Goal: Task Accomplishment & Management: Complete application form

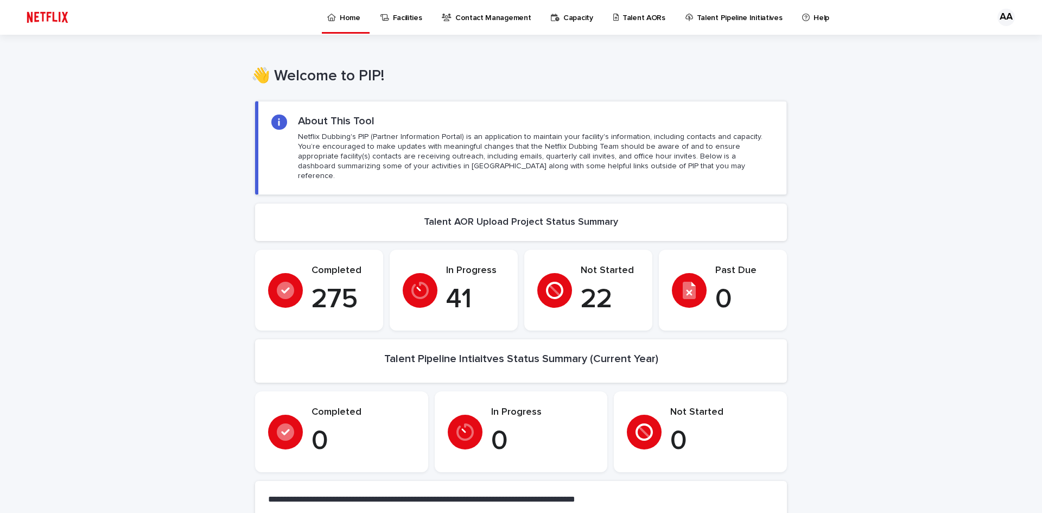
click at [622, 14] on p "Talent AORs" at bounding box center [643, 11] width 43 height 23
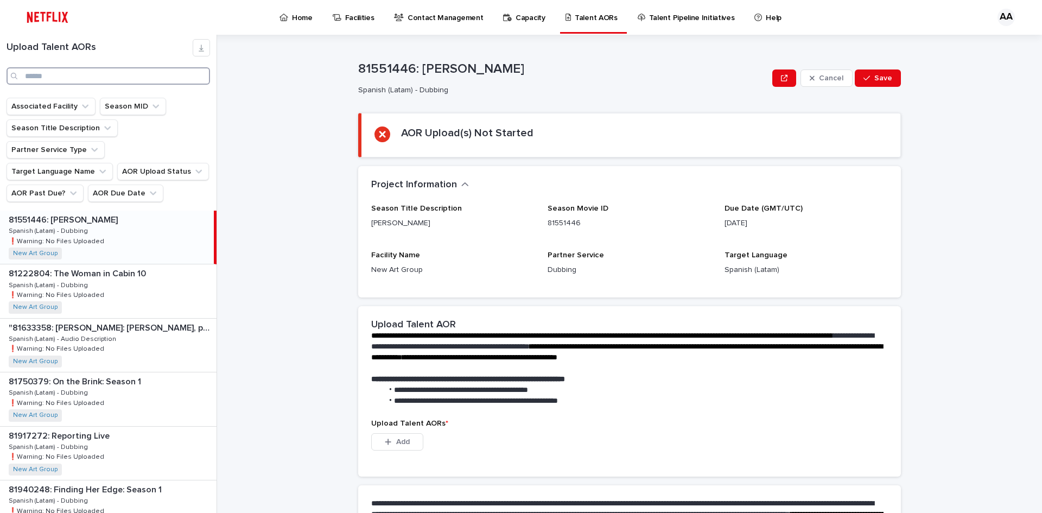
click at [66, 77] on input "Search" at bounding box center [109, 75] width 204 height 17
paste input "********"
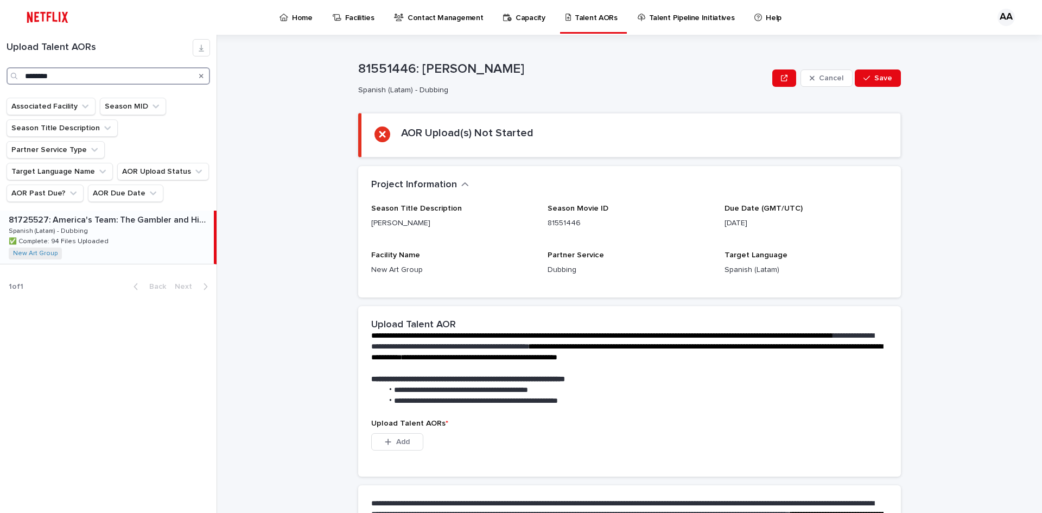
type input "********"
click at [93, 211] on div "81725527: America's Team: The Gambler and His Cowboys: Season 1 81725527: Ameri…" at bounding box center [107, 237] width 214 height 53
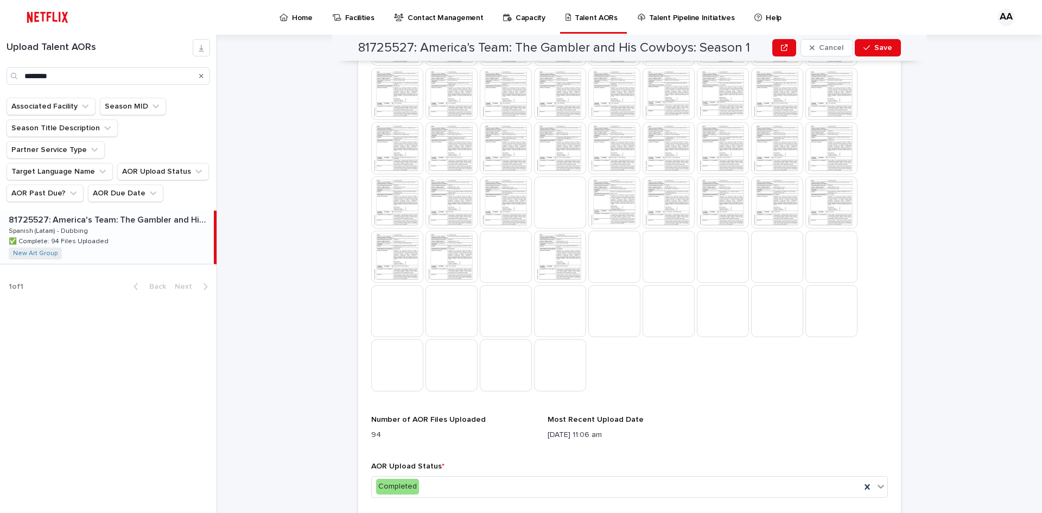
scroll to position [651, 0]
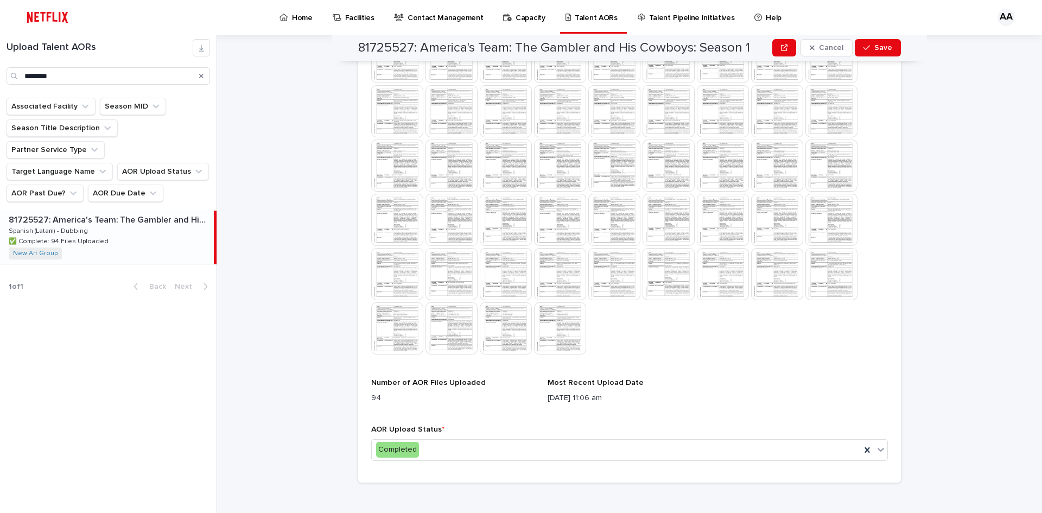
click at [738, 357] on div "Upload Talent AORs * This file cannot be opened Download File" at bounding box center [629, 55] width 517 height 619
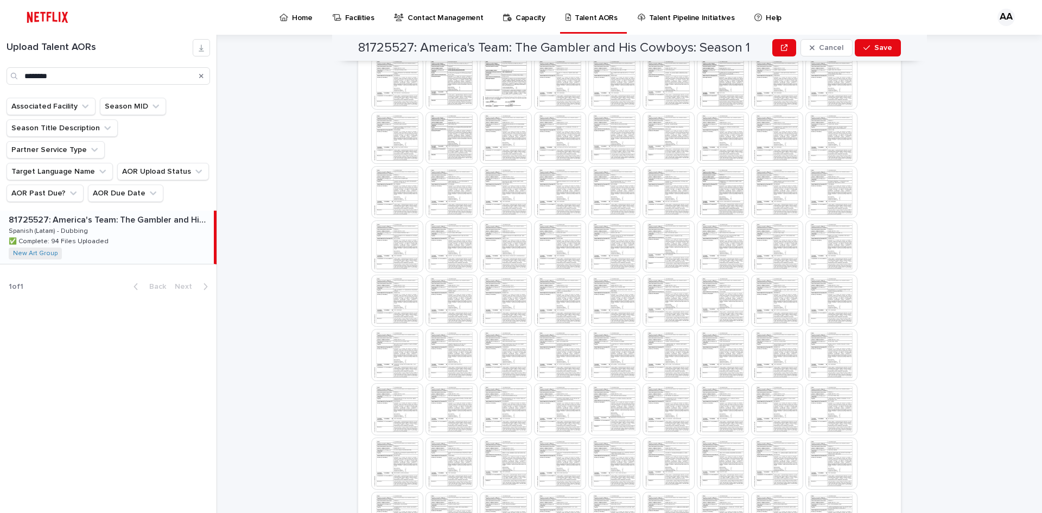
scroll to position [334, 0]
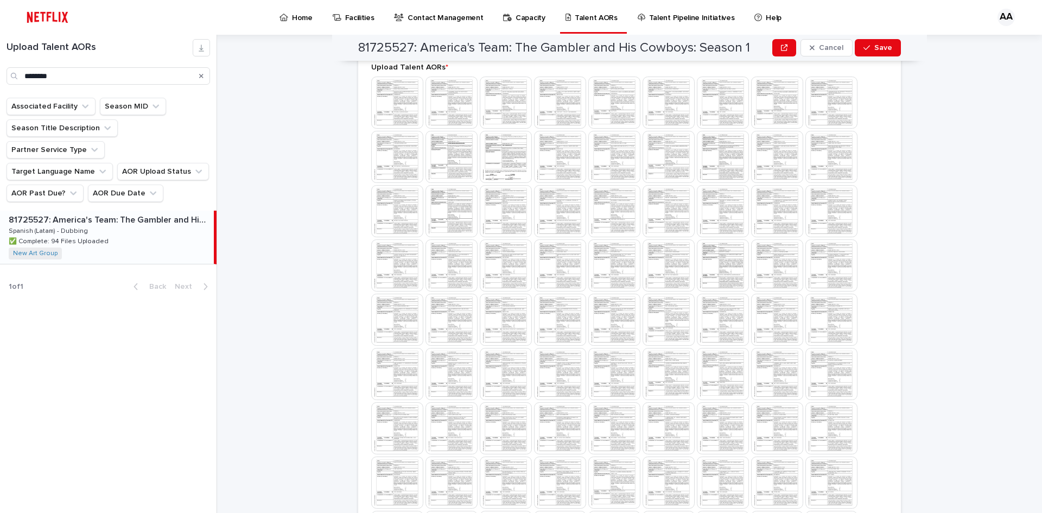
click at [480, 181] on img at bounding box center [506, 157] width 52 height 52
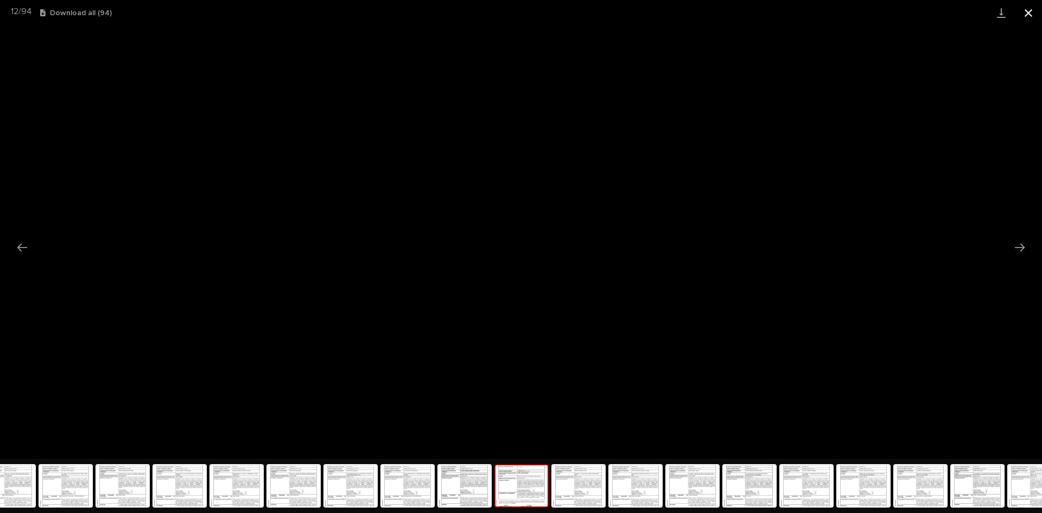
drag, startPoint x: 1021, startPoint y: 10, endPoint x: 1018, endPoint y: 20, distance: 11.0
click at [1021, 10] on button "Close gallery" at bounding box center [1028, 13] width 27 height 26
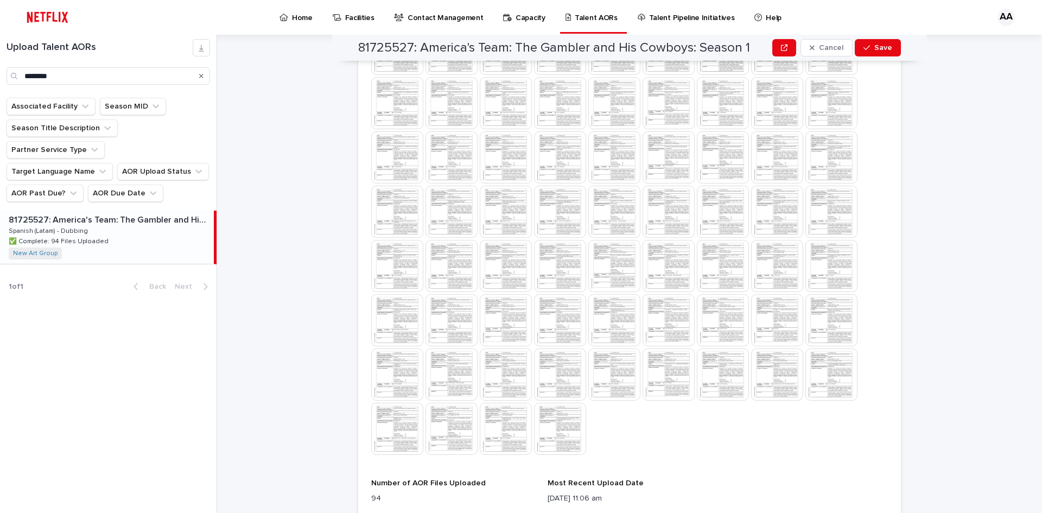
scroll to position [660, 0]
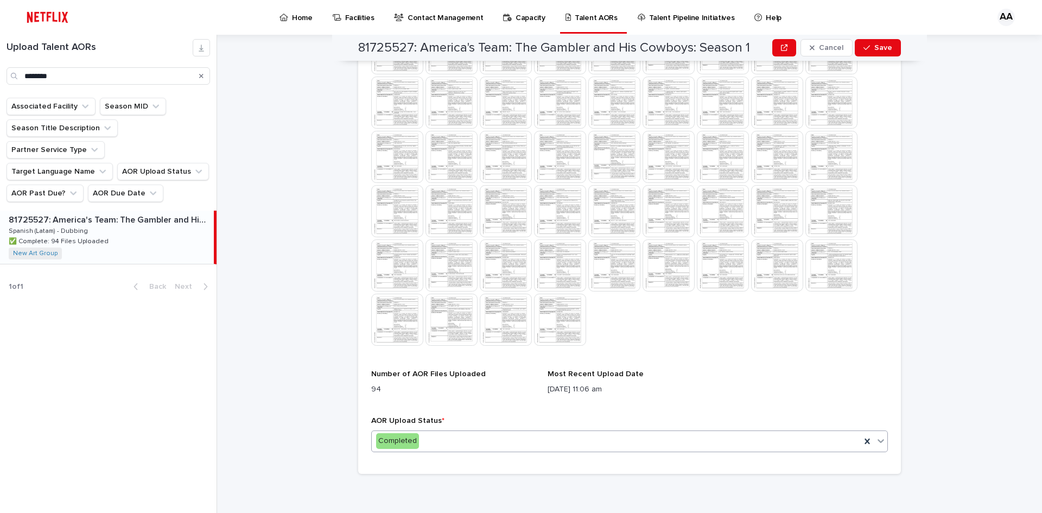
click at [455, 435] on div "Completed" at bounding box center [616, 441] width 489 height 18
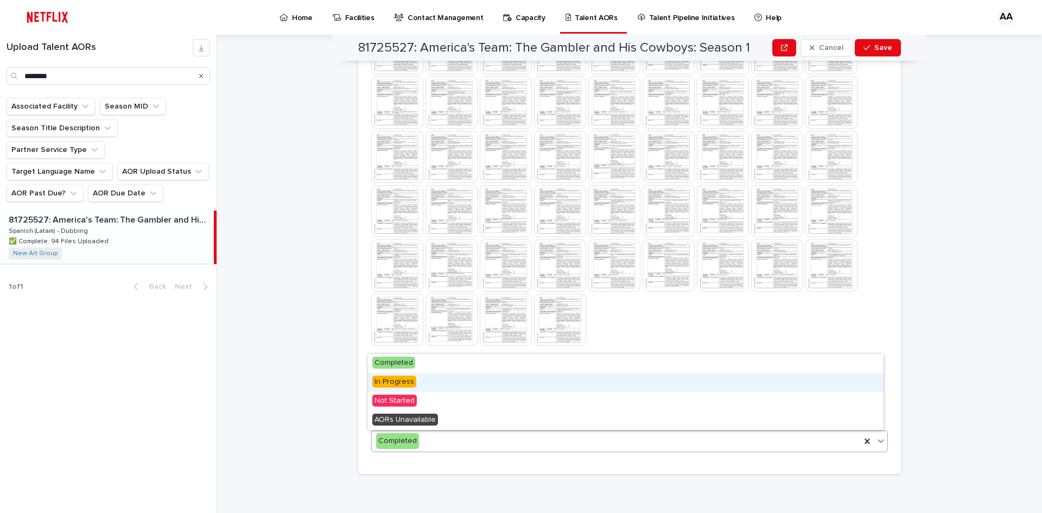
click at [421, 382] on div "In Progress" at bounding box center [626, 382] width 516 height 19
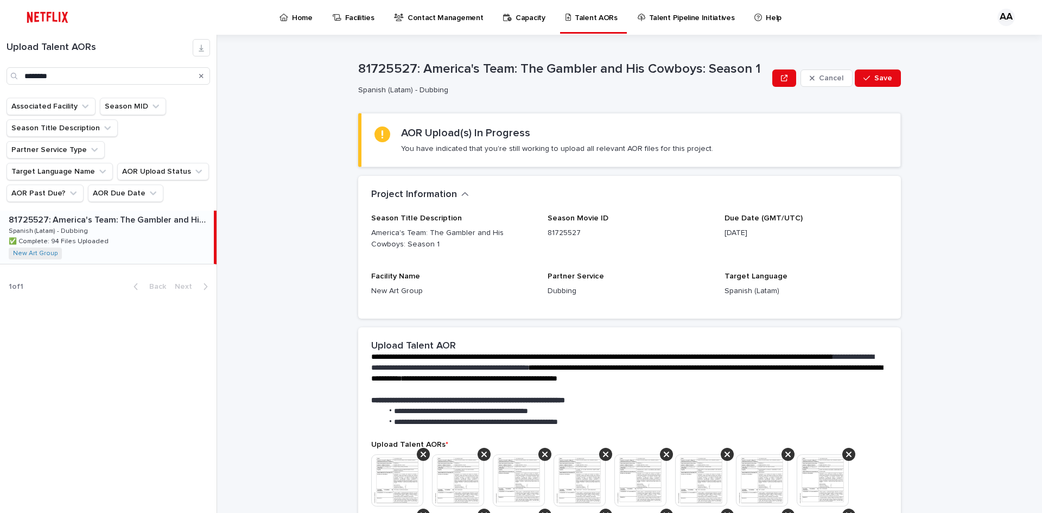
scroll to position [271, 0]
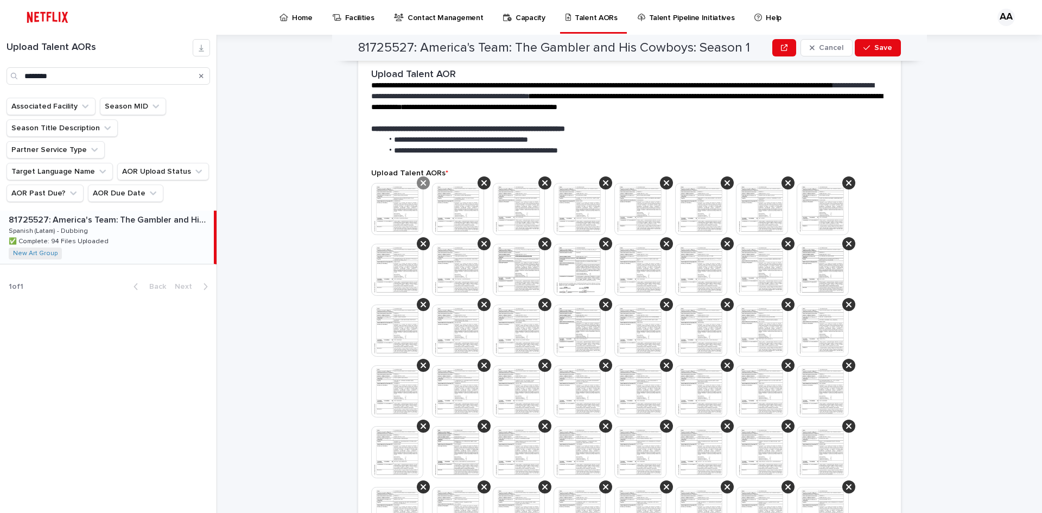
click at [417, 179] on div at bounding box center [423, 182] width 13 height 13
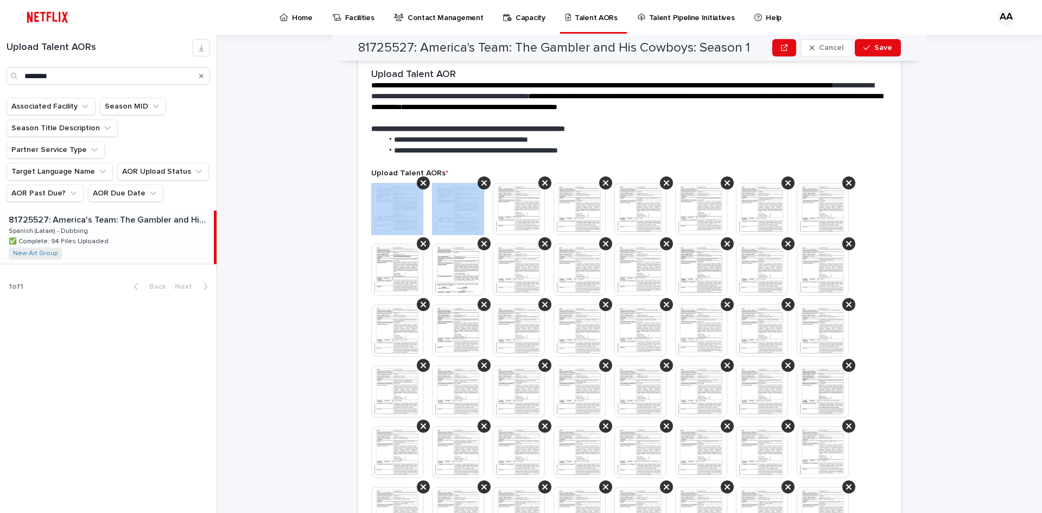
click at [417, 179] on div at bounding box center [423, 182] width 13 height 13
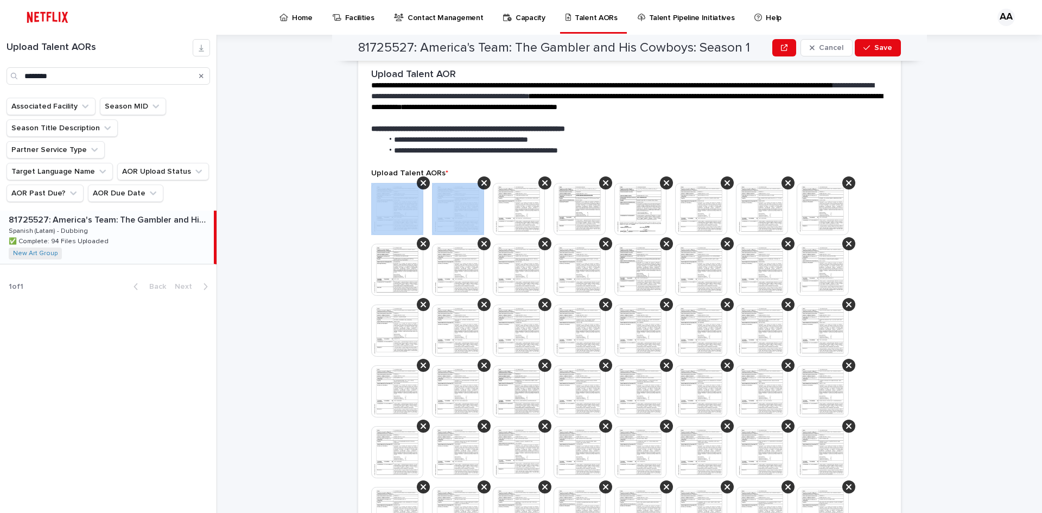
click at [417, 179] on div at bounding box center [423, 182] width 13 height 13
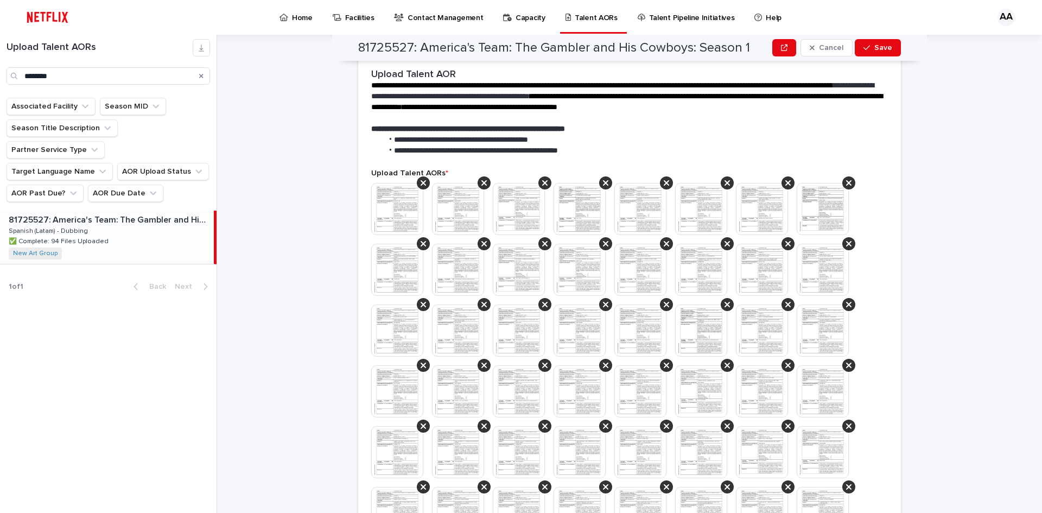
click at [417, 179] on div at bounding box center [423, 182] width 13 height 13
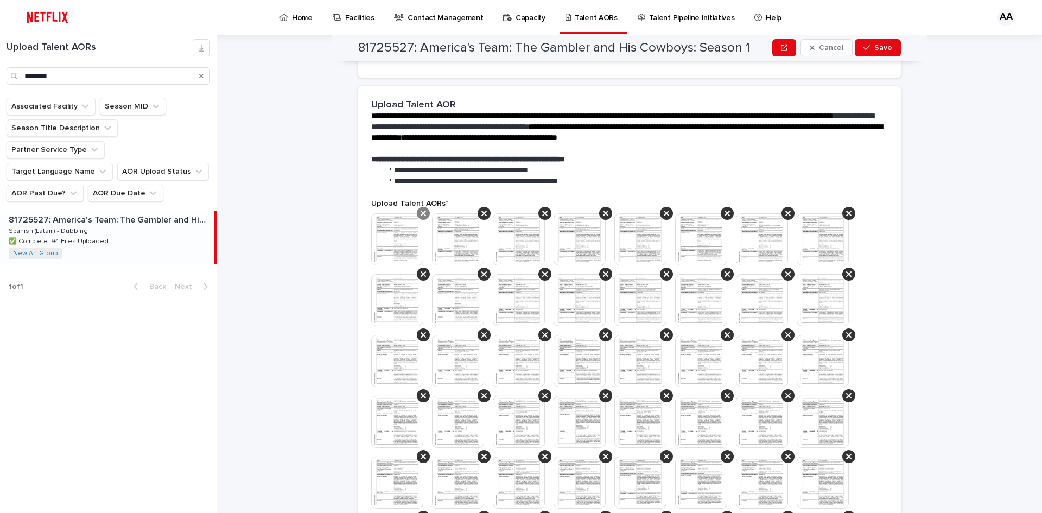
click at [422, 211] on div at bounding box center [423, 213] width 13 height 13
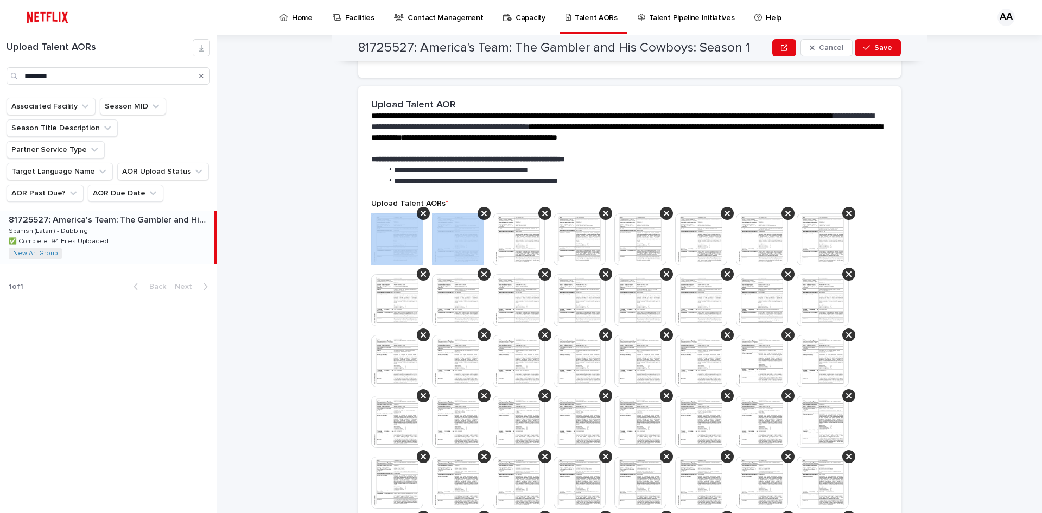
click at [422, 211] on div at bounding box center [423, 213] width 13 height 13
click at [422, 212] on icon at bounding box center [423, 213] width 5 height 9
click at [421, 212] on icon at bounding box center [423, 213] width 5 height 5
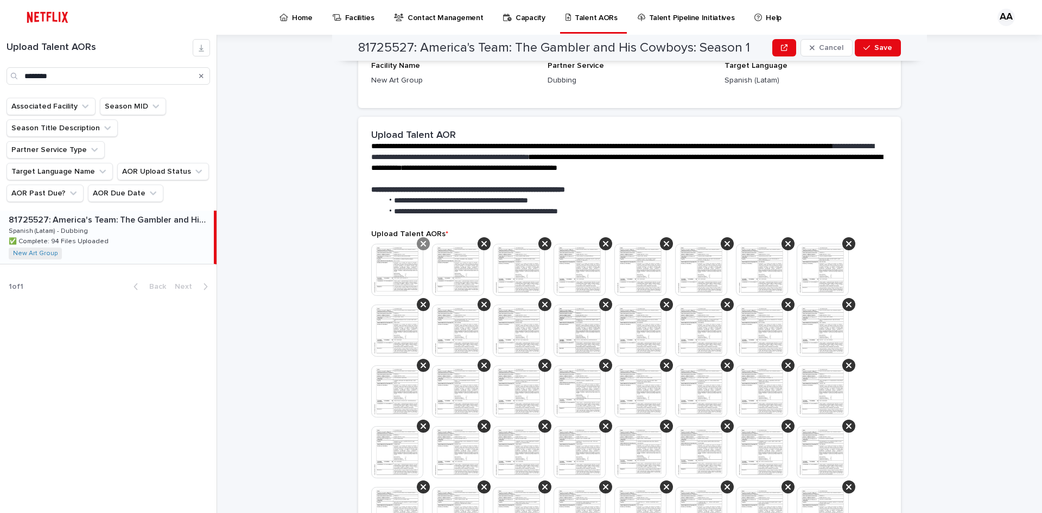
click at [421, 242] on icon at bounding box center [423, 243] width 5 height 5
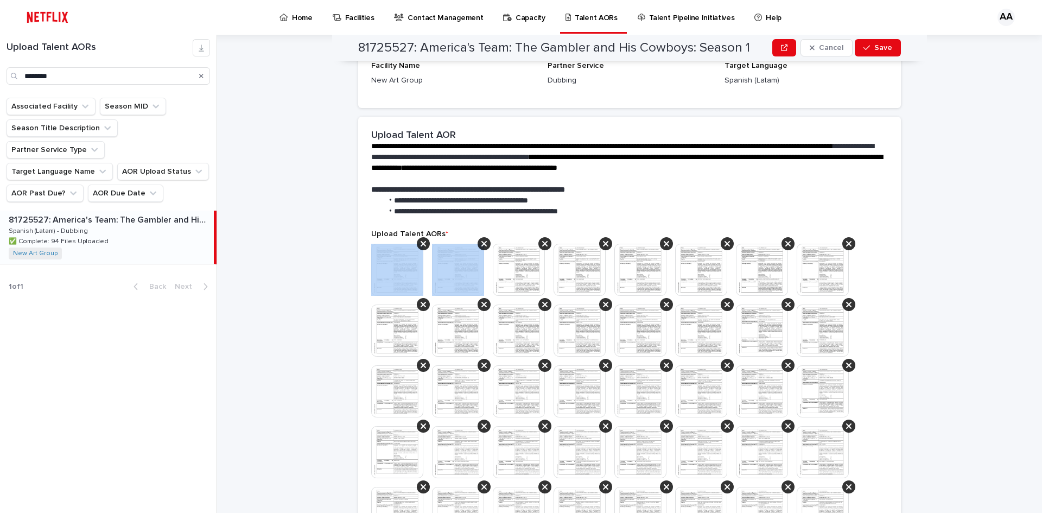
click at [421, 242] on icon at bounding box center [423, 243] width 5 height 5
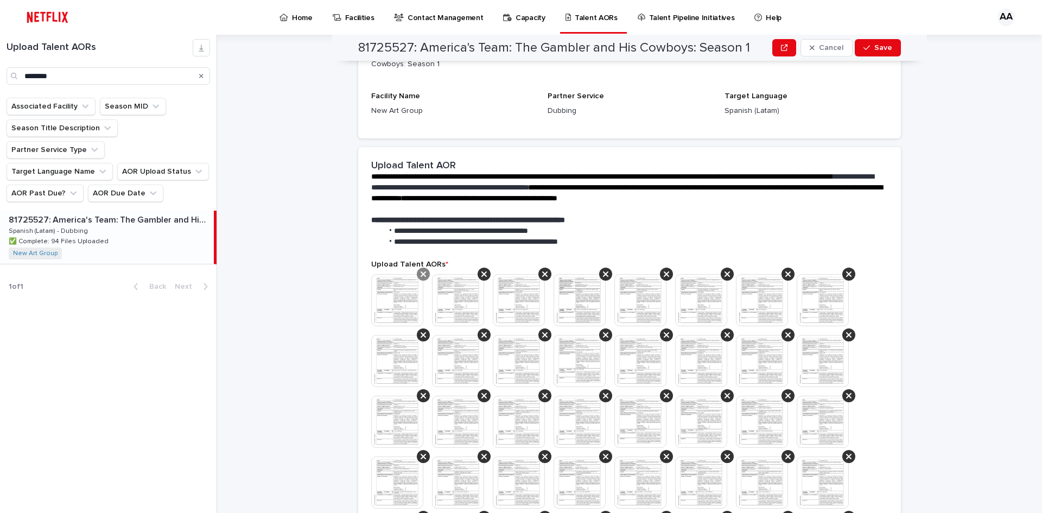
click at [421, 273] on icon at bounding box center [423, 273] width 5 height 5
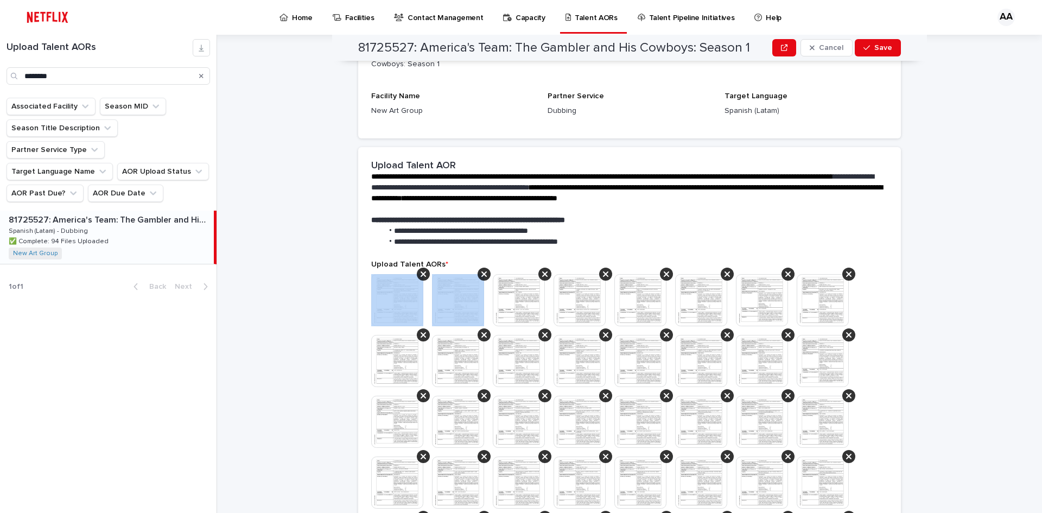
click at [421, 273] on icon at bounding box center [423, 273] width 5 height 5
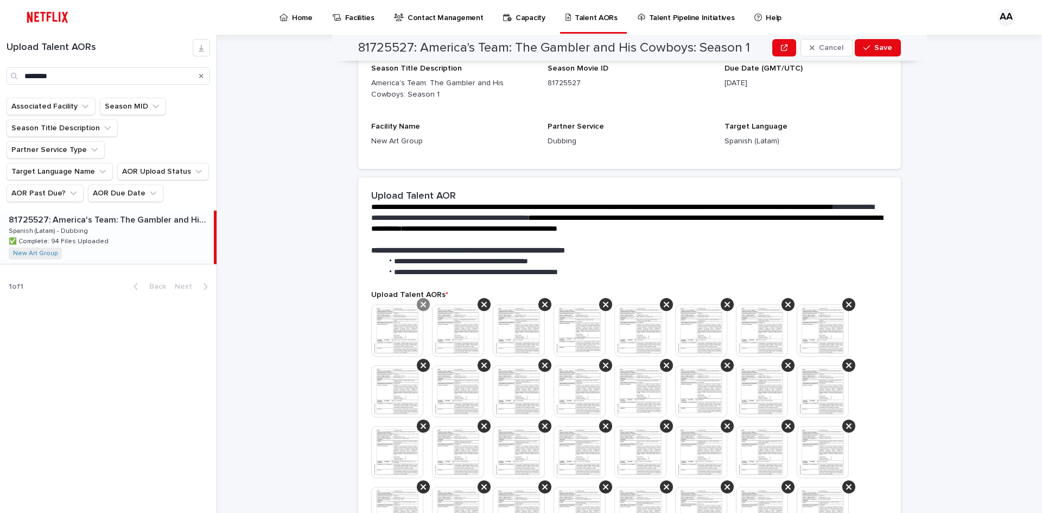
click at [421, 300] on icon at bounding box center [423, 304] width 5 height 9
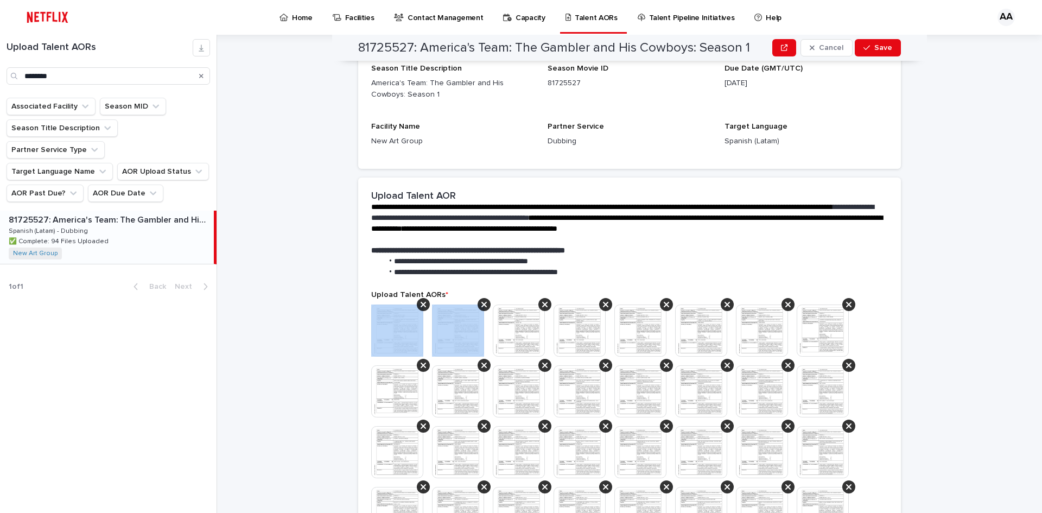
click at [421, 300] on icon at bounding box center [423, 304] width 5 height 9
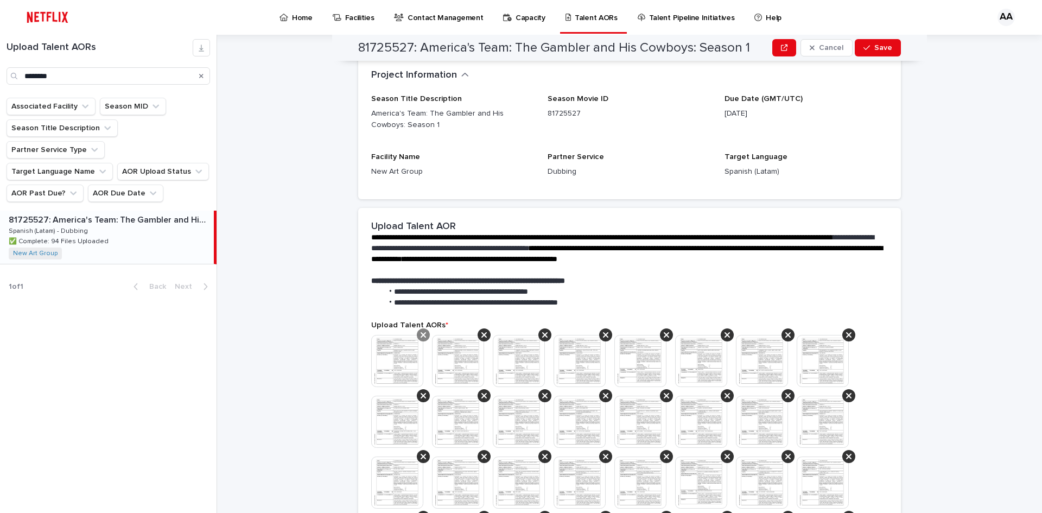
click at [421, 332] on icon at bounding box center [423, 335] width 5 height 9
click at [481, 332] on icon at bounding box center [483, 335] width 5 height 9
click at [421, 332] on icon at bounding box center [423, 335] width 5 height 9
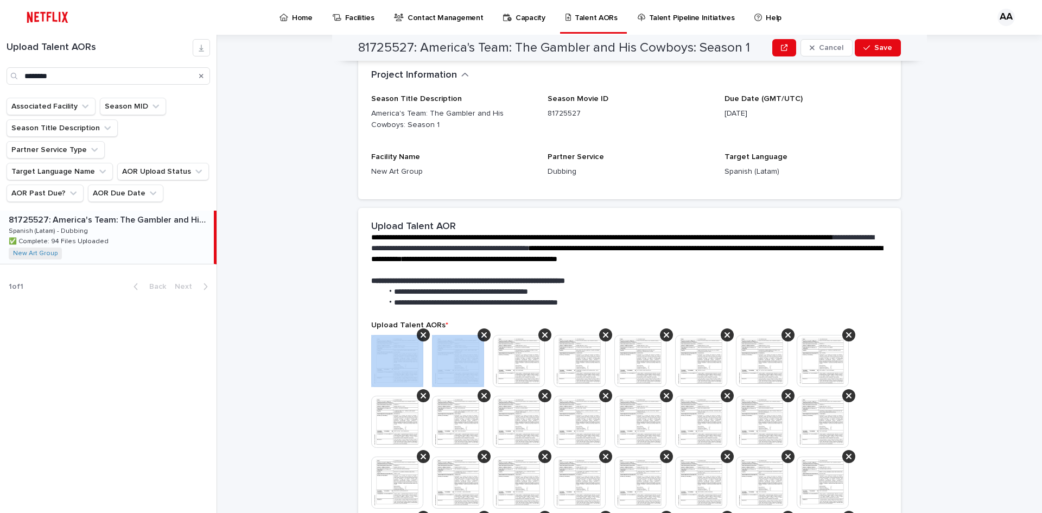
click at [421, 332] on icon at bounding box center [423, 335] width 5 height 9
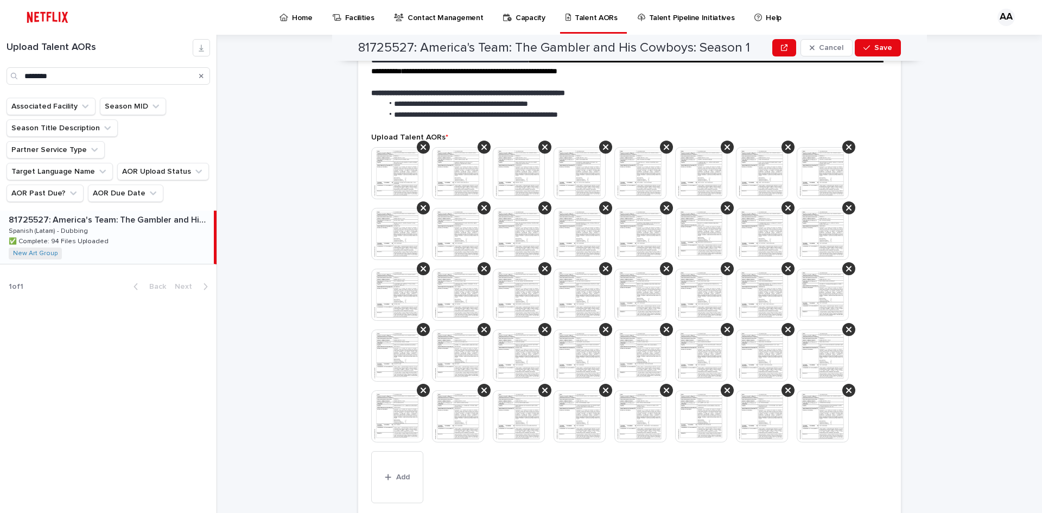
scroll to position [306, 0]
click at [421, 150] on icon at bounding box center [423, 148] width 5 height 9
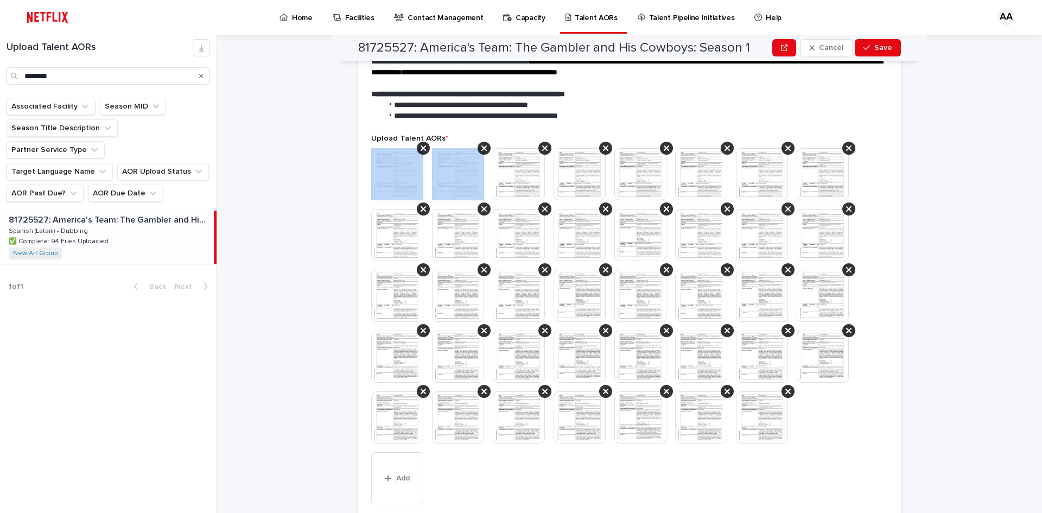
click at [421, 150] on icon at bounding box center [423, 148] width 5 height 9
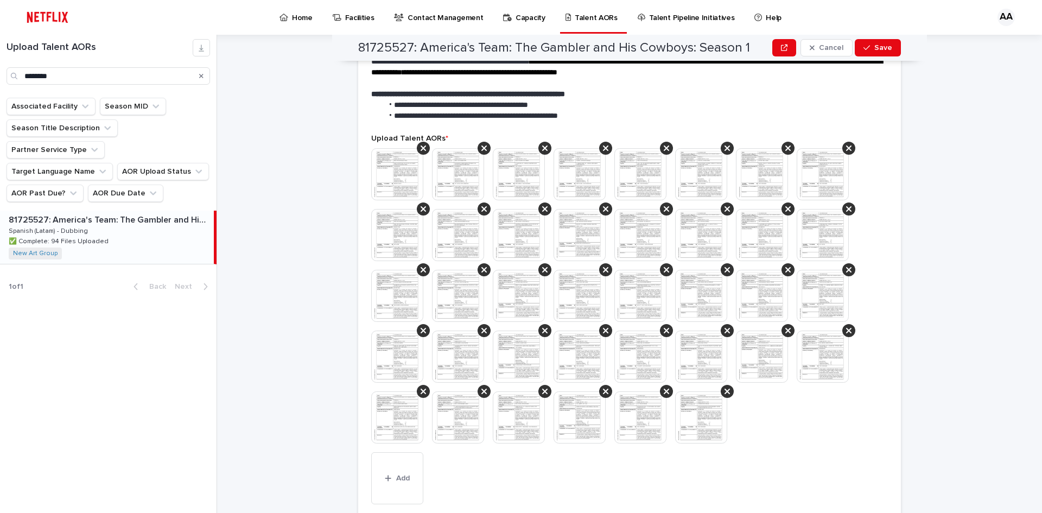
click at [421, 150] on icon at bounding box center [423, 148] width 5 height 9
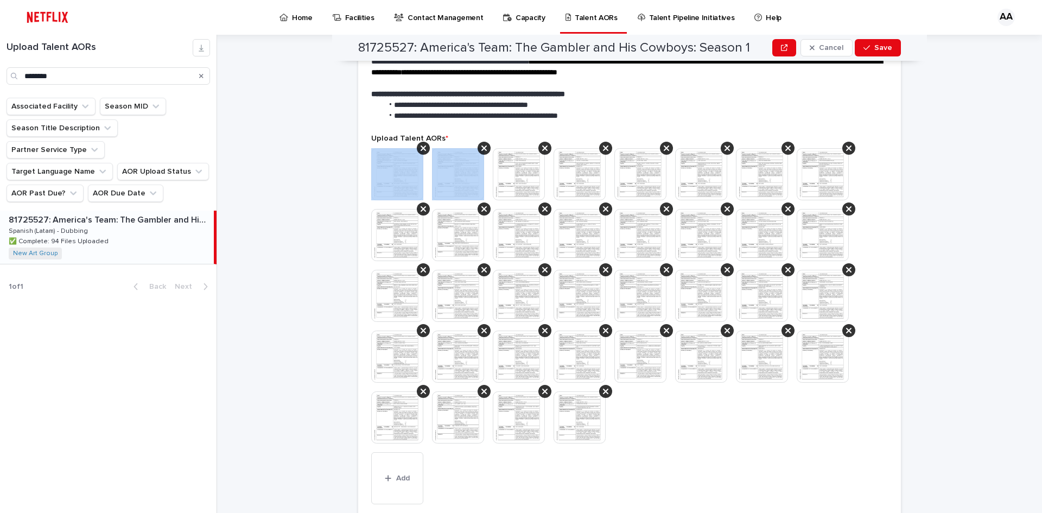
click at [421, 150] on icon at bounding box center [423, 148] width 5 height 9
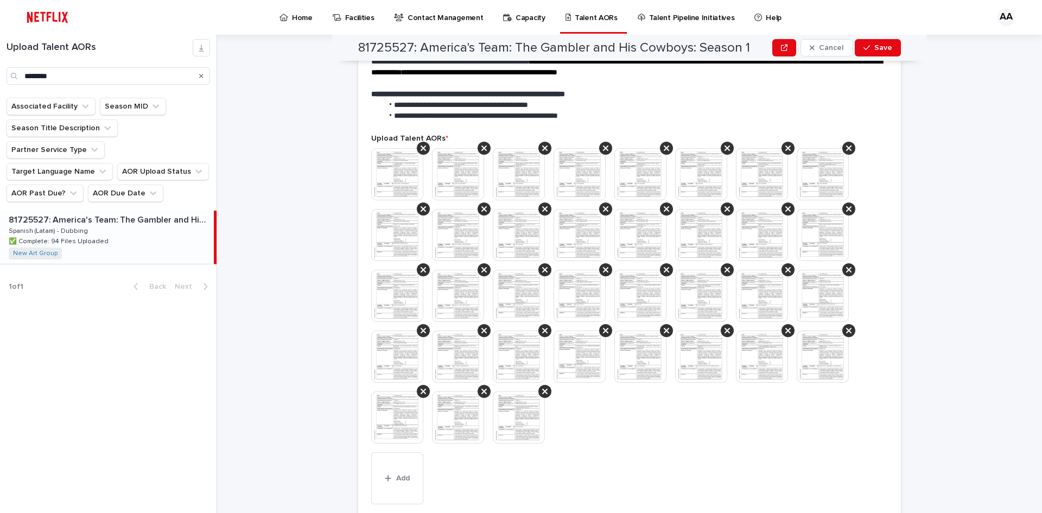
click at [421, 150] on icon at bounding box center [423, 148] width 5 height 9
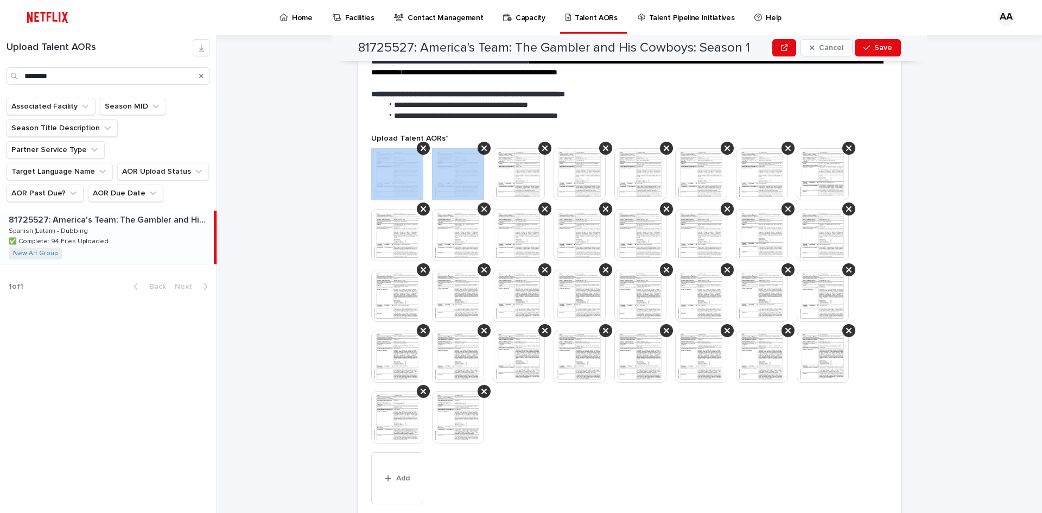
click at [421, 150] on icon at bounding box center [423, 148] width 5 height 9
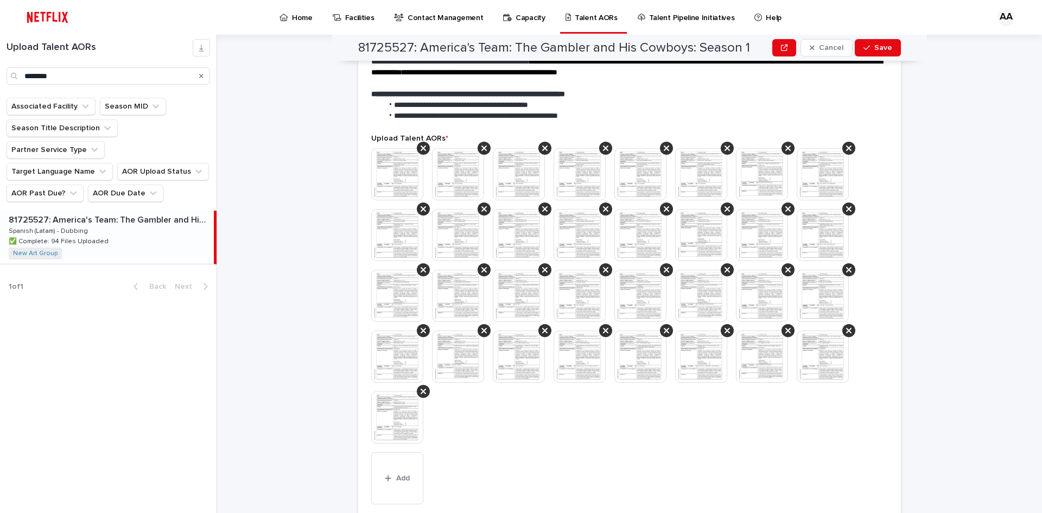
click at [421, 150] on icon at bounding box center [423, 148] width 5 height 9
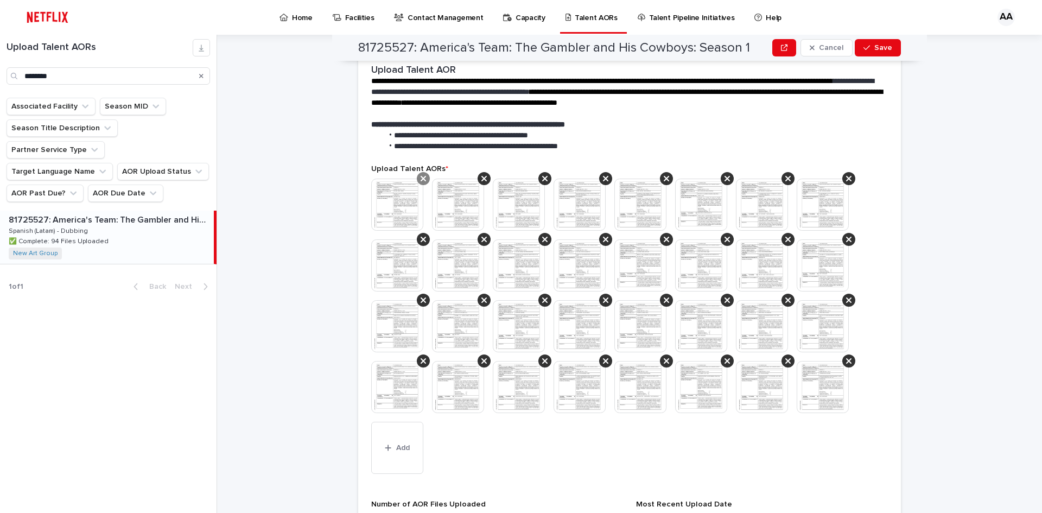
click at [422, 179] on icon at bounding box center [423, 178] width 5 height 9
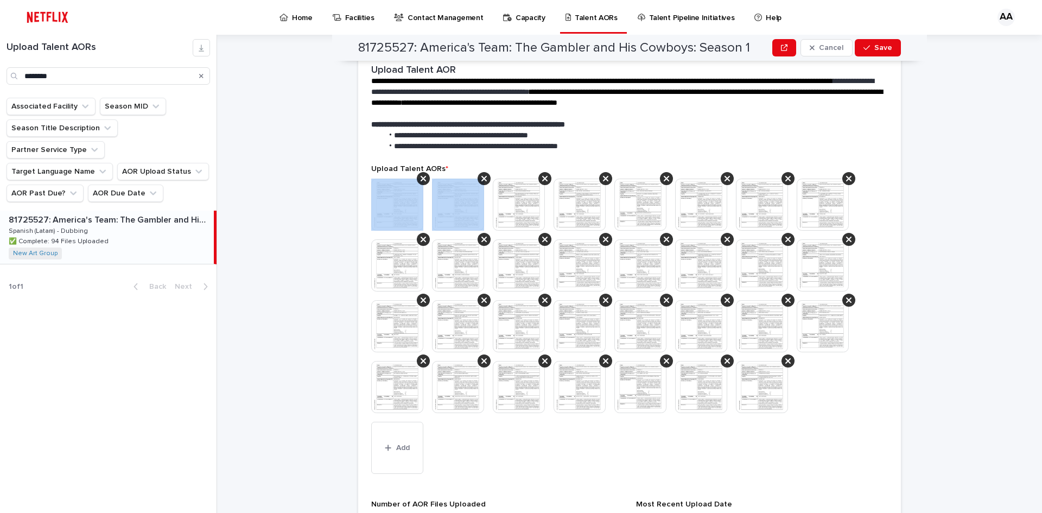
click at [422, 179] on icon at bounding box center [423, 178] width 5 height 9
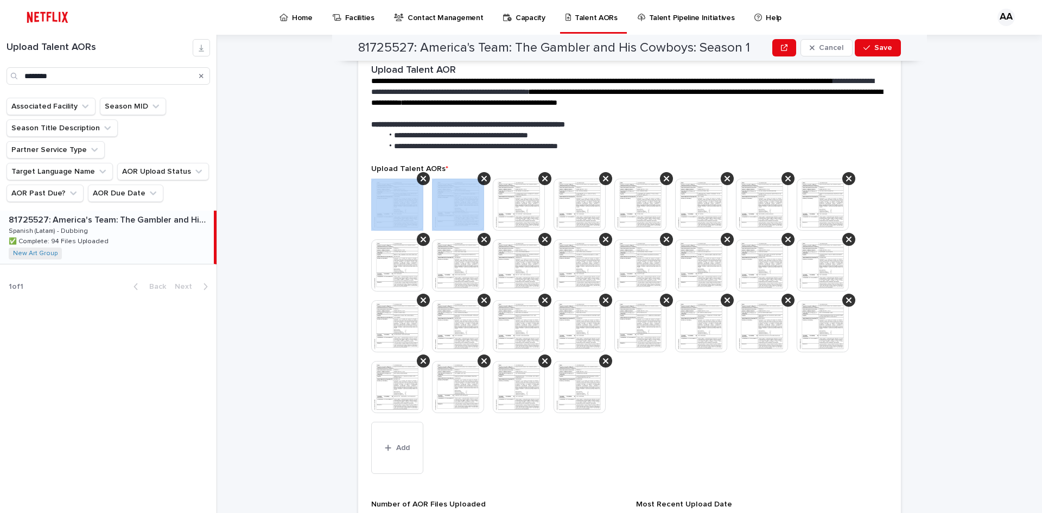
click at [422, 179] on icon at bounding box center [423, 178] width 5 height 9
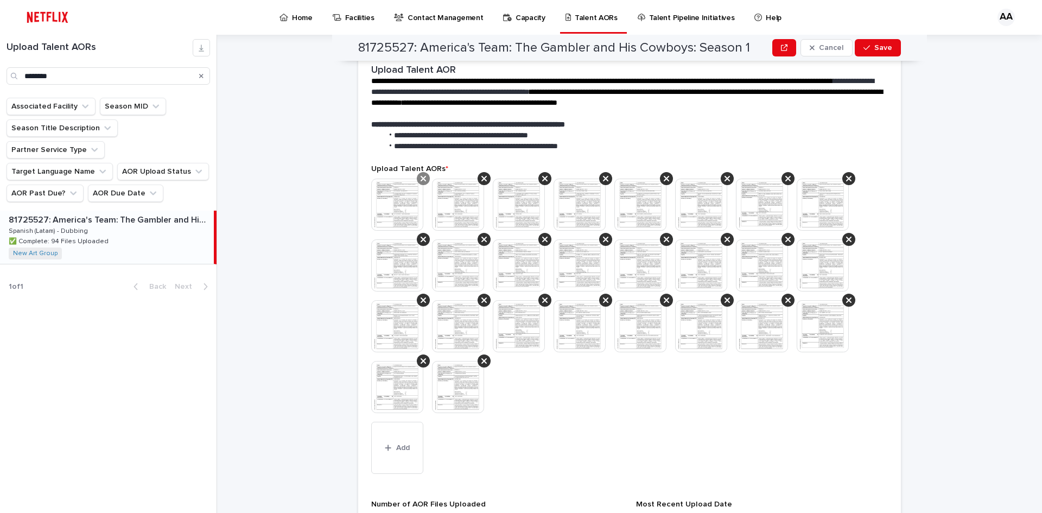
click at [421, 178] on icon at bounding box center [423, 178] width 5 height 5
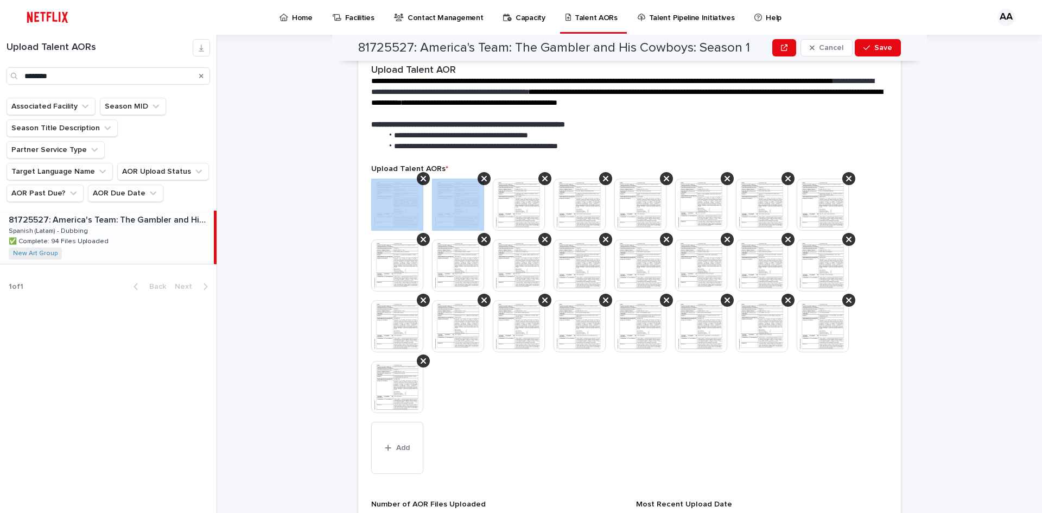
click at [421, 178] on icon at bounding box center [423, 178] width 5 height 5
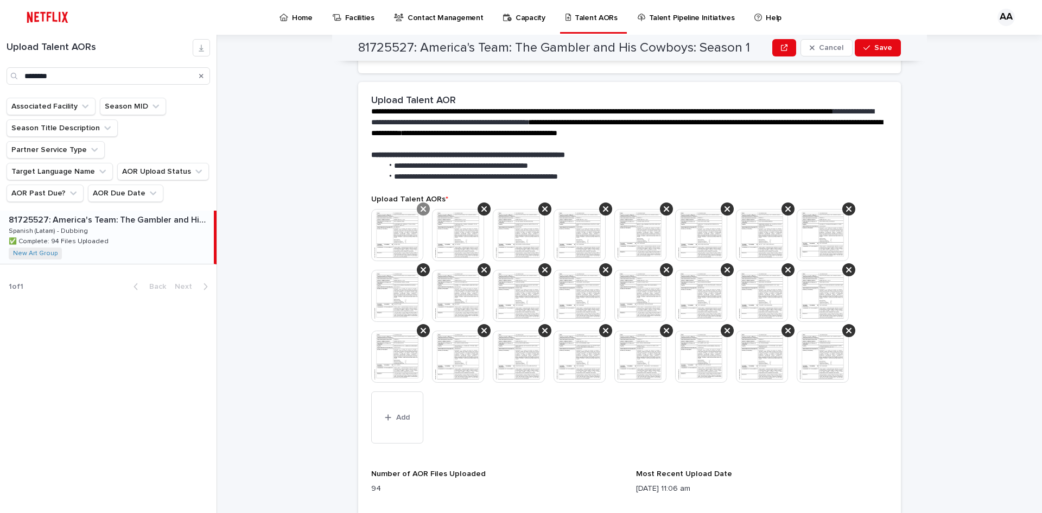
click at [421, 209] on icon at bounding box center [423, 208] width 5 height 5
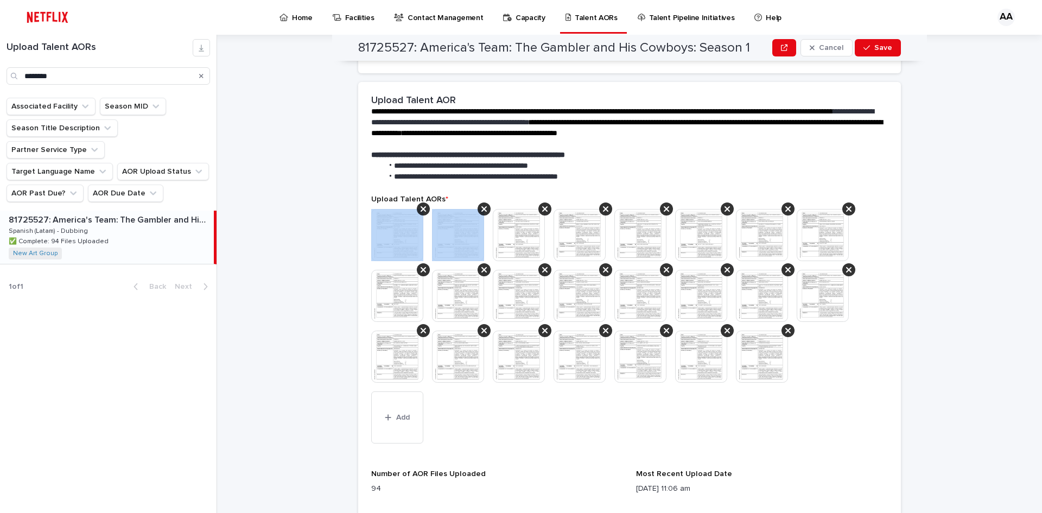
click at [421, 209] on icon at bounding box center [423, 208] width 5 height 5
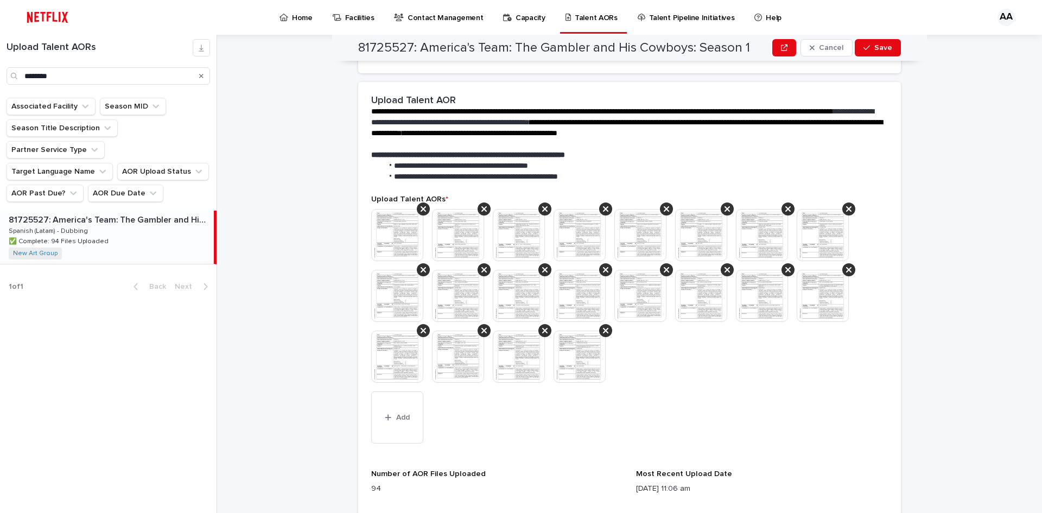
click at [421, 209] on icon at bounding box center [423, 208] width 5 height 5
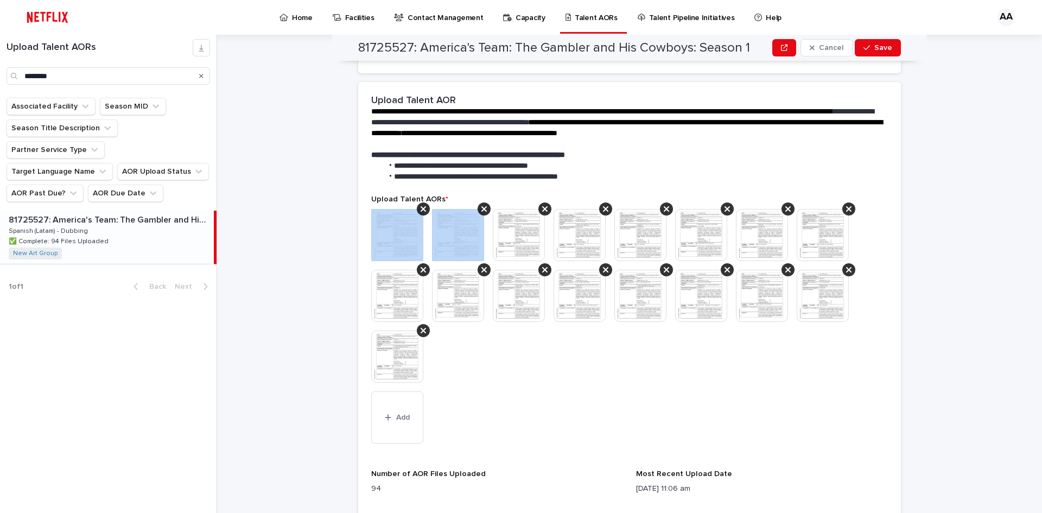
click at [421, 209] on icon at bounding box center [423, 208] width 5 height 5
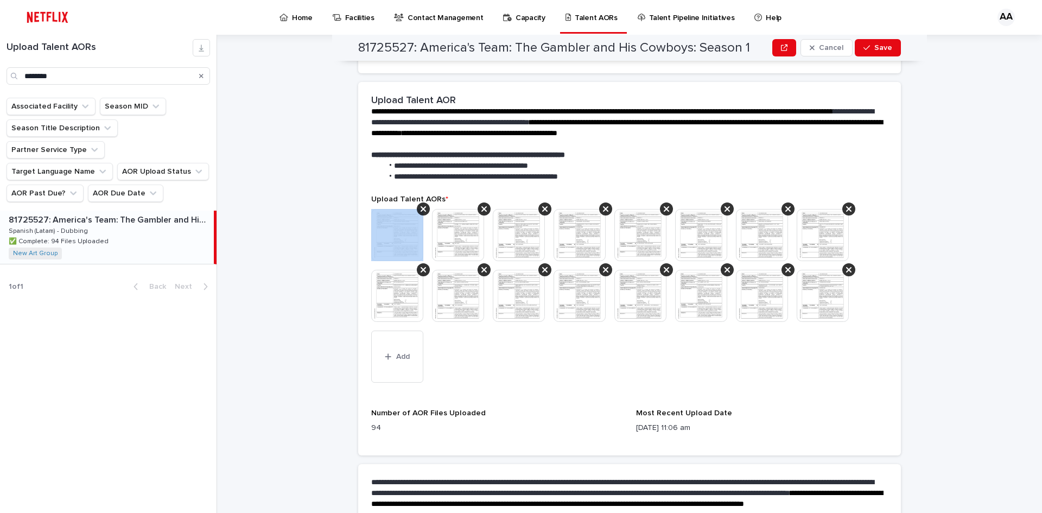
scroll to position [215, 0]
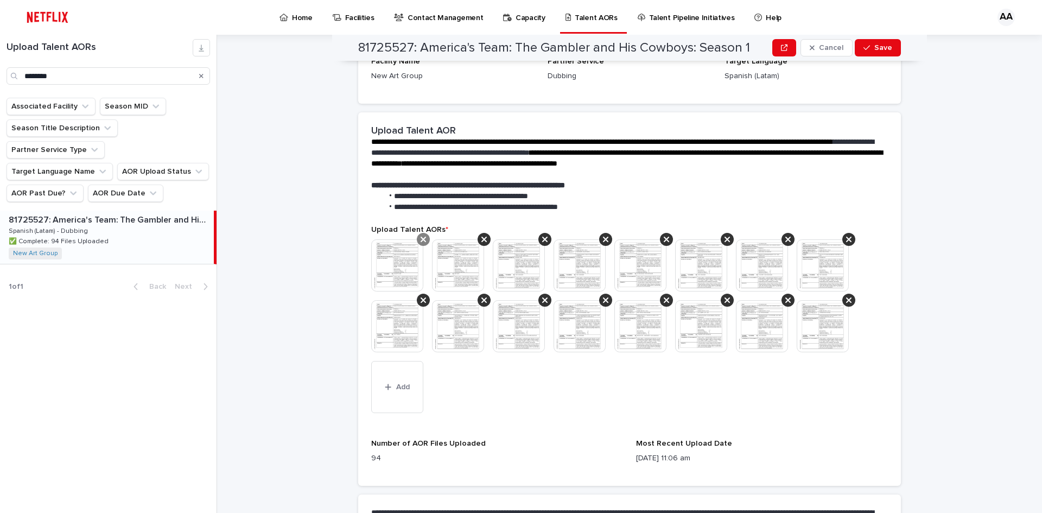
click at [421, 240] on icon at bounding box center [423, 239] width 5 height 9
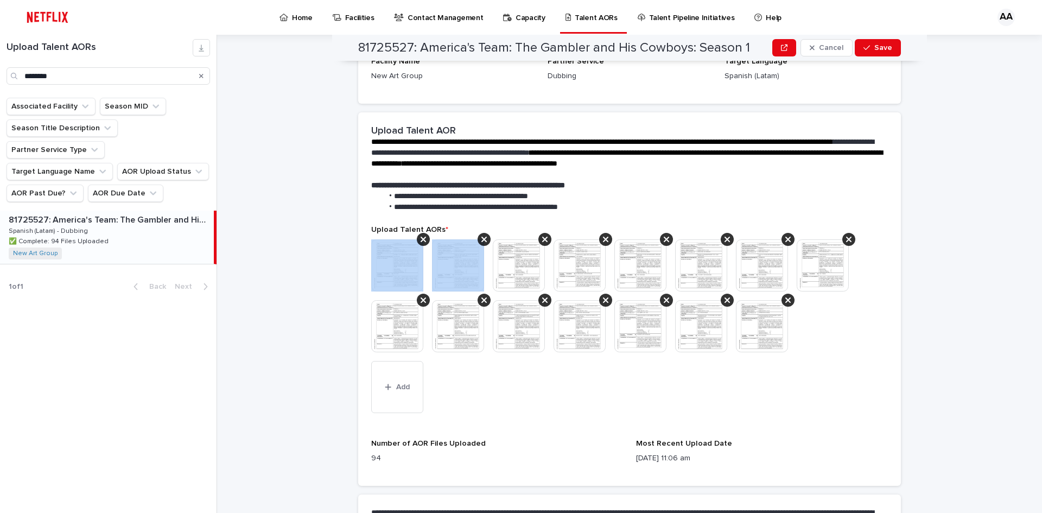
click at [421, 240] on icon at bounding box center [423, 239] width 5 height 9
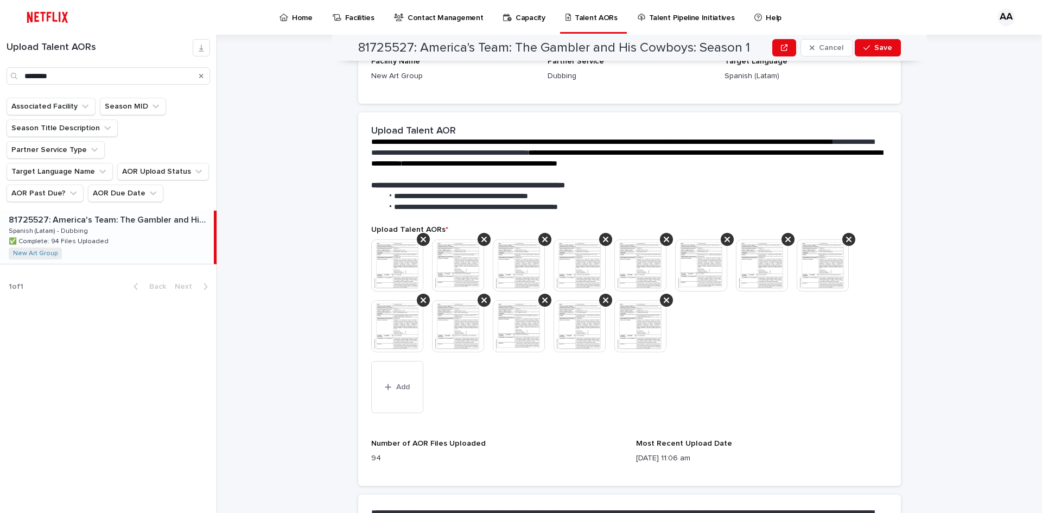
click at [421, 240] on icon at bounding box center [423, 239] width 5 height 9
click at [421, 238] on icon at bounding box center [423, 239] width 5 height 9
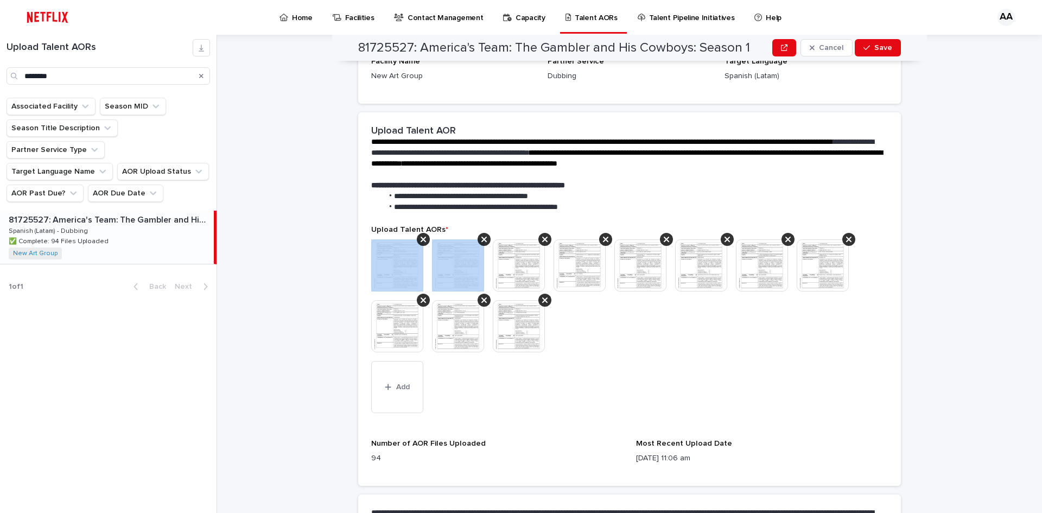
click at [421, 238] on icon at bounding box center [423, 239] width 5 height 9
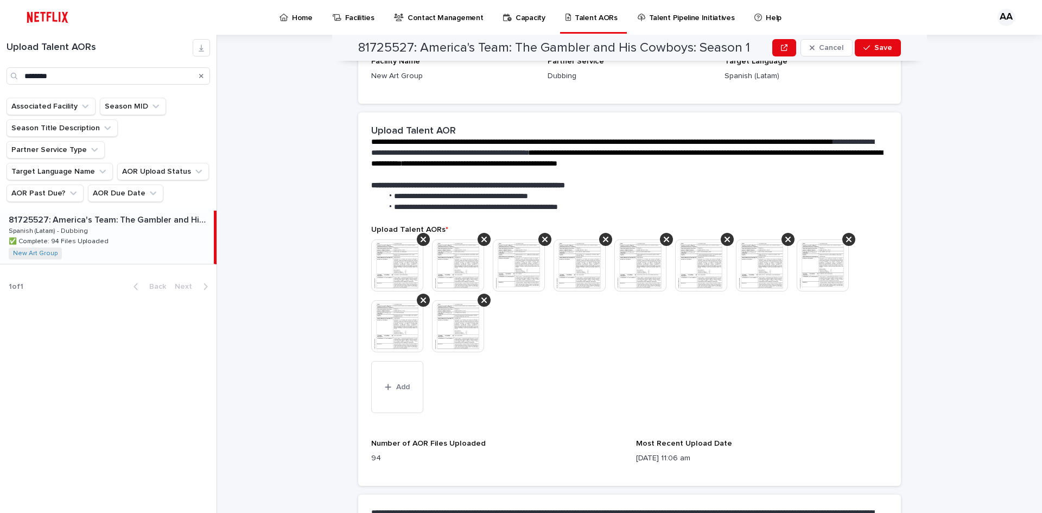
click at [421, 238] on icon at bounding box center [423, 239] width 5 height 9
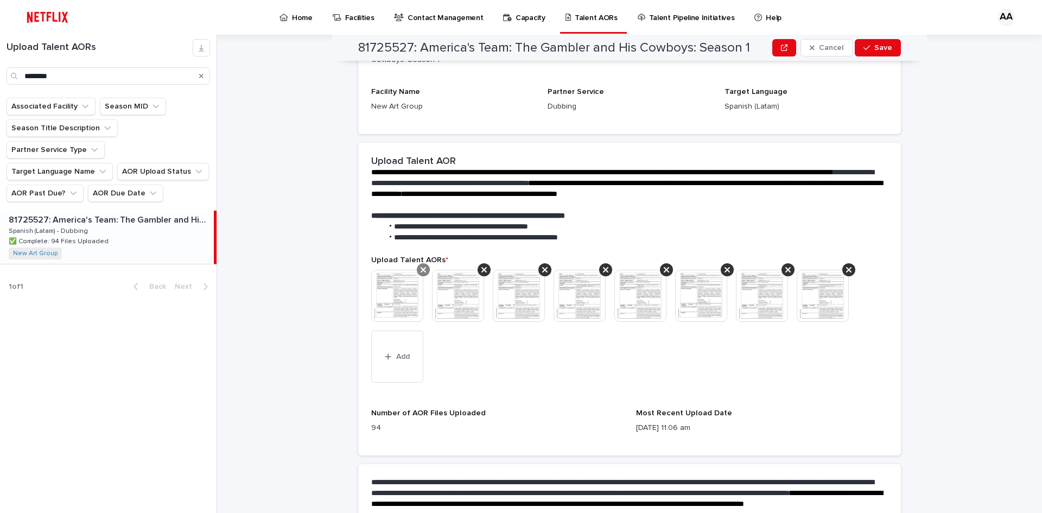
click at [421, 272] on icon at bounding box center [423, 269] width 5 height 9
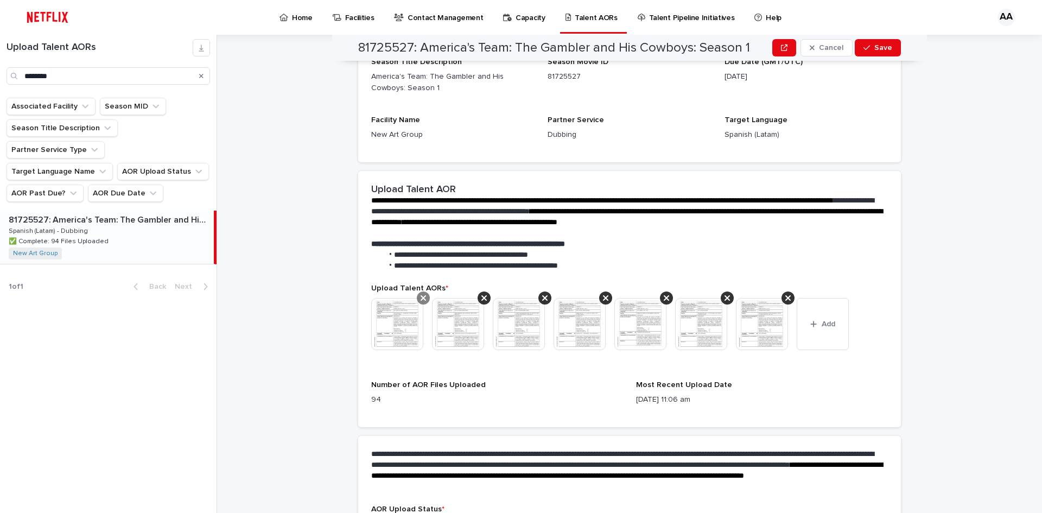
click at [422, 294] on icon at bounding box center [423, 298] width 5 height 9
click at [423, 300] on div at bounding box center [423, 297] width 13 height 13
click at [421, 299] on icon at bounding box center [423, 297] width 5 height 5
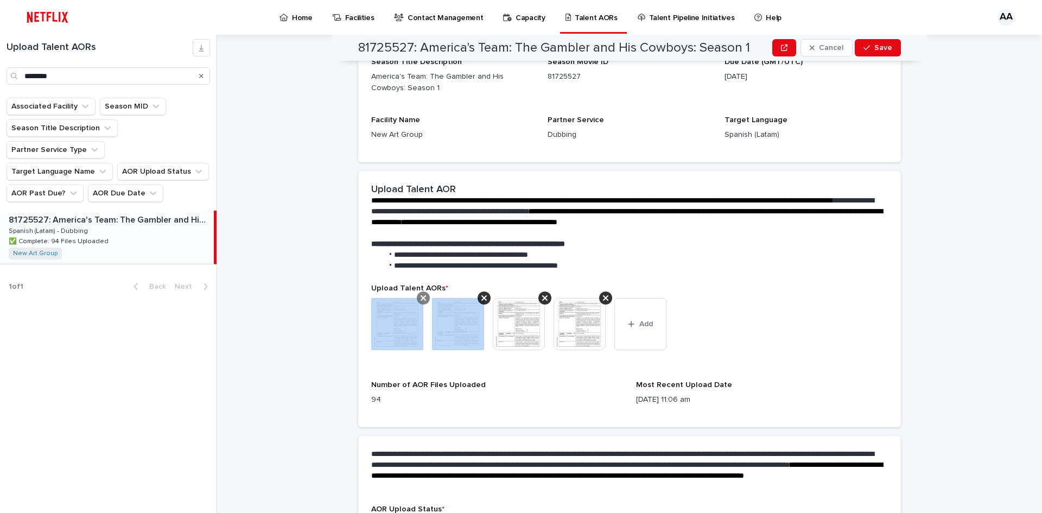
click at [421, 299] on icon at bounding box center [423, 297] width 5 height 5
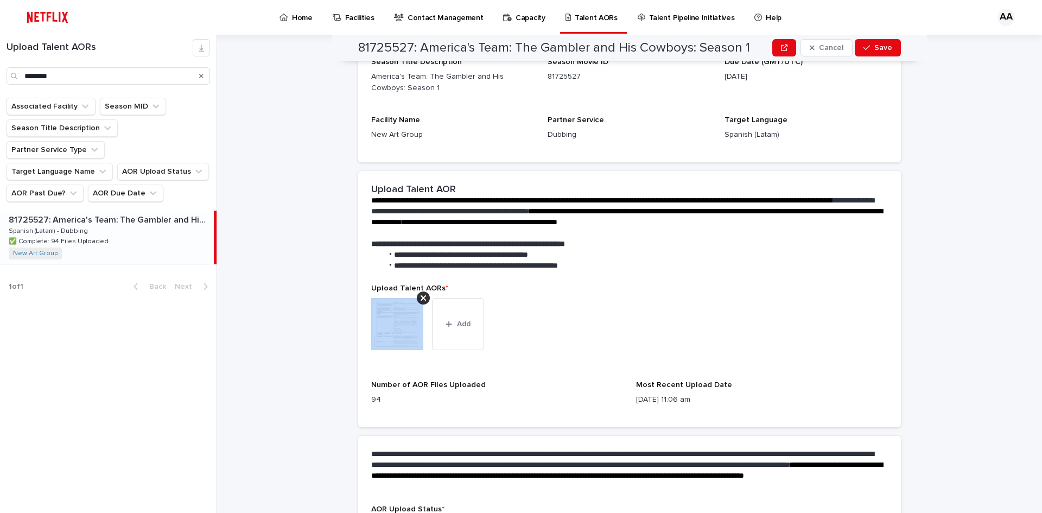
click at [421, 299] on icon at bounding box center [423, 297] width 5 height 5
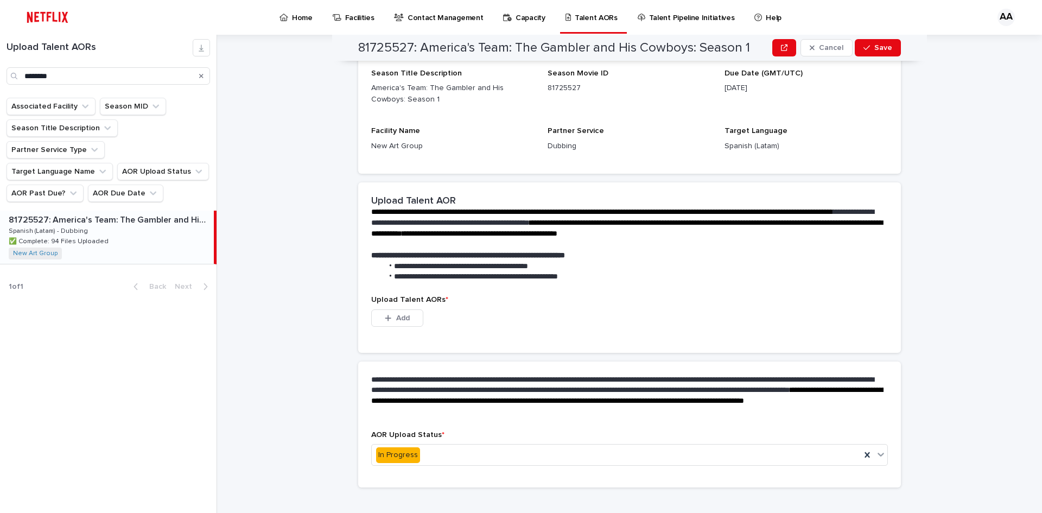
scroll to position [96, 0]
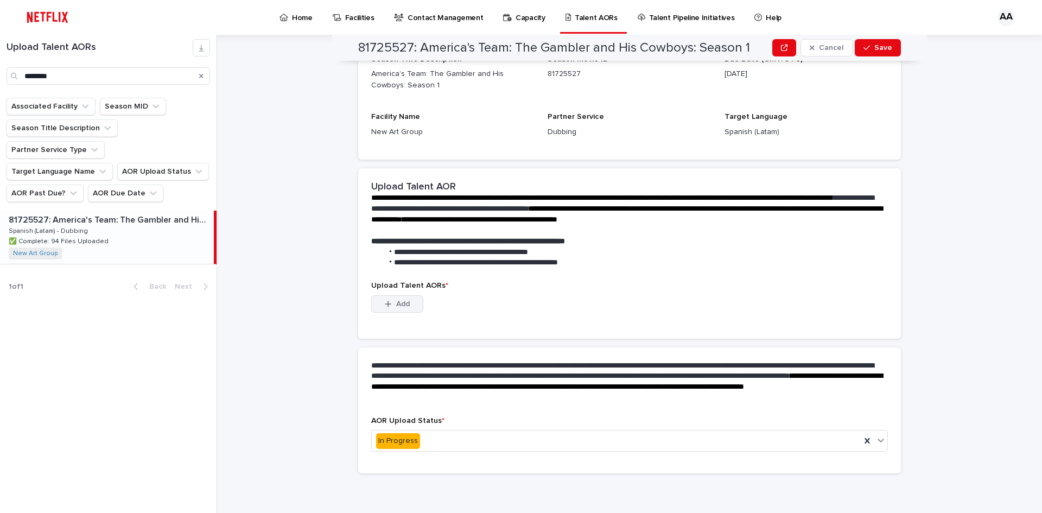
click at [401, 298] on button "Add" at bounding box center [397, 303] width 52 height 17
click at [538, 242] on strong "**********" at bounding box center [468, 241] width 194 height 8
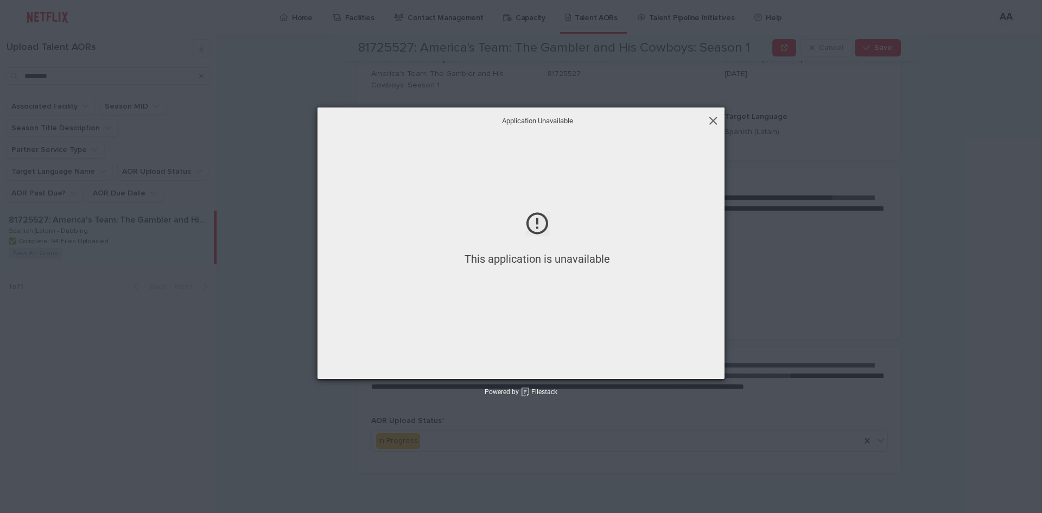
click at [713, 124] on span at bounding box center [713, 121] width 12 height 12
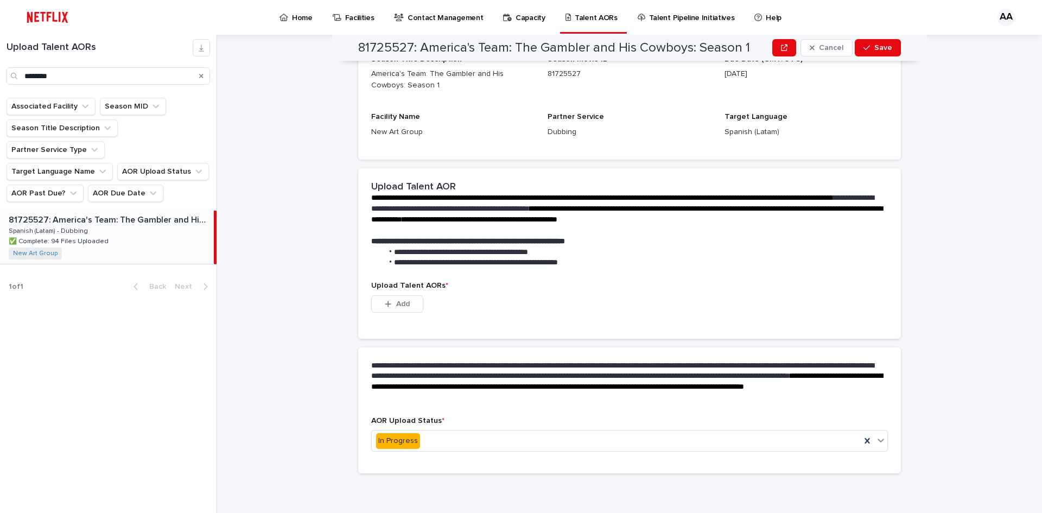
click at [525, 300] on div "This file cannot be opened Download File Add" at bounding box center [629, 306] width 517 height 22
click at [410, 302] on button "Add" at bounding box center [397, 303] width 52 height 17
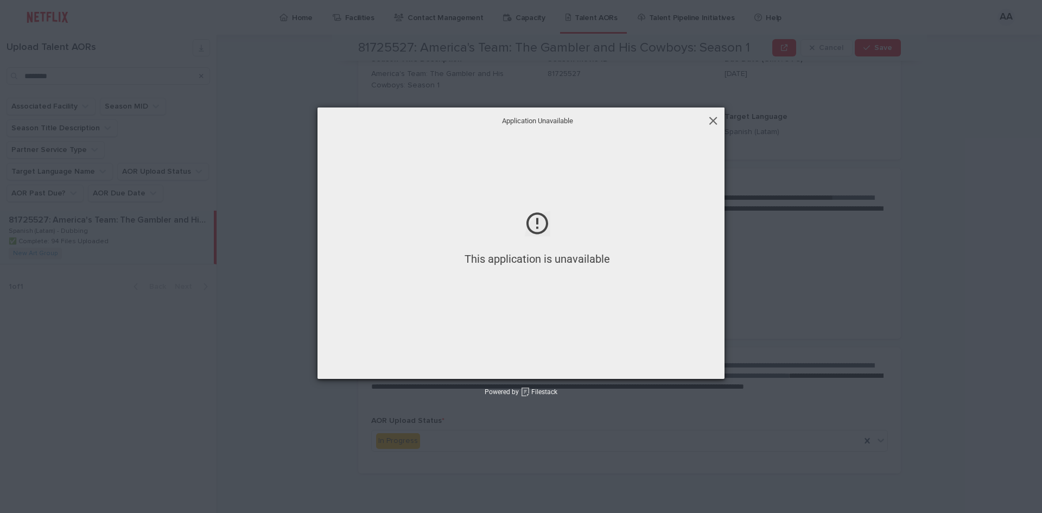
click at [716, 122] on span at bounding box center [713, 121] width 12 height 12
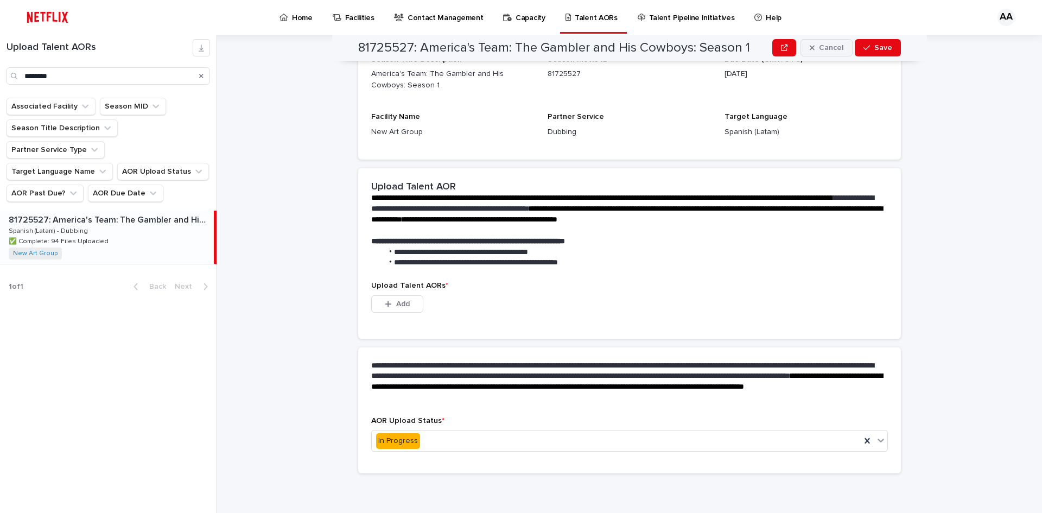
click at [831, 48] on span "Cancel" at bounding box center [831, 48] width 24 height 8
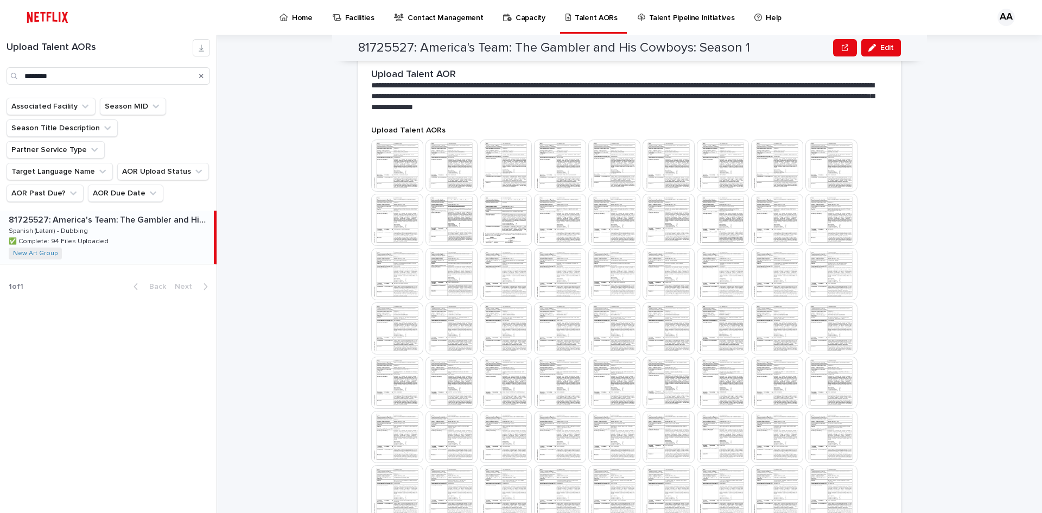
scroll to position [651, 0]
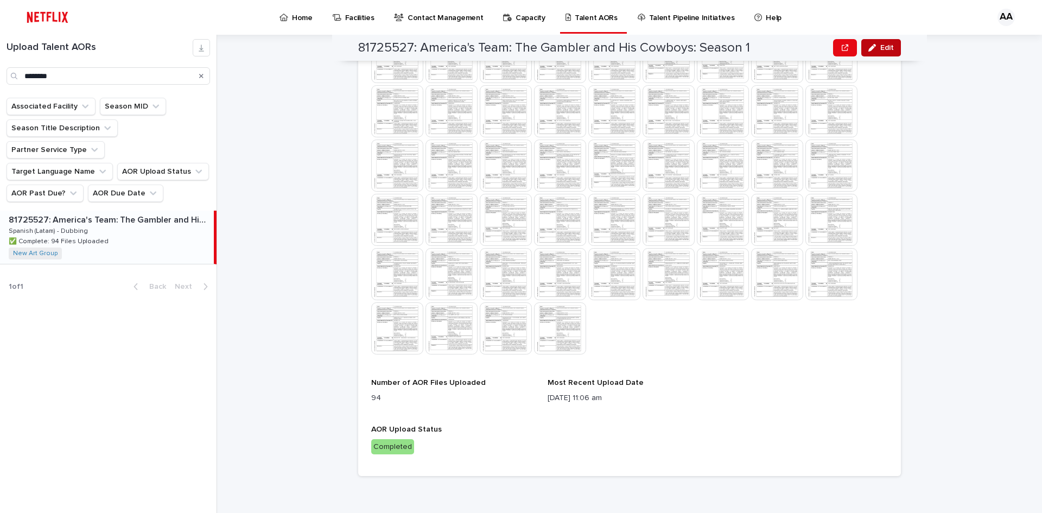
click at [889, 42] on button "Edit" at bounding box center [881, 47] width 40 height 17
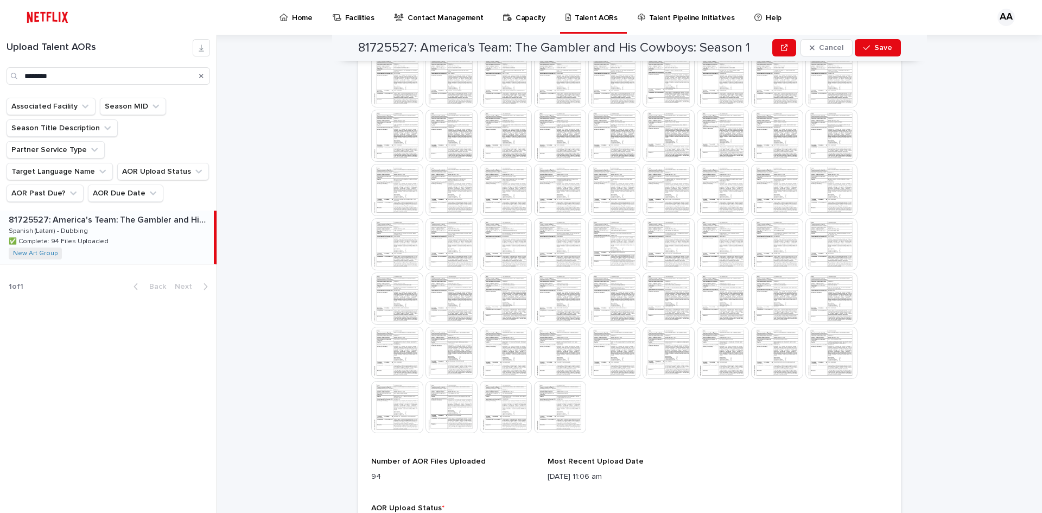
scroll to position [660, 0]
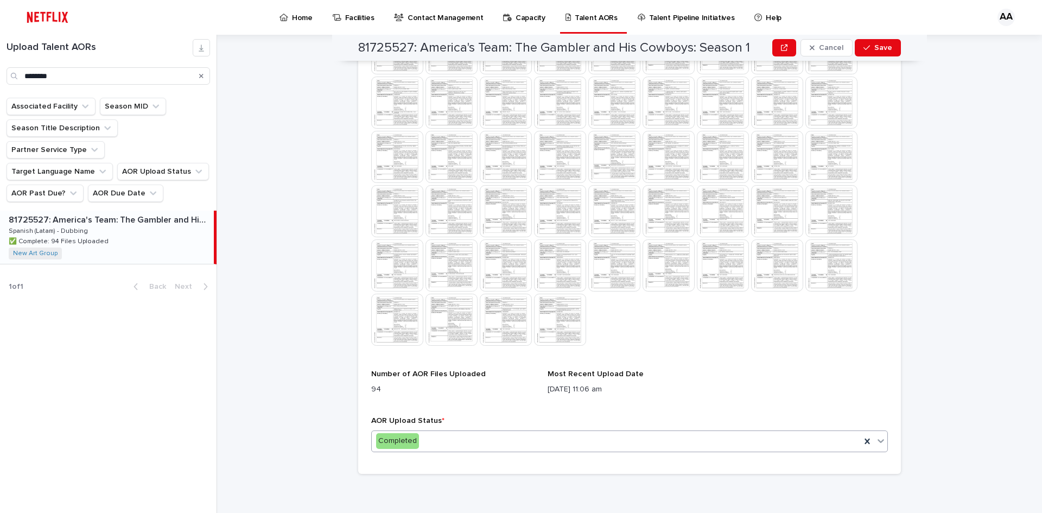
click at [856, 439] on div "Completed" at bounding box center [616, 441] width 489 height 18
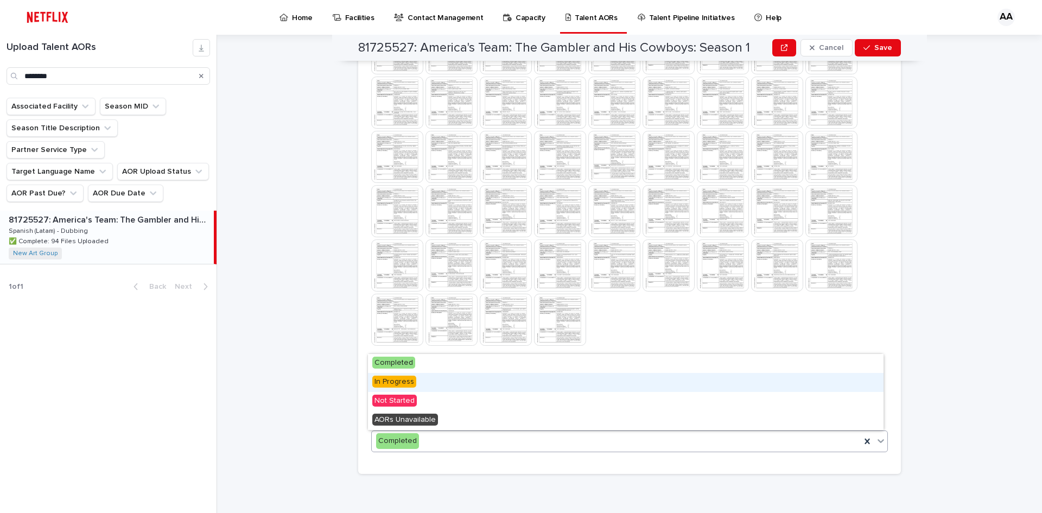
click at [449, 380] on div "In Progress" at bounding box center [626, 382] width 516 height 19
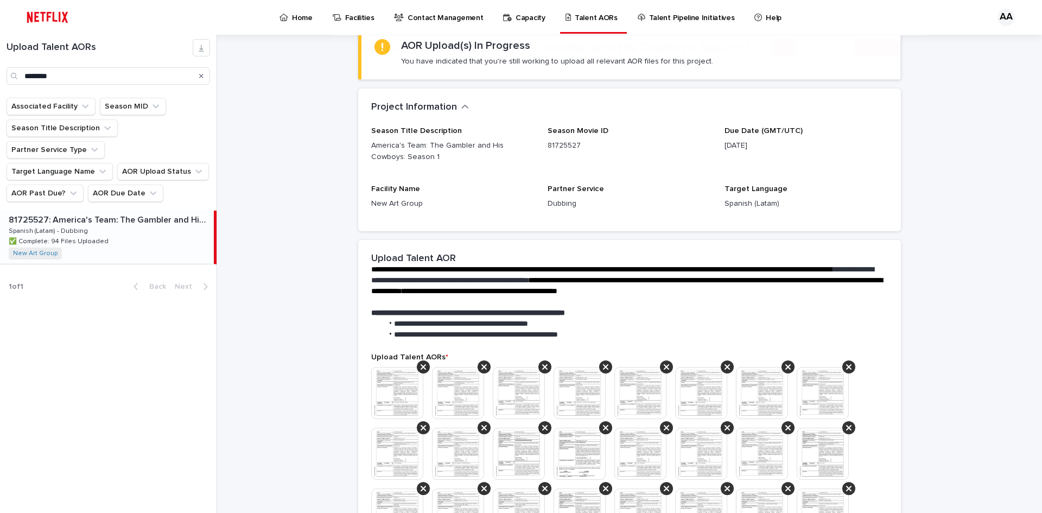
scroll to position [326, 0]
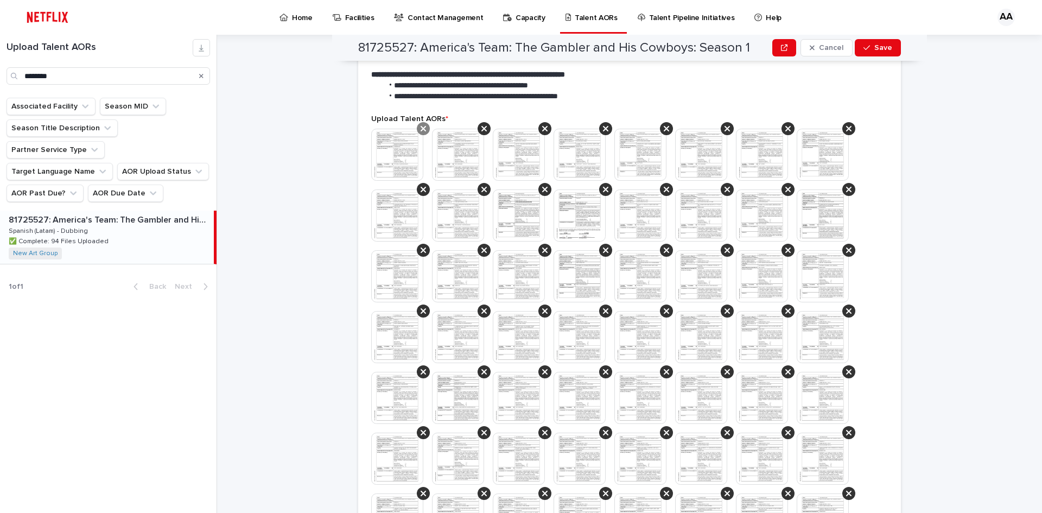
click at [421, 130] on icon at bounding box center [423, 128] width 5 height 5
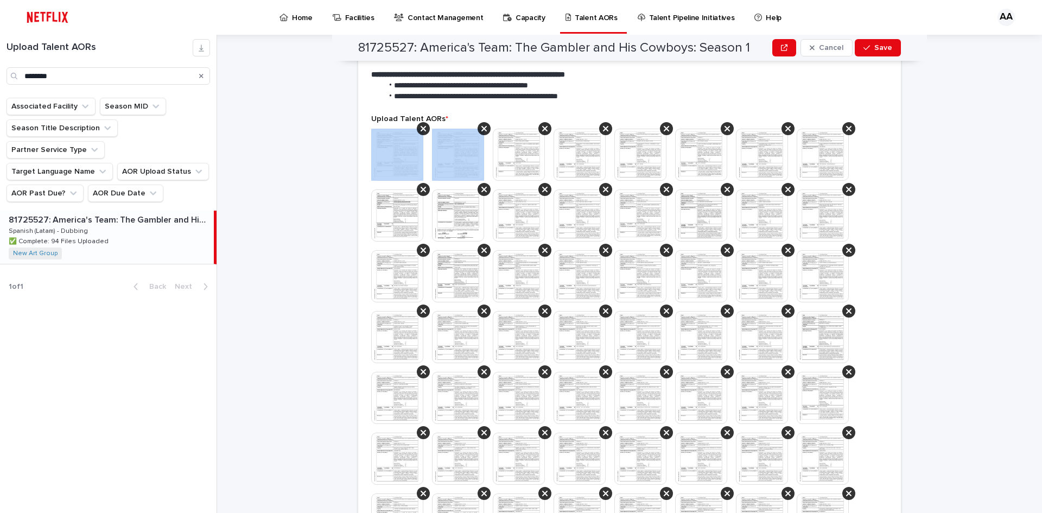
click at [421, 130] on icon at bounding box center [423, 128] width 5 height 5
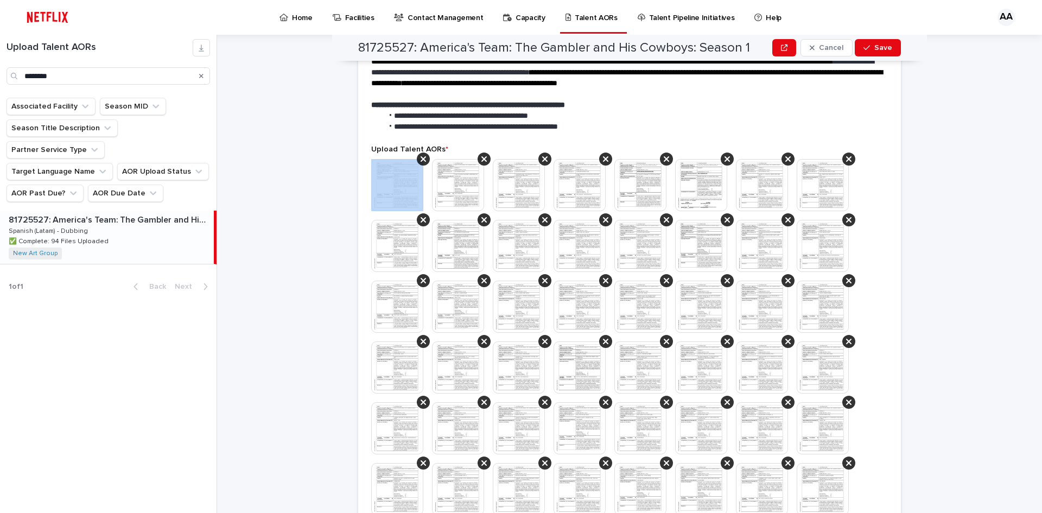
click at [421, 130] on span "**********" at bounding box center [476, 127] width 164 height 8
click at [421, 161] on icon at bounding box center [423, 159] width 5 height 9
click at [421, 158] on icon at bounding box center [423, 158] width 5 height 5
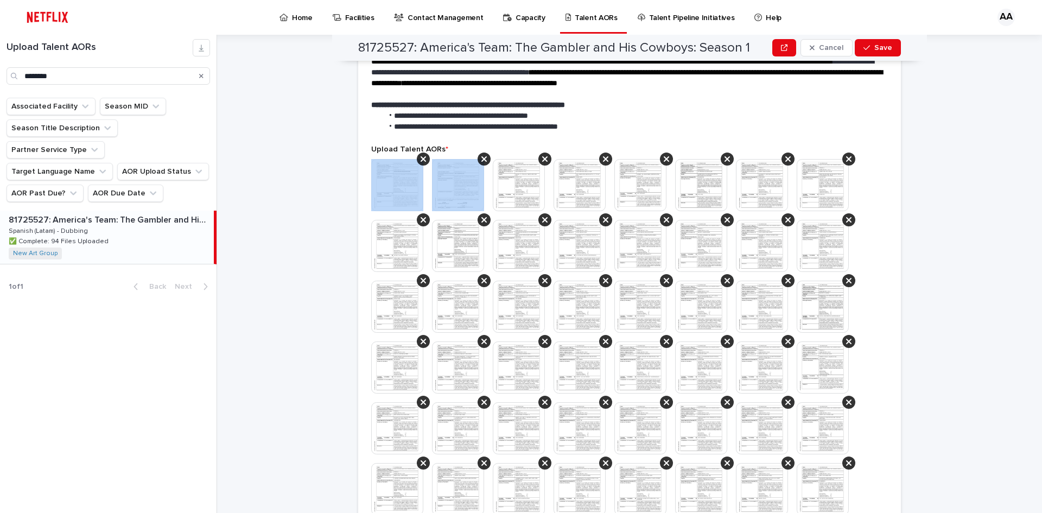
click at [421, 158] on icon at bounding box center [423, 158] width 5 height 5
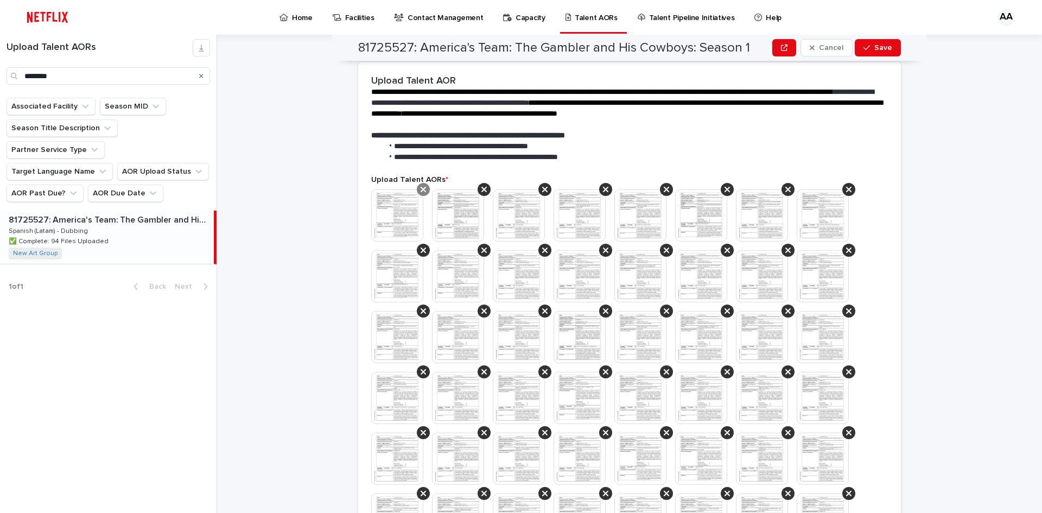
click at [423, 186] on div at bounding box center [423, 189] width 13 height 13
click at [423, 187] on div at bounding box center [423, 189] width 13 height 13
click at [421, 189] on icon at bounding box center [423, 189] width 5 height 9
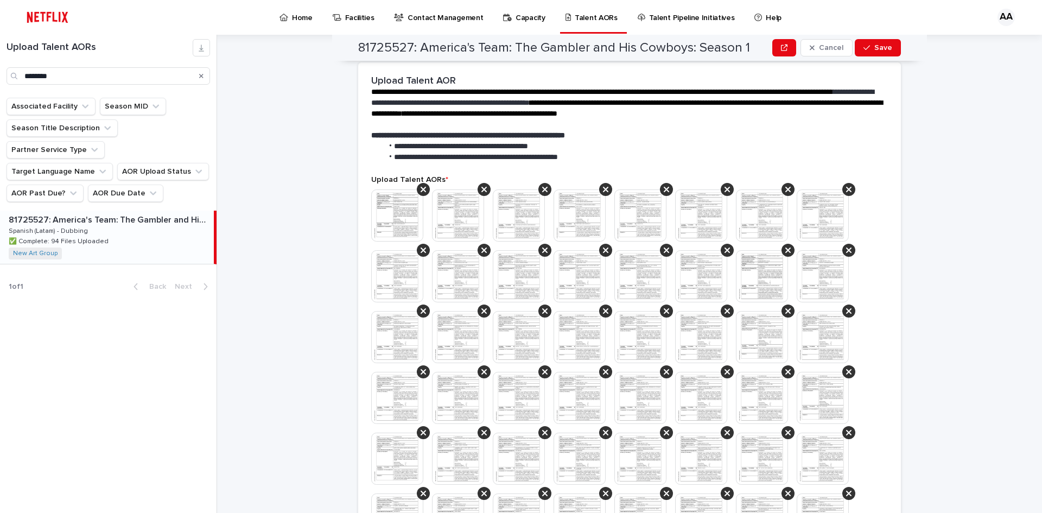
click at [421, 189] on icon at bounding box center [423, 189] width 5 height 9
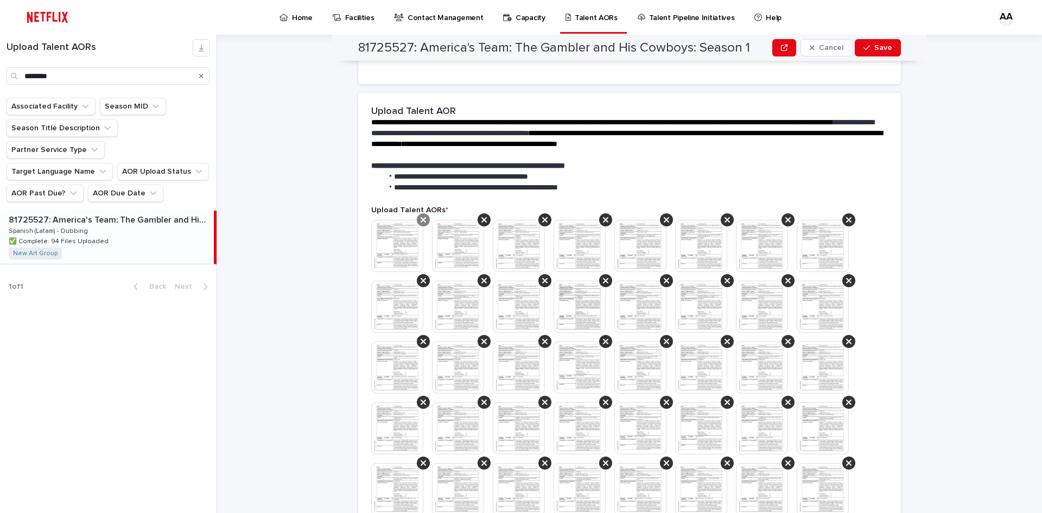
click at [421, 218] on icon at bounding box center [423, 219] width 5 height 9
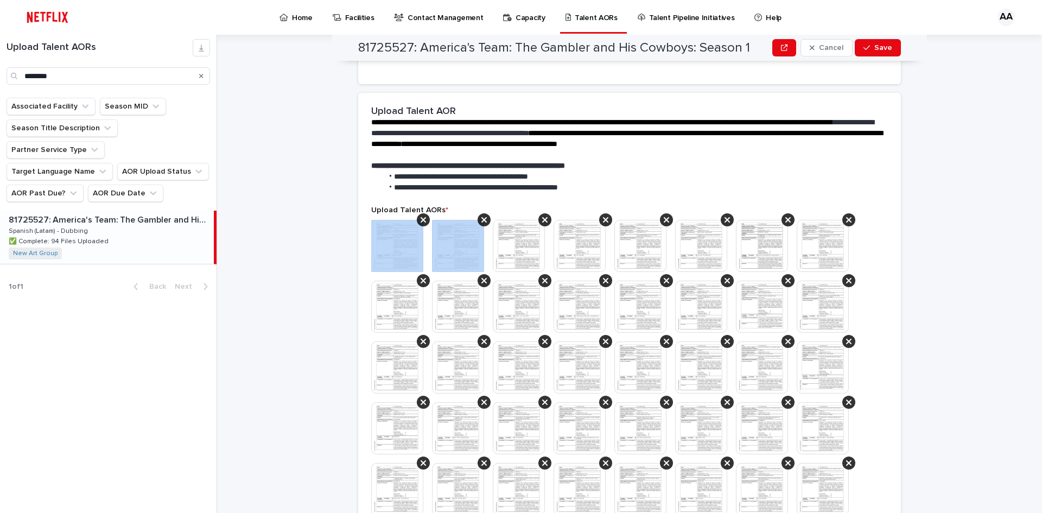
click at [421, 218] on icon at bounding box center [423, 219] width 5 height 9
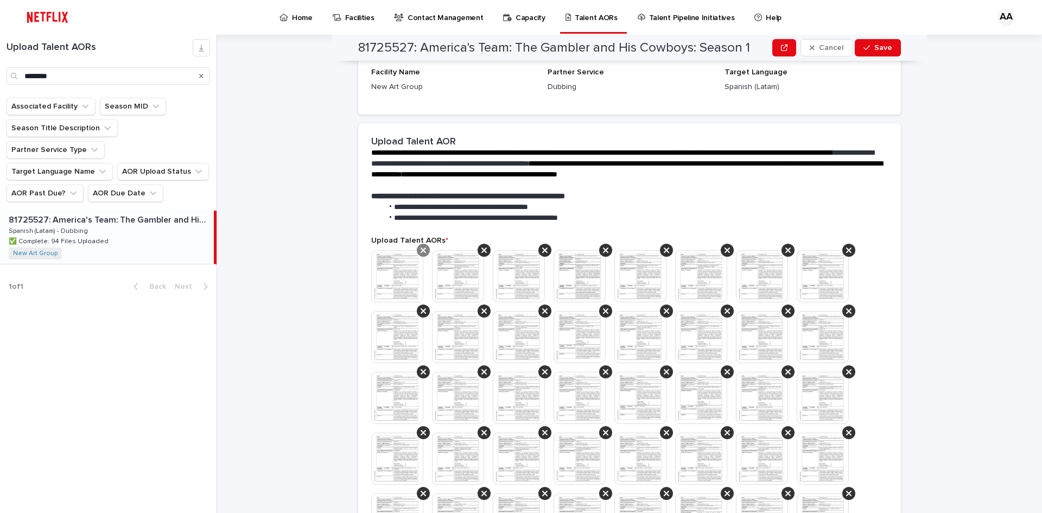
click at [421, 251] on icon at bounding box center [423, 249] width 5 height 5
click at [421, 248] on icon at bounding box center [423, 250] width 5 height 9
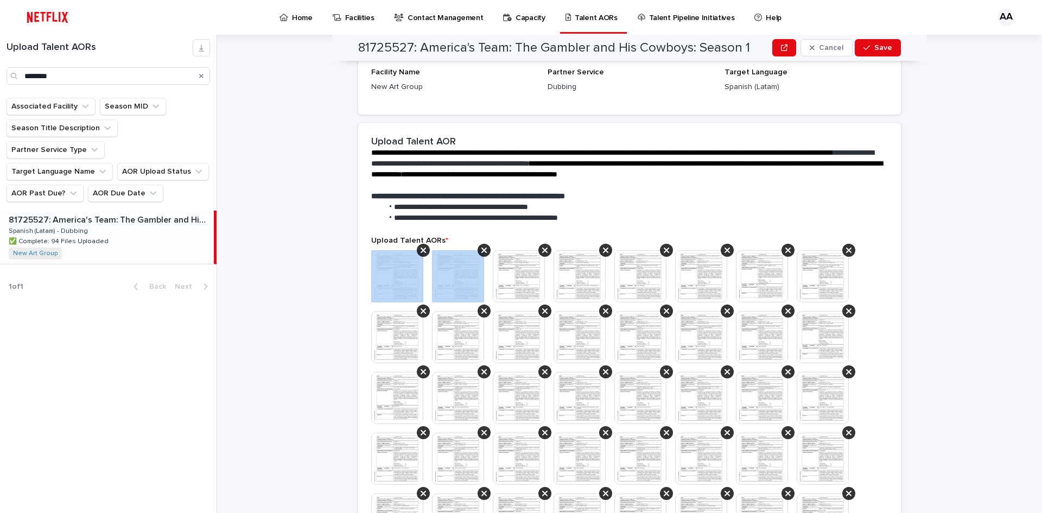
click at [421, 248] on icon at bounding box center [423, 250] width 5 height 9
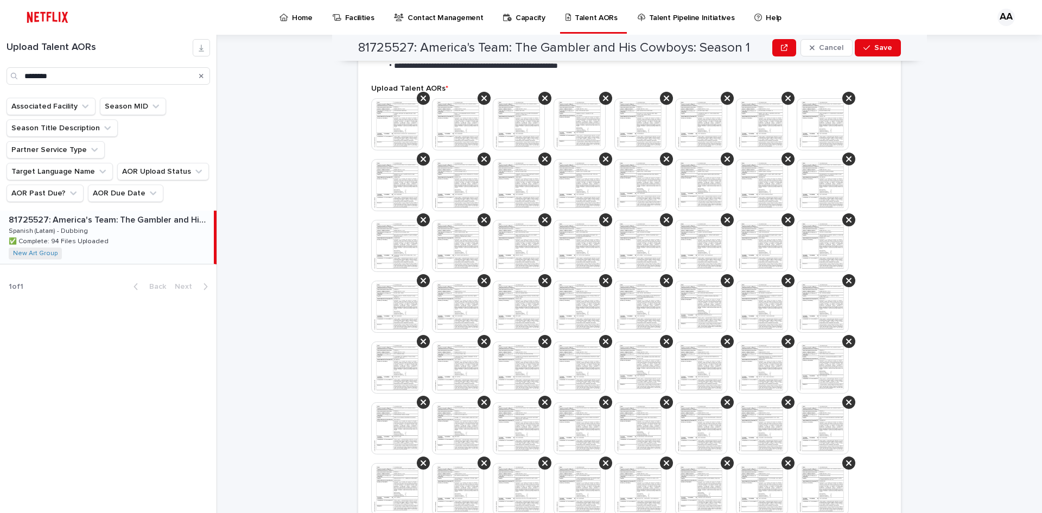
scroll to position [336, 0]
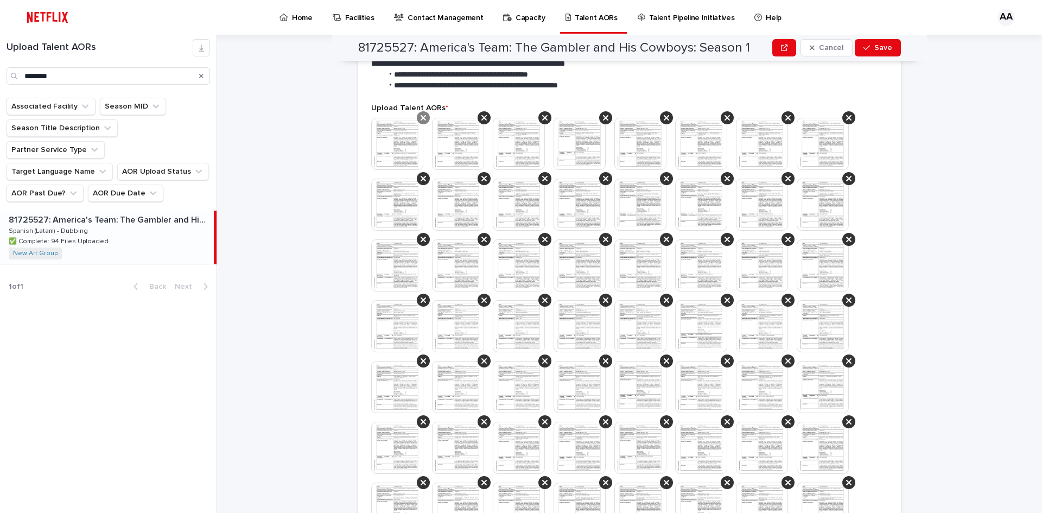
click at [423, 118] on div at bounding box center [423, 117] width 13 height 13
click at [422, 118] on icon at bounding box center [423, 117] width 5 height 9
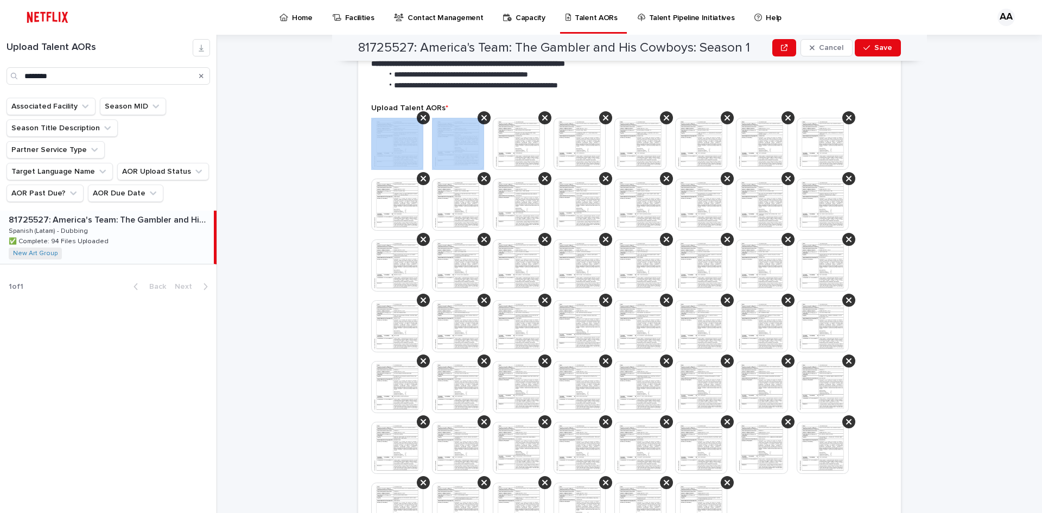
click at [422, 118] on icon at bounding box center [423, 117] width 5 height 9
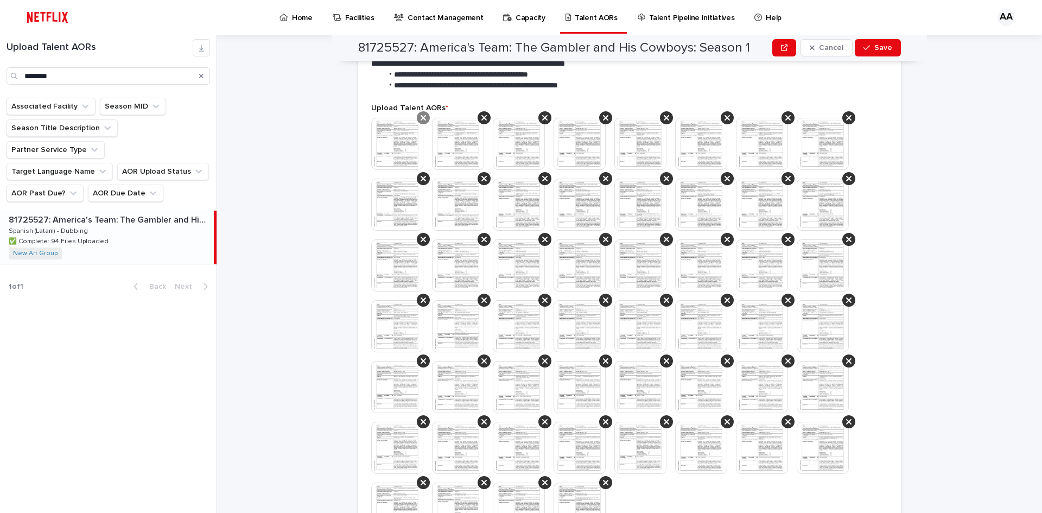
click at [421, 117] on icon at bounding box center [423, 117] width 5 height 5
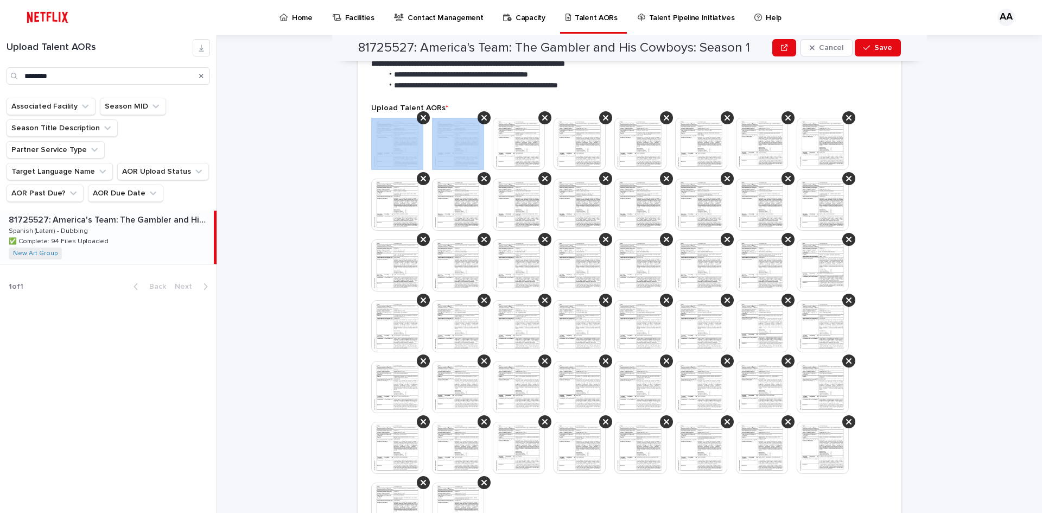
click at [421, 117] on icon at bounding box center [423, 117] width 5 height 5
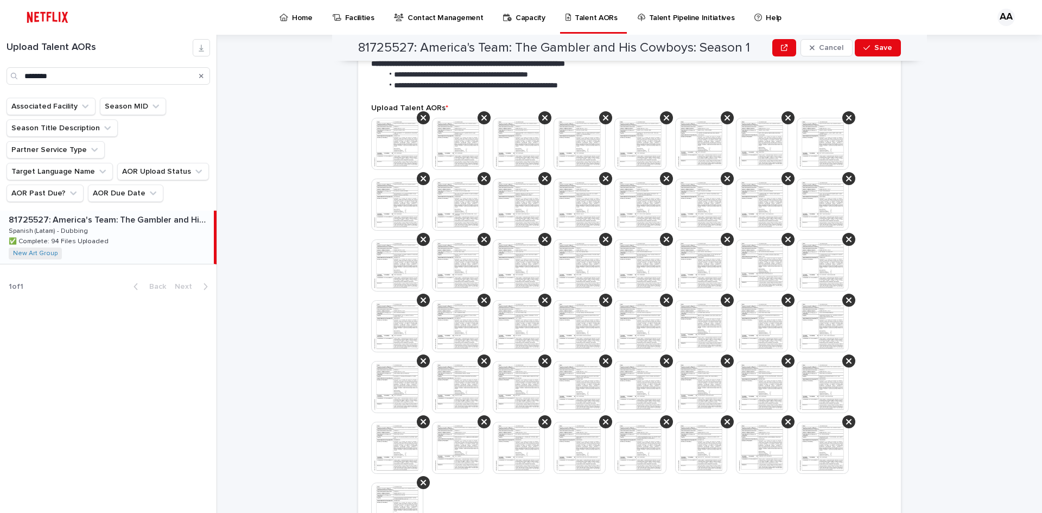
click at [421, 117] on icon at bounding box center [423, 117] width 5 height 5
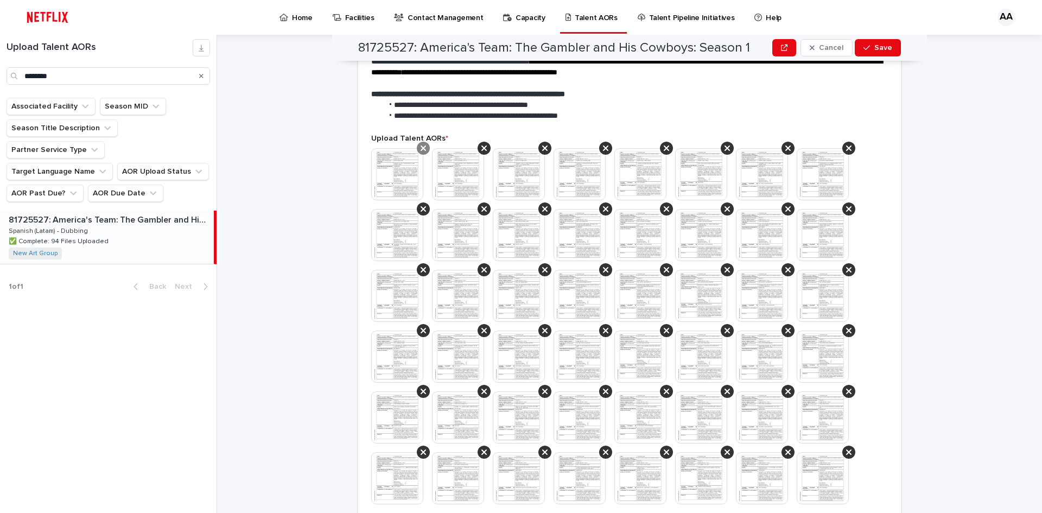
click at [421, 145] on icon at bounding box center [423, 148] width 5 height 9
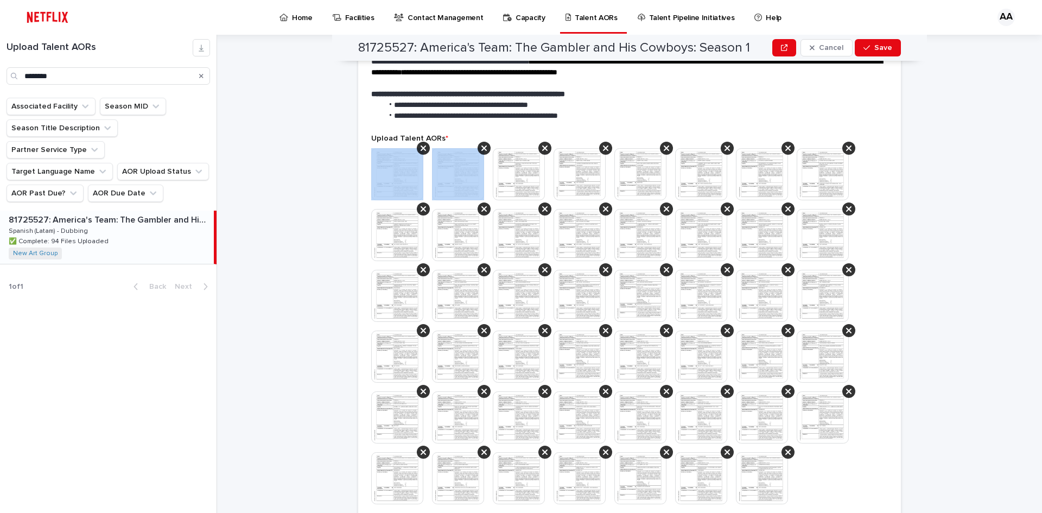
click at [421, 145] on icon at bounding box center [423, 148] width 5 height 9
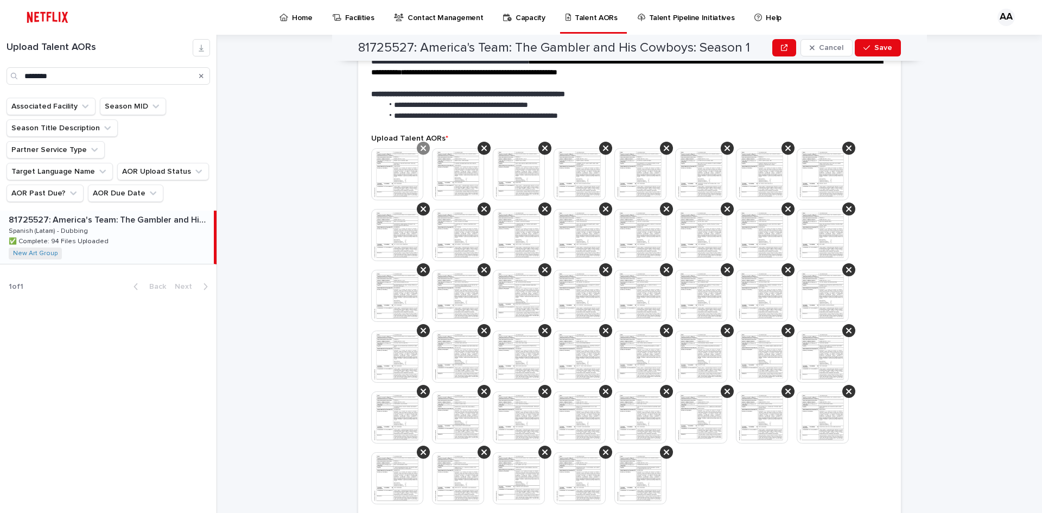
click at [421, 149] on icon at bounding box center [423, 147] width 5 height 5
click at [421, 147] on icon at bounding box center [423, 147] width 5 height 5
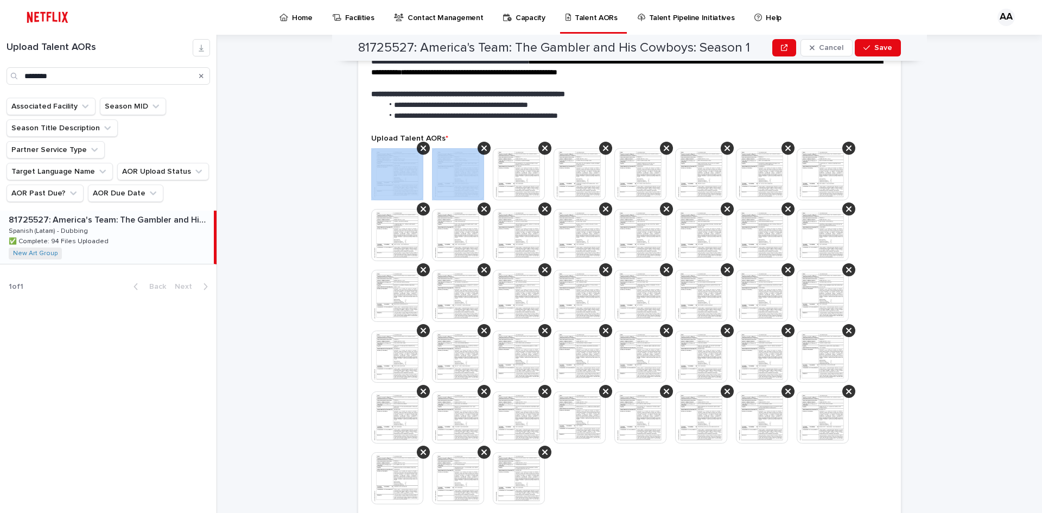
click at [421, 147] on icon at bounding box center [423, 147] width 5 height 5
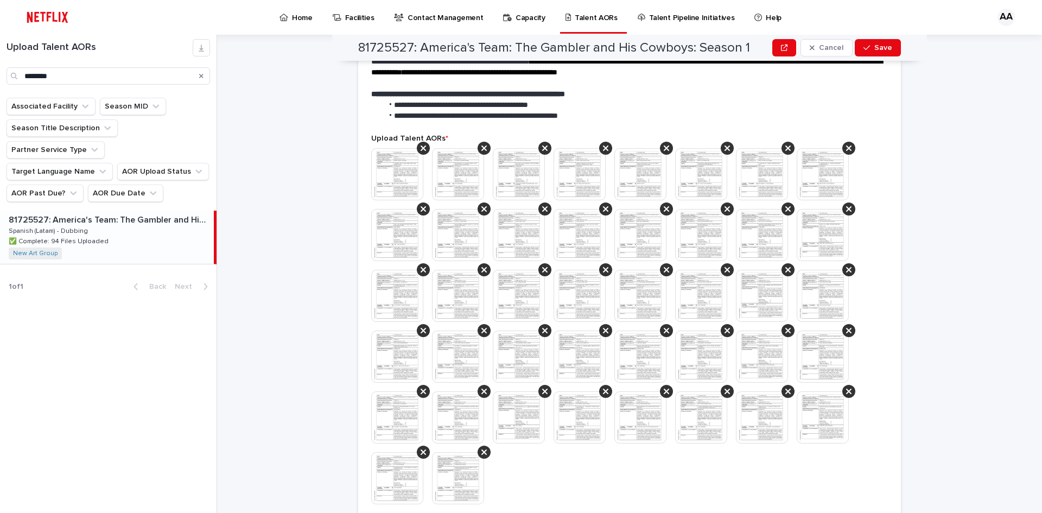
click at [421, 147] on icon at bounding box center [423, 147] width 5 height 5
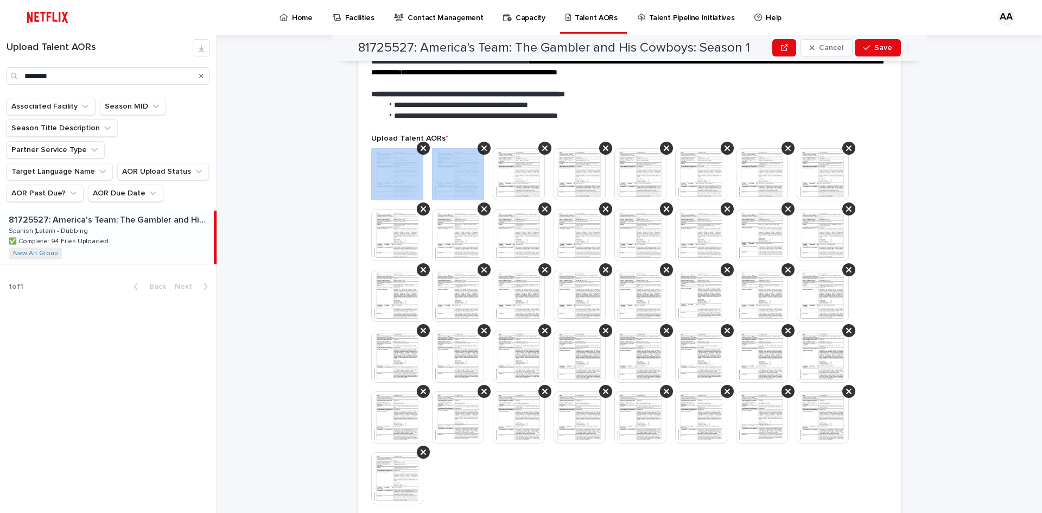
click at [421, 147] on icon at bounding box center [423, 147] width 5 height 5
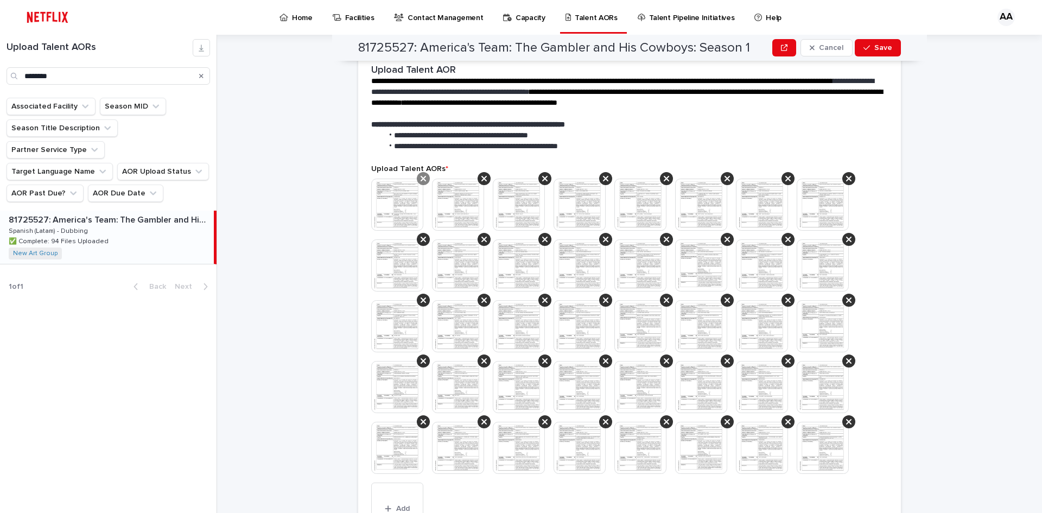
click at [421, 175] on icon at bounding box center [423, 178] width 5 height 9
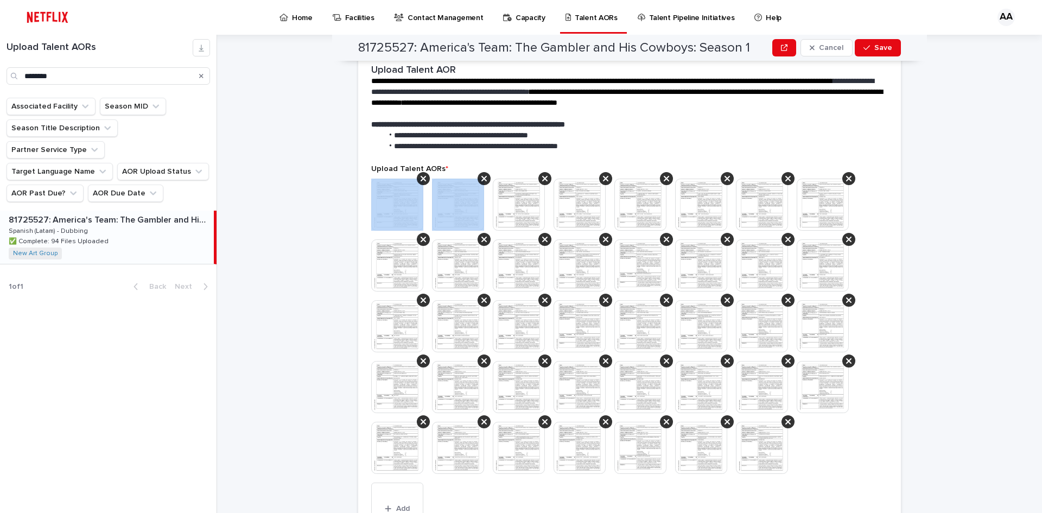
click at [421, 175] on icon at bounding box center [423, 178] width 5 height 9
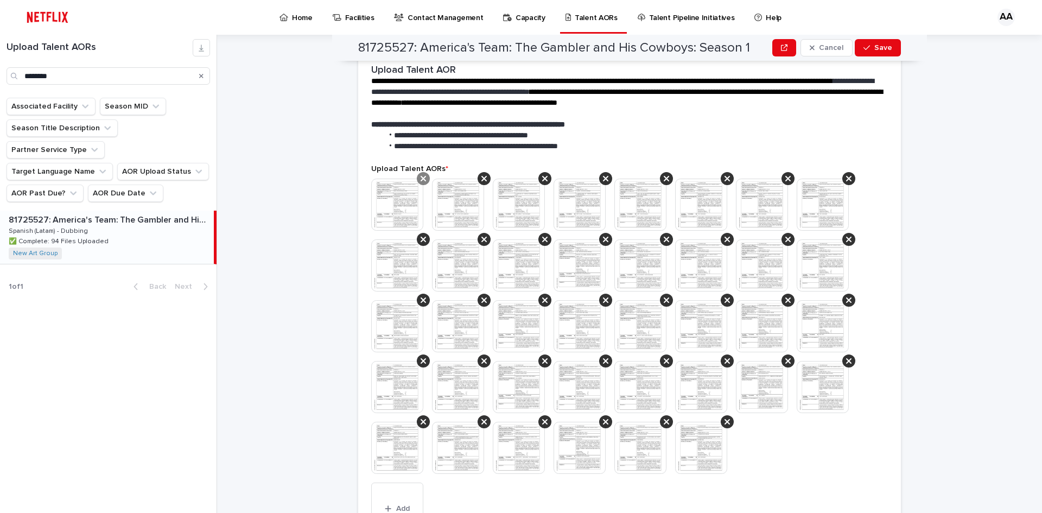
click at [421, 176] on icon at bounding box center [423, 178] width 5 height 9
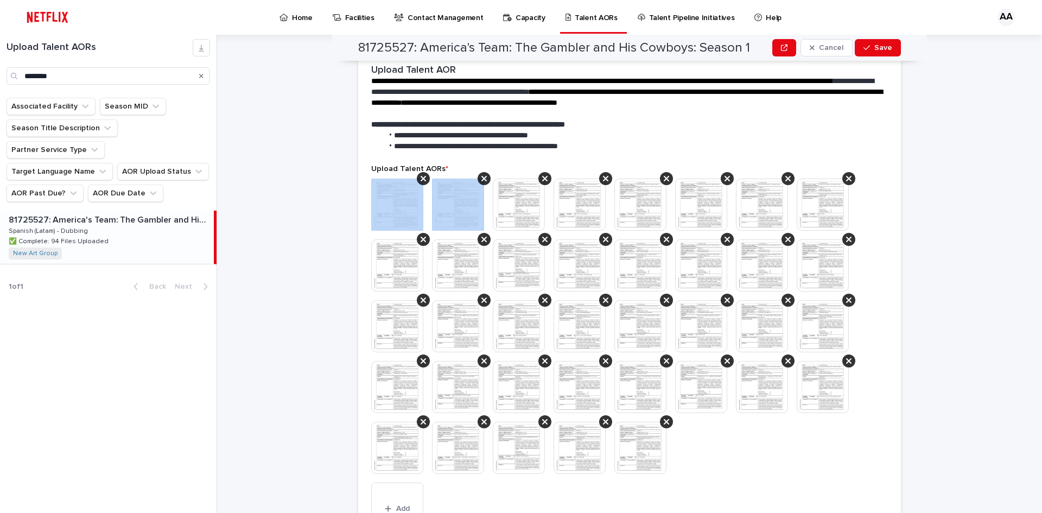
click at [421, 176] on icon at bounding box center [423, 178] width 5 height 9
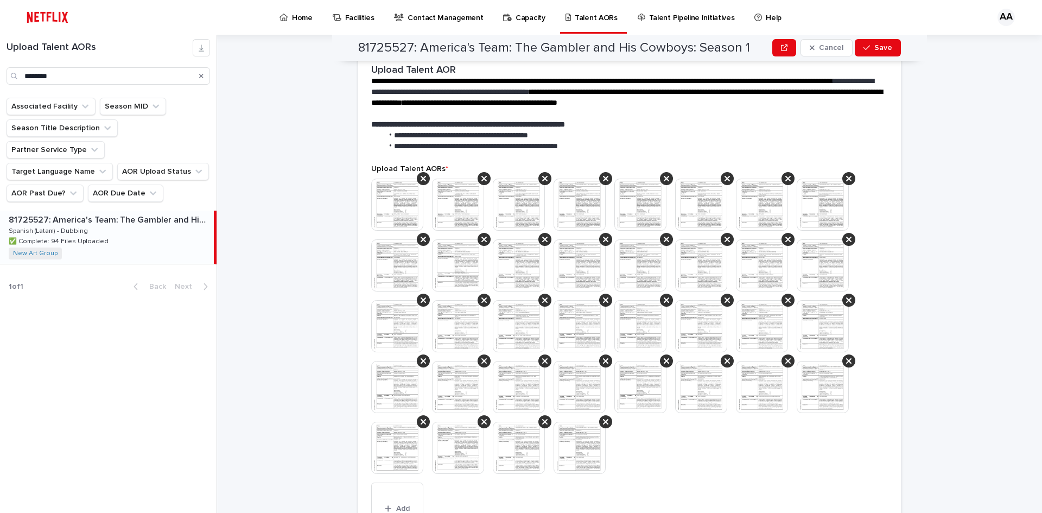
click at [421, 176] on icon at bounding box center [423, 178] width 5 height 9
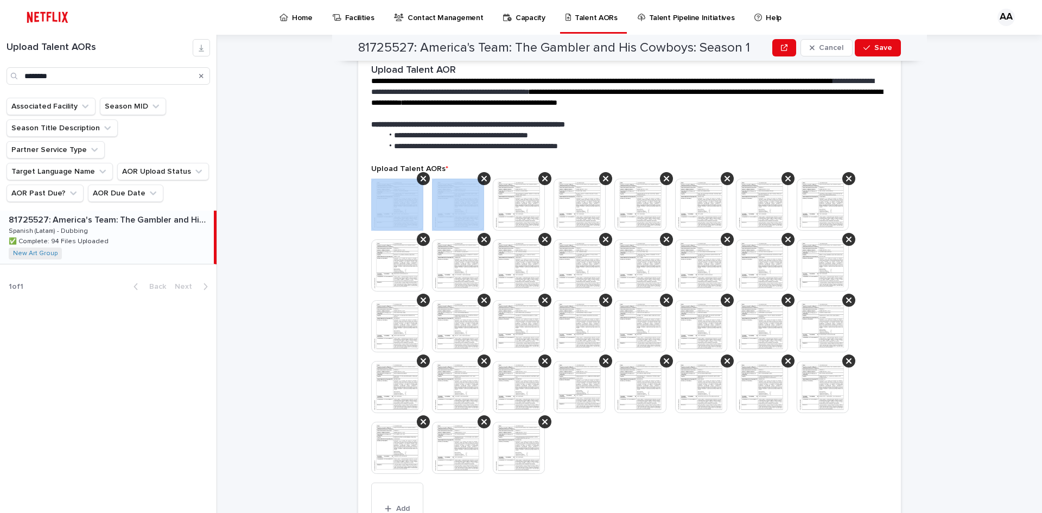
click at [421, 176] on icon at bounding box center [423, 178] width 5 height 9
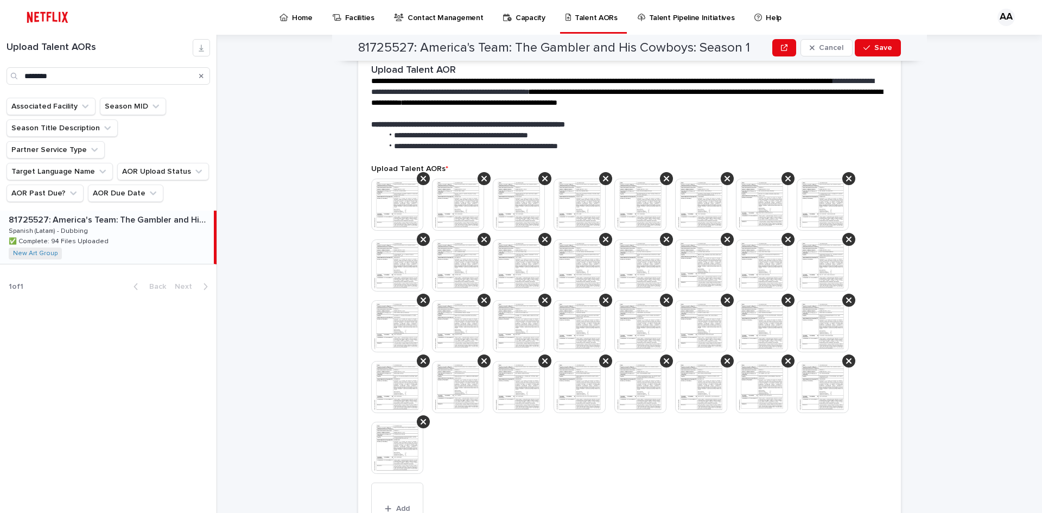
click at [421, 176] on icon at bounding box center [423, 178] width 5 height 9
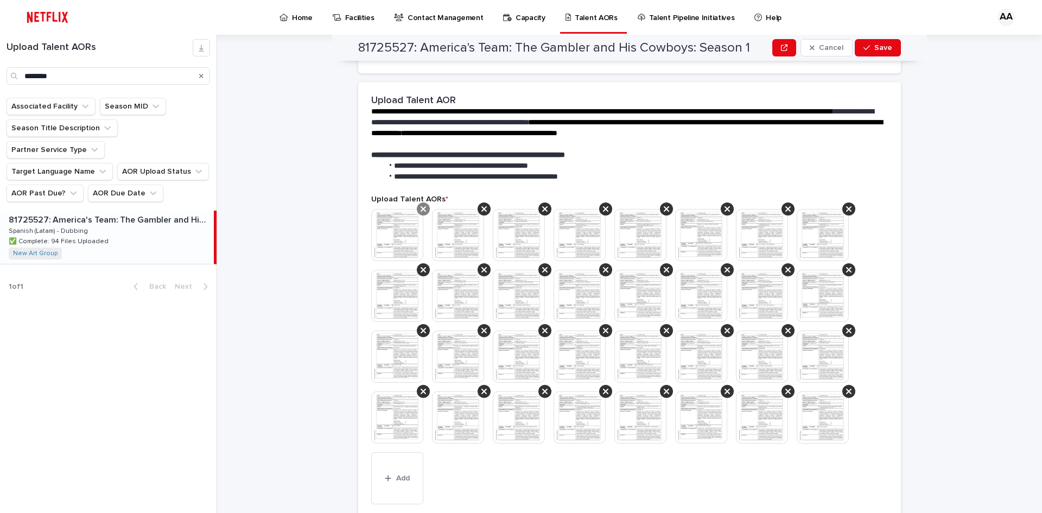
click at [421, 208] on icon at bounding box center [423, 209] width 5 height 9
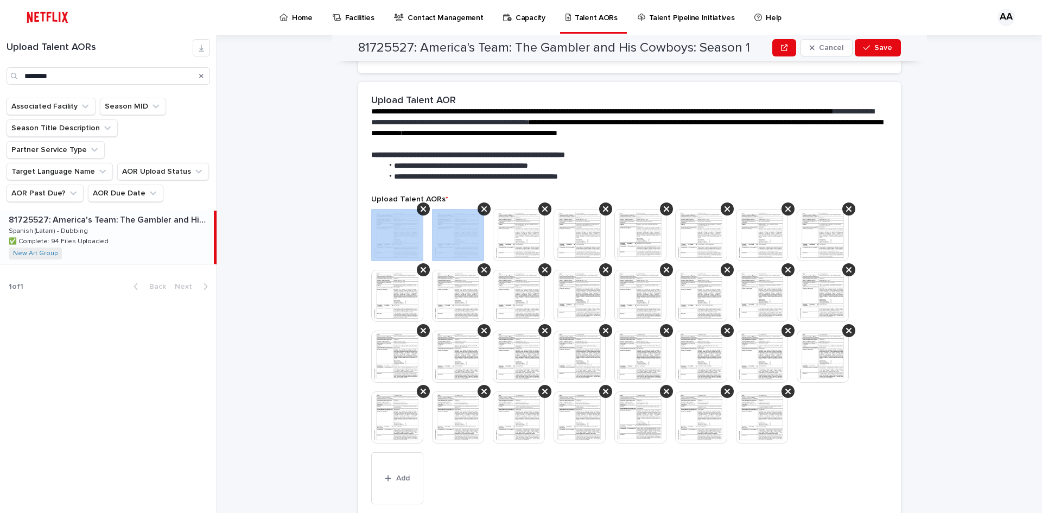
click at [421, 208] on icon at bounding box center [423, 209] width 5 height 9
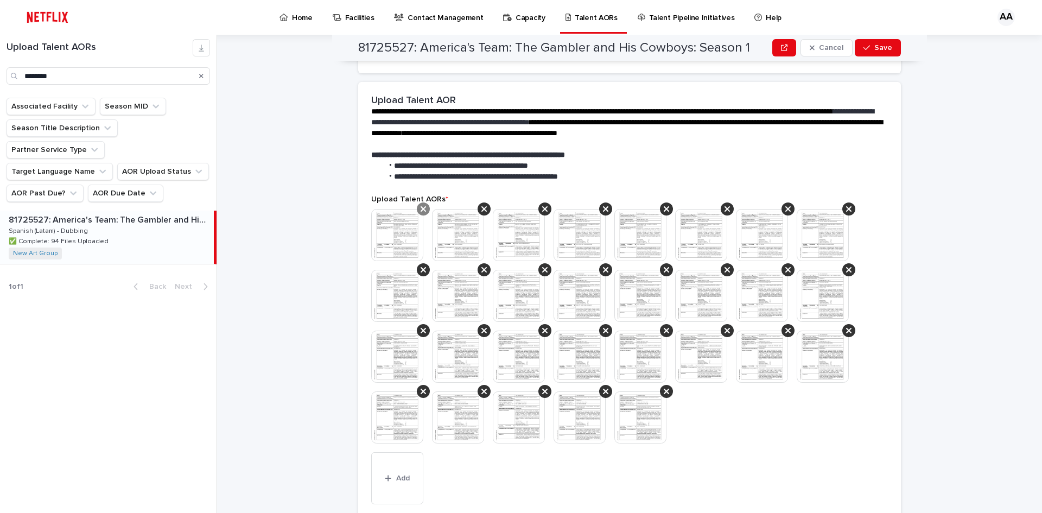
click at [421, 208] on icon at bounding box center [423, 208] width 5 height 5
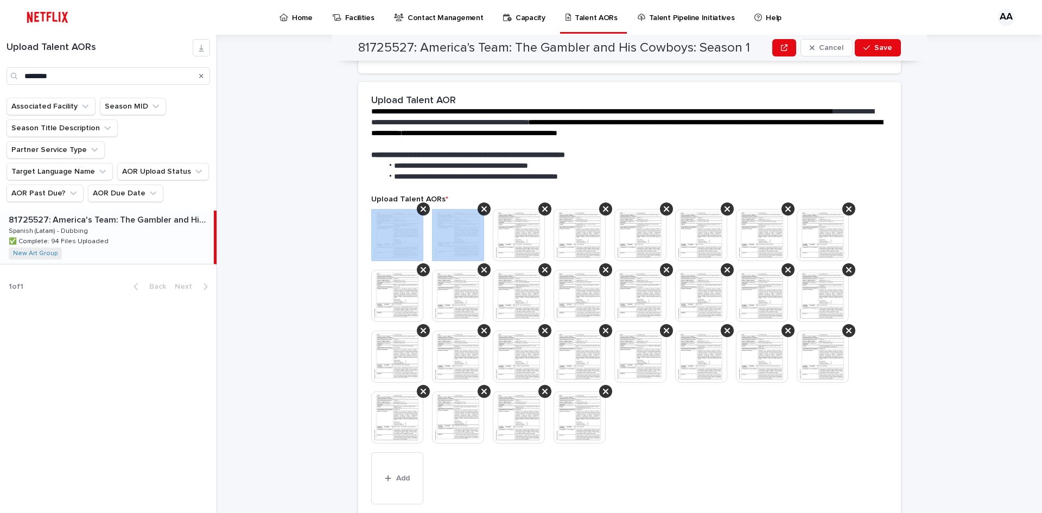
click at [421, 208] on icon at bounding box center [423, 208] width 5 height 5
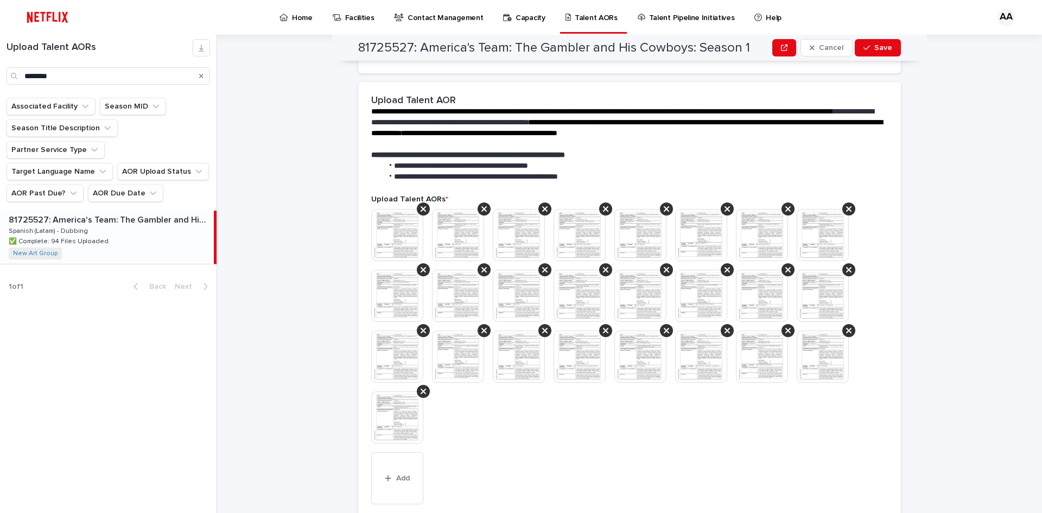
click at [421, 208] on icon at bounding box center [423, 208] width 5 height 5
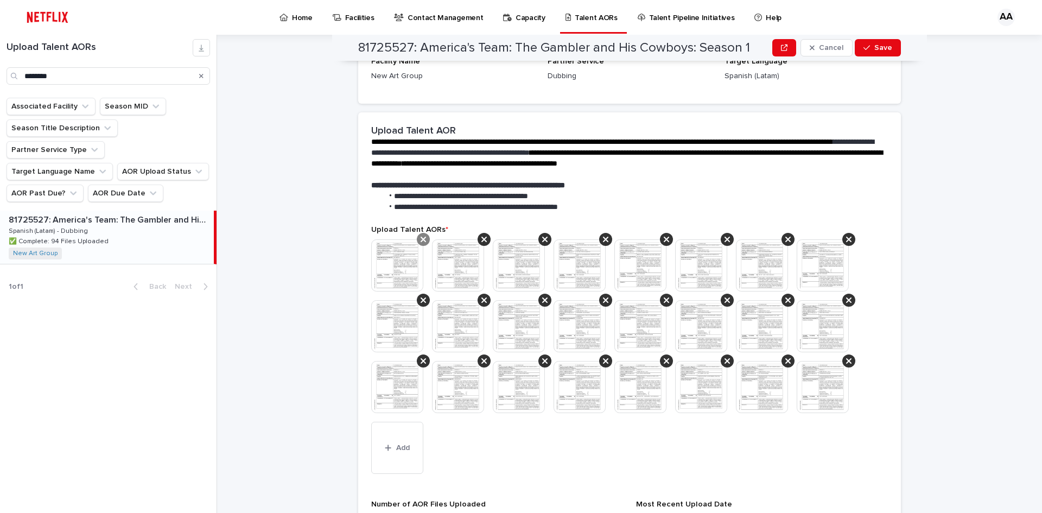
click at [421, 235] on icon at bounding box center [423, 239] width 5 height 9
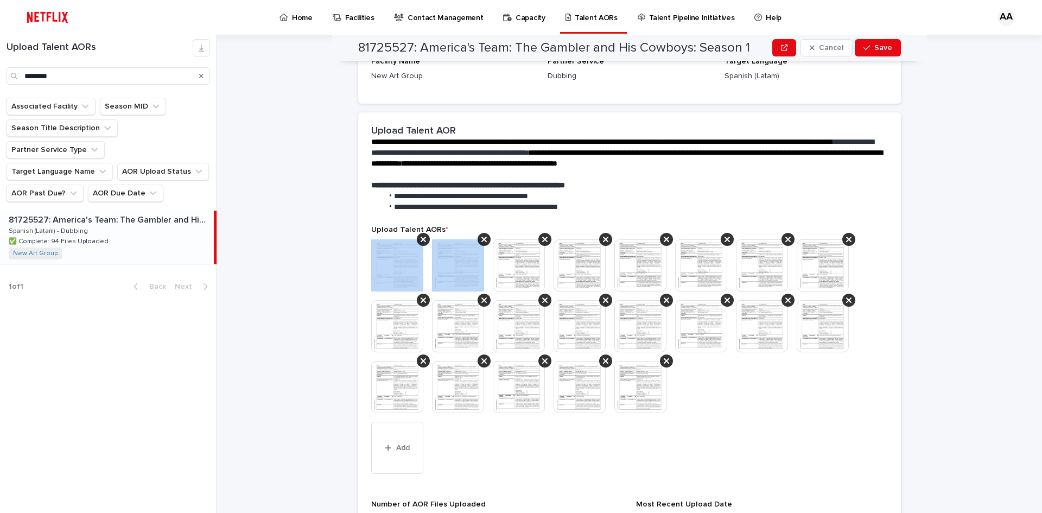
click at [421, 235] on icon at bounding box center [423, 239] width 5 height 9
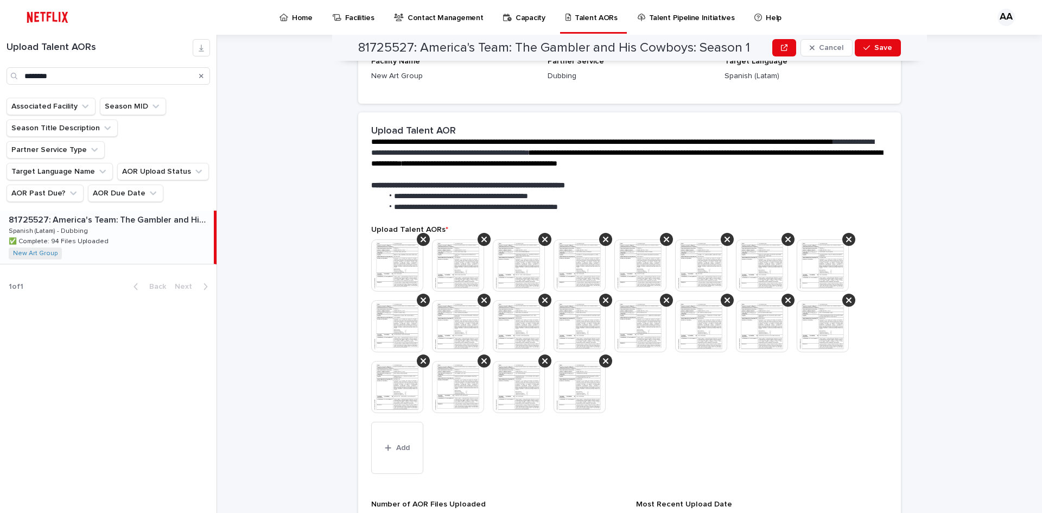
click at [421, 235] on icon at bounding box center [423, 239] width 5 height 9
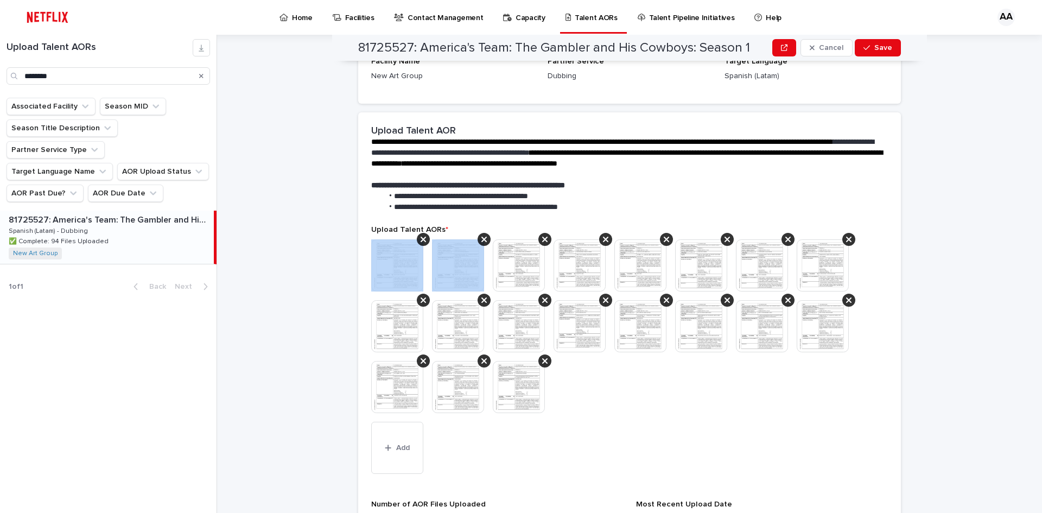
click at [421, 235] on icon at bounding box center [423, 239] width 5 height 9
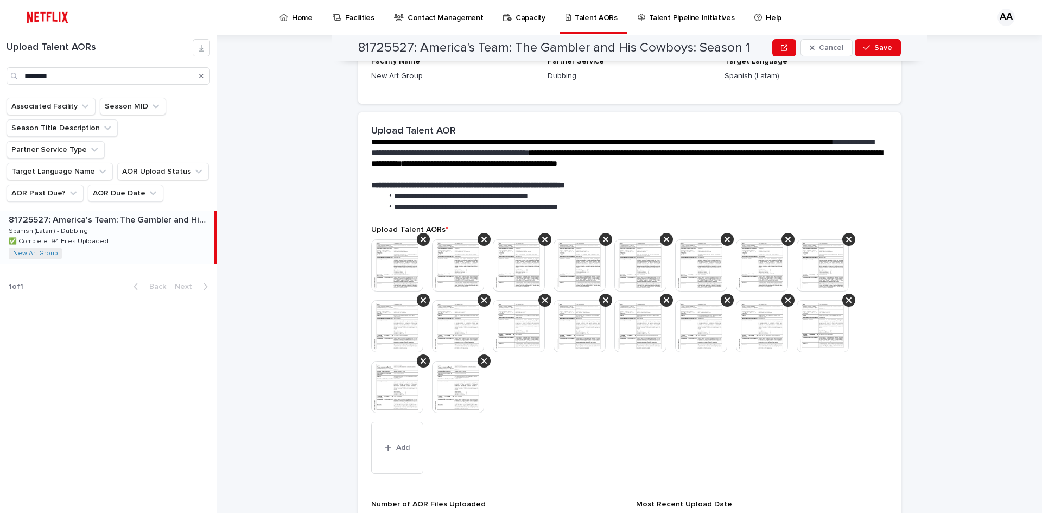
click at [421, 235] on icon at bounding box center [423, 239] width 5 height 9
click at [421, 236] on icon at bounding box center [423, 239] width 5 height 9
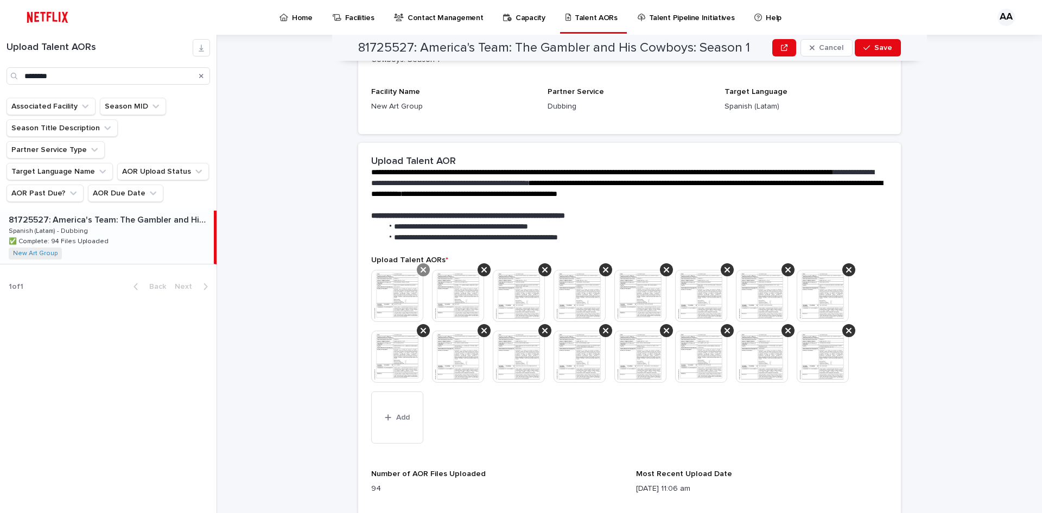
click at [421, 272] on icon at bounding box center [423, 269] width 5 height 9
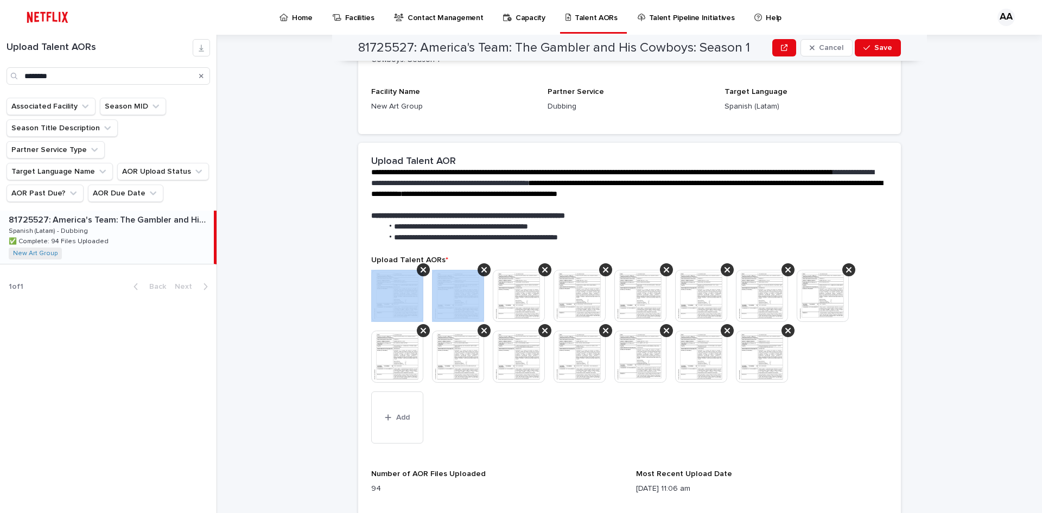
click at [421, 272] on icon at bounding box center [423, 269] width 5 height 9
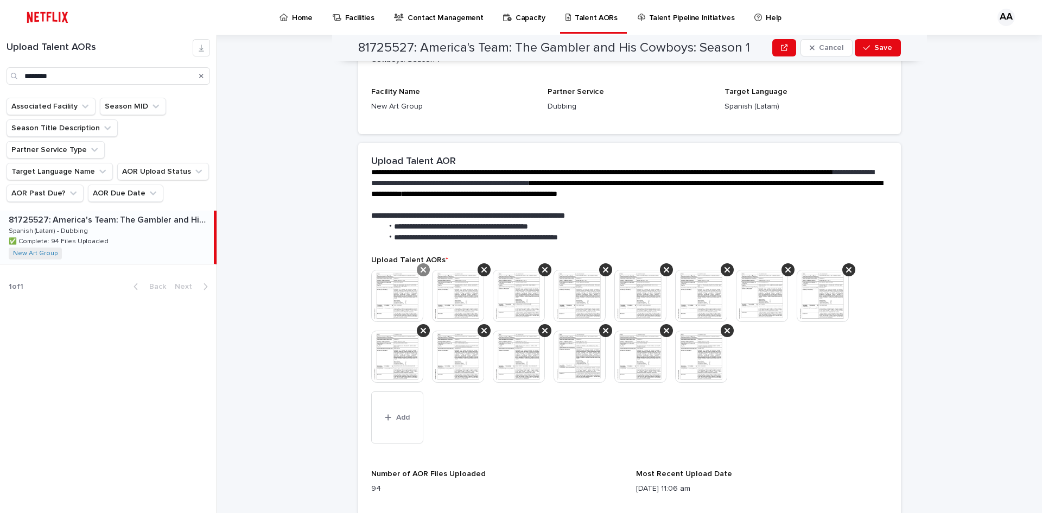
click at [421, 269] on icon at bounding box center [423, 269] width 5 height 9
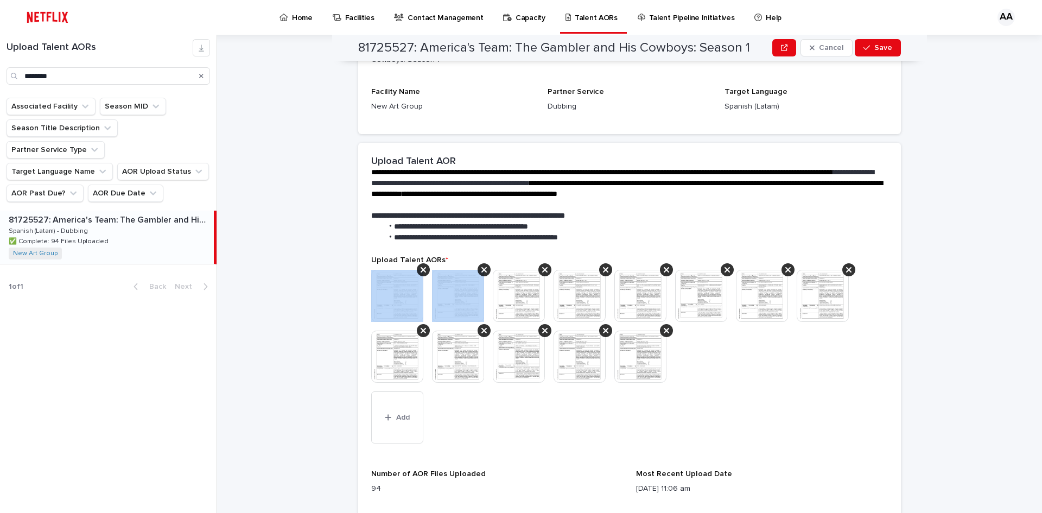
click at [421, 269] on icon at bounding box center [423, 269] width 5 height 9
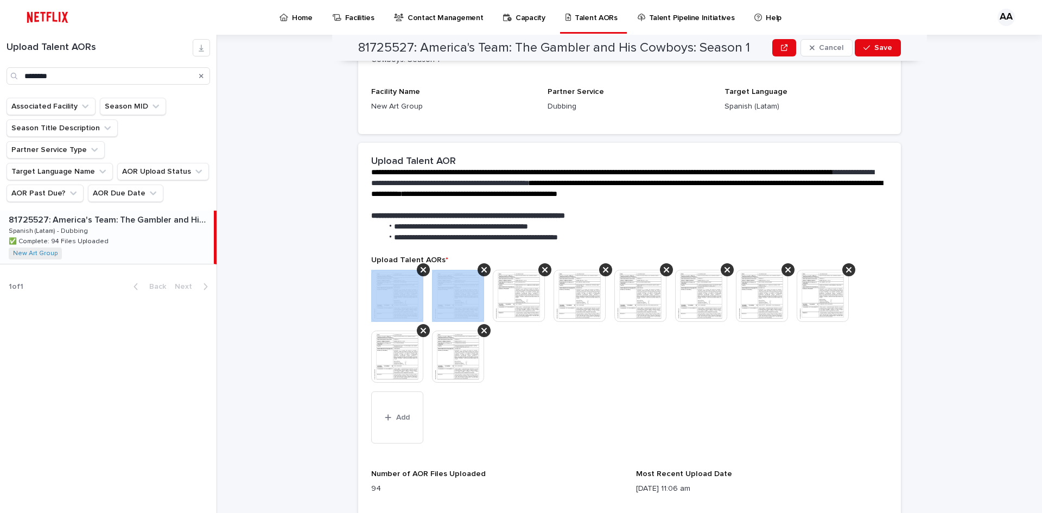
click at [421, 269] on icon at bounding box center [423, 269] width 5 height 9
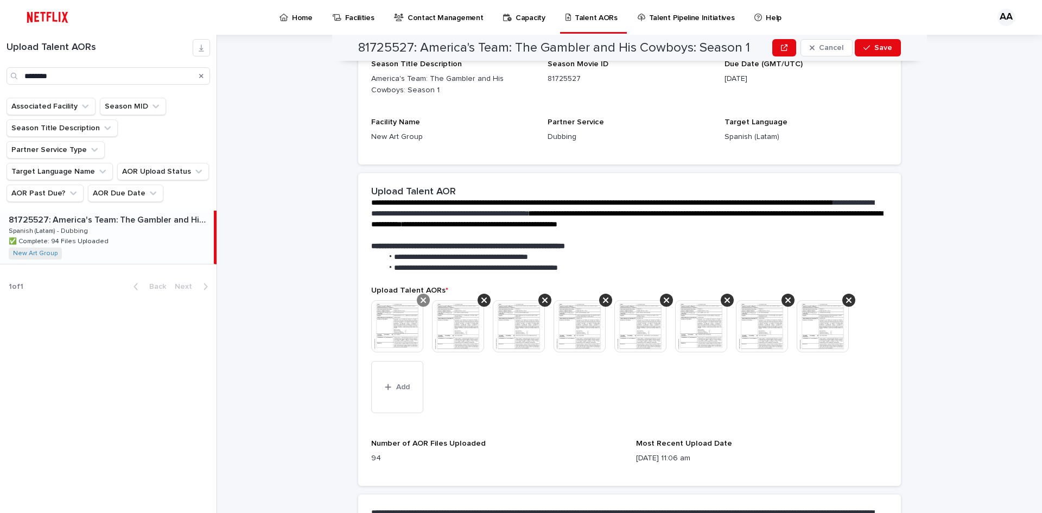
click at [421, 302] on icon at bounding box center [423, 299] width 5 height 5
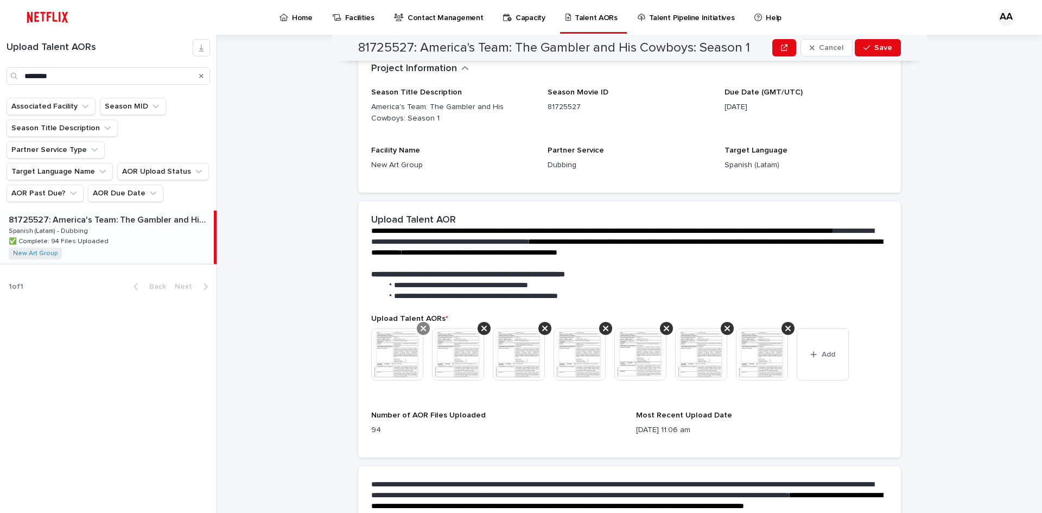
click at [421, 326] on icon at bounding box center [423, 328] width 5 height 5
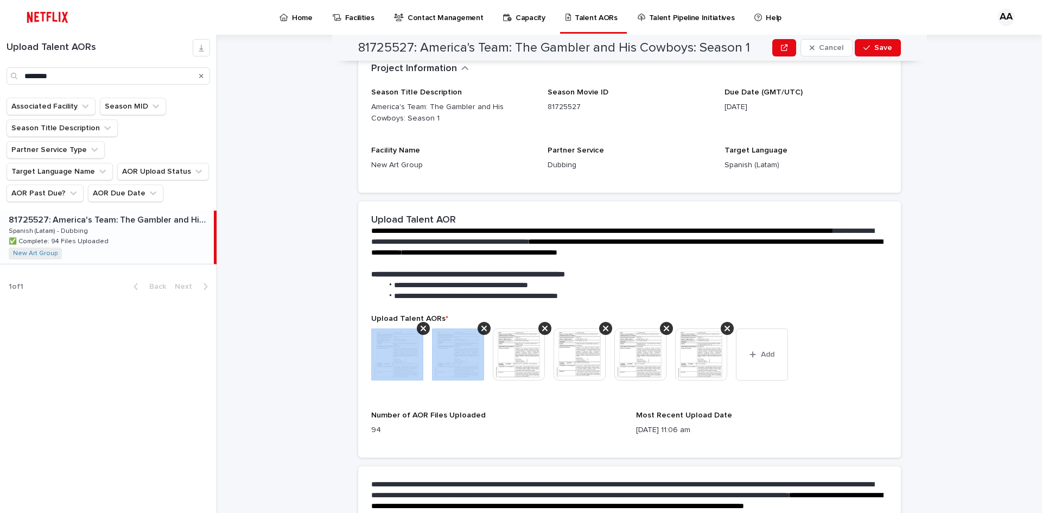
click at [421, 326] on icon at bounding box center [423, 328] width 5 height 5
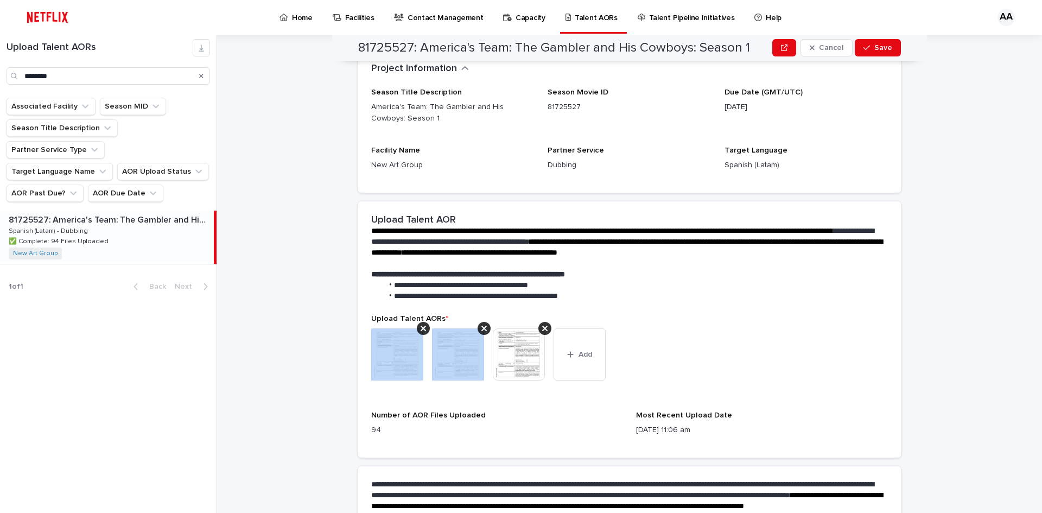
click at [421, 326] on icon at bounding box center [423, 328] width 5 height 5
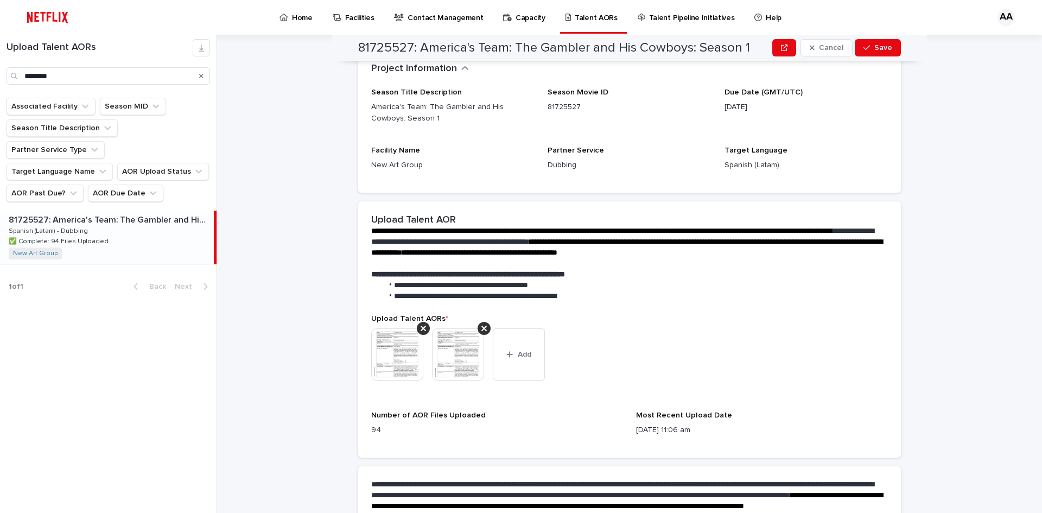
click at [421, 326] on icon at bounding box center [423, 328] width 5 height 5
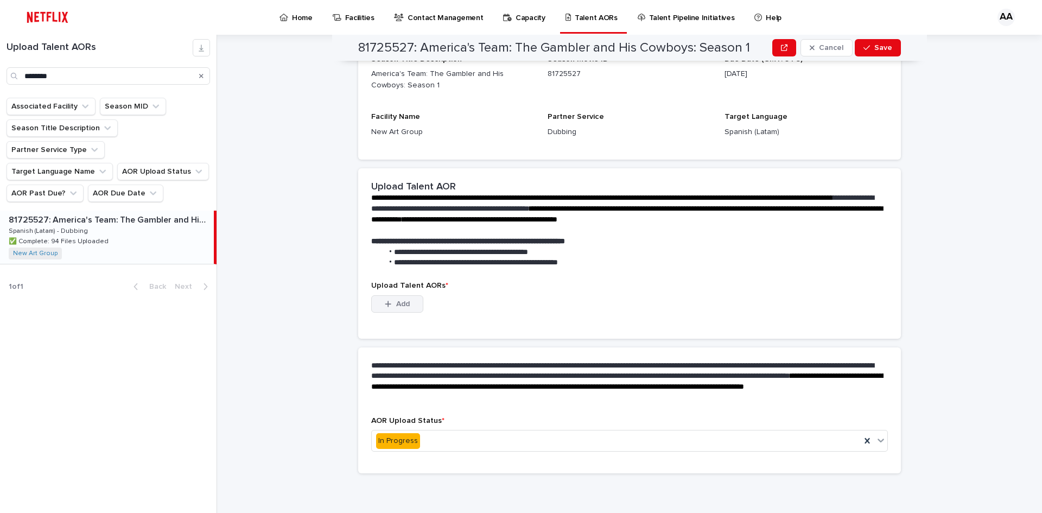
scroll to position [52, 0]
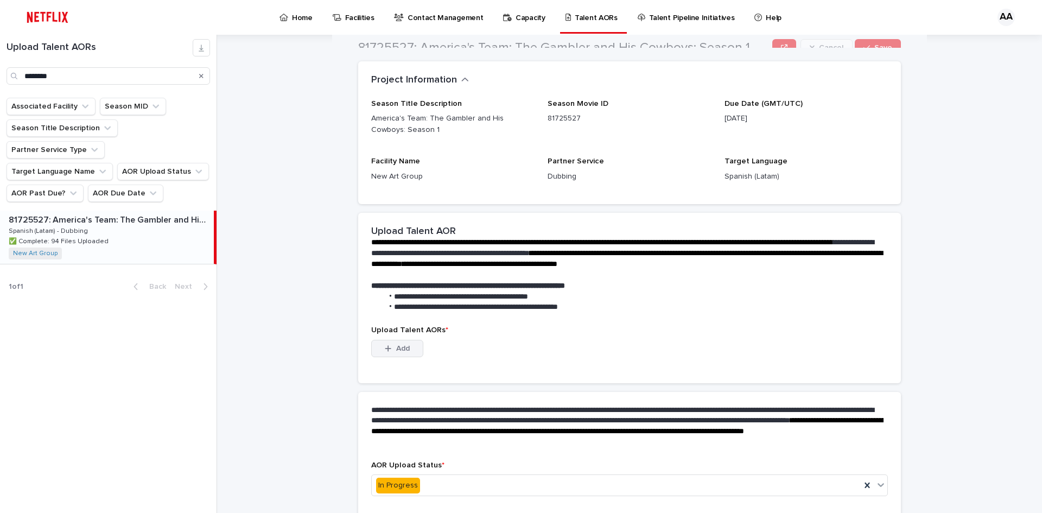
click at [406, 356] on button "Add" at bounding box center [397, 348] width 52 height 17
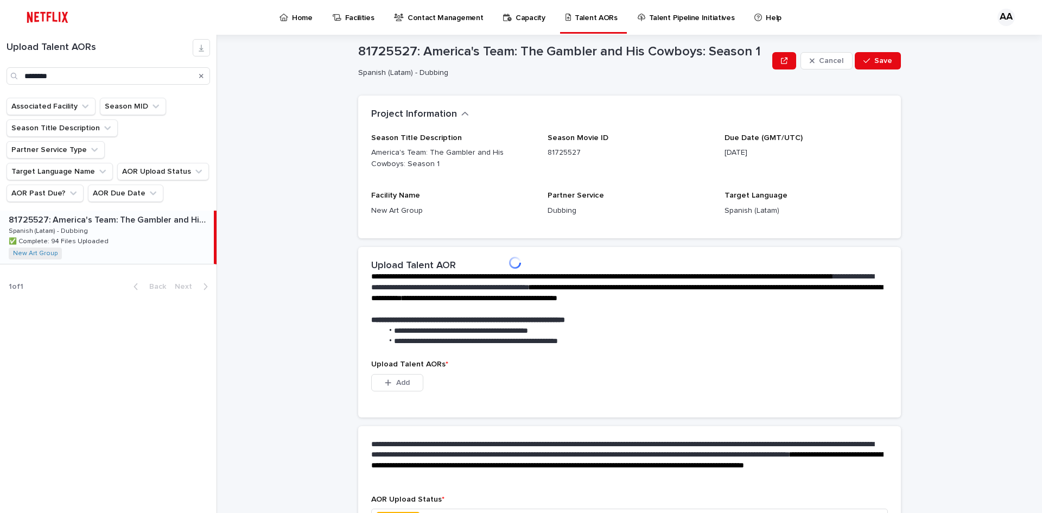
scroll to position [0, 0]
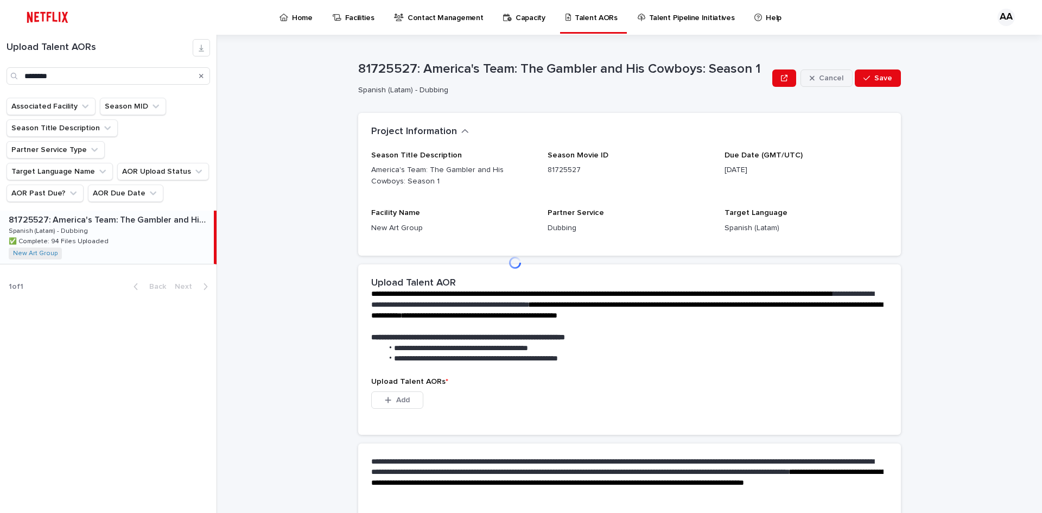
click at [819, 74] on span "Cancel" at bounding box center [831, 78] width 24 height 8
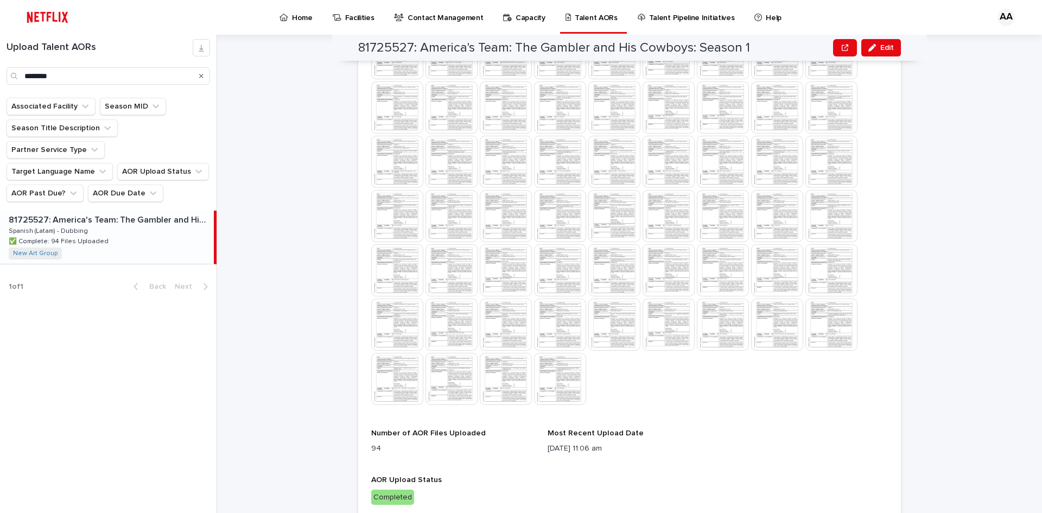
scroll to position [654, 0]
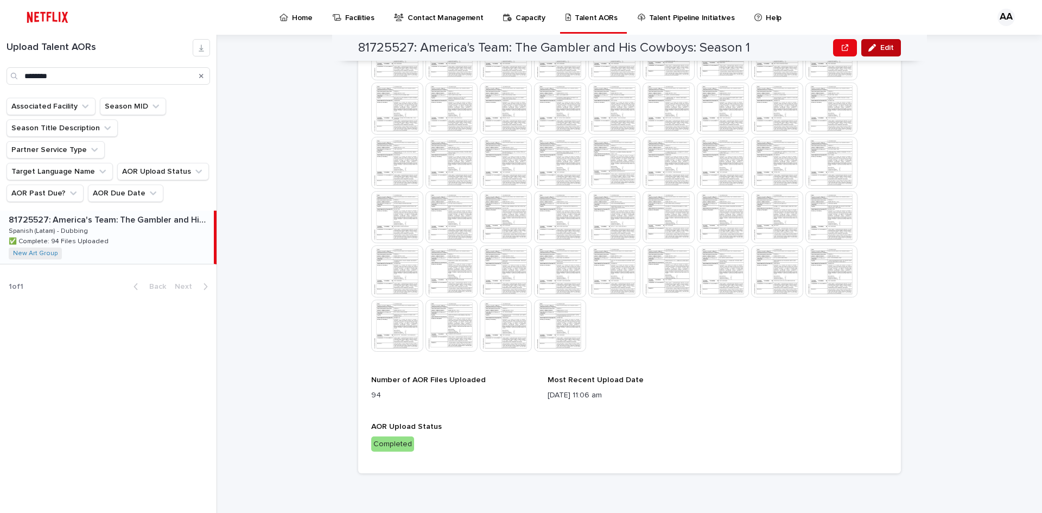
click at [881, 45] on span "Edit" at bounding box center [887, 48] width 14 height 8
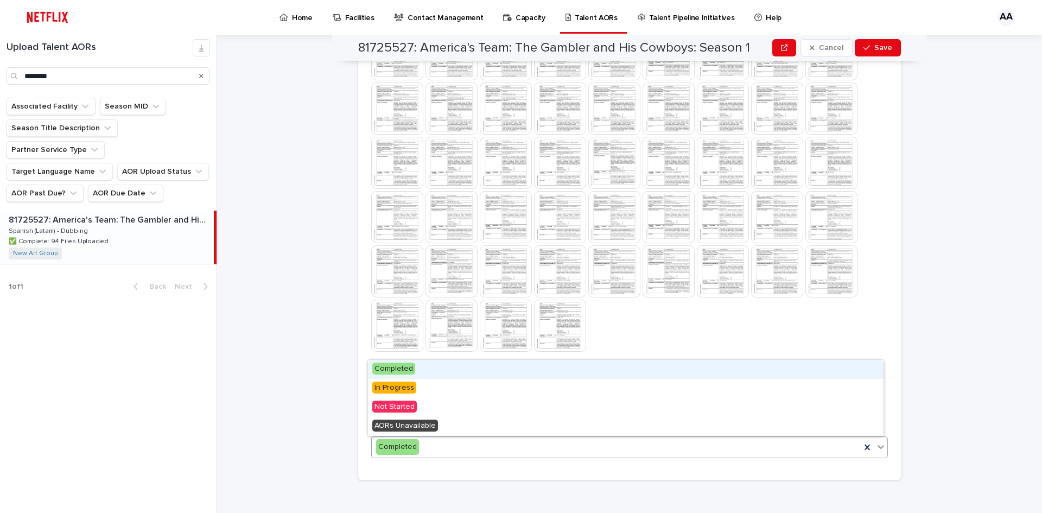
click at [471, 447] on div "Completed" at bounding box center [616, 447] width 489 height 18
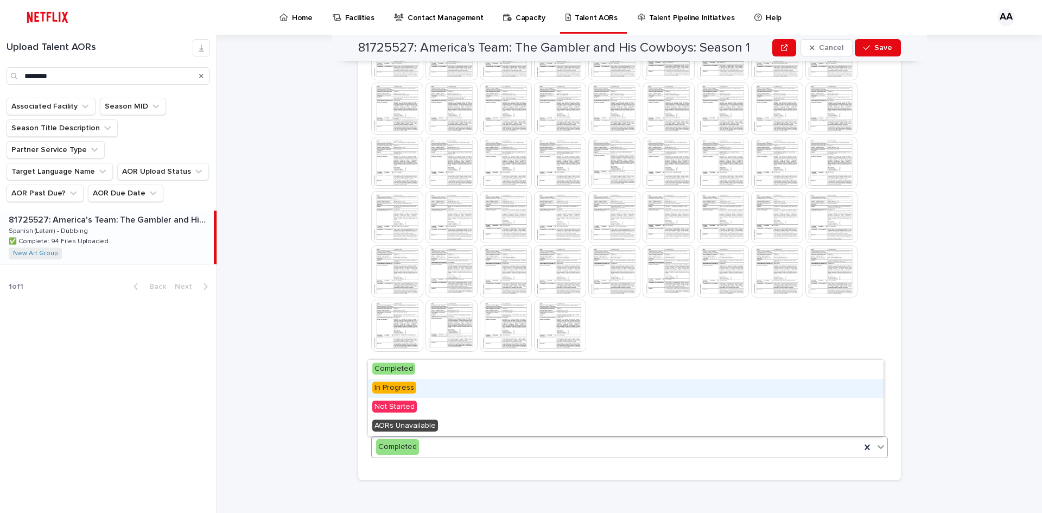
click at [416, 387] on div "In Progress" at bounding box center [626, 388] width 516 height 19
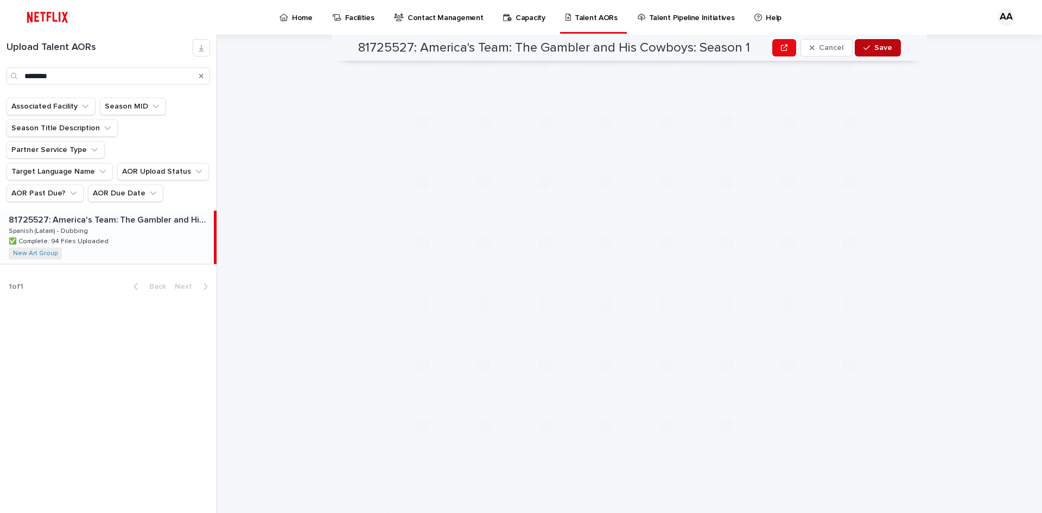
scroll to position [0, 0]
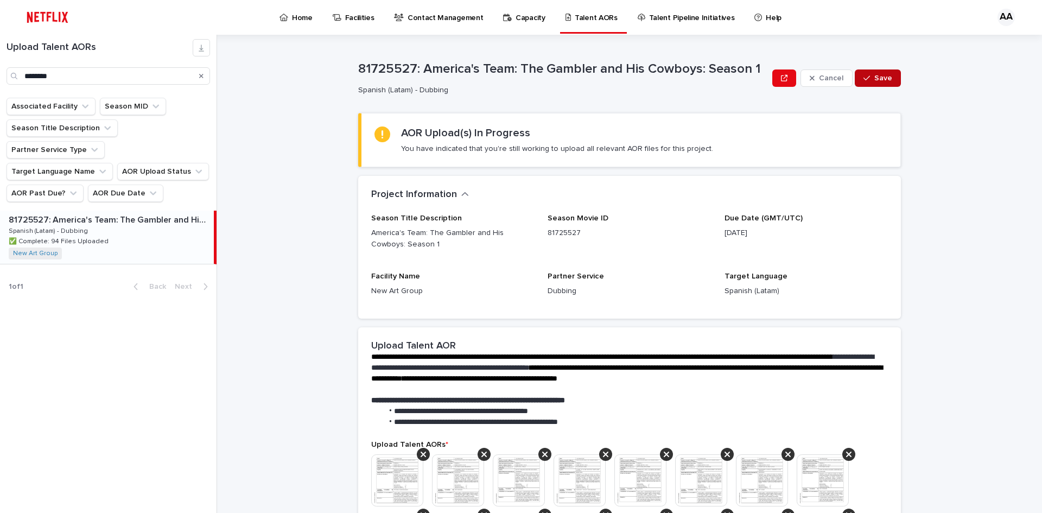
click at [888, 75] on span "Save" at bounding box center [883, 78] width 18 height 8
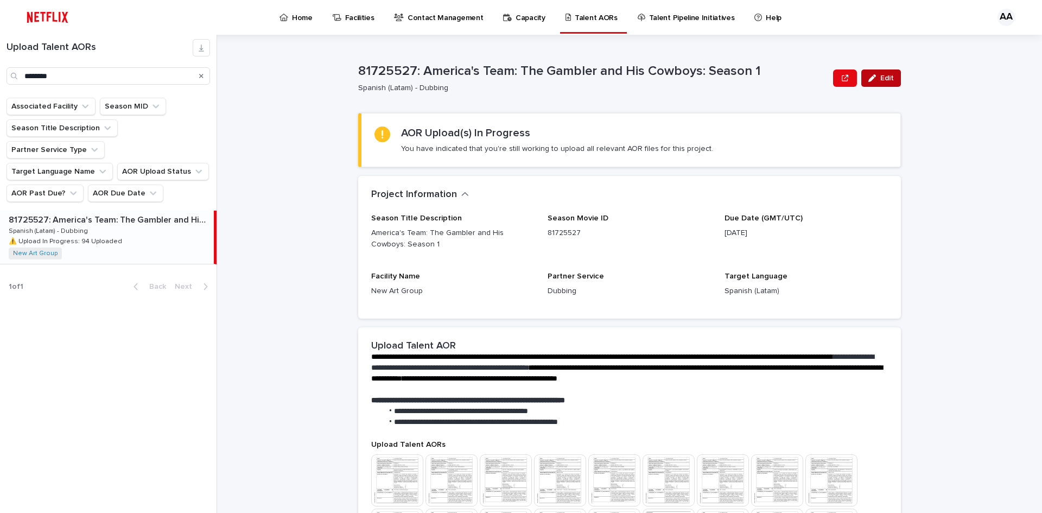
click at [885, 81] on span "Edit" at bounding box center [887, 78] width 14 height 8
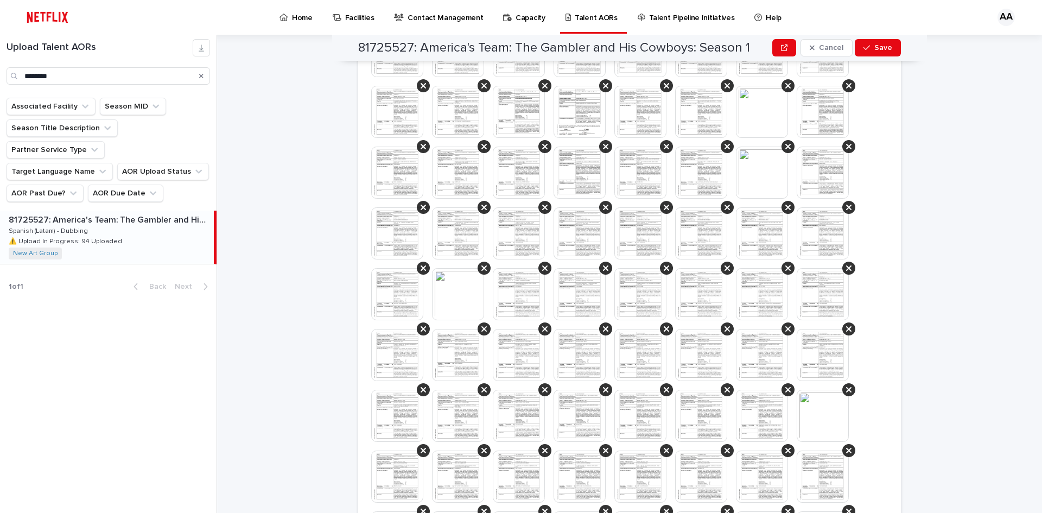
scroll to position [373, 0]
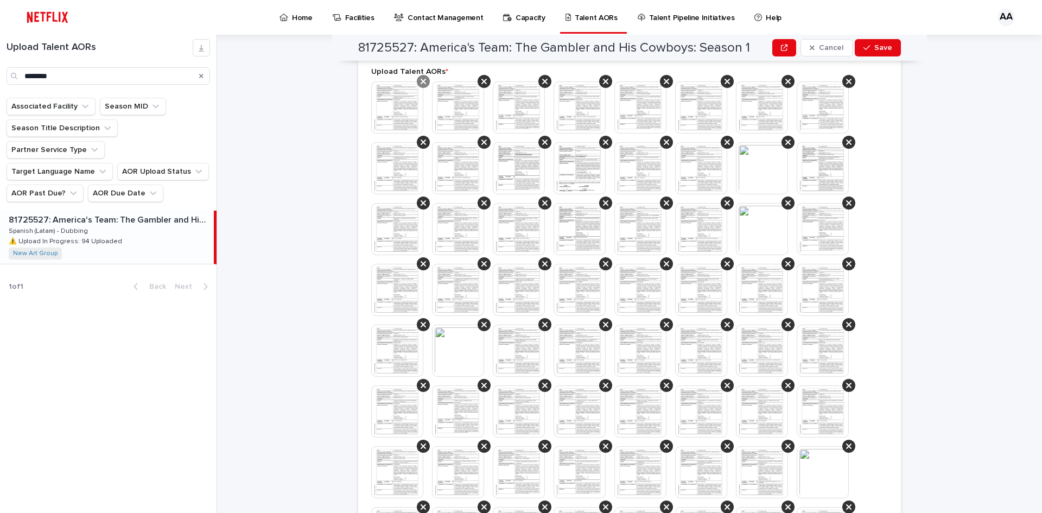
click at [421, 83] on icon at bounding box center [423, 81] width 5 height 9
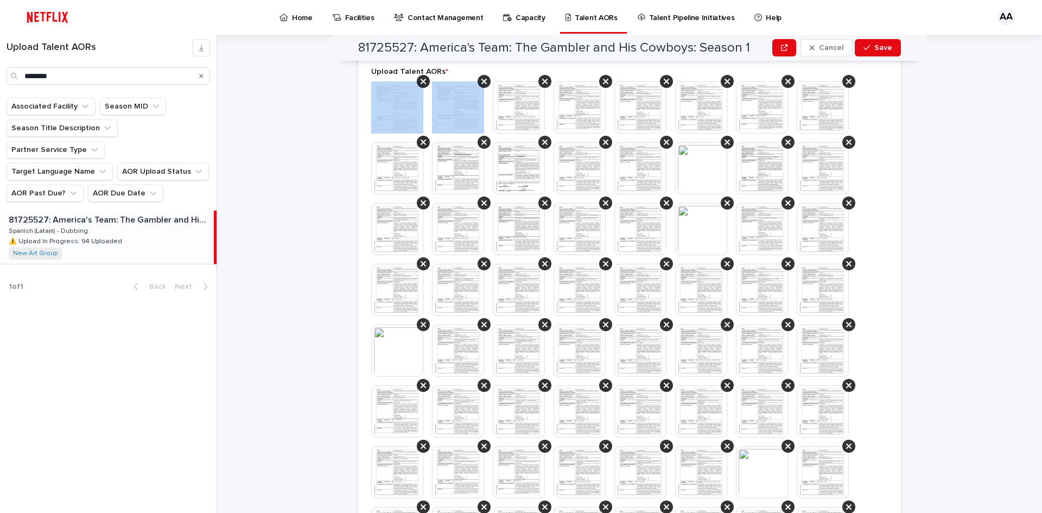
click at [421, 83] on icon at bounding box center [423, 81] width 5 height 9
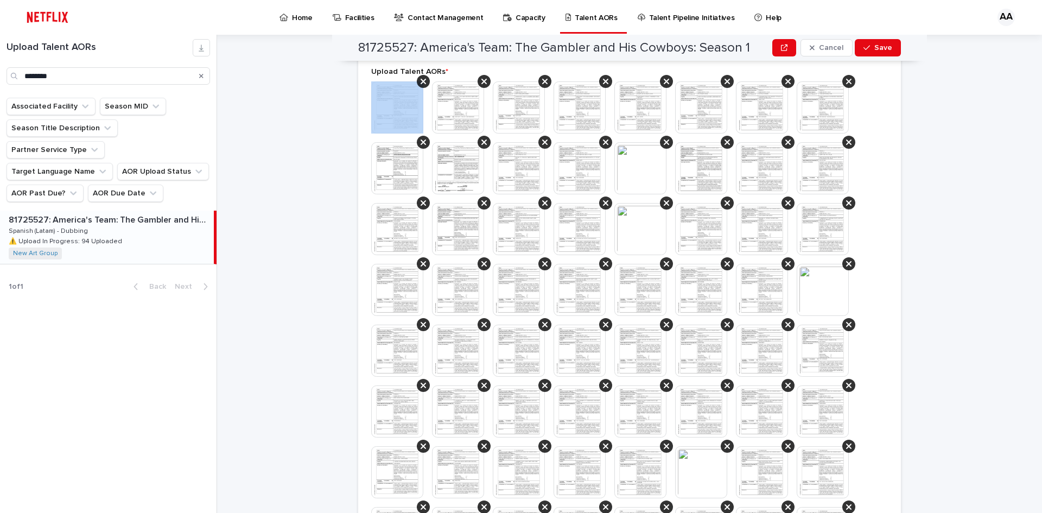
click at [421, 83] on icon at bounding box center [423, 81] width 5 height 9
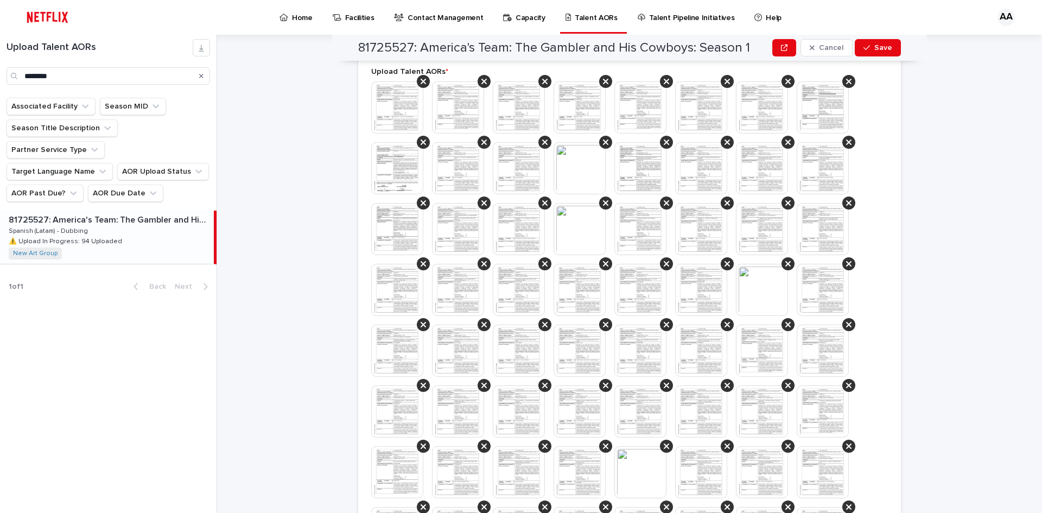
click at [421, 83] on icon at bounding box center [423, 81] width 5 height 9
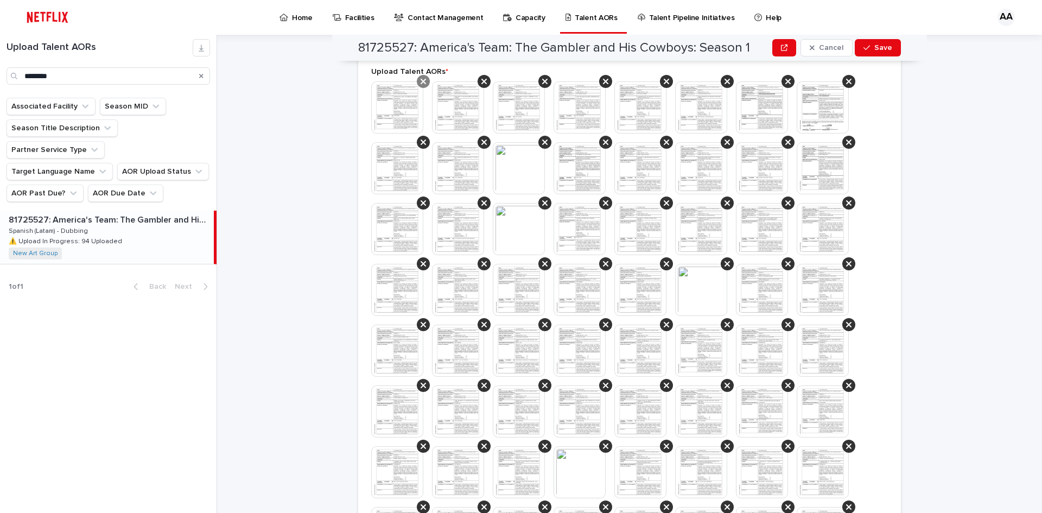
click at [421, 80] on icon at bounding box center [423, 81] width 5 height 5
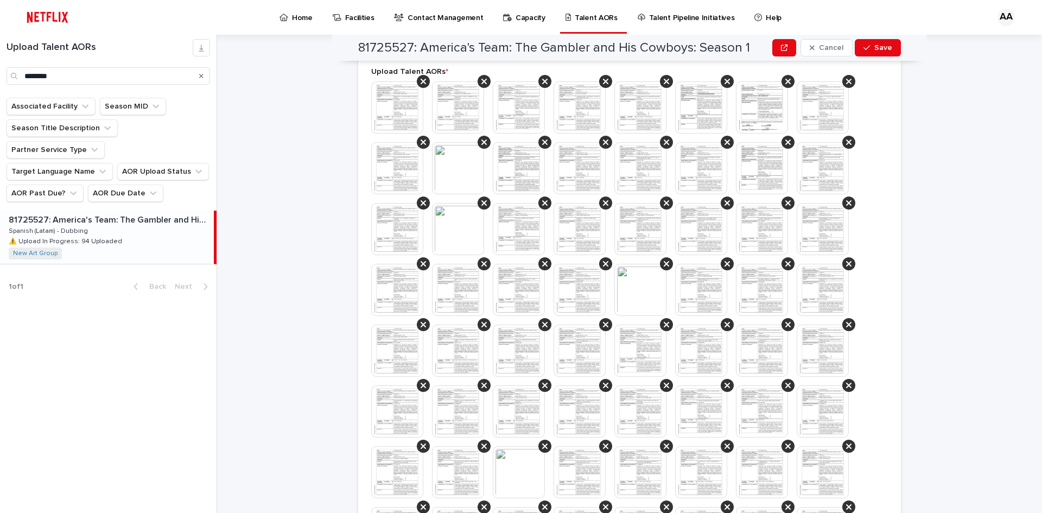
click at [421, 80] on icon at bounding box center [423, 81] width 5 height 5
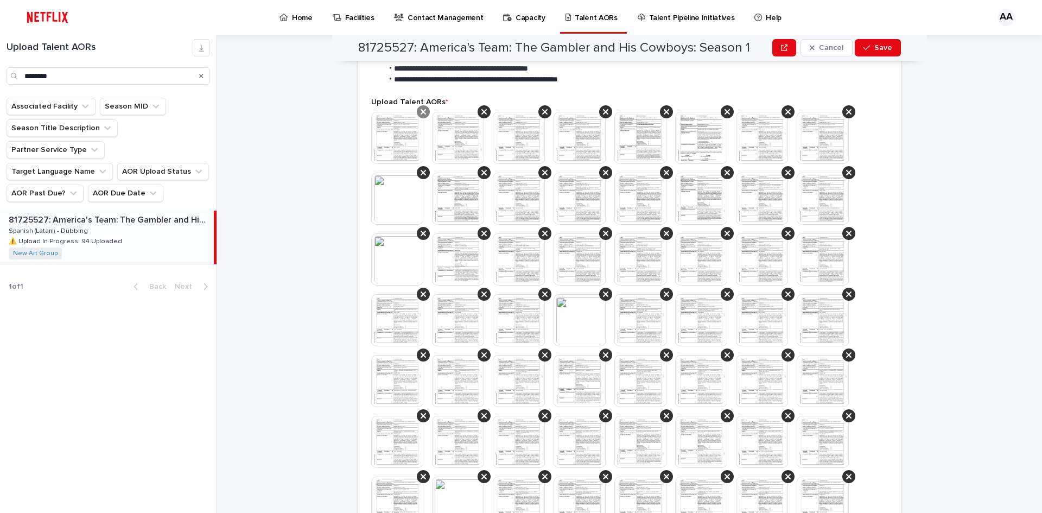
click at [421, 108] on icon at bounding box center [423, 111] width 5 height 9
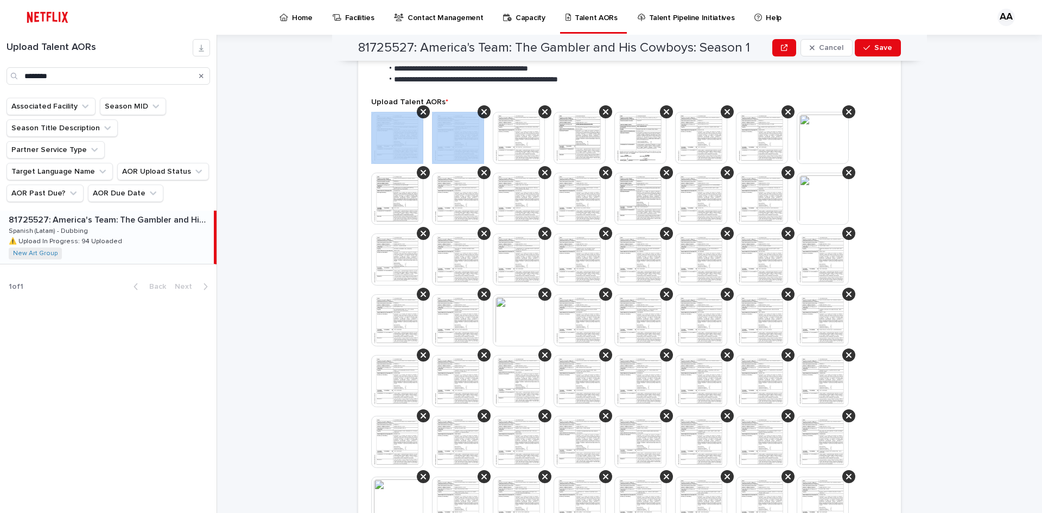
click at [421, 108] on icon at bounding box center [423, 111] width 5 height 9
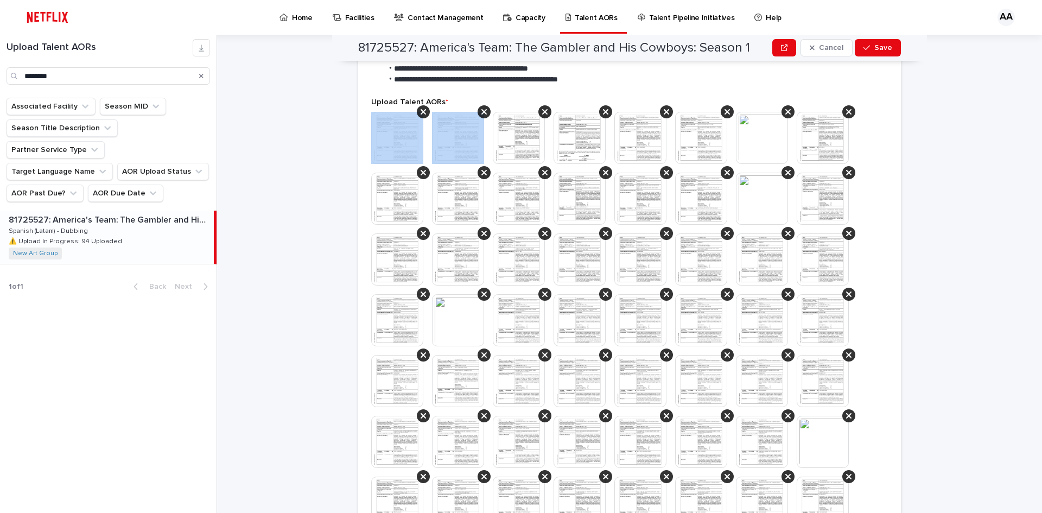
click at [421, 108] on icon at bounding box center [423, 111] width 5 height 9
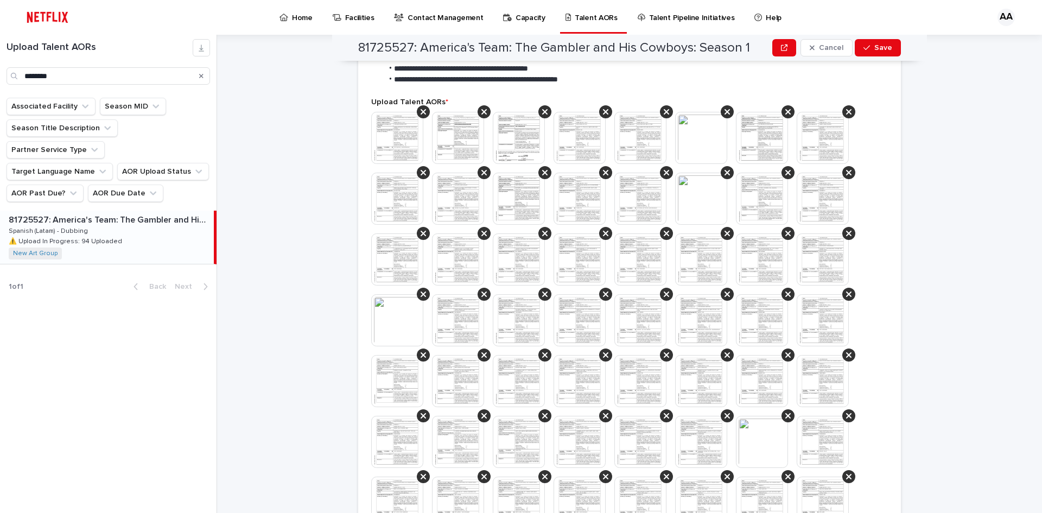
click at [421, 108] on icon at bounding box center [423, 111] width 5 height 9
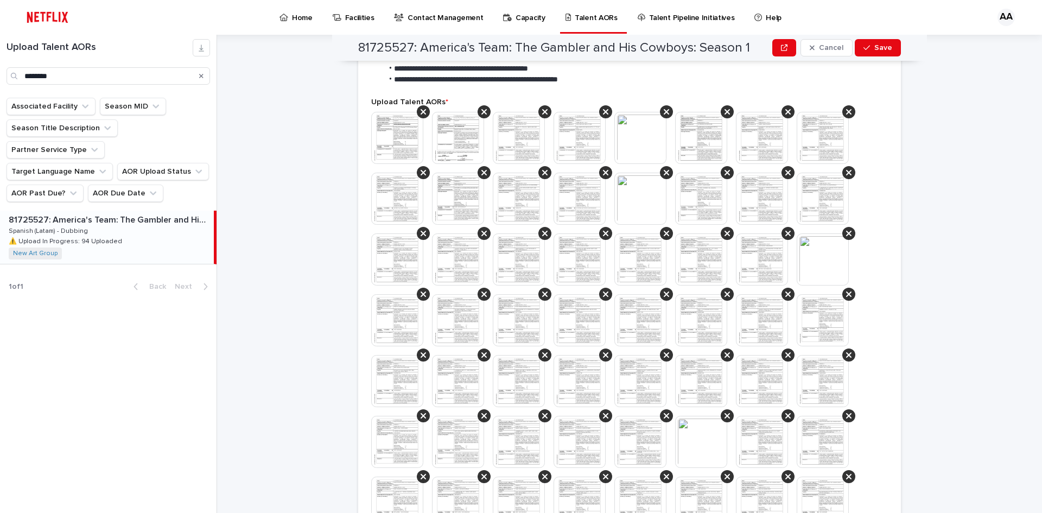
click at [421, 108] on icon at bounding box center [423, 111] width 5 height 9
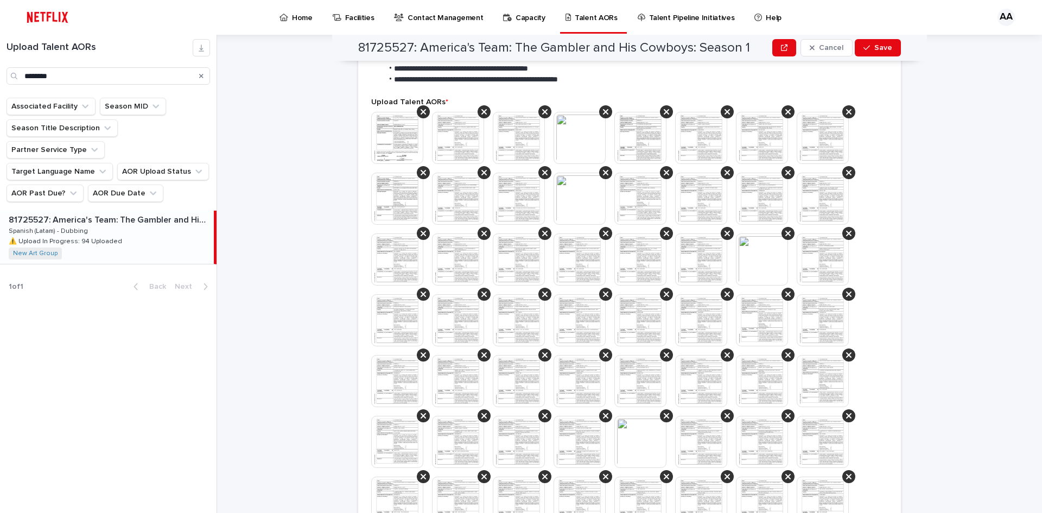
click at [421, 108] on icon at bounding box center [423, 111] width 5 height 9
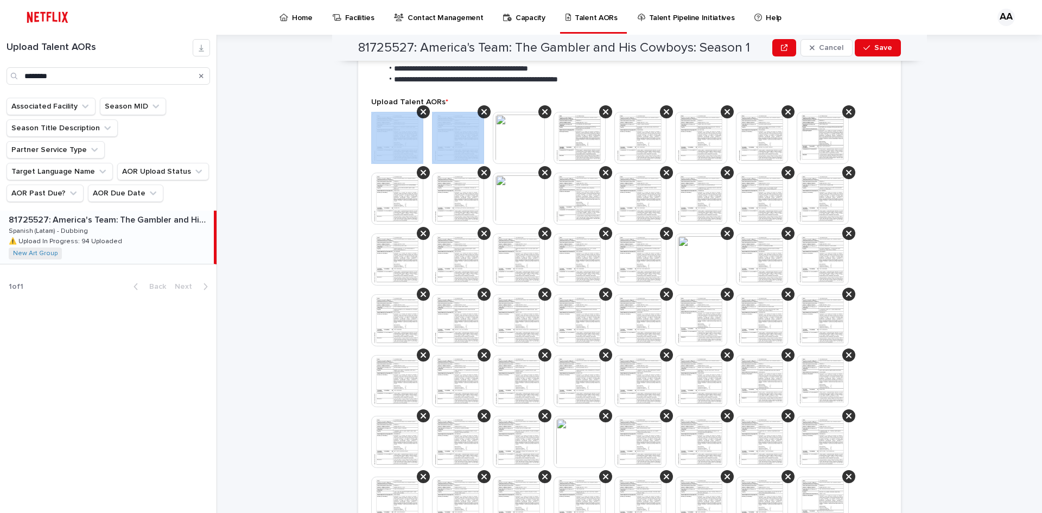
click at [421, 108] on icon at bounding box center [423, 111] width 5 height 9
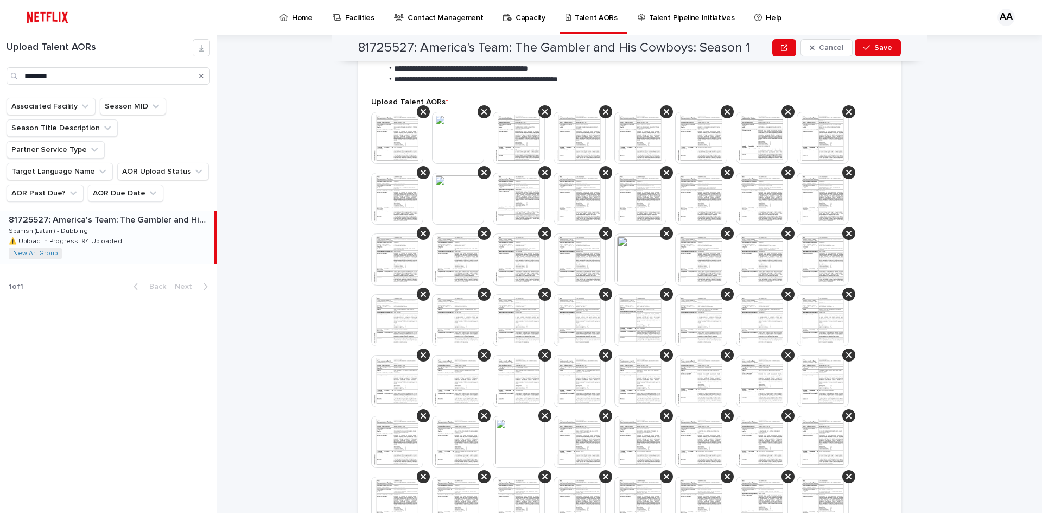
click at [421, 108] on icon at bounding box center [423, 111] width 5 height 9
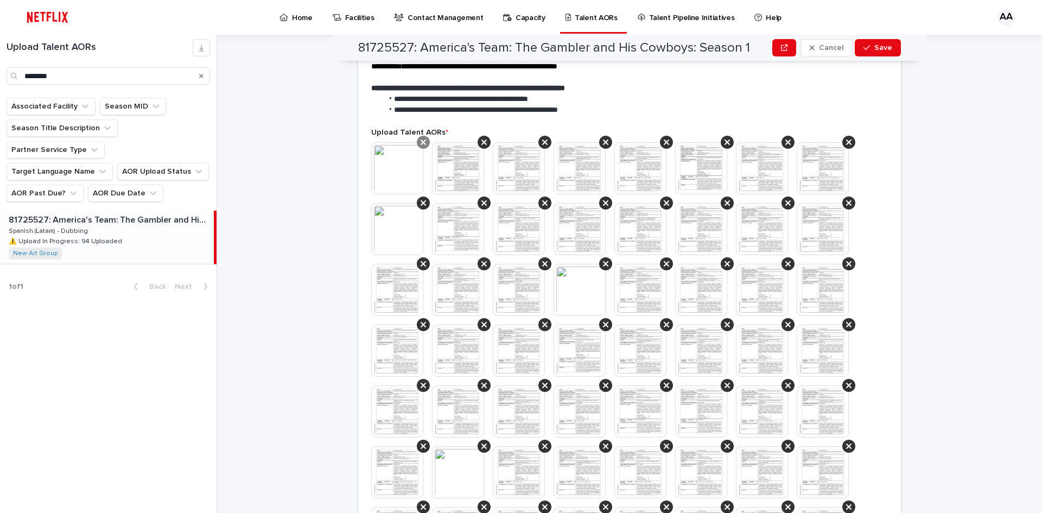
click at [421, 145] on icon at bounding box center [423, 142] width 5 height 9
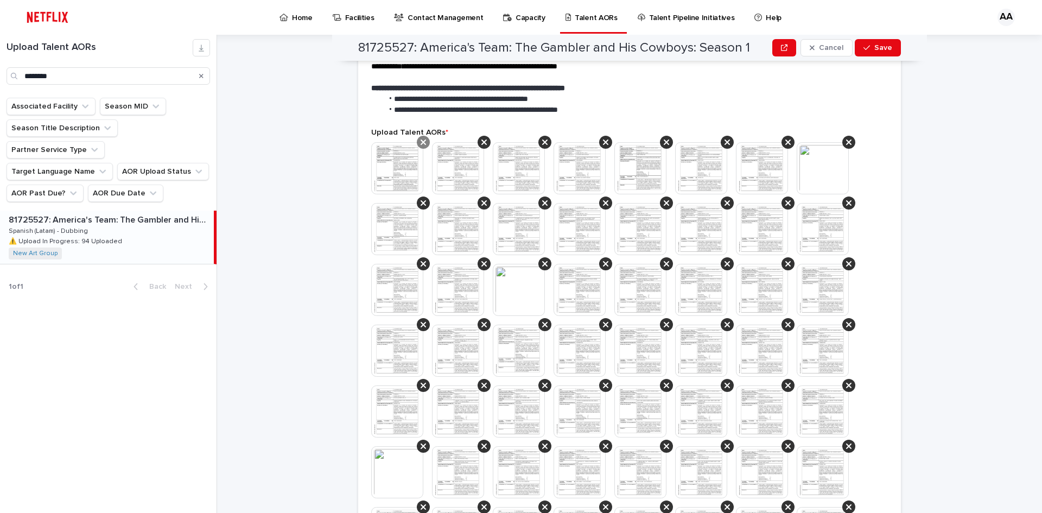
click at [421, 144] on icon at bounding box center [423, 142] width 5 height 9
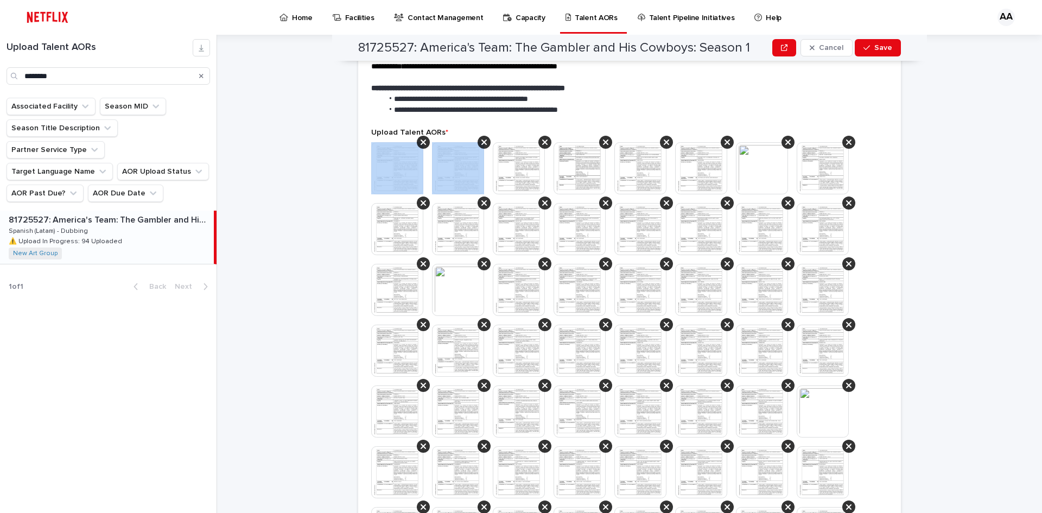
click at [421, 144] on icon at bounding box center [423, 142] width 5 height 9
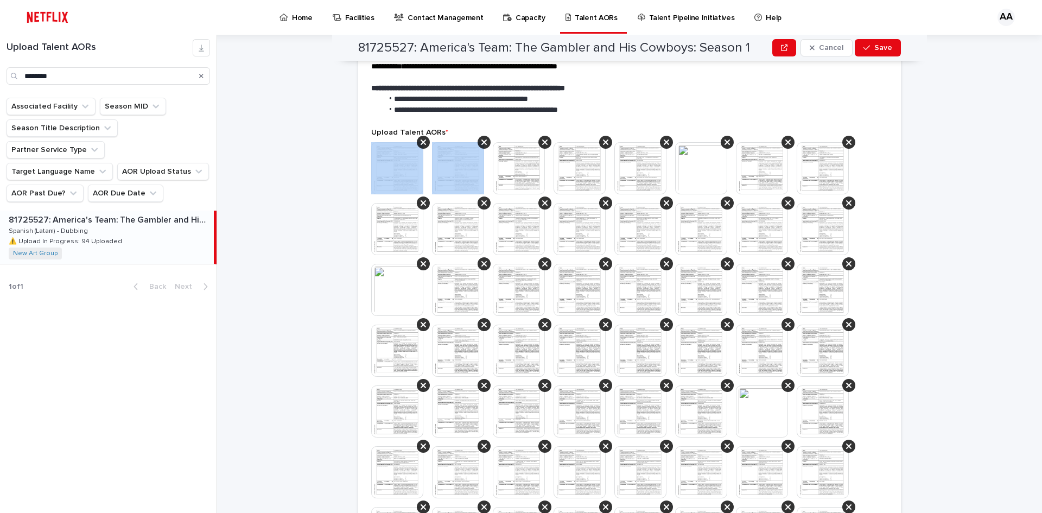
click at [421, 144] on icon at bounding box center [423, 142] width 5 height 9
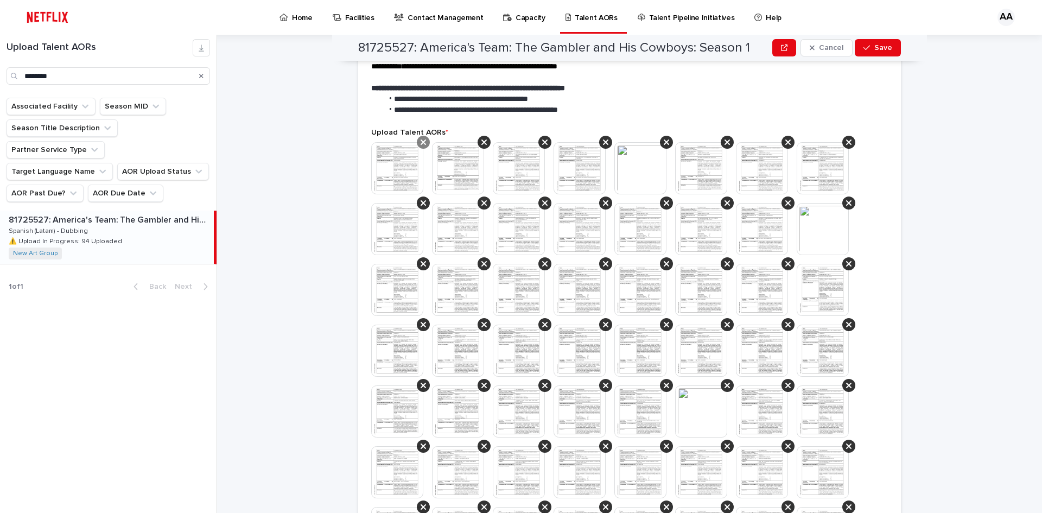
click at [421, 139] on icon at bounding box center [423, 142] width 5 height 9
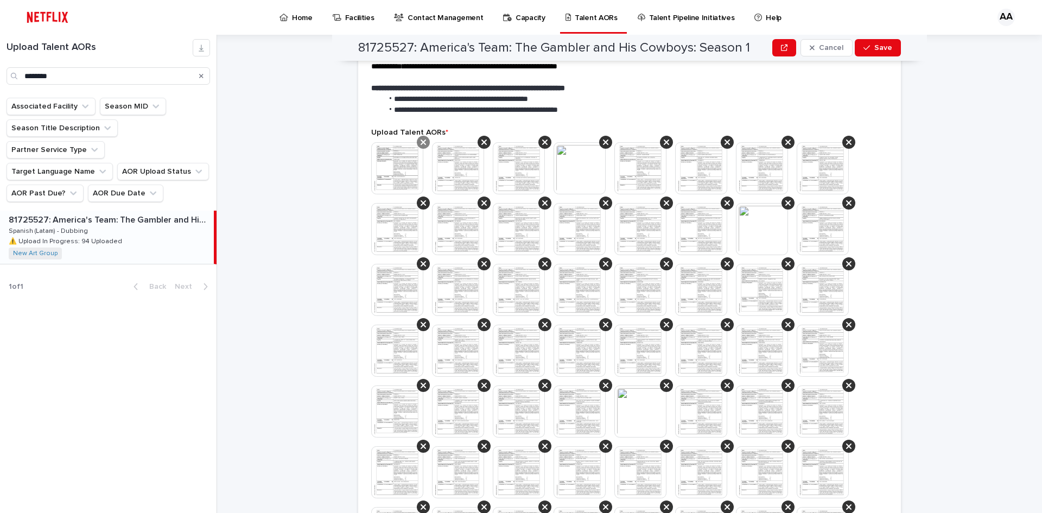
click at [421, 140] on icon at bounding box center [423, 141] width 5 height 5
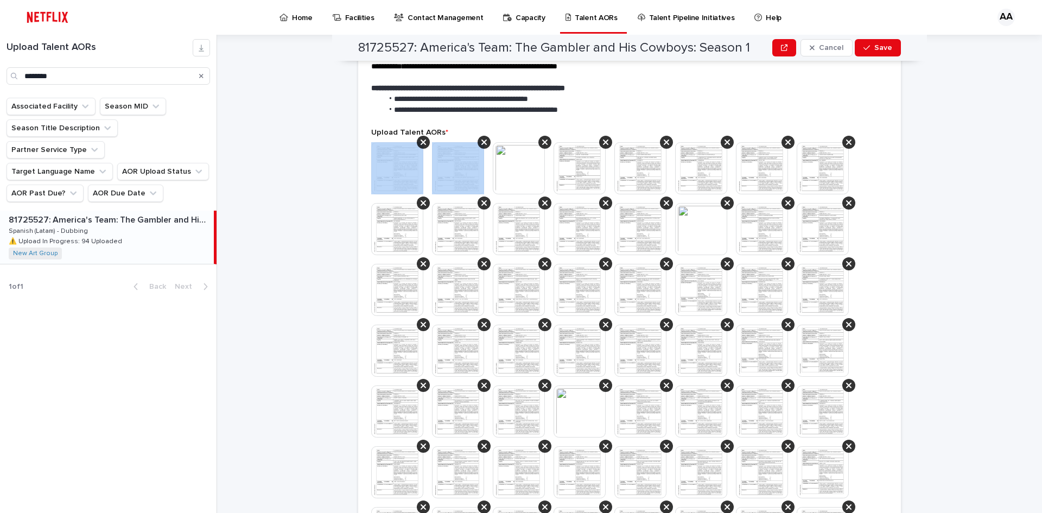
click at [421, 140] on icon at bounding box center [423, 141] width 5 height 5
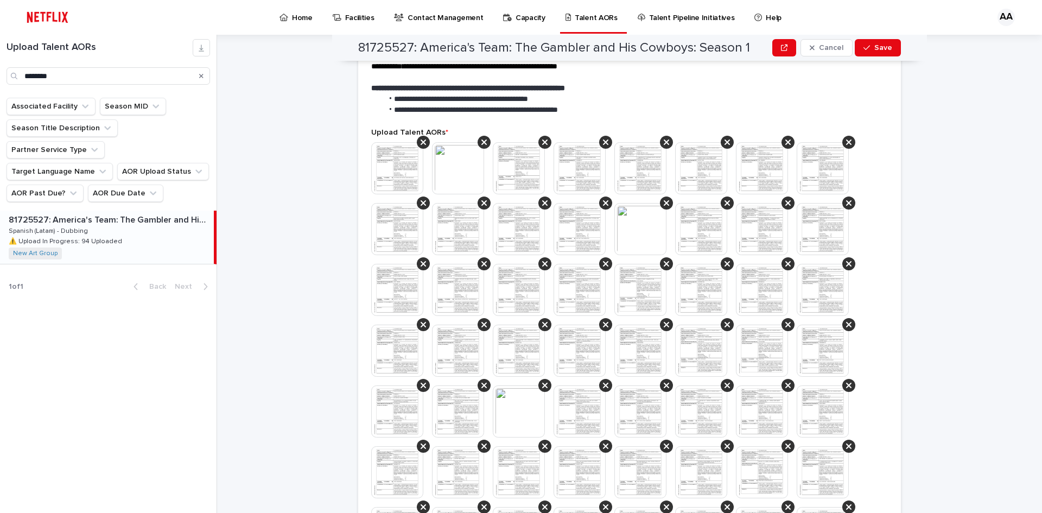
click at [421, 140] on icon at bounding box center [423, 141] width 5 height 5
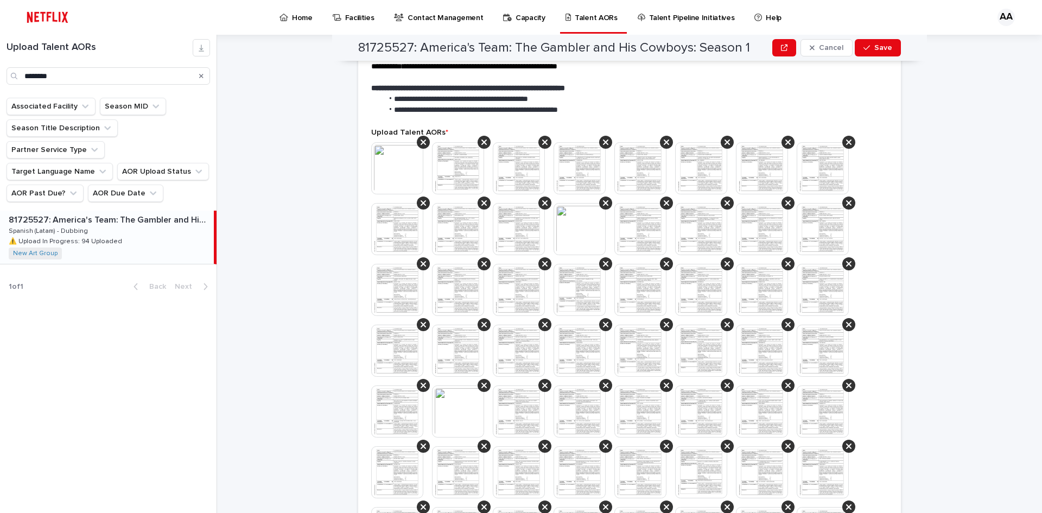
scroll to position [282, 0]
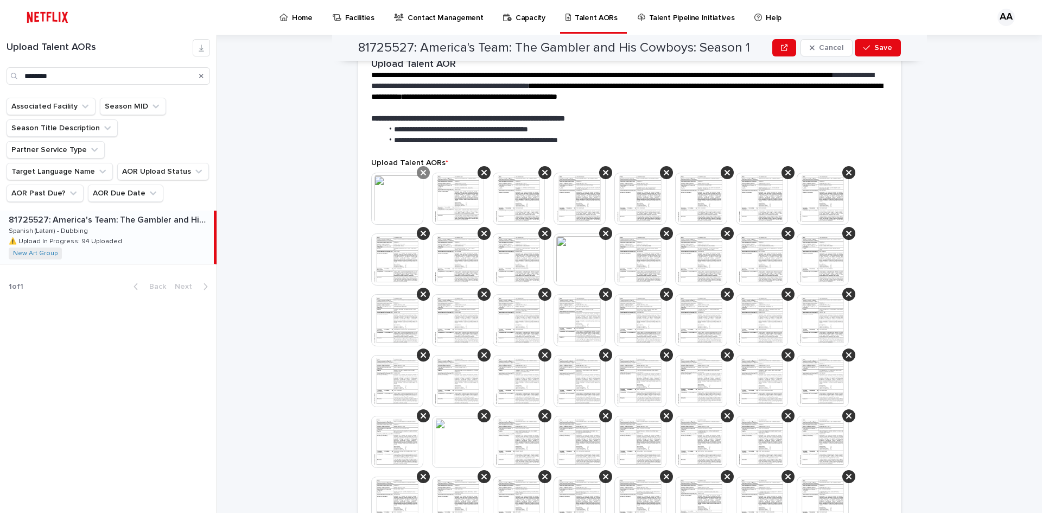
click at [422, 173] on icon at bounding box center [423, 172] width 5 height 9
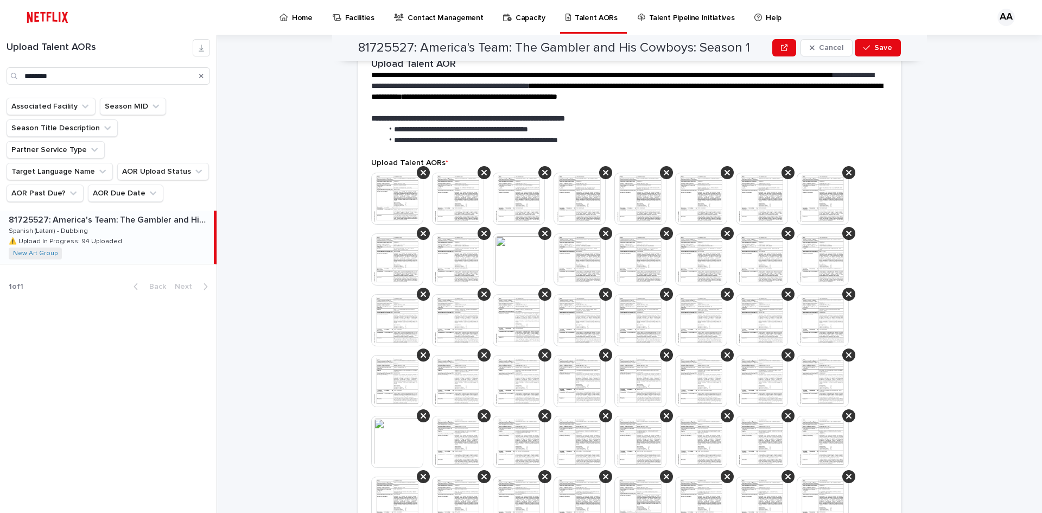
click at [422, 173] on icon at bounding box center [423, 172] width 5 height 9
click at [421, 174] on icon at bounding box center [423, 172] width 5 height 5
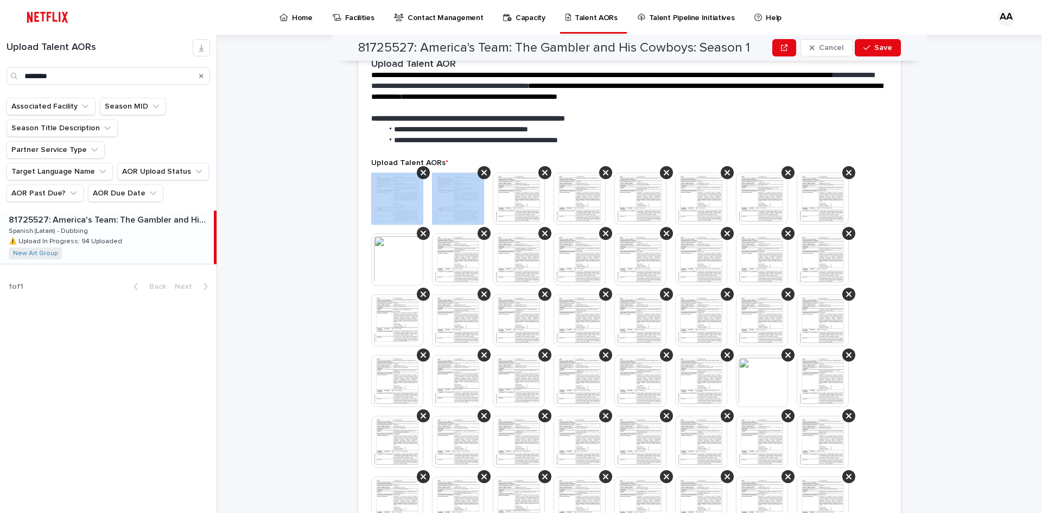
click at [421, 174] on icon at bounding box center [423, 172] width 5 height 5
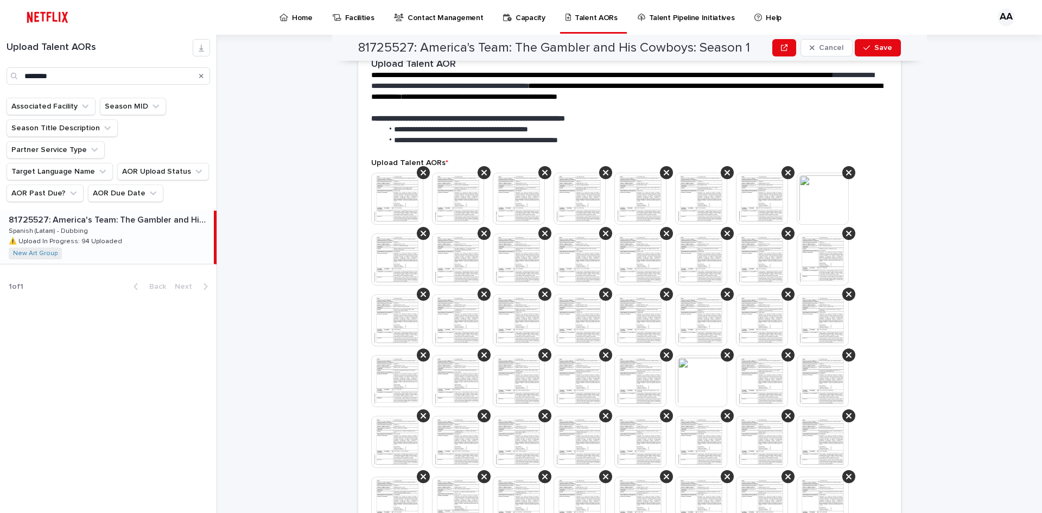
click at [421, 174] on icon at bounding box center [423, 172] width 5 height 5
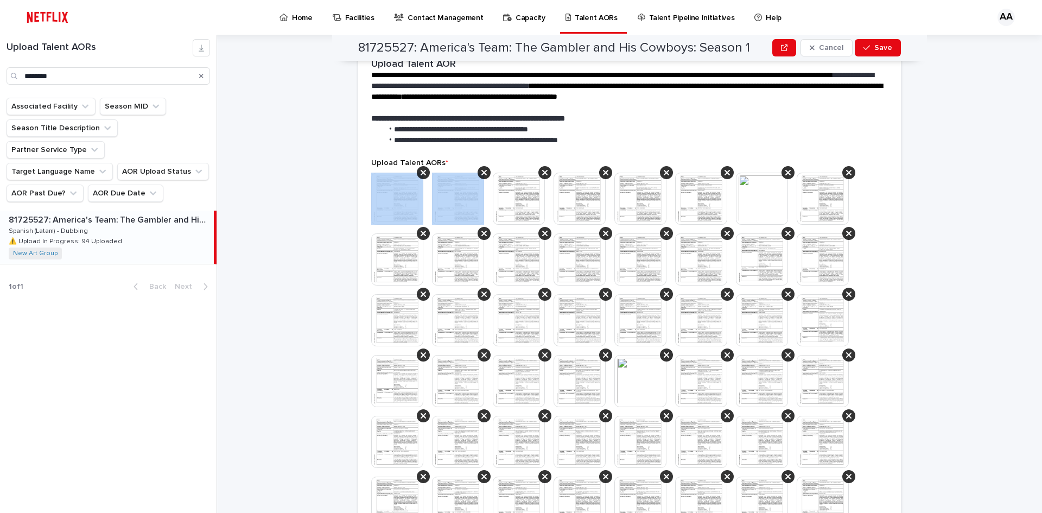
click at [421, 174] on icon at bounding box center [423, 172] width 5 height 5
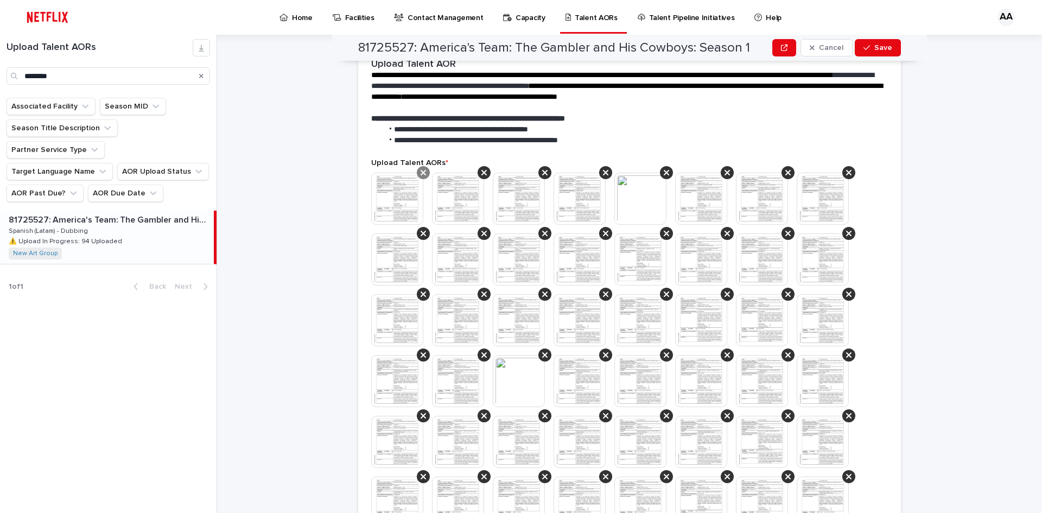
click at [421, 173] on icon at bounding box center [423, 172] width 5 height 5
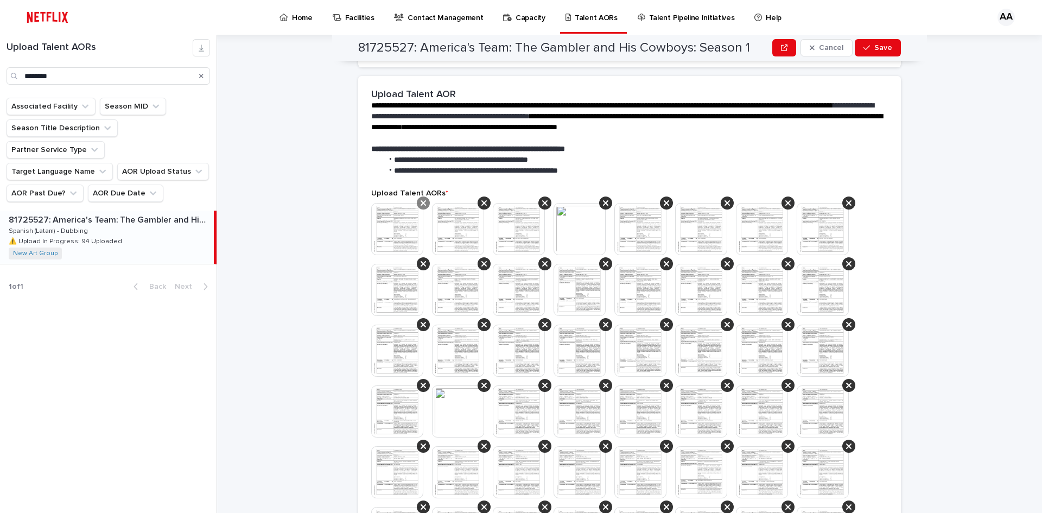
click at [421, 200] on icon at bounding box center [423, 203] width 5 height 9
click at [421, 201] on icon at bounding box center [423, 203] width 5 height 9
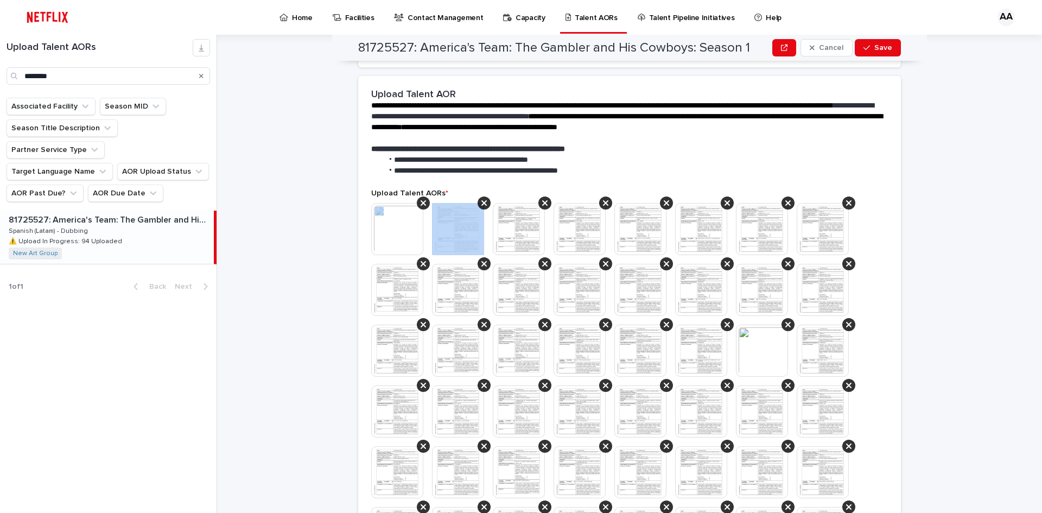
click at [421, 201] on icon at bounding box center [423, 203] width 5 height 9
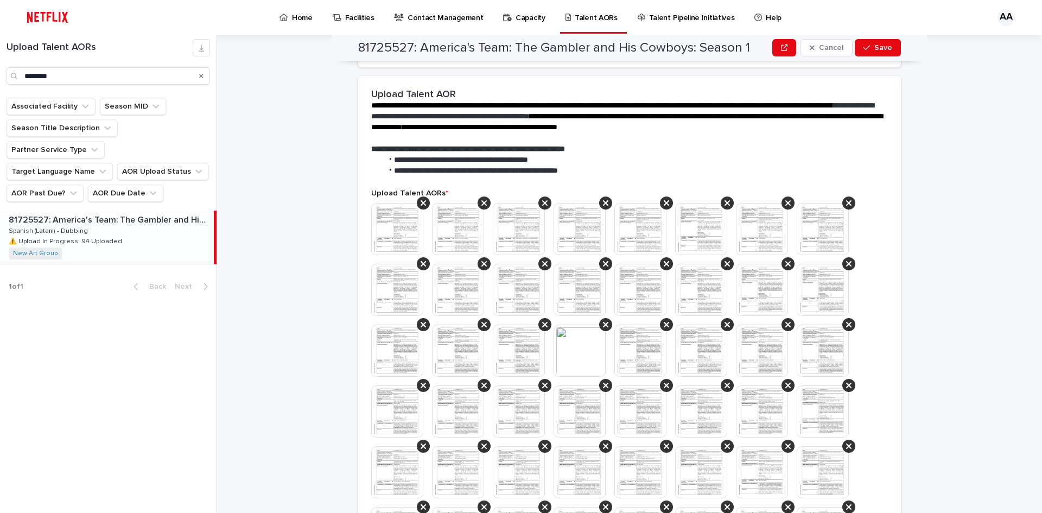
click at [421, 201] on icon at bounding box center [423, 203] width 5 height 9
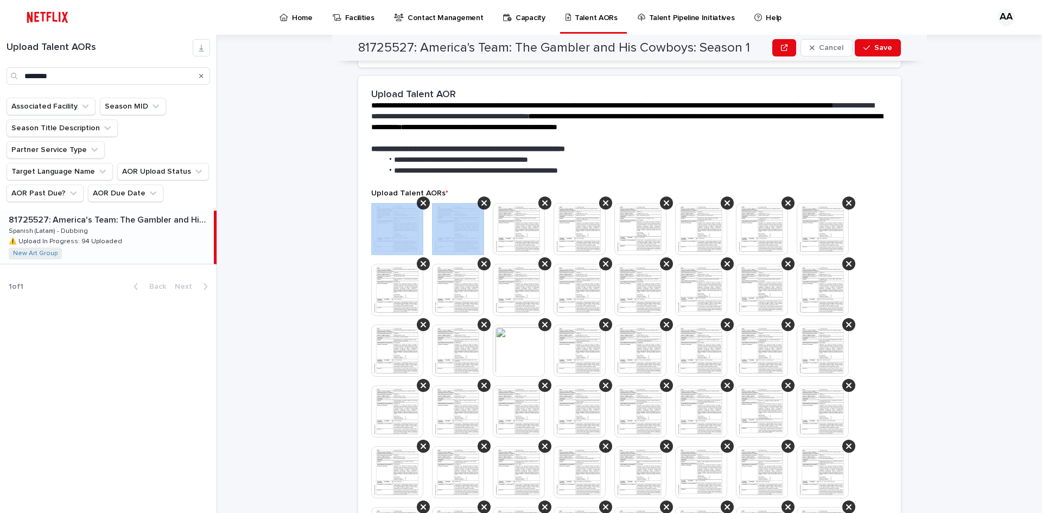
click at [421, 201] on icon at bounding box center [423, 203] width 5 height 9
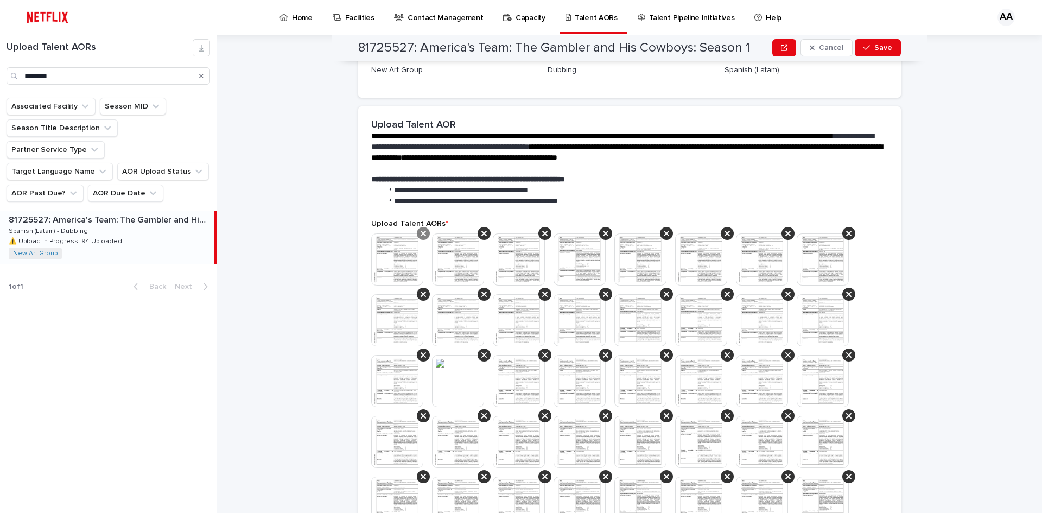
click at [421, 232] on icon at bounding box center [423, 233] width 5 height 5
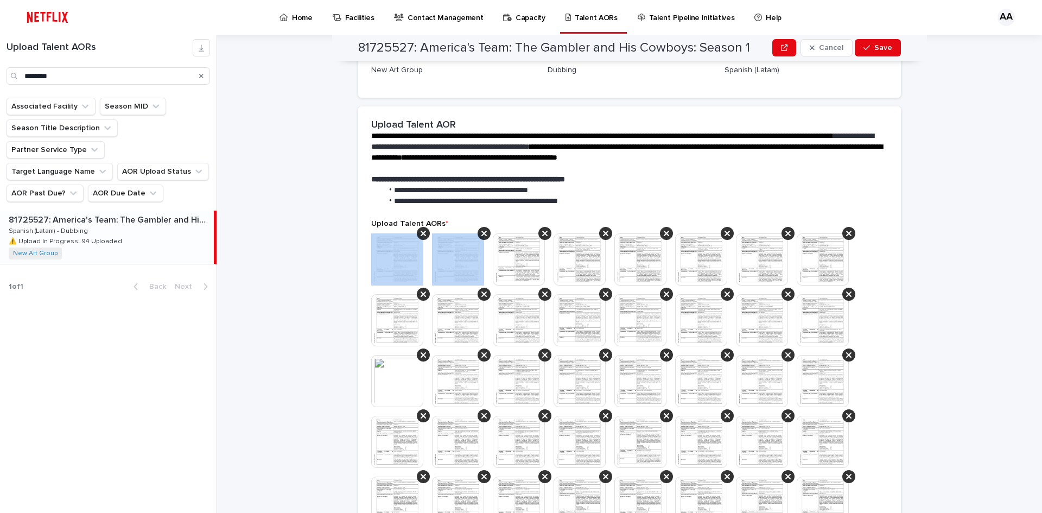
click at [421, 232] on icon at bounding box center [423, 233] width 5 height 5
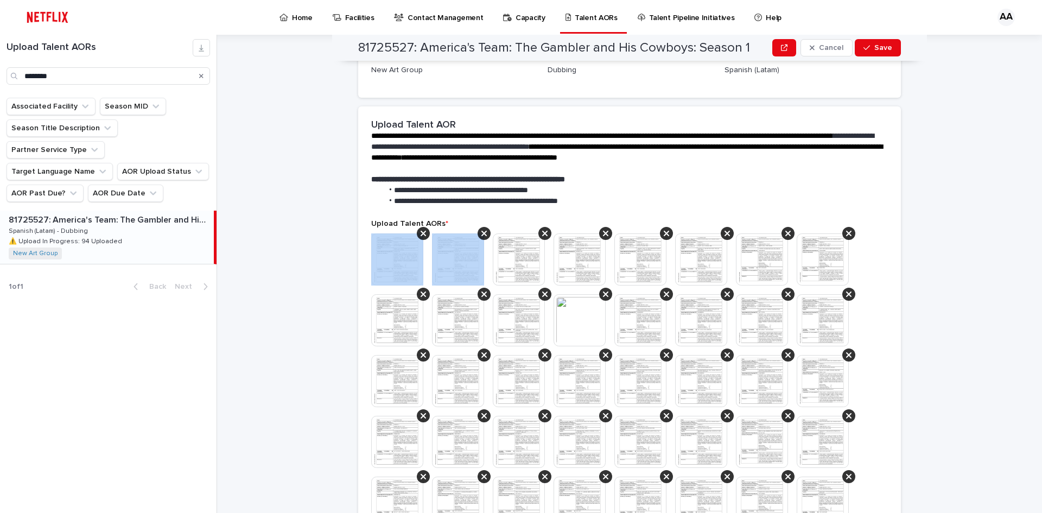
click at [421, 232] on icon at bounding box center [423, 233] width 5 height 5
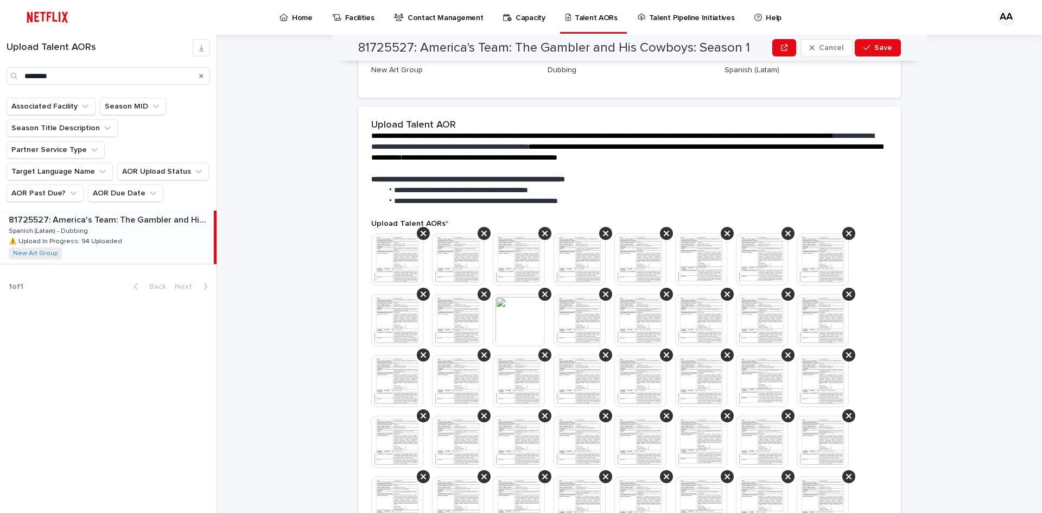
click at [421, 232] on icon at bounding box center [423, 233] width 5 height 5
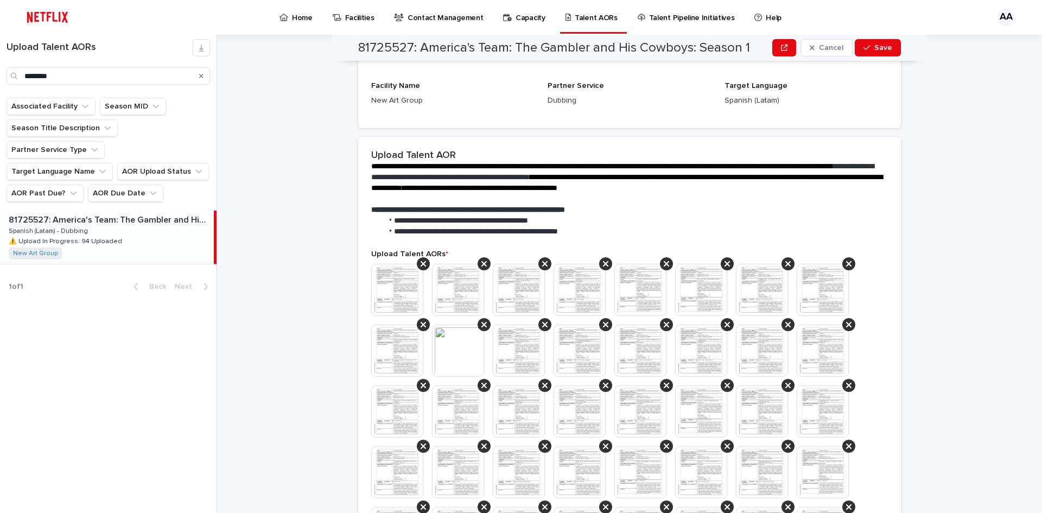
scroll to position [299, 0]
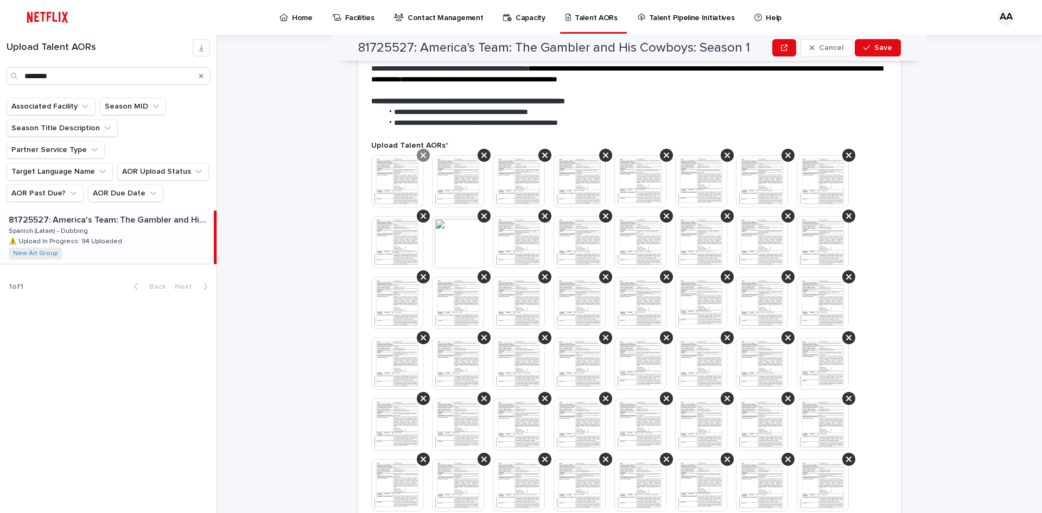
click at [419, 160] on div at bounding box center [423, 155] width 13 height 13
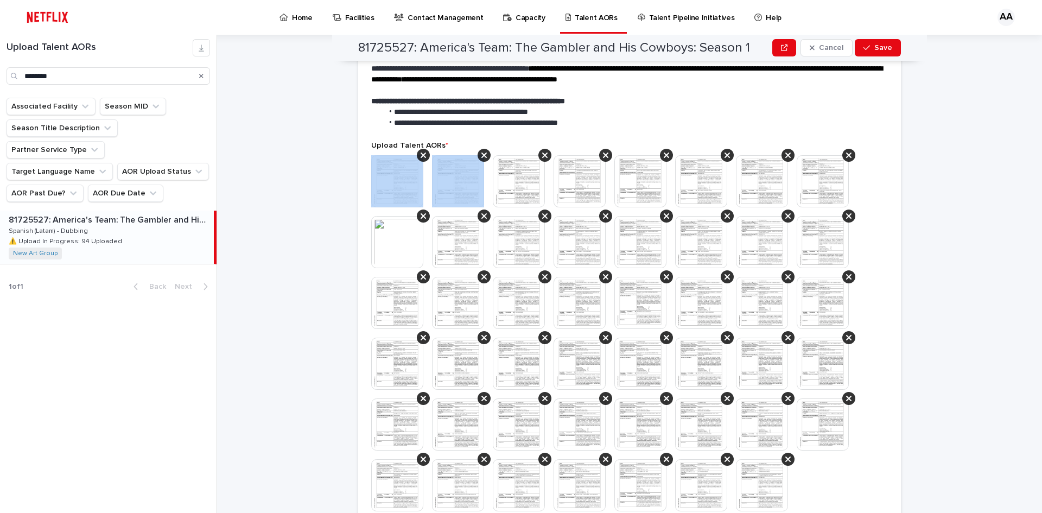
click at [419, 160] on div at bounding box center [423, 155] width 13 height 13
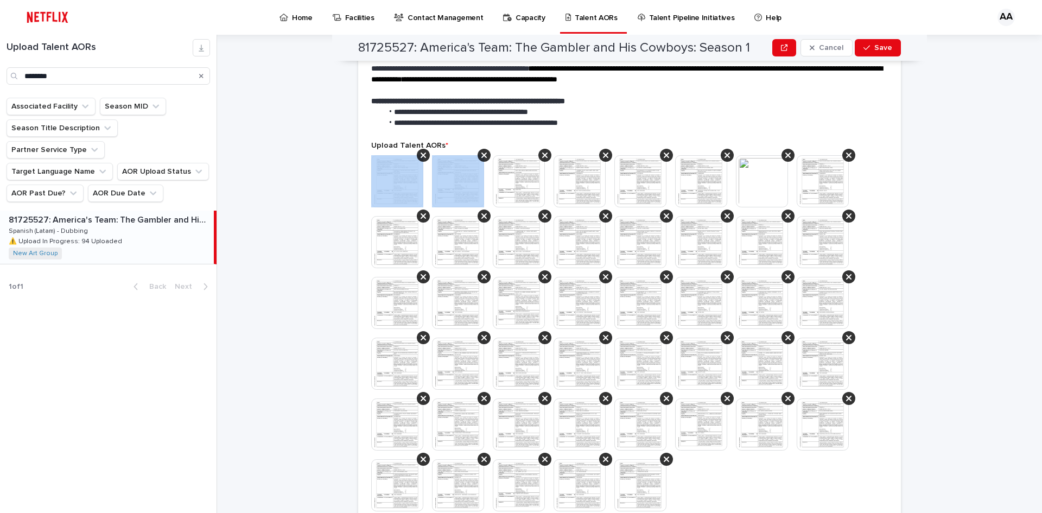
click at [419, 160] on div at bounding box center [423, 155] width 13 height 13
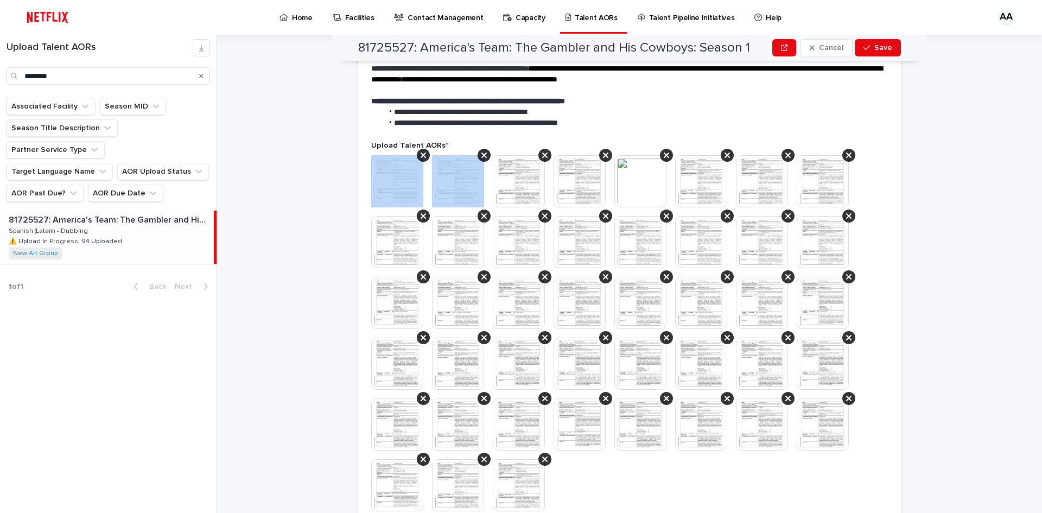
click at [419, 160] on div at bounding box center [423, 155] width 13 height 13
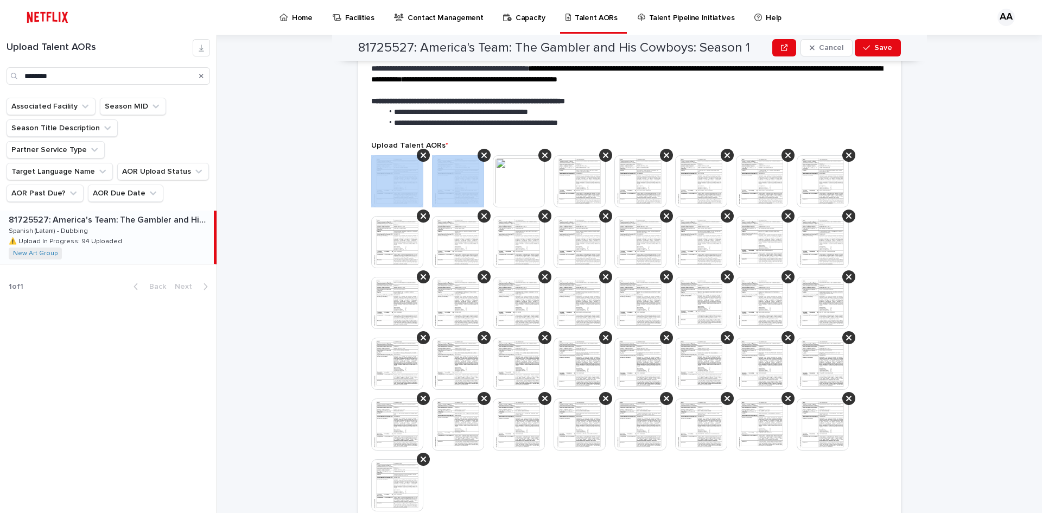
click at [419, 160] on div at bounding box center [423, 155] width 13 height 13
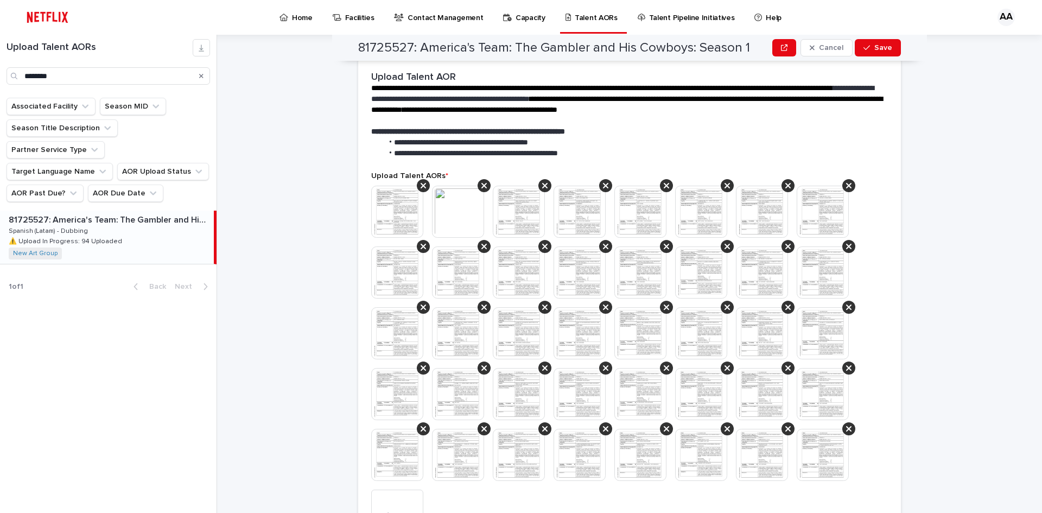
click at [419, 160] on div "**********" at bounding box center [629, 115] width 543 height 113
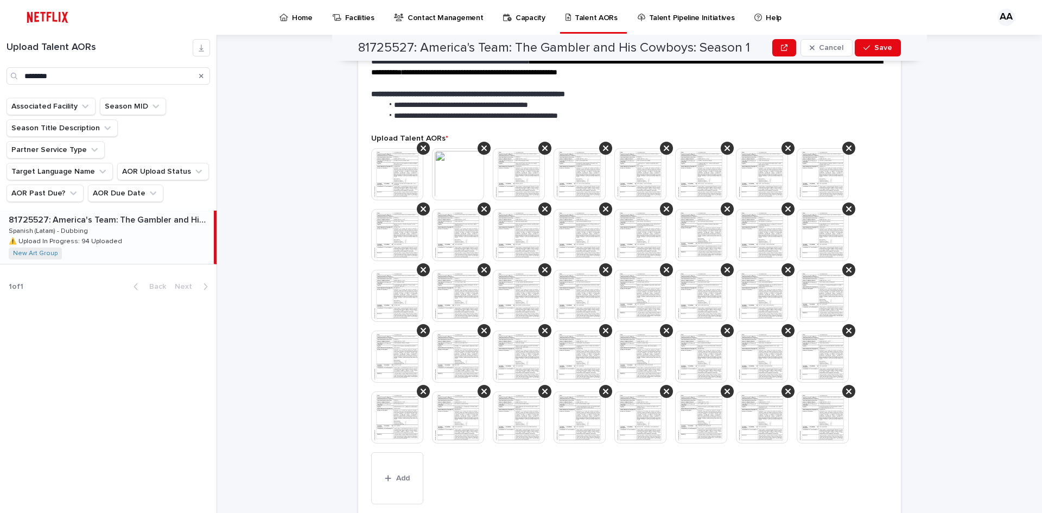
scroll to position [323, 0]
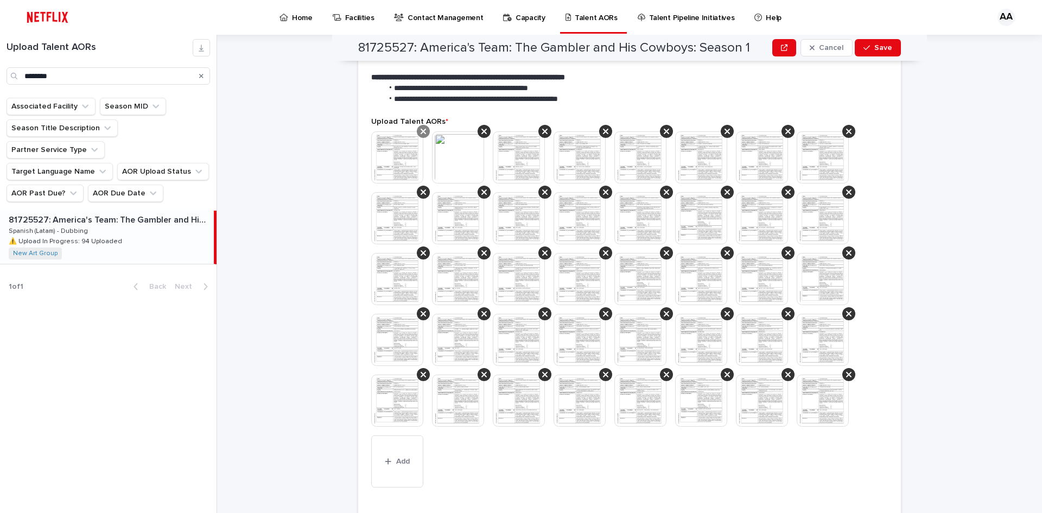
click at [421, 135] on icon at bounding box center [423, 131] width 5 height 9
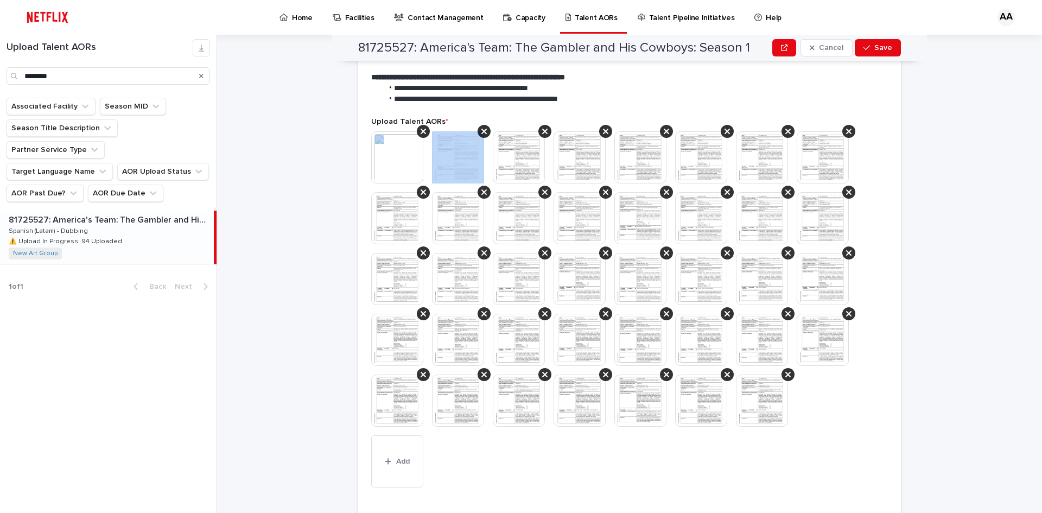
click at [421, 135] on icon at bounding box center [423, 131] width 5 height 9
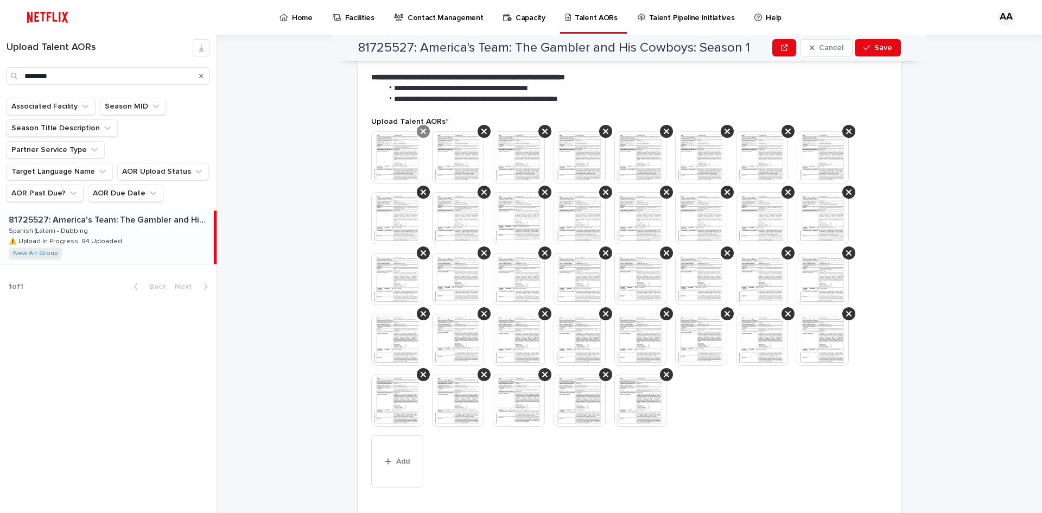
click at [421, 134] on icon at bounding box center [423, 131] width 5 height 5
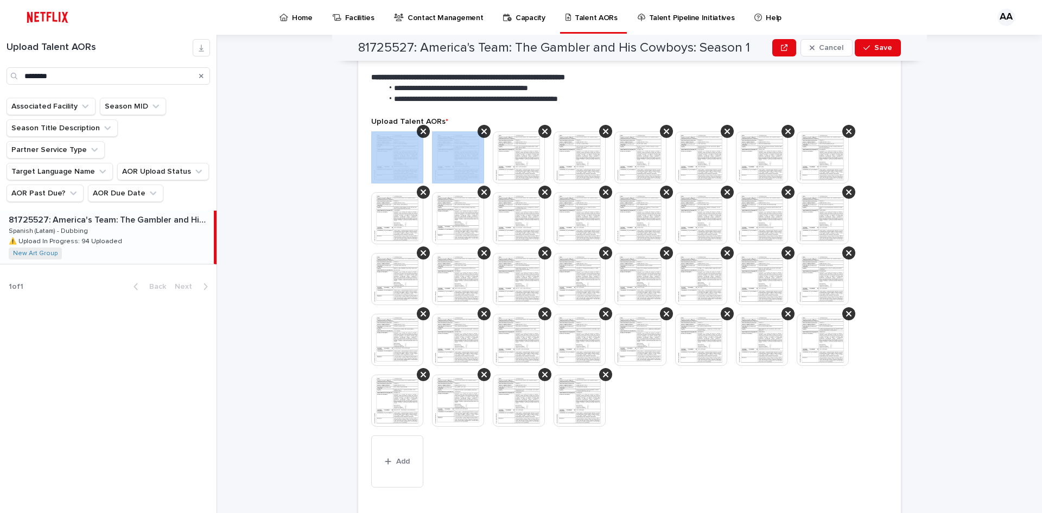
click at [421, 134] on icon at bounding box center [423, 131] width 5 height 5
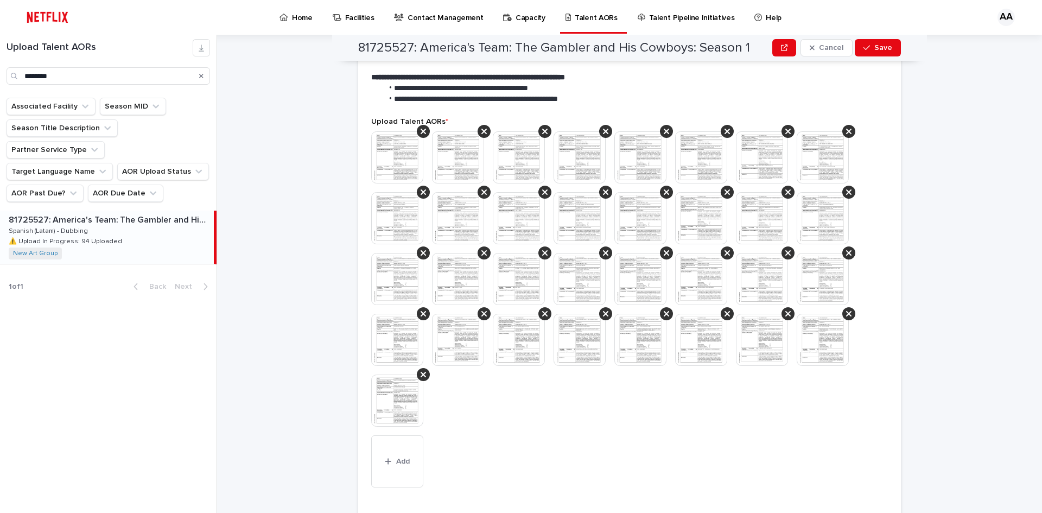
click at [421, 134] on icon at bounding box center [423, 131] width 5 height 5
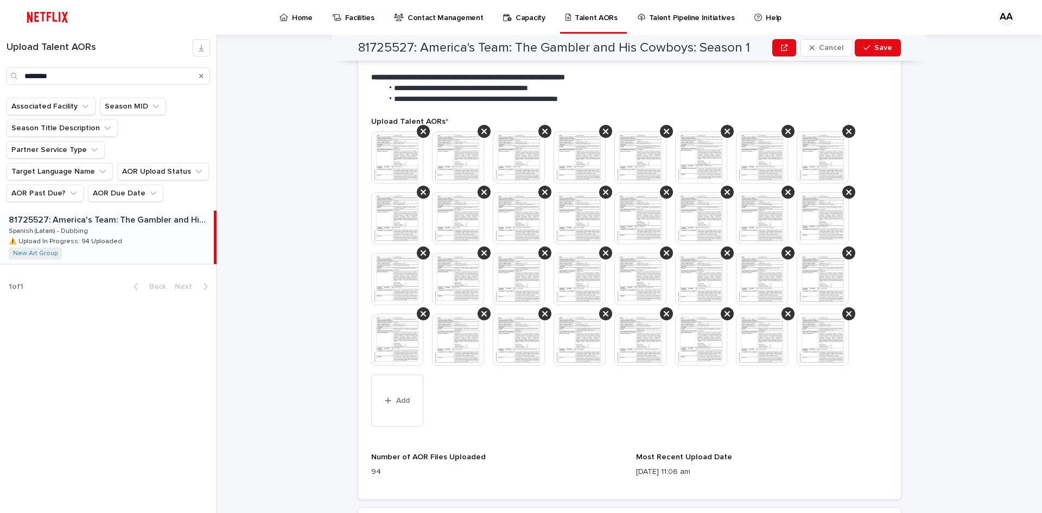
scroll to position [293, 0]
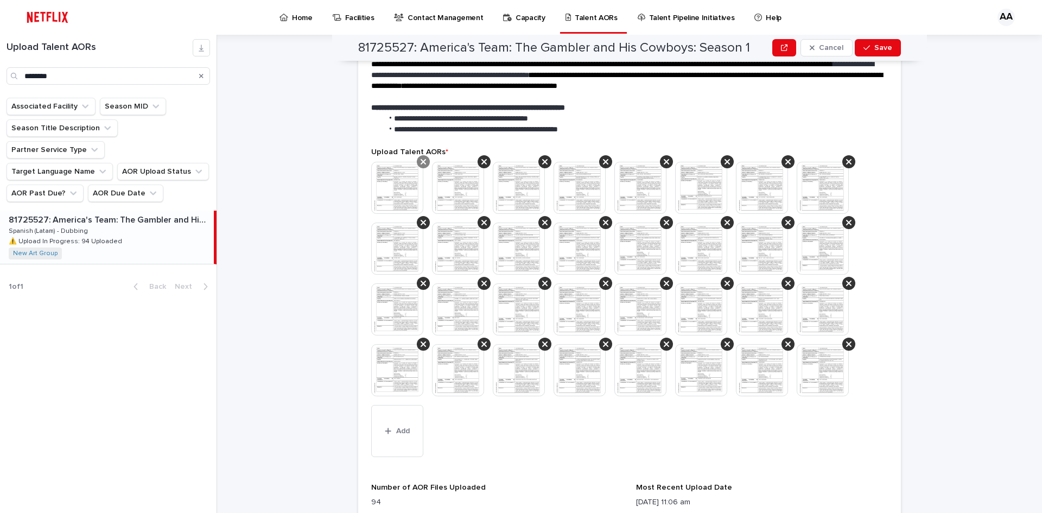
click at [421, 160] on icon at bounding box center [423, 161] width 5 height 9
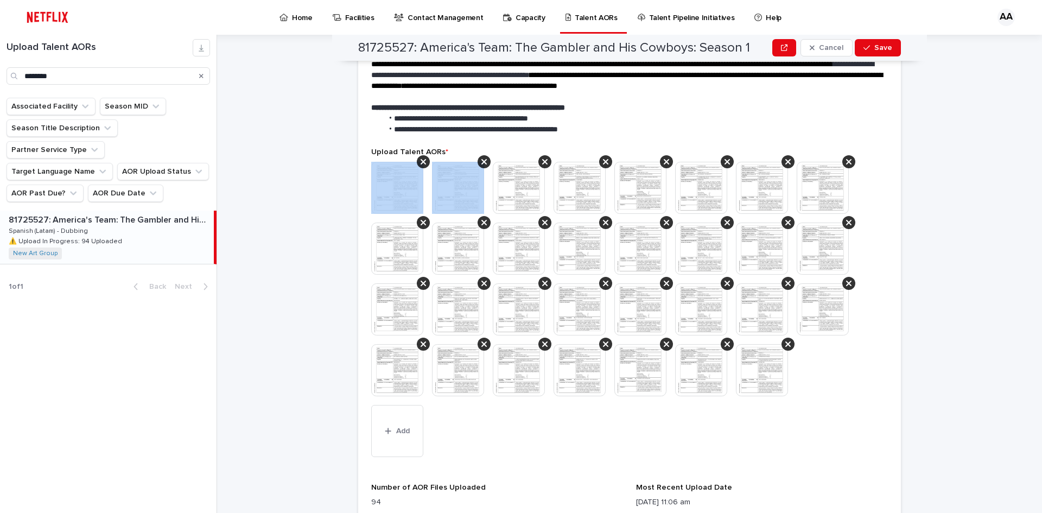
click at [421, 160] on icon at bounding box center [423, 161] width 5 height 9
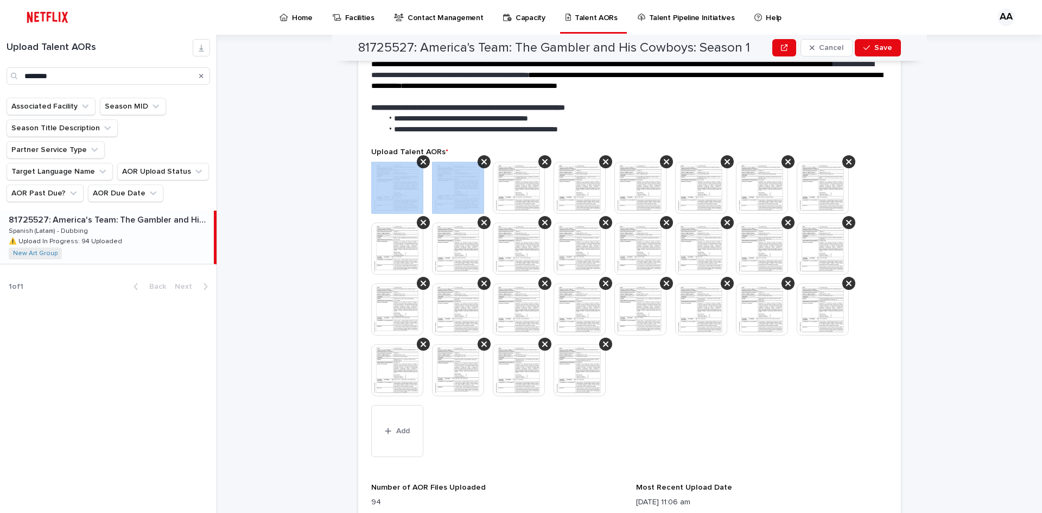
click at [421, 160] on icon at bounding box center [423, 161] width 5 height 9
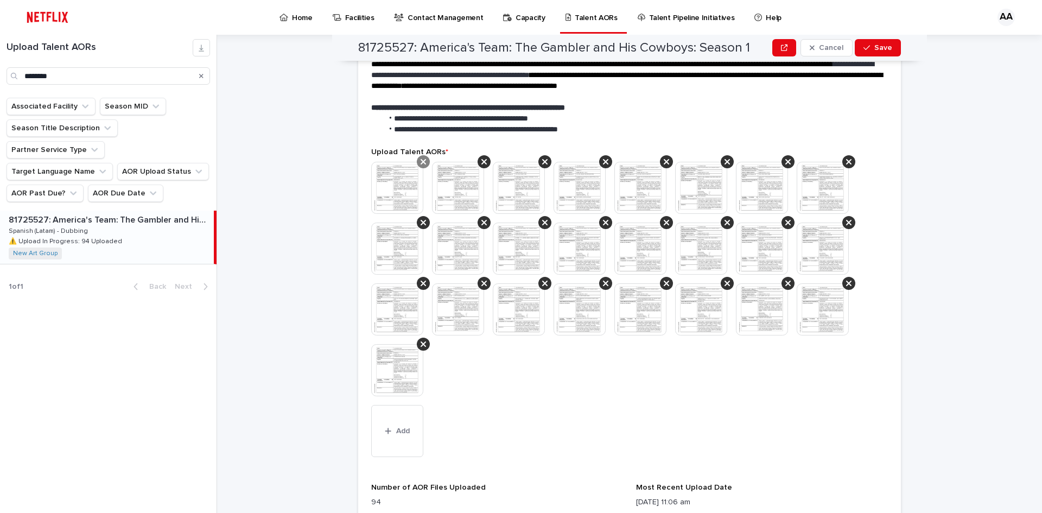
click at [421, 160] on icon at bounding box center [423, 161] width 5 height 9
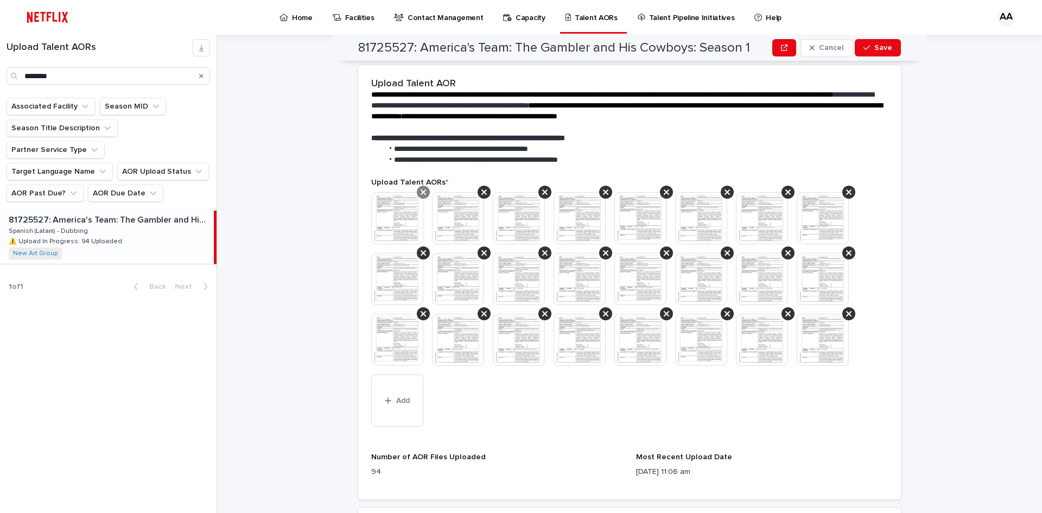
click at [423, 193] on div at bounding box center [423, 192] width 13 height 13
click at [421, 193] on icon at bounding box center [423, 192] width 5 height 9
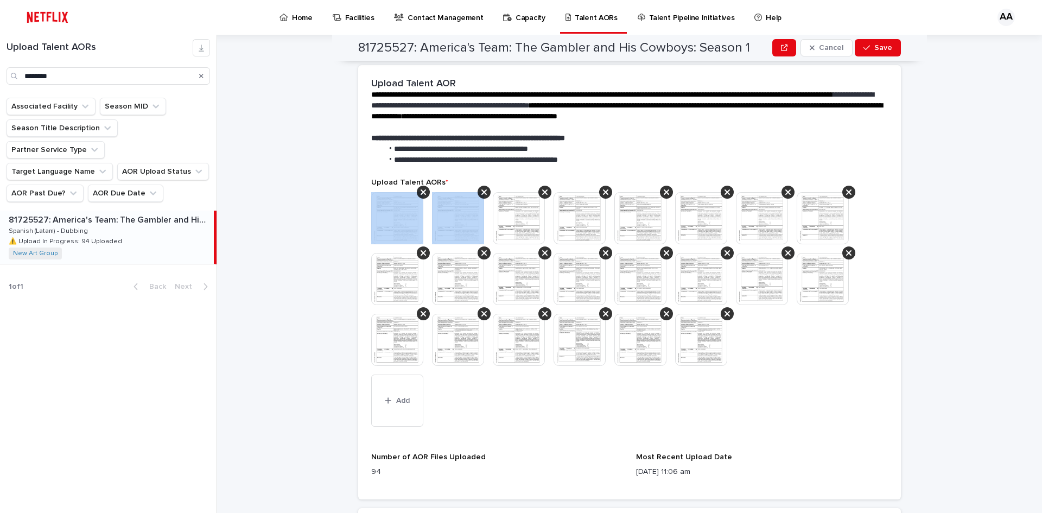
click at [421, 193] on icon at bounding box center [423, 192] width 5 height 9
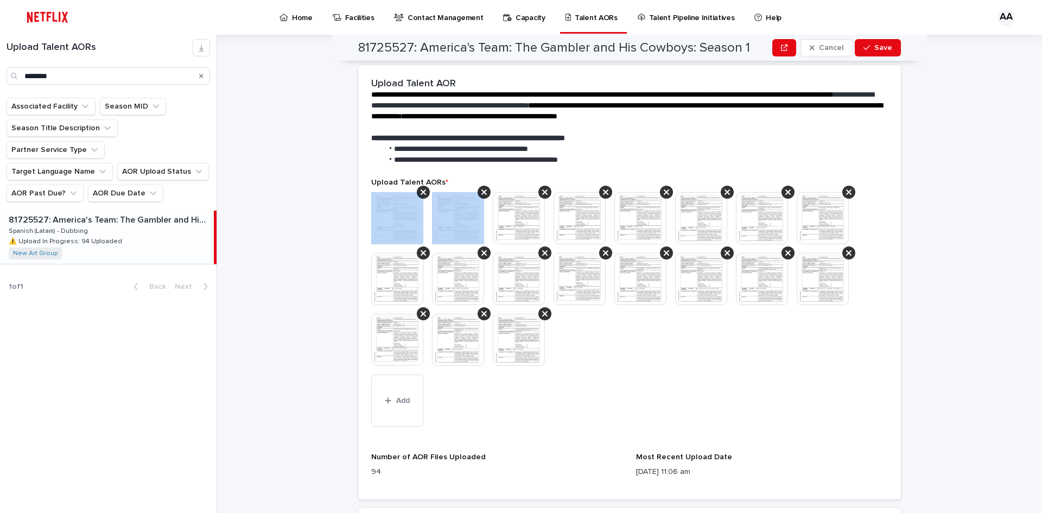
click at [421, 193] on icon at bounding box center [423, 192] width 5 height 9
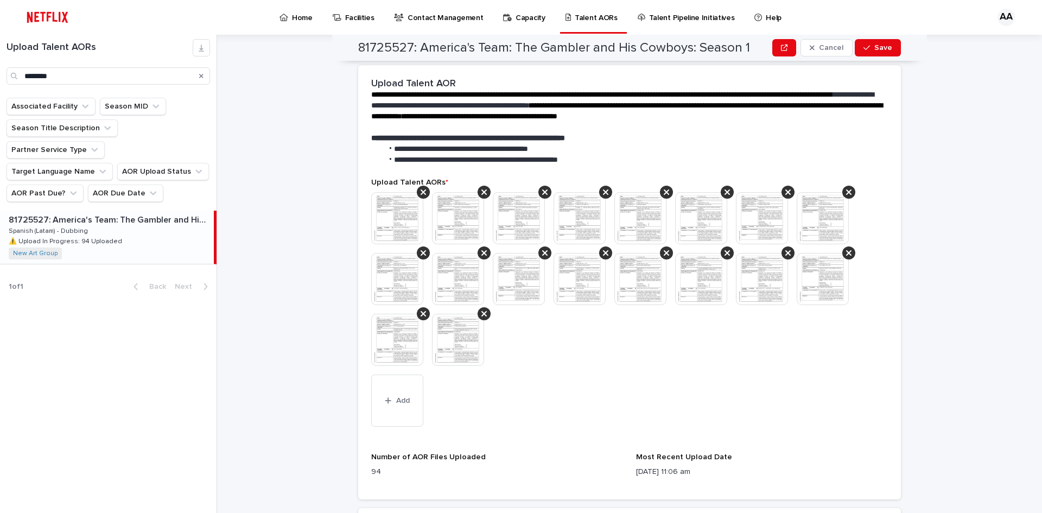
click at [421, 193] on icon at bounding box center [423, 192] width 5 height 9
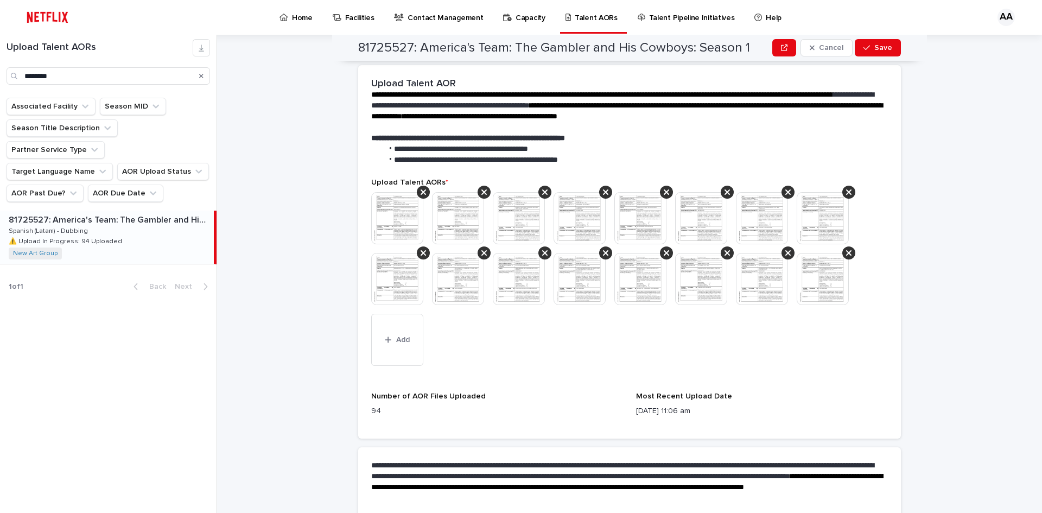
scroll to position [232, 0]
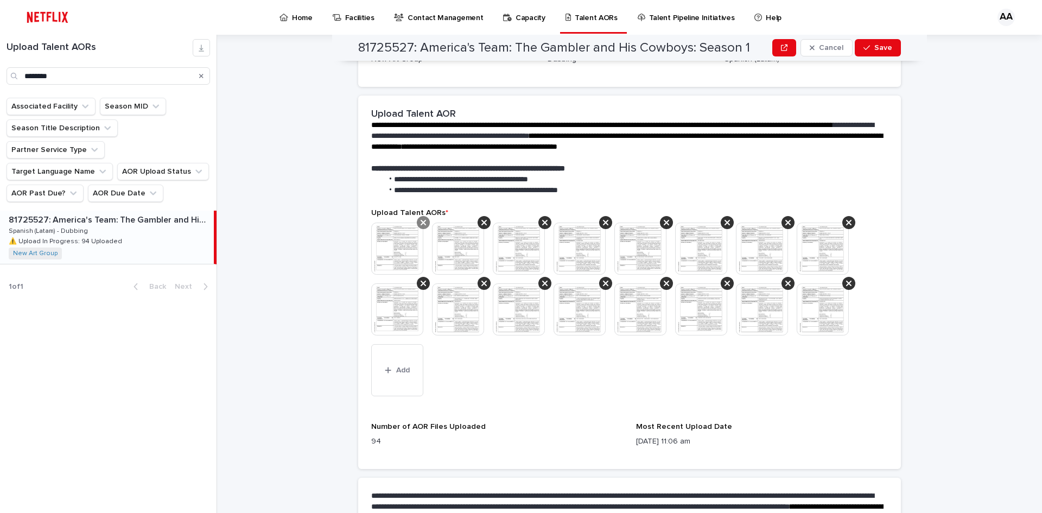
click at [421, 219] on icon at bounding box center [423, 222] width 5 height 9
click at [421, 220] on icon at bounding box center [423, 222] width 5 height 9
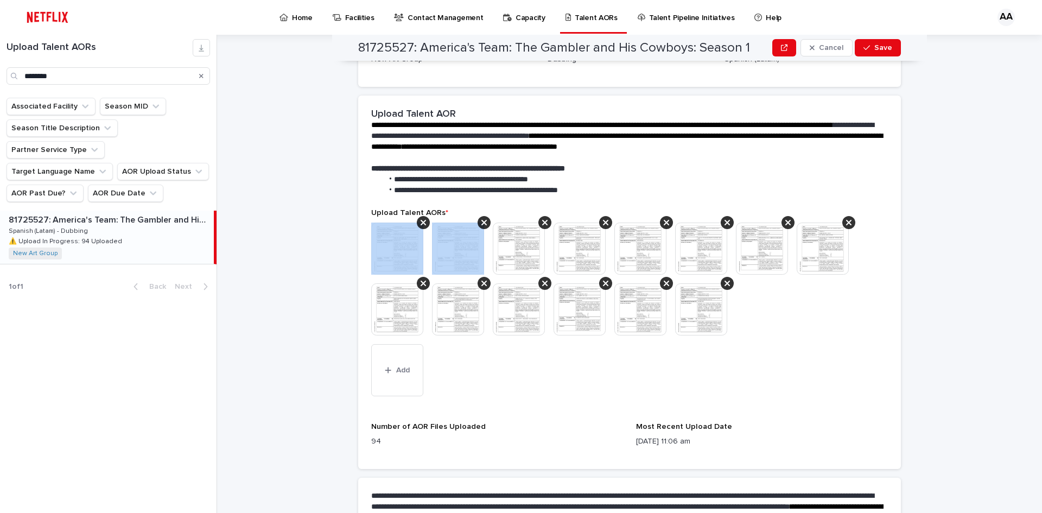
click at [421, 220] on icon at bounding box center [423, 222] width 5 height 9
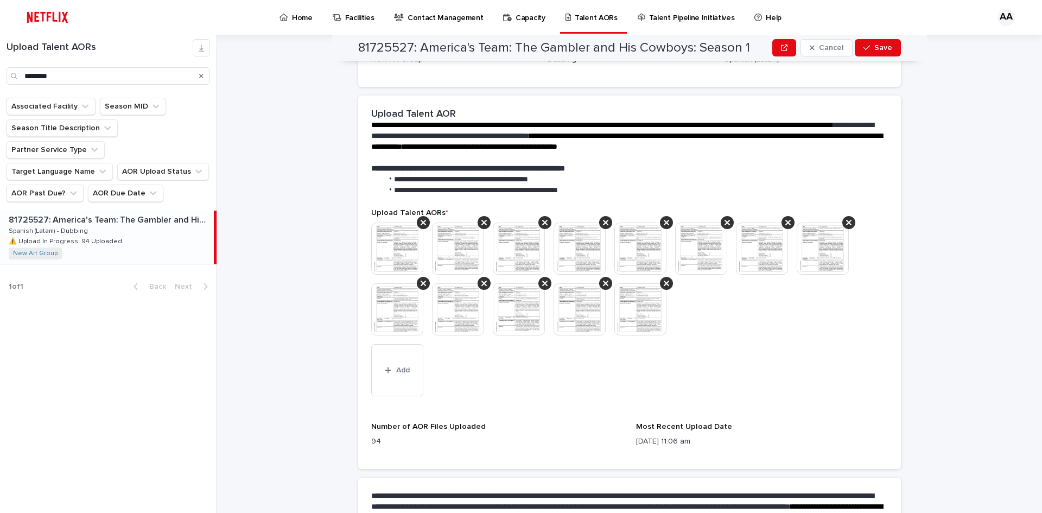
click at [421, 220] on icon at bounding box center [423, 222] width 5 height 9
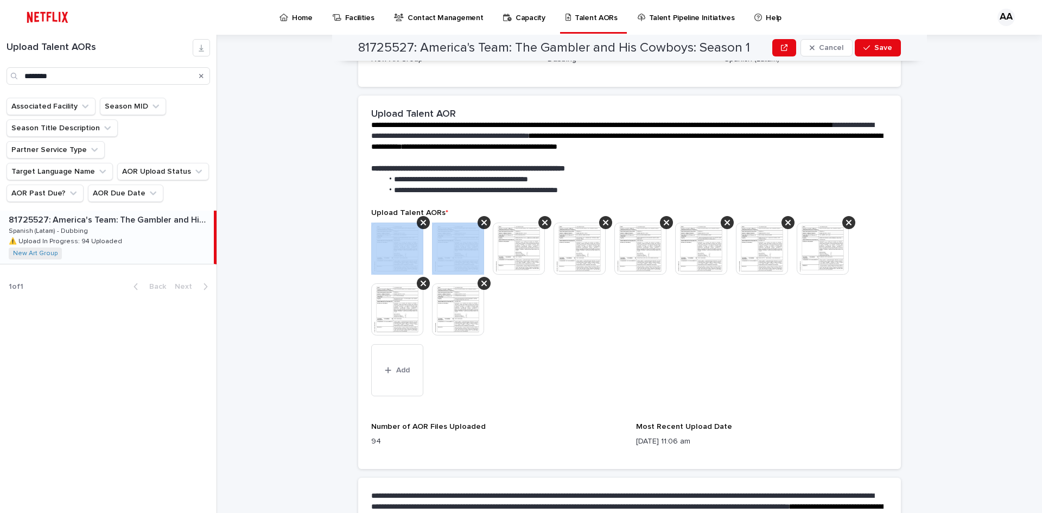
click at [421, 220] on icon at bounding box center [423, 222] width 5 height 9
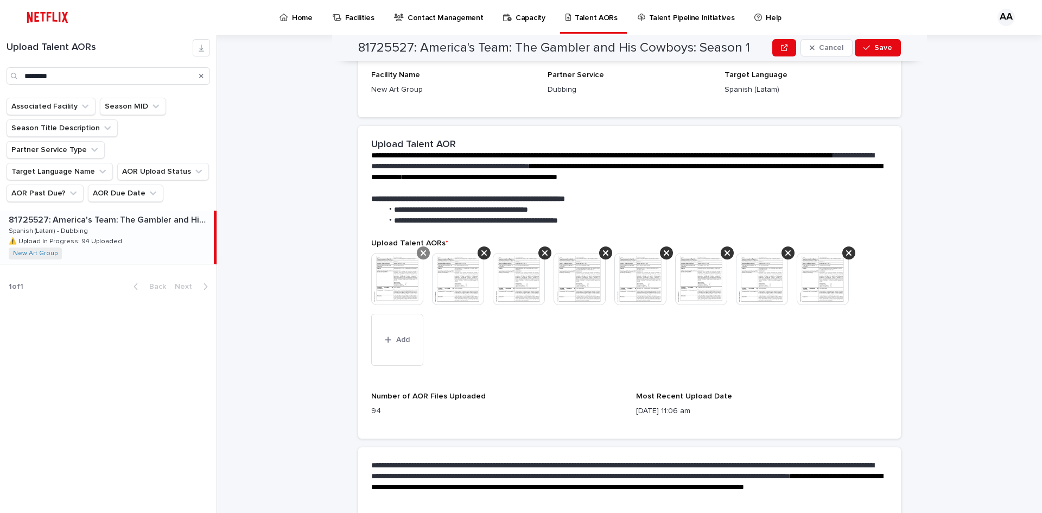
click at [421, 253] on icon at bounding box center [423, 252] width 5 height 5
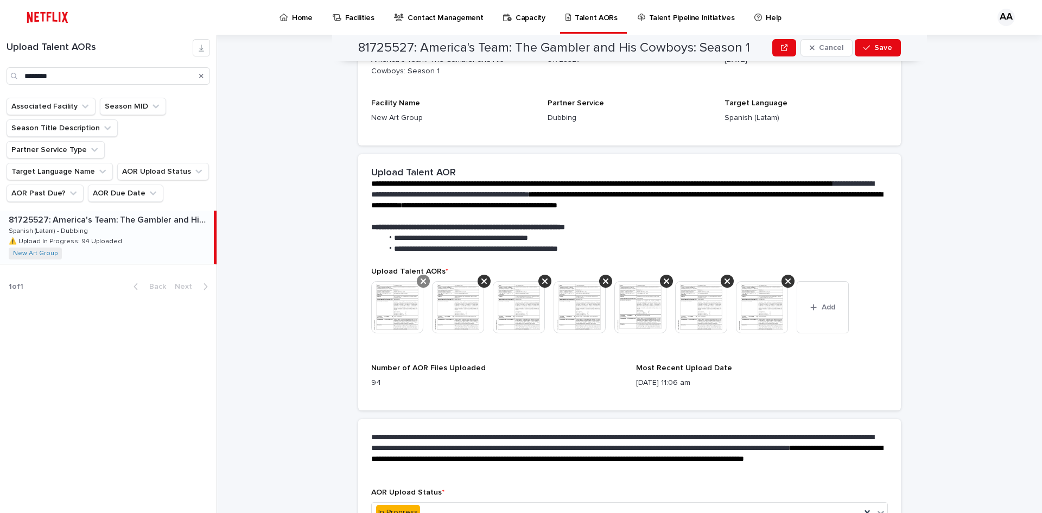
click at [421, 278] on icon at bounding box center [423, 281] width 5 height 9
click at [421, 283] on icon at bounding box center [423, 281] width 5 height 9
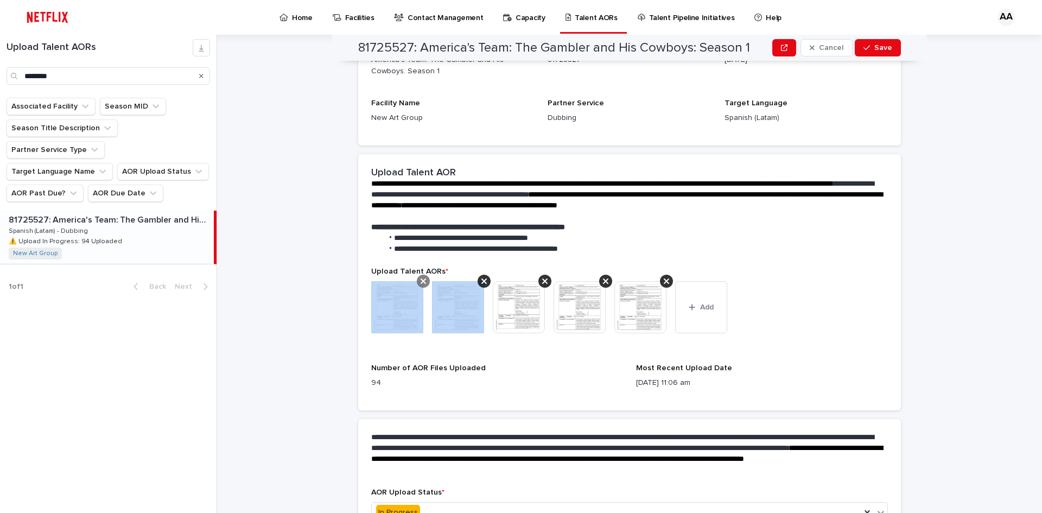
click at [421, 282] on icon at bounding box center [423, 280] width 5 height 5
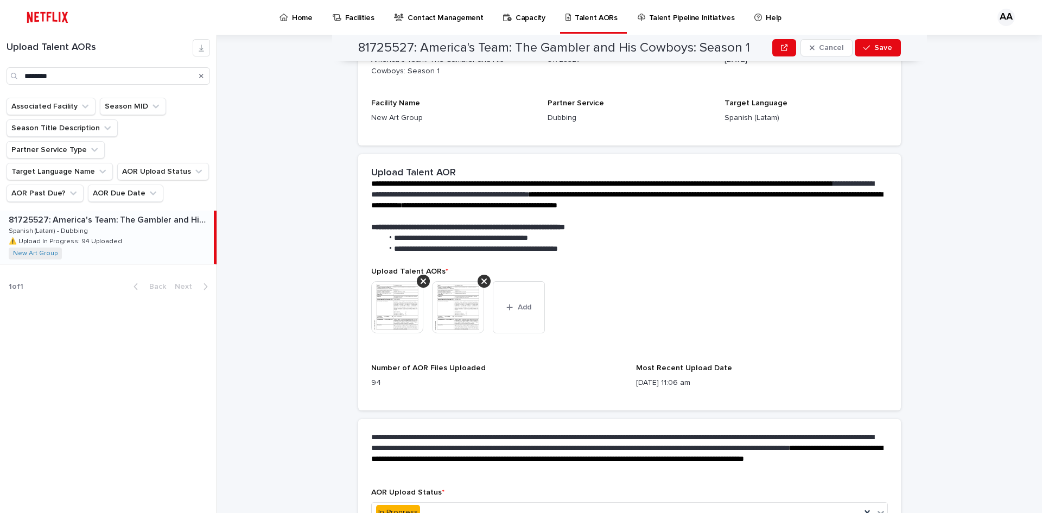
click at [421, 282] on icon at bounding box center [423, 280] width 5 height 5
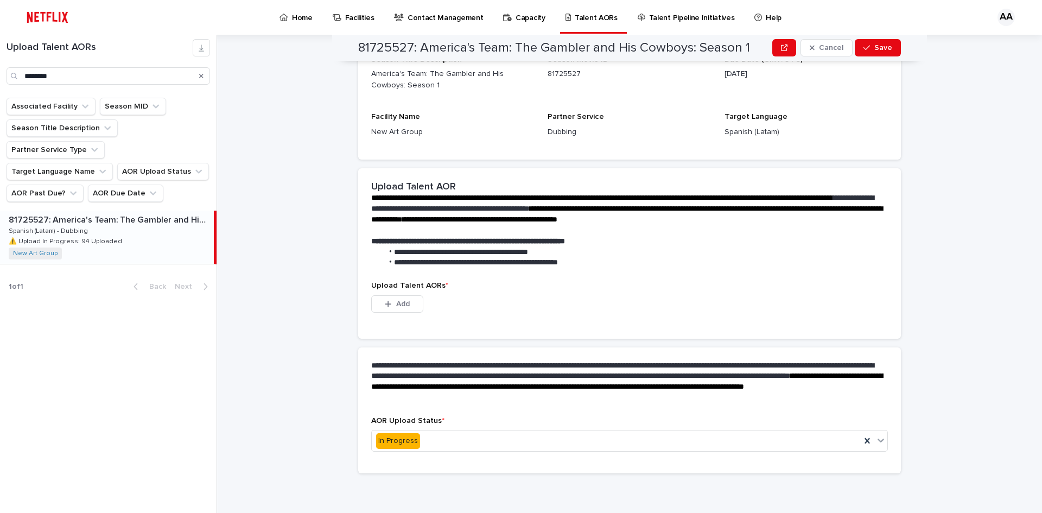
scroll to position [96, 0]
click at [467, 297] on div "This file cannot be opened Download File Add" at bounding box center [629, 306] width 517 height 22
click at [405, 297] on button "Add" at bounding box center [397, 303] width 52 height 17
click at [536, 266] on li "**********" at bounding box center [633, 262] width 501 height 11
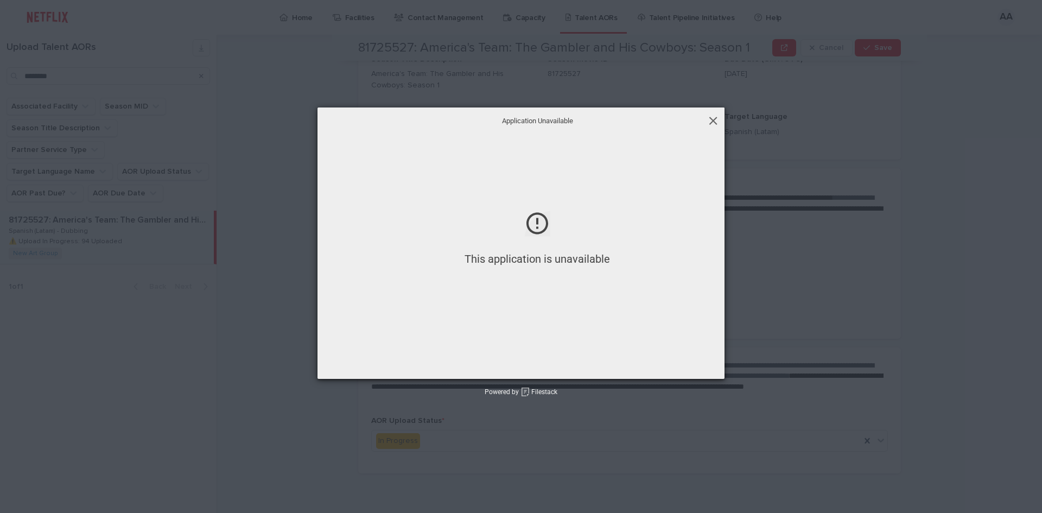
click at [707, 122] on span at bounding box center [713, 121] width 12 height 12
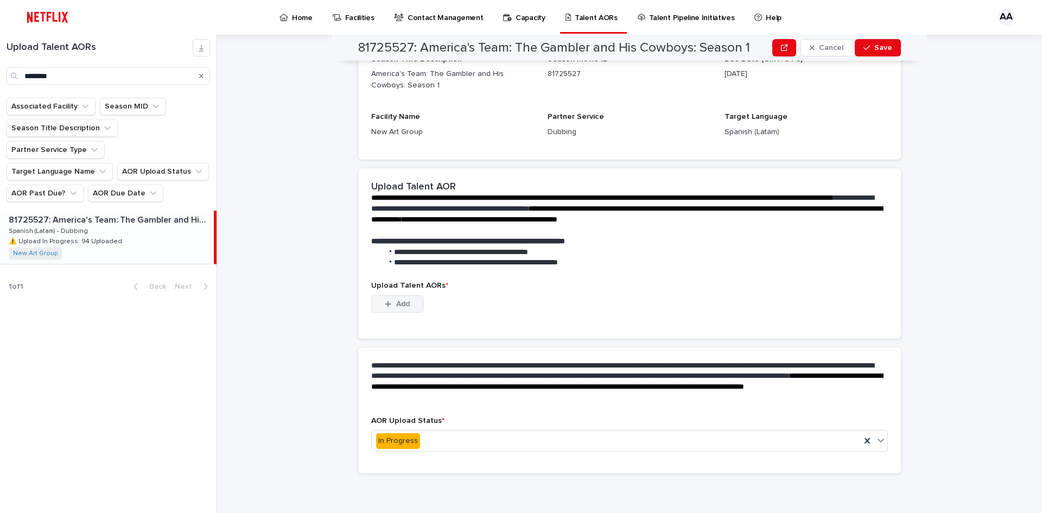
click at [396, 304] on span "Add" at bounding box center [403, 304] width 14 height 8
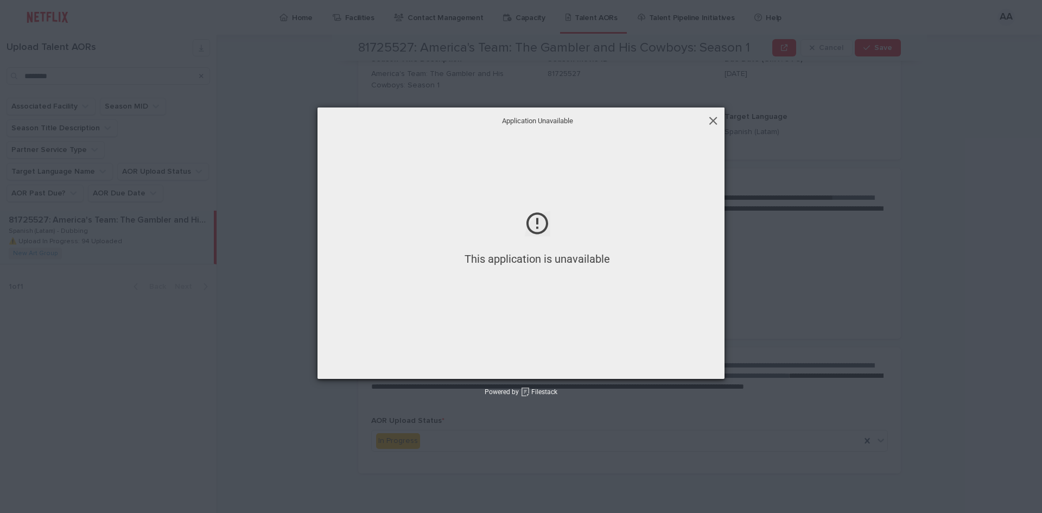
click at [714, 117] on span at bounding box center [713, 121] width 12 height 12
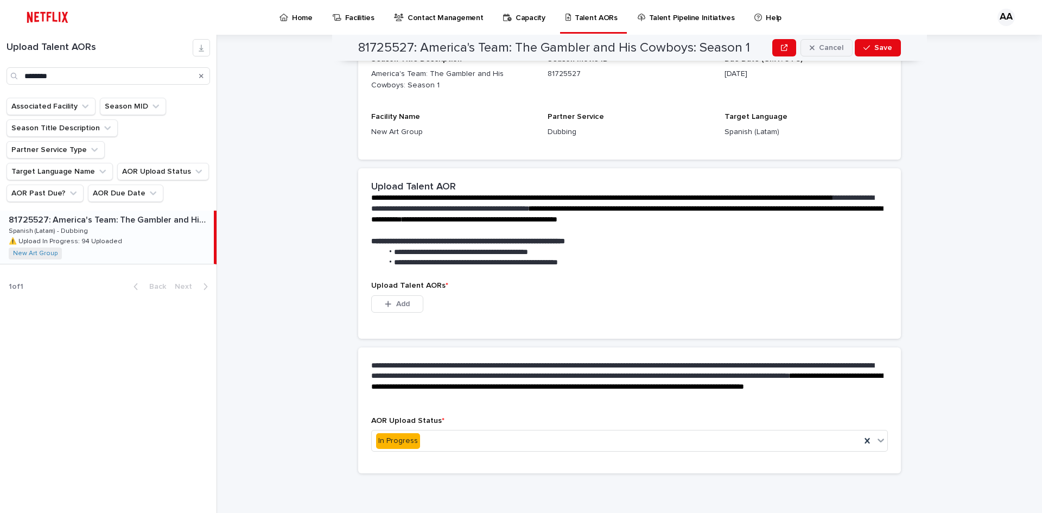
click at [822, 42] on button "Cancel" at bounding box center [827, 47] width 52 height 17
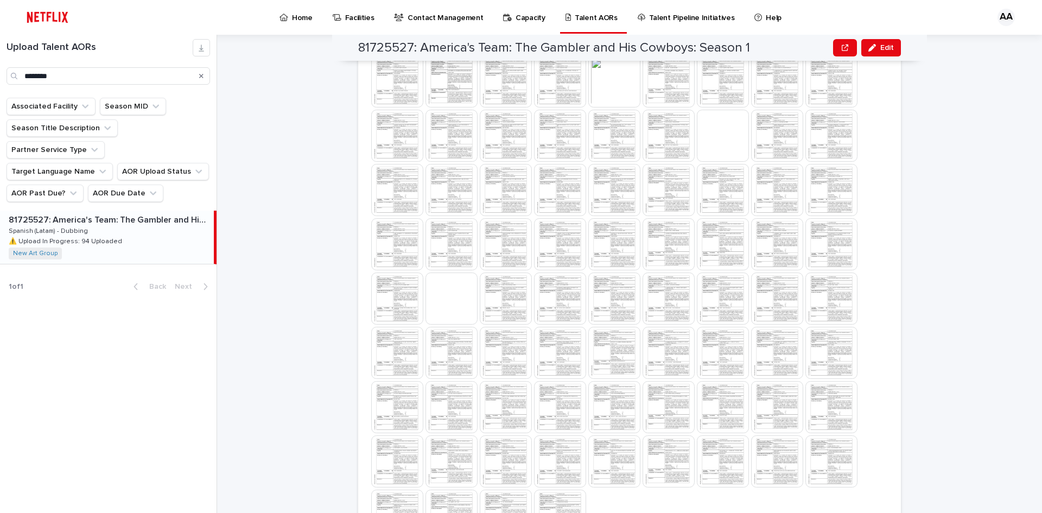
scroll to position [504, 0]
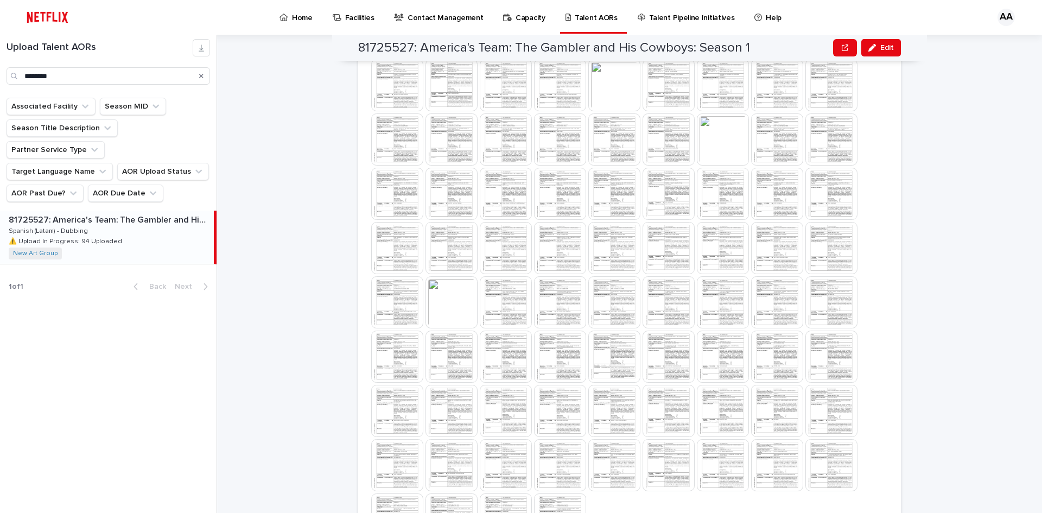
click at [952, 83] on div "81725527: America's Team: The Gambler and His Cowboys: Season 1 Edit 81725527: …" at bounding box center [636, 274] width 812 height 478
click at [198, 76] on div "Search" at bounding box center [201, 75] width 17 height 17
click at [204, 71] on div "Search" at bounding box center [201, 75] width 17 height 17
click at [203, 76] on icon "Search" at bounding box center [201, 76] width 4 height 7
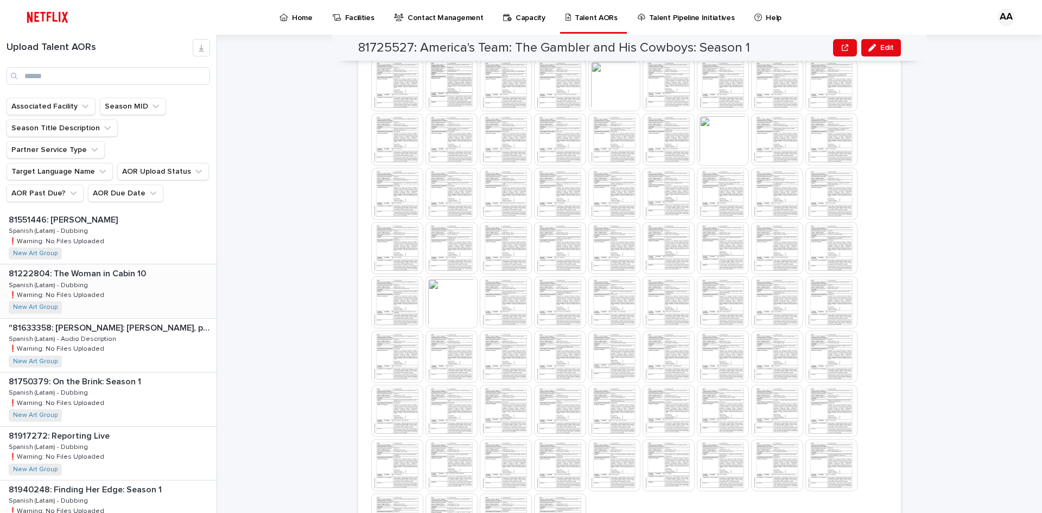
click at [88, 266] on div "81222804: The Woman in Cabin 10 81222804: The Woman in Cabin 10 Spanish (Latam)…" at bounding box center [108, 290] width 217 height 53
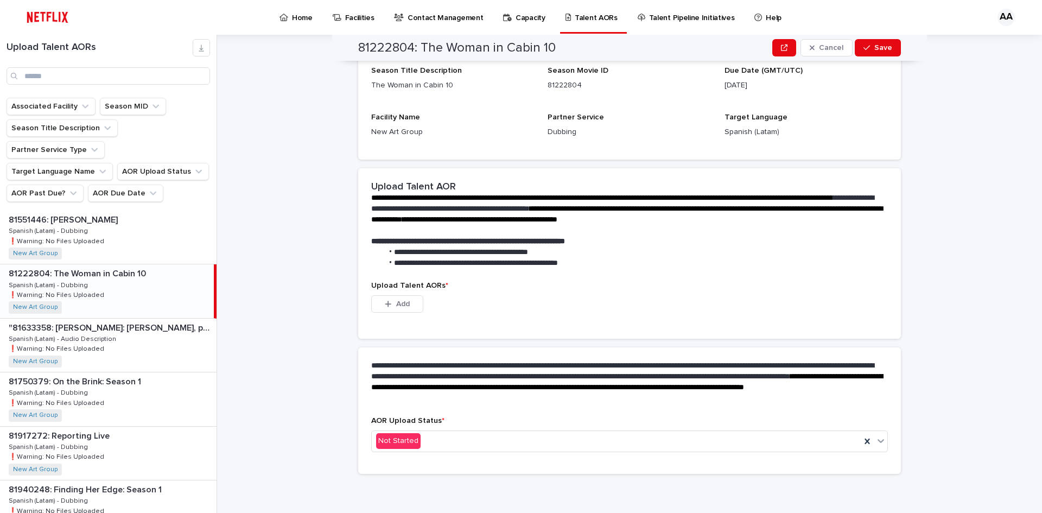
scroll to position [138, 0]
click at [105, 77] on input "Search" at bounding box center [109, 75] width 204 height 17
paste input "********"
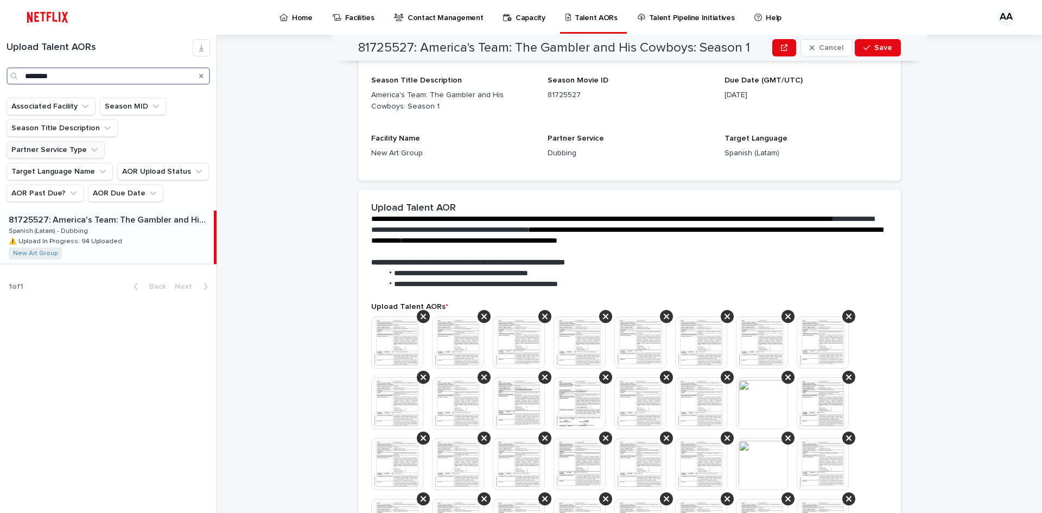
scroll to position [504, 0]
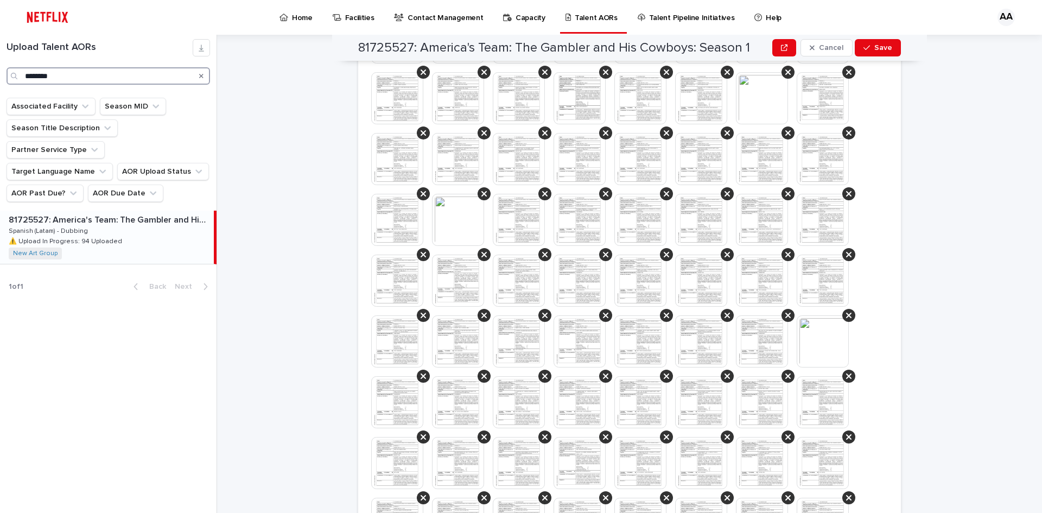
type input "********"
click at [126, 213] on div "81725527: America's Team: The Gambler and His Cowboys: Season 1 81725527: Ameri…" at bounding box center [107, 237] width 214 height 53
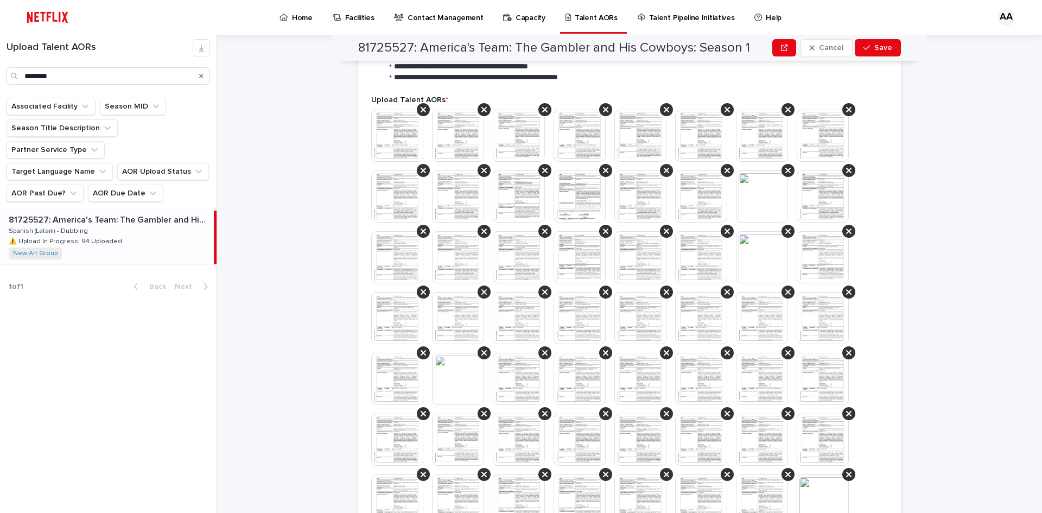
scroll to position [319, 0]
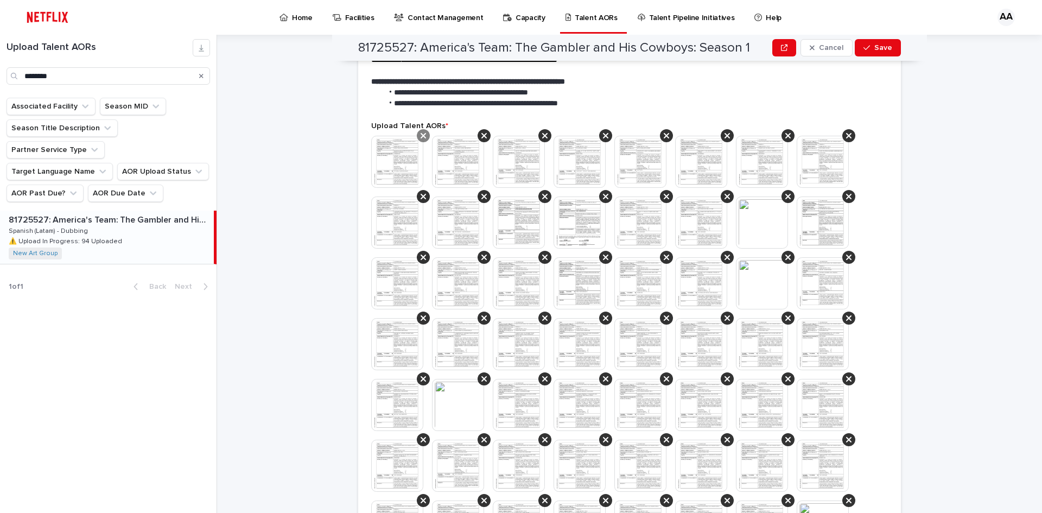
click at [422, 139] on icon at bounding box center [423, 135] width 5 height 9
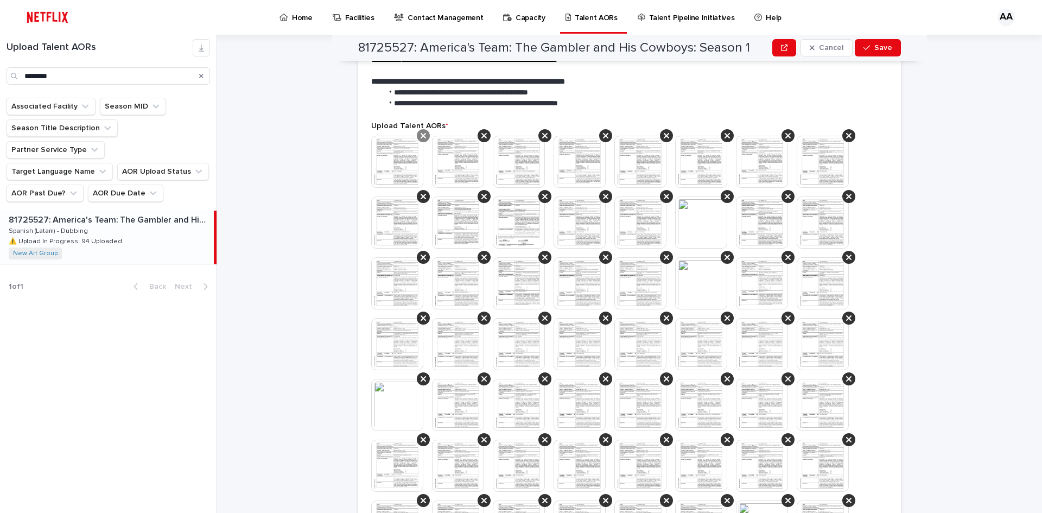
click at [421, 136] on icon at bounding box center [423, 135] width 5 height 9
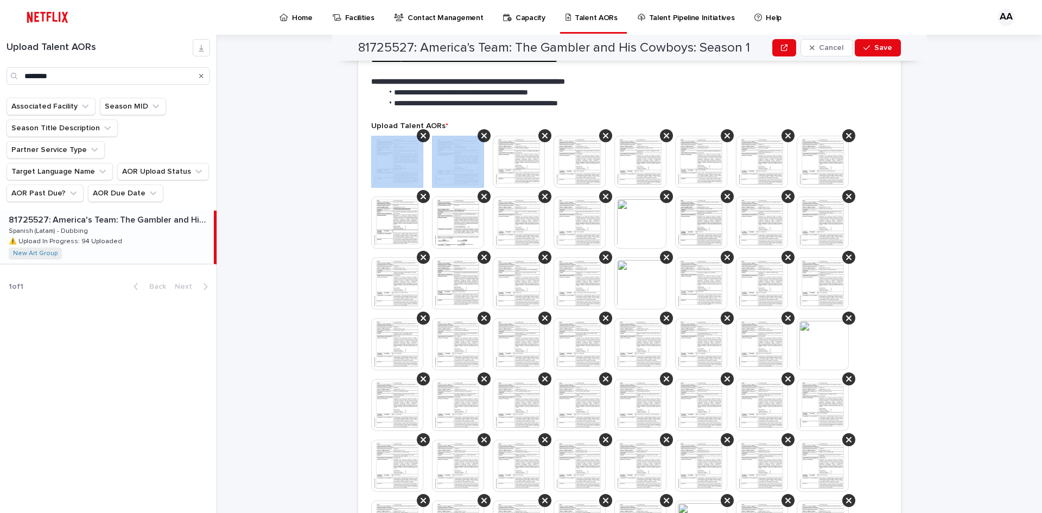
click at [421, 136] on icon at bounding box center [423, 135] width 5 height 9
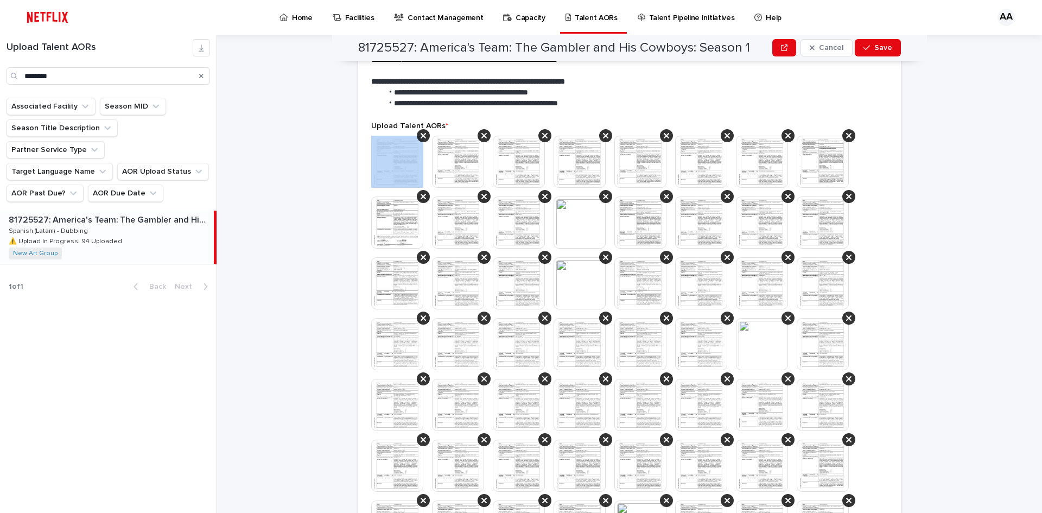
click at [421, 136] on icon at bounding box center [423, 135] width 5 height 9
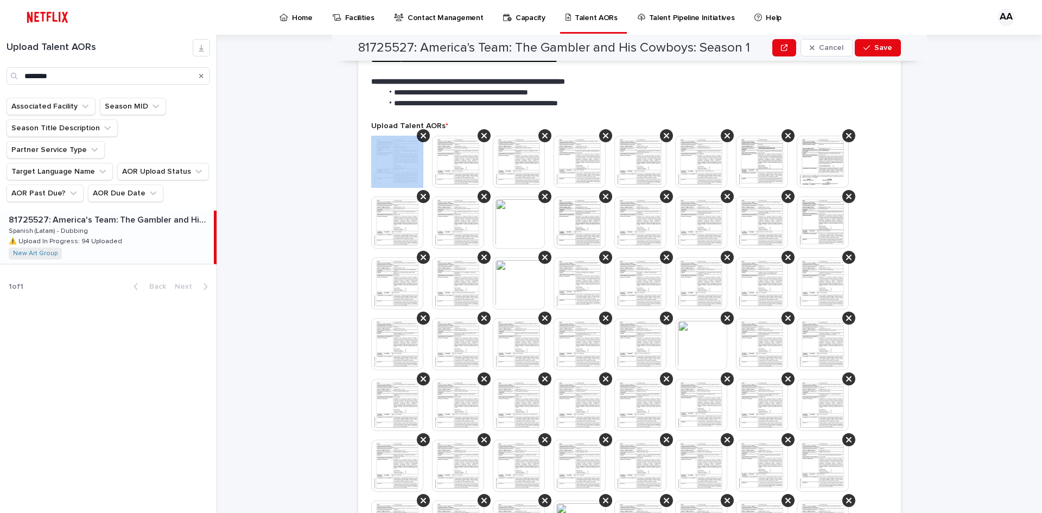
click at [421, 136] on icon at bounding box center [423, 135] width 5 height 9
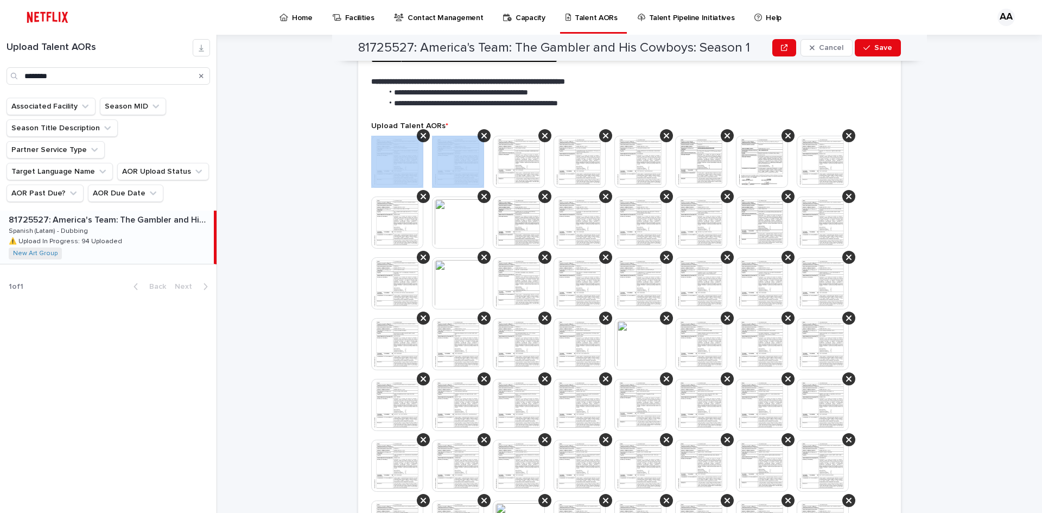
click at [421, 136] on icon at bounding box center [423, 135] width 5 height 9
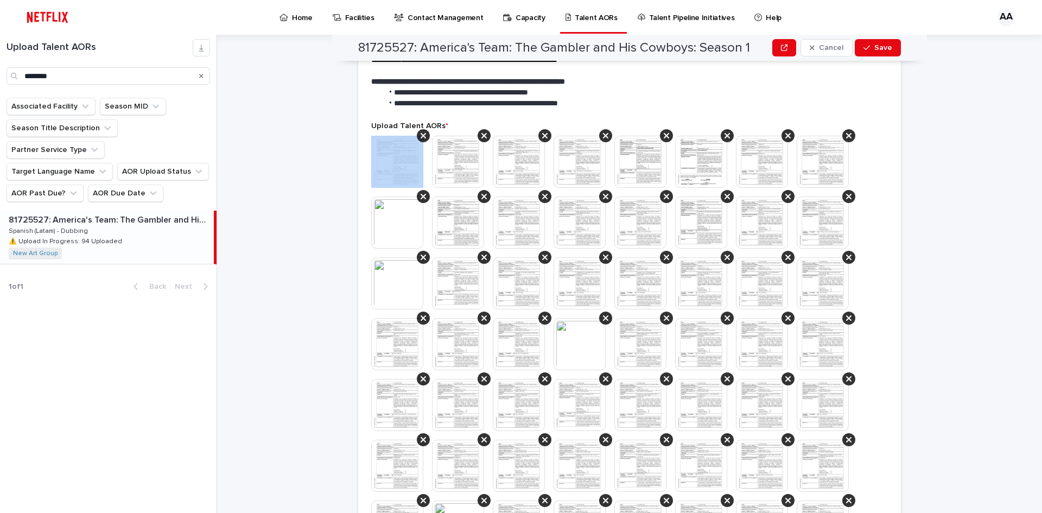
scroll to position [288, 0]
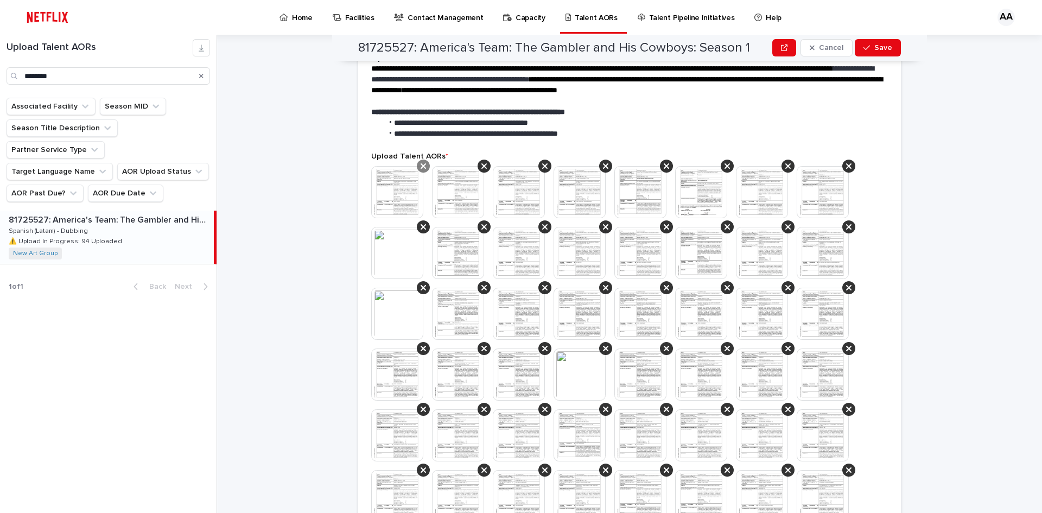
click at [421, 164] on icon at bounding box center [423, 165] width 5 height 5
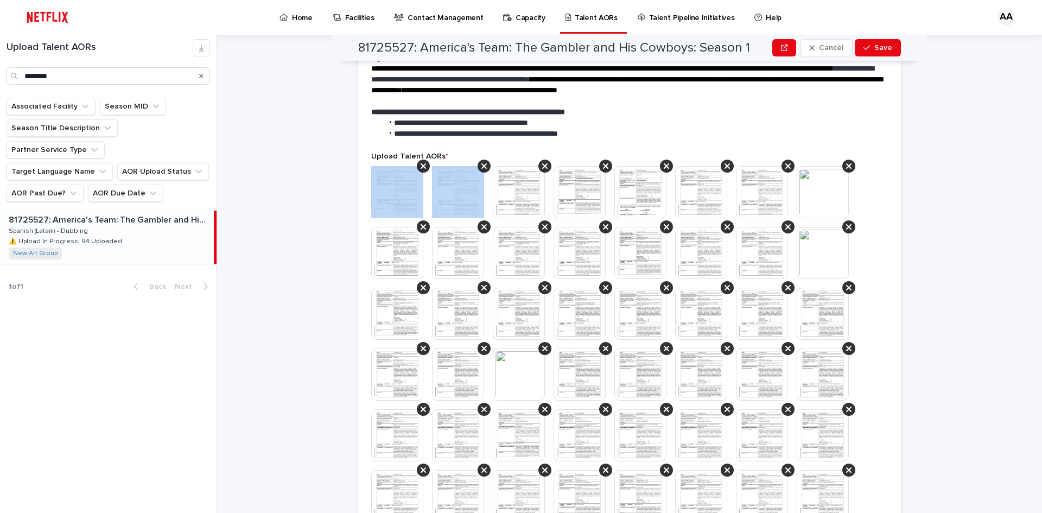
click at [421, 164] on icon at bounding box center [423, 165] width 5 height 5
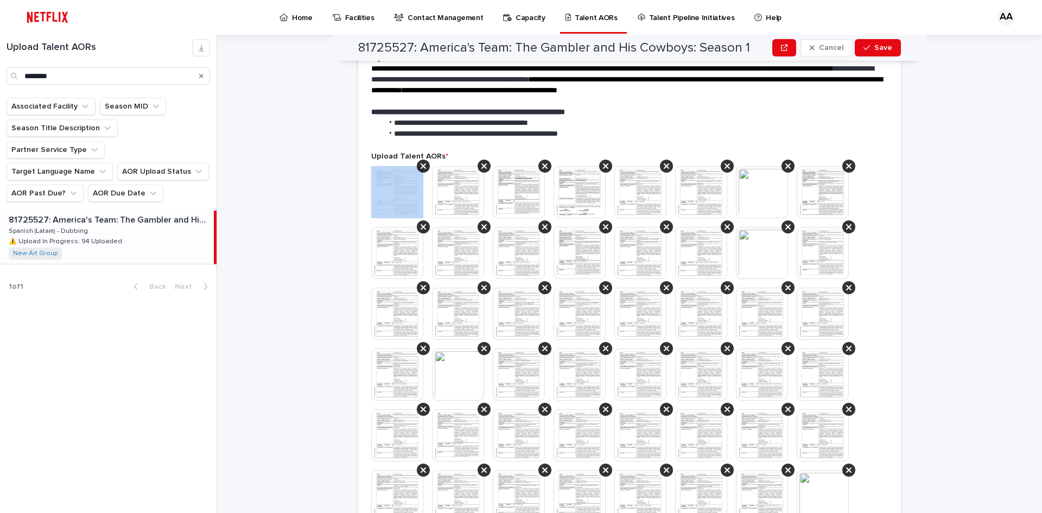
click at [421, 164] on icon at bounding box center [423, 165] width 5 height 5
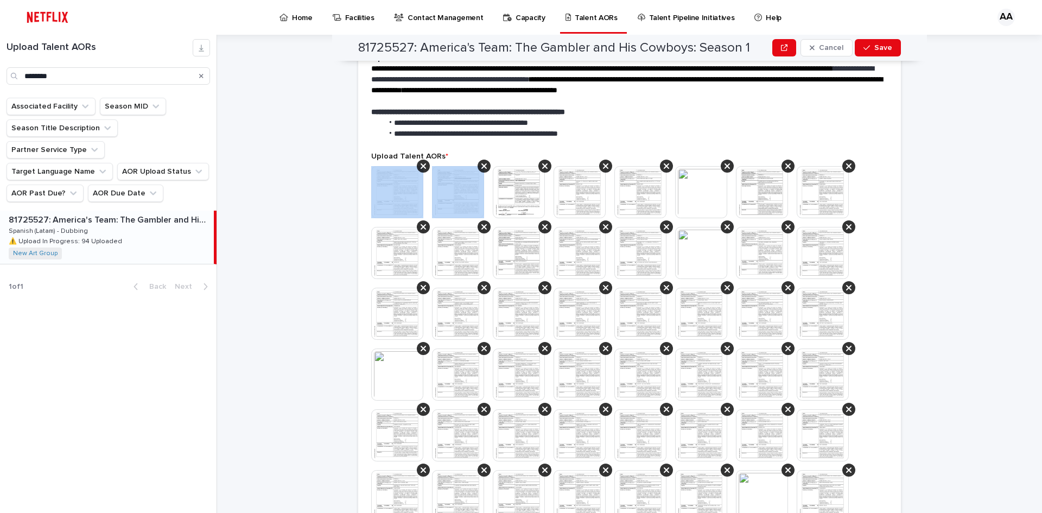
click at [421, 164] on icon at bounding box center [423, 165] width 5 height 5
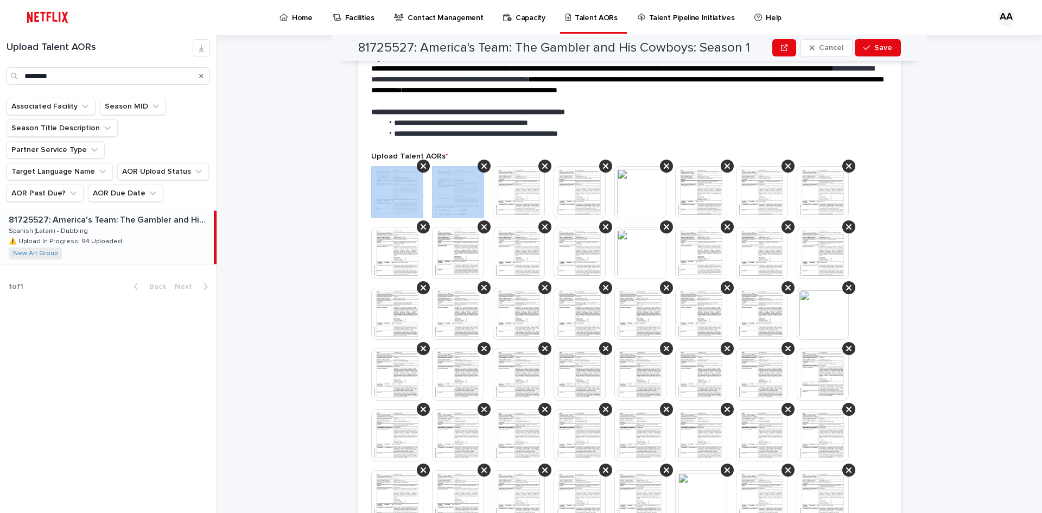
click at [421, 164] on icon at bounding box center [423, 165] width 5 height 5
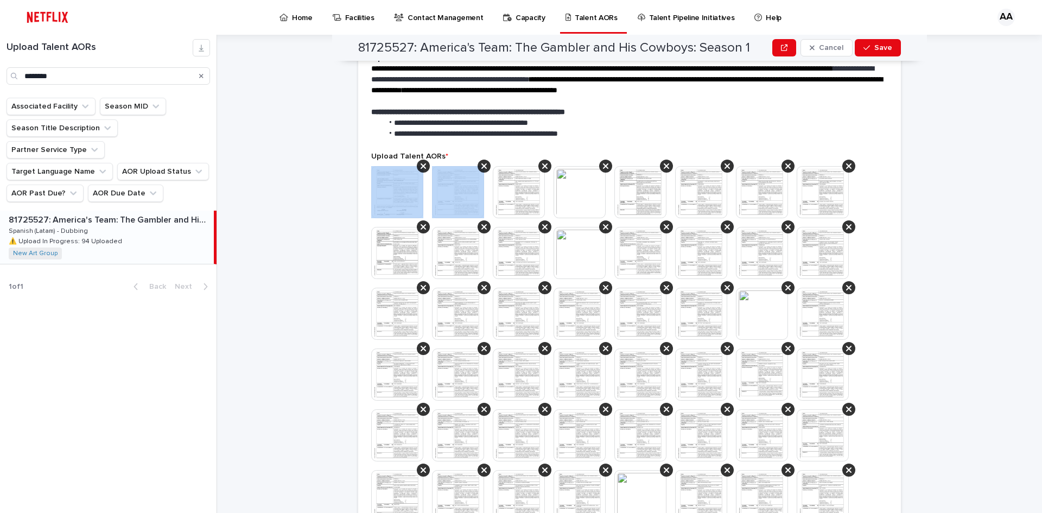
click at [421, 164] on icon at bounding box center [423, 165] width 5 height 5
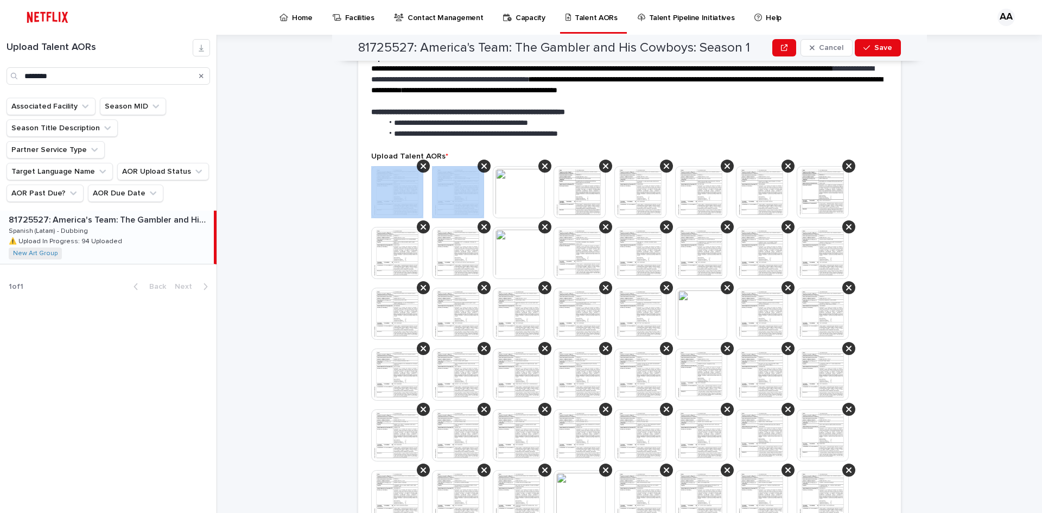
click at [421, 164] on icon at bounding box center [423, 165] width 5 height 5
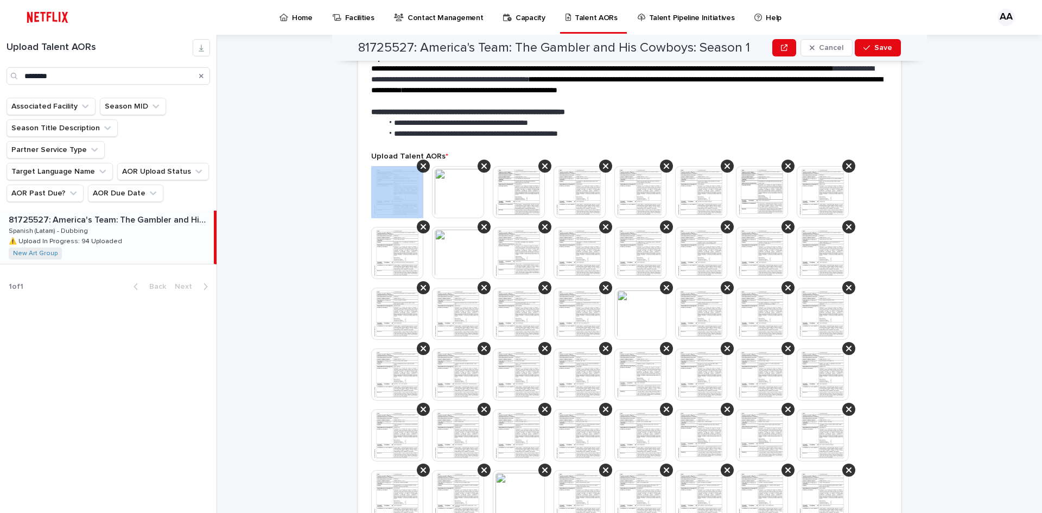
click at [421, 164] on icon at bounding box center [423, 165] width 5 height 5
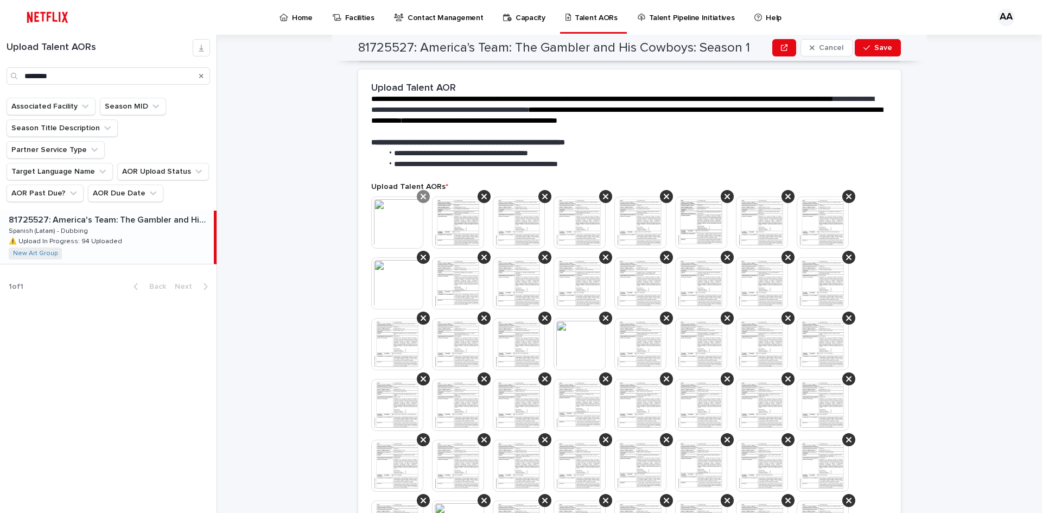
click at [424, 194] on div at bounding box center [423, 196] width 13 height 13
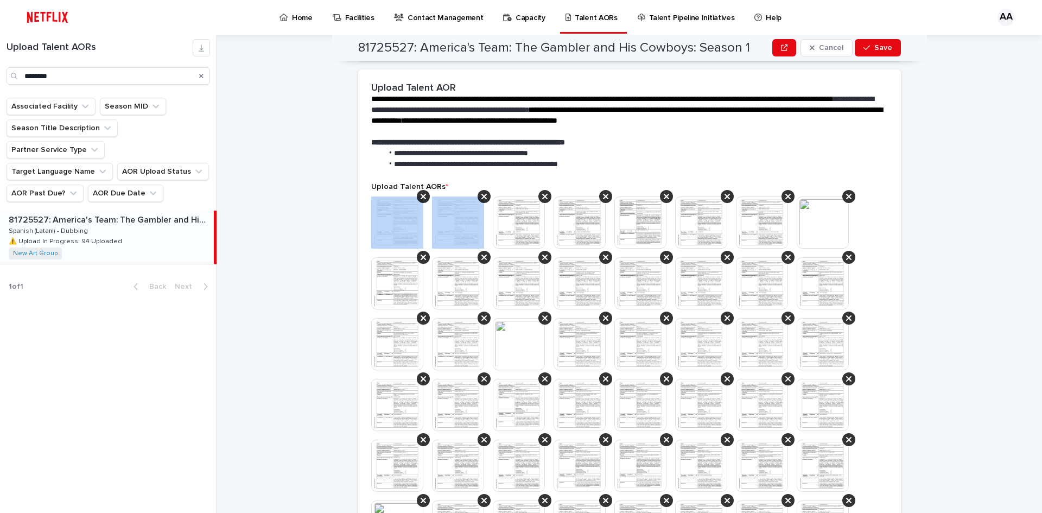
click at [424, 194] on div at bounding box center [423, 196] width 13 height 13
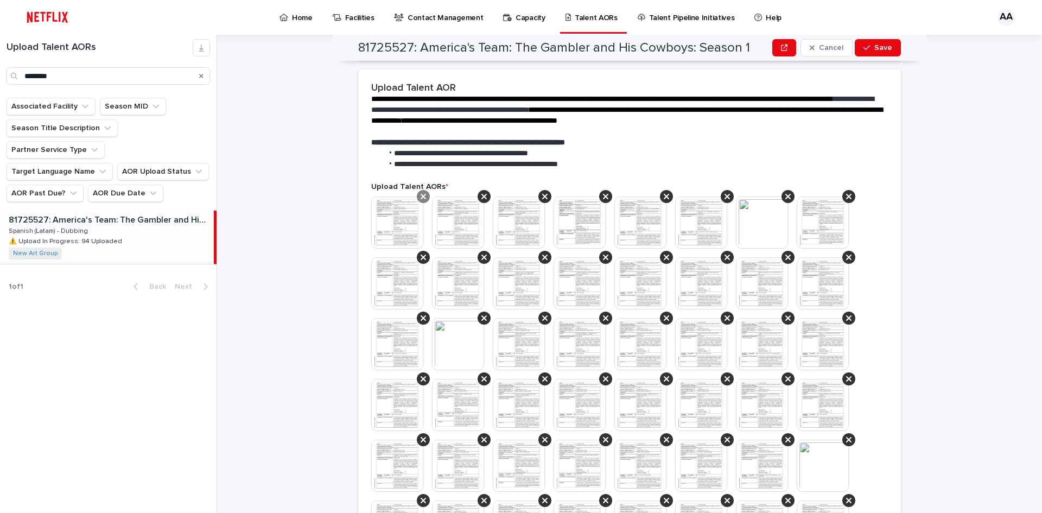
click at [422, 195] on icon at bounding box center [423, 196] width 5 height 9
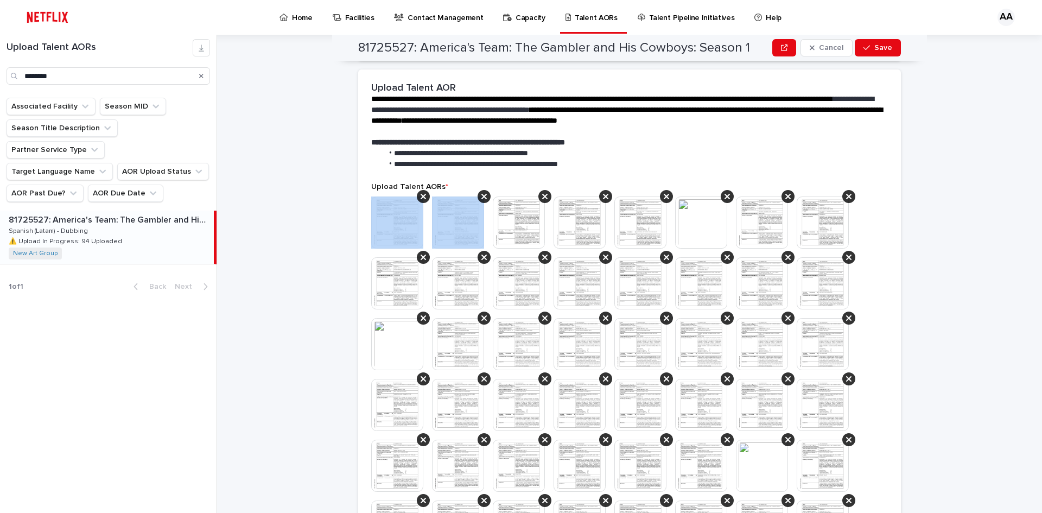
click at [422, 195] on icon at bounding box center [423, 196] width 5 height 9
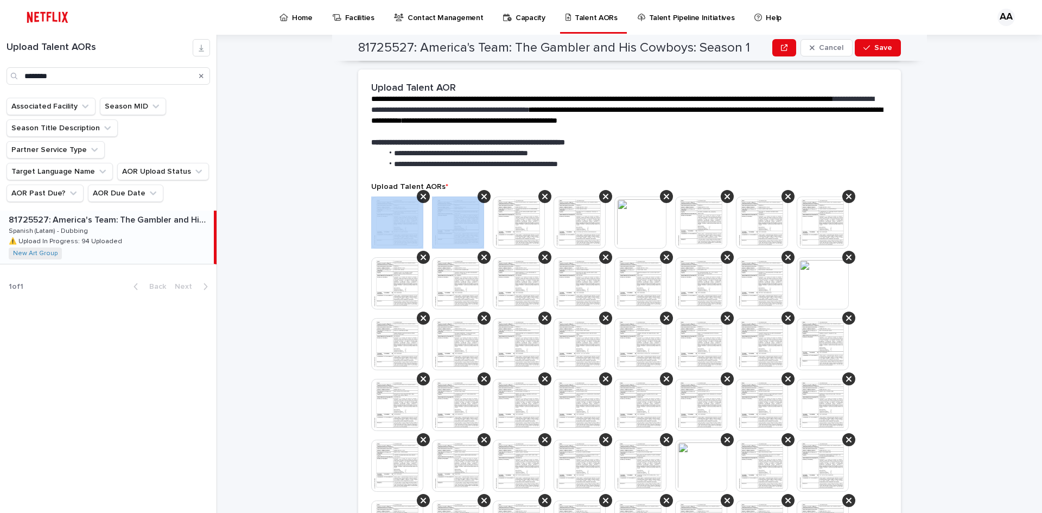
click at [422, 195] on icon at bounding box center [423, 196] width 5 height 9
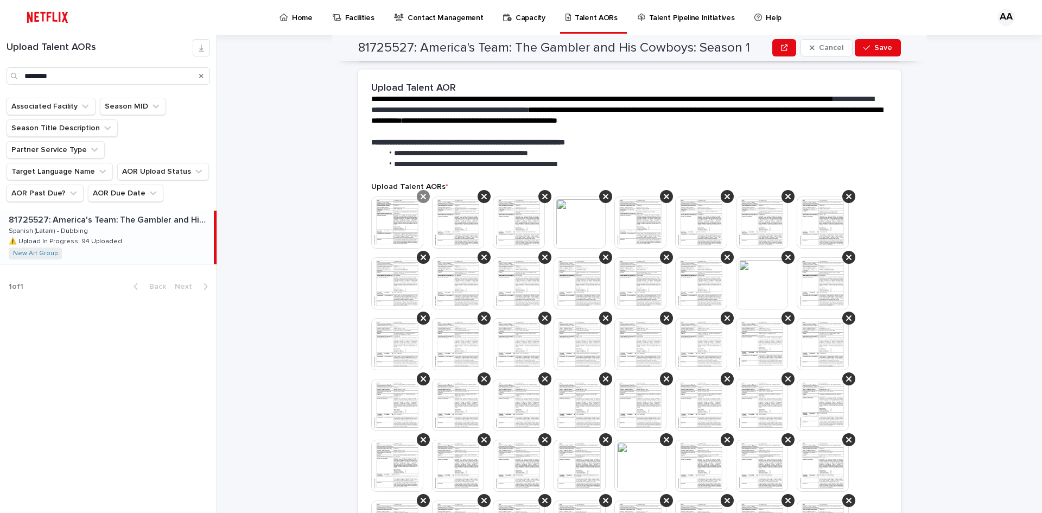
click at [421, 196] on icon at bounding box center [423, 196] width 5 height 9
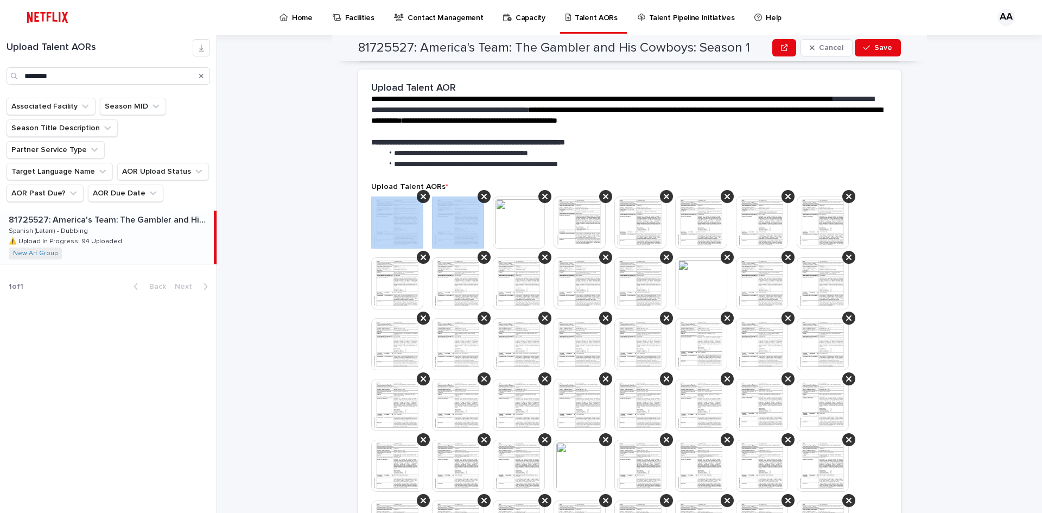
click at [421, 196] on icon at bounding box center [423, 196] width 5 height 9
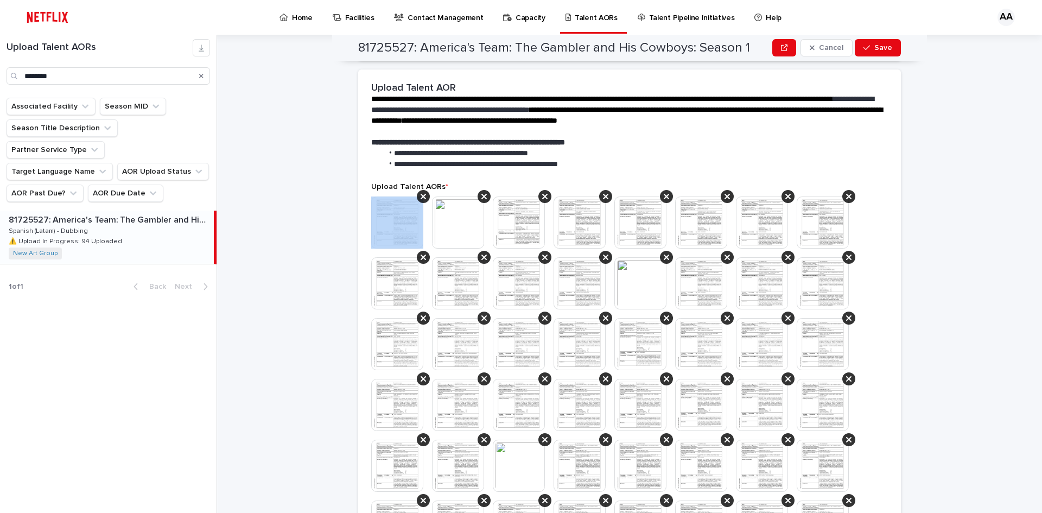
click at [421, 196] on icon at bounding box center [423, 196] width 5 height 9
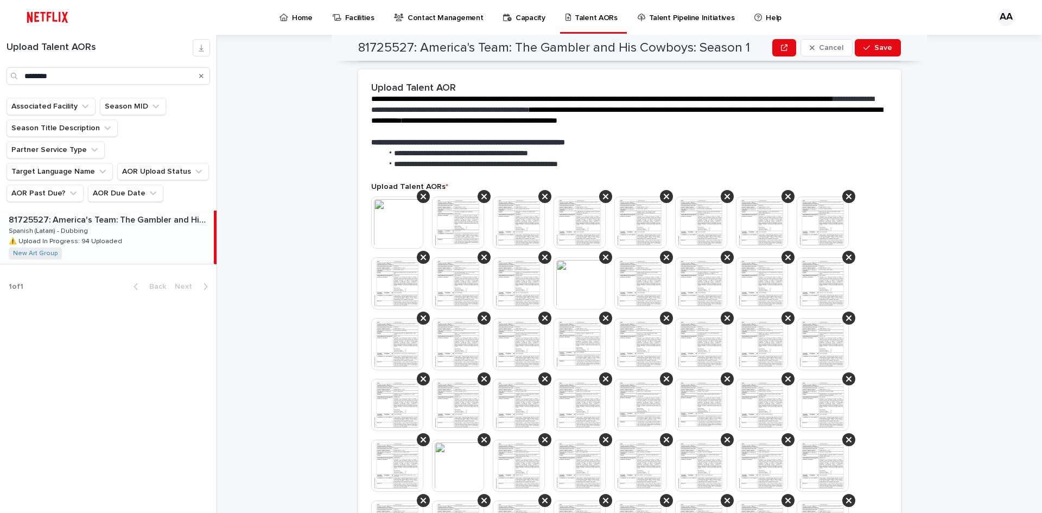
scroll to position [227, 0]
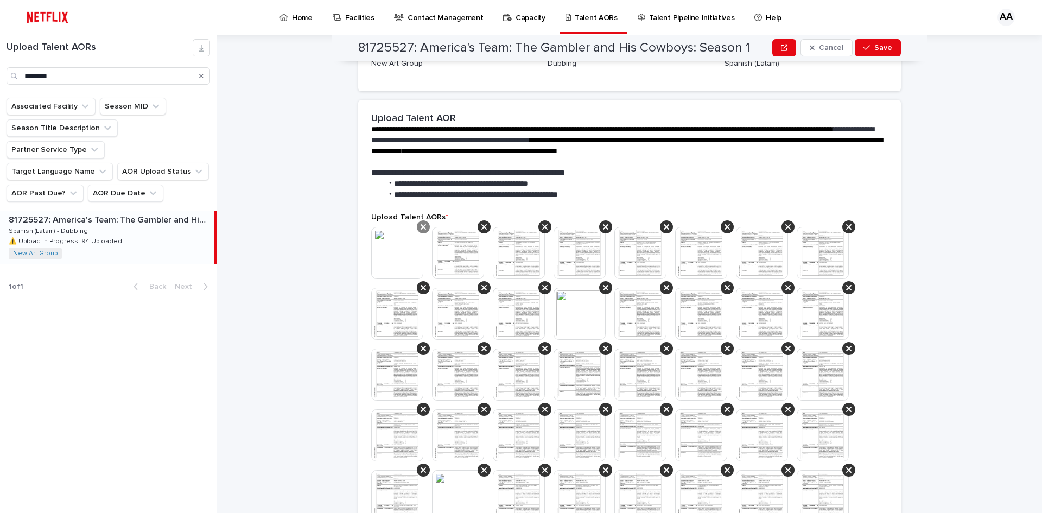
click at [417, 226] on div at bounding box center [423, 226] width 13 height 13
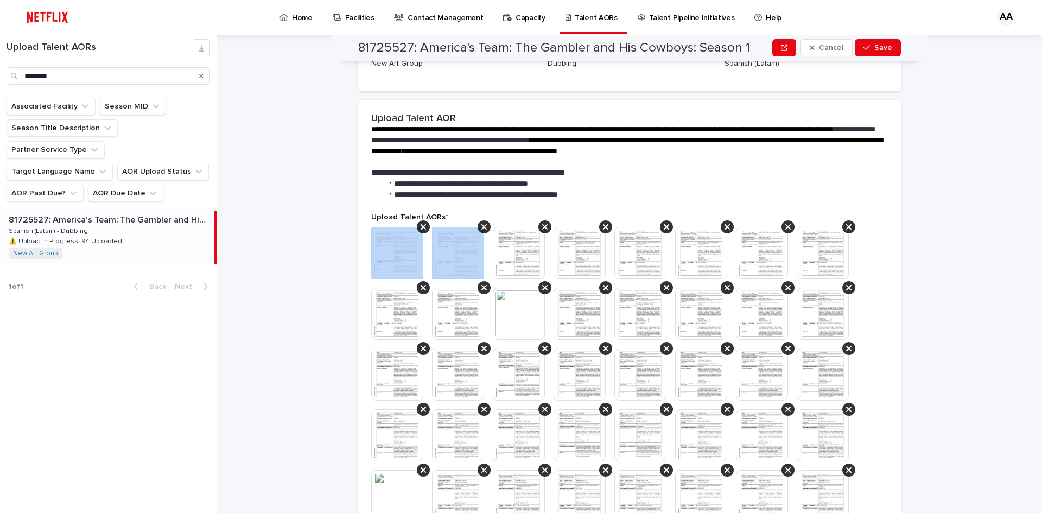
click at [417, 226] on div at bounding box center [423, 226] width 13 height 13
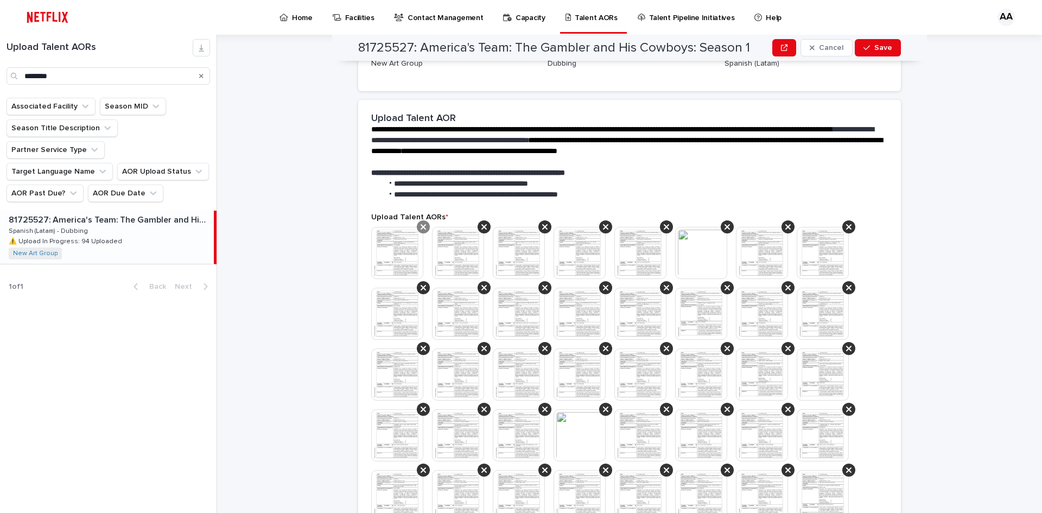
click at [421, 226] on icon at bounding box center [423, 227] width 5 height 9
click at [421, 226] on icon at bounding box center [423, 226] width 5 height 5
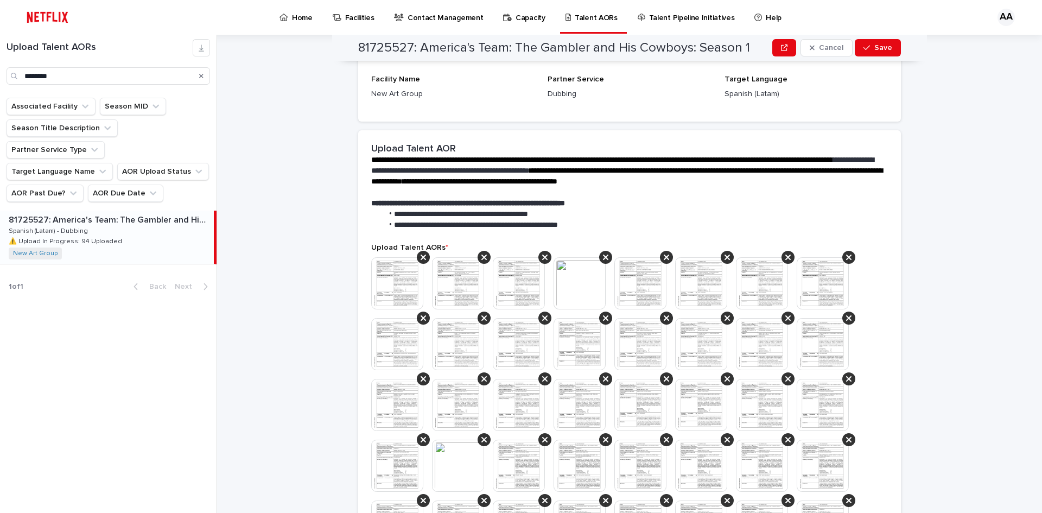
click at [418, 226] on span "**********" at bounding box center [476, 225] width 164 height 8
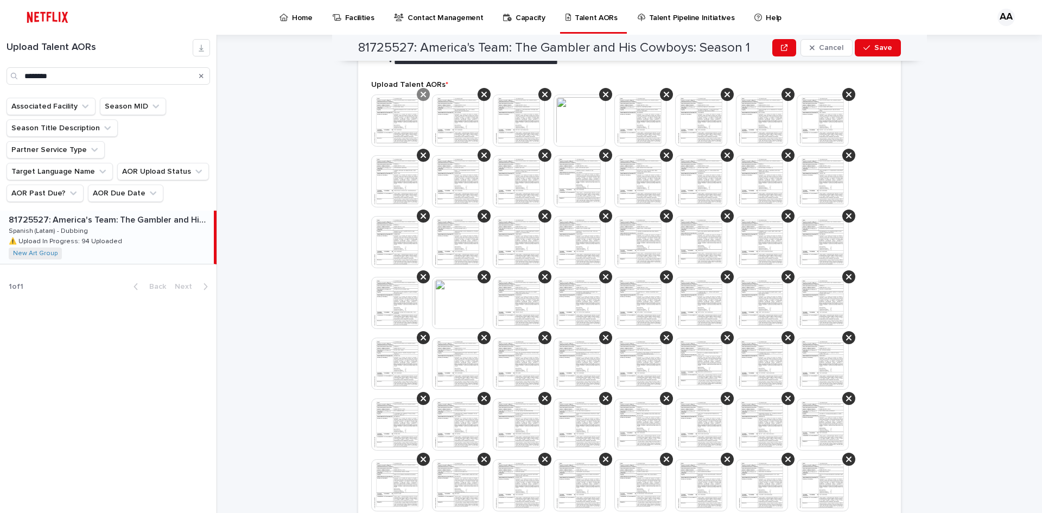
click at [421, 92] on icon at bounding box center [423, 94] width 5 height 9
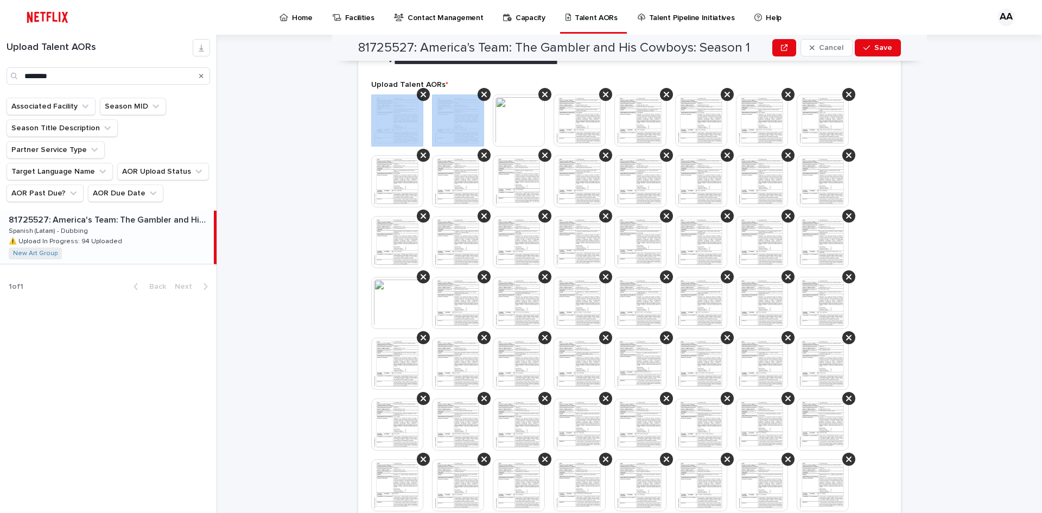
click at [421, 92] on icon at bounding box center [423, 94] width 5 height 9
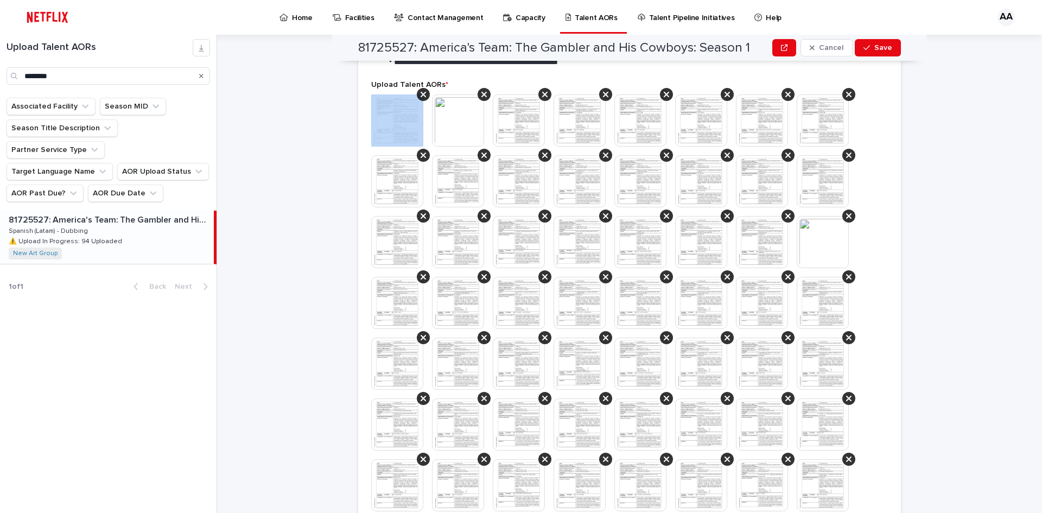
click at [421, 92] on icon at bounding box center [423, 94] width 5 height 9
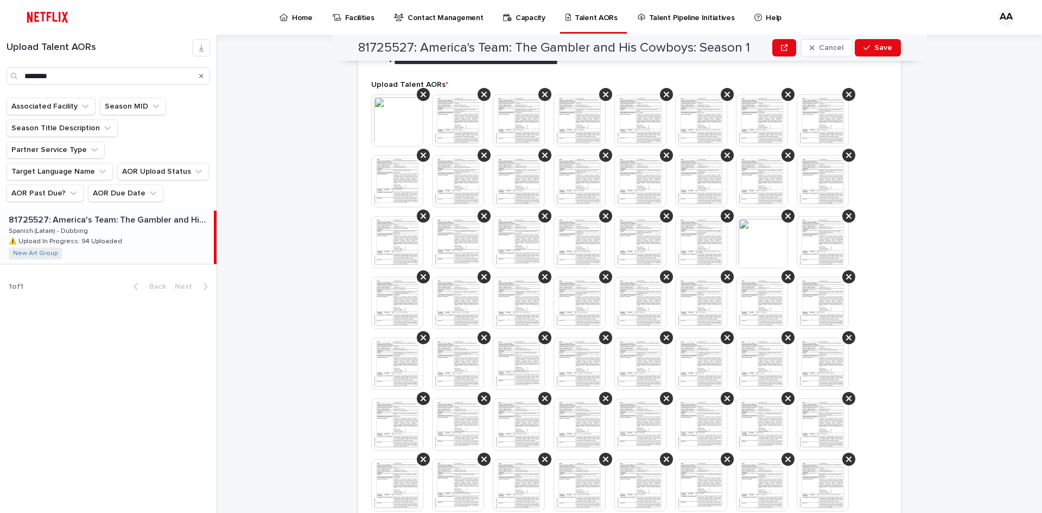
click at [421, 92] on icon at bounding box center [423, 94] width 5 height 9
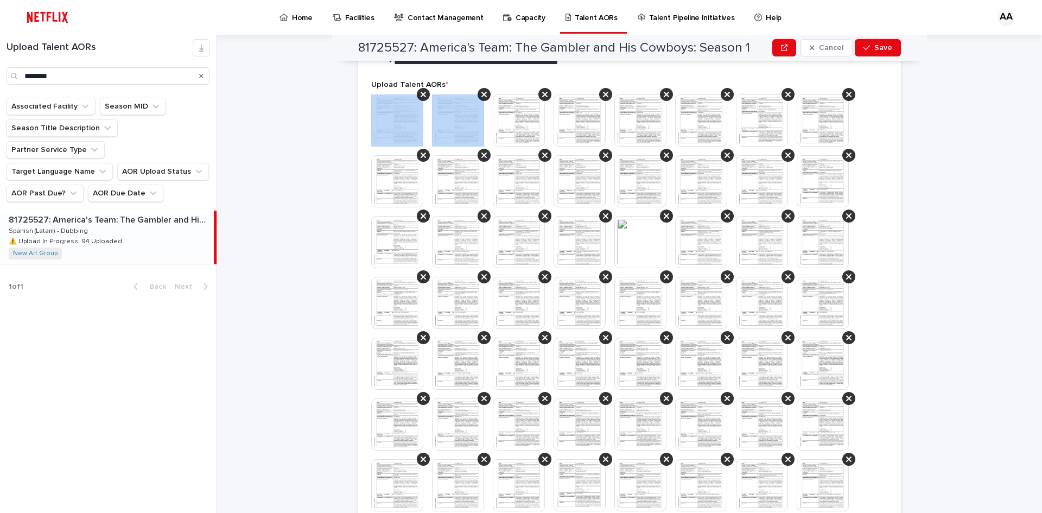
click at [421, 92] on icon at bounding box center [423, 94] width 5 height 9
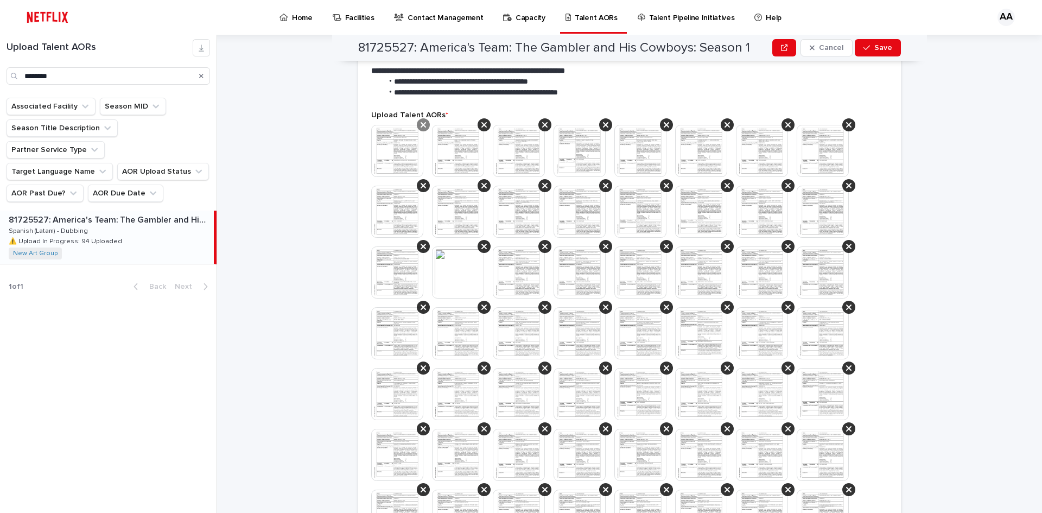
click at [423, 125] on div at bounding box center [423, 124] width 13 height 13
click at [421, 125] on icon at bounding box center [423, 124] width 5 height 9
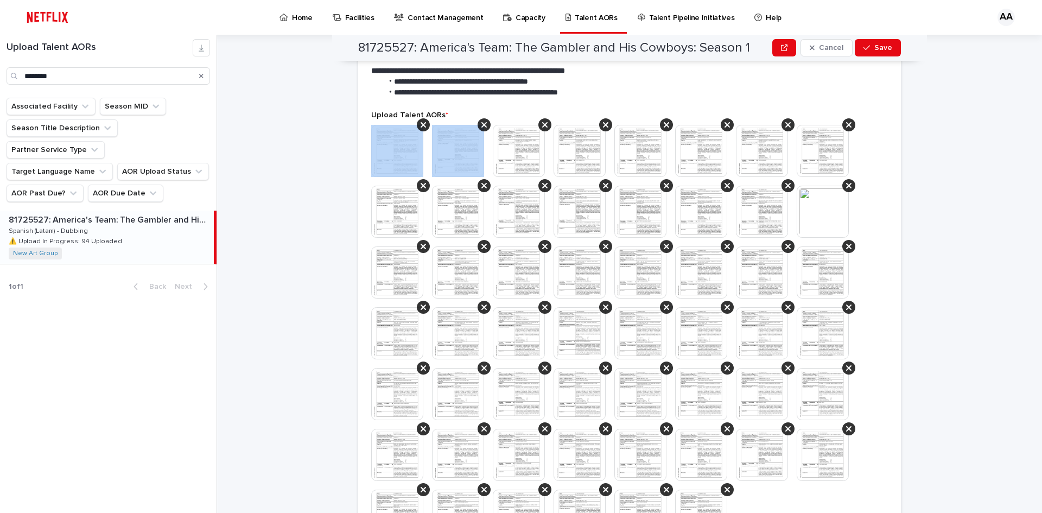
click at [421, 125] on icon at bounding box center [423, 124] width 5 height 9
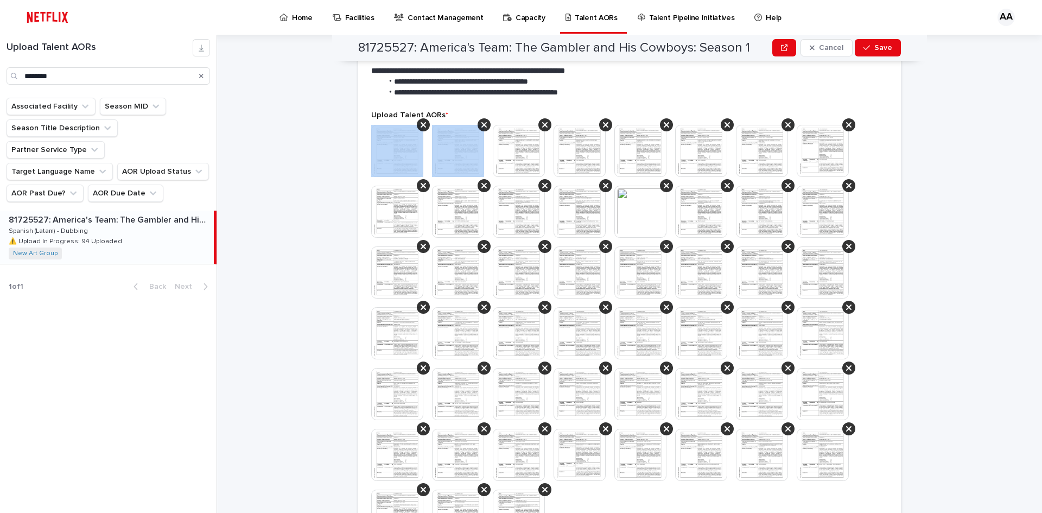
click at [421, 125] on icon at bounding box center [423, 124] width 5 height 9
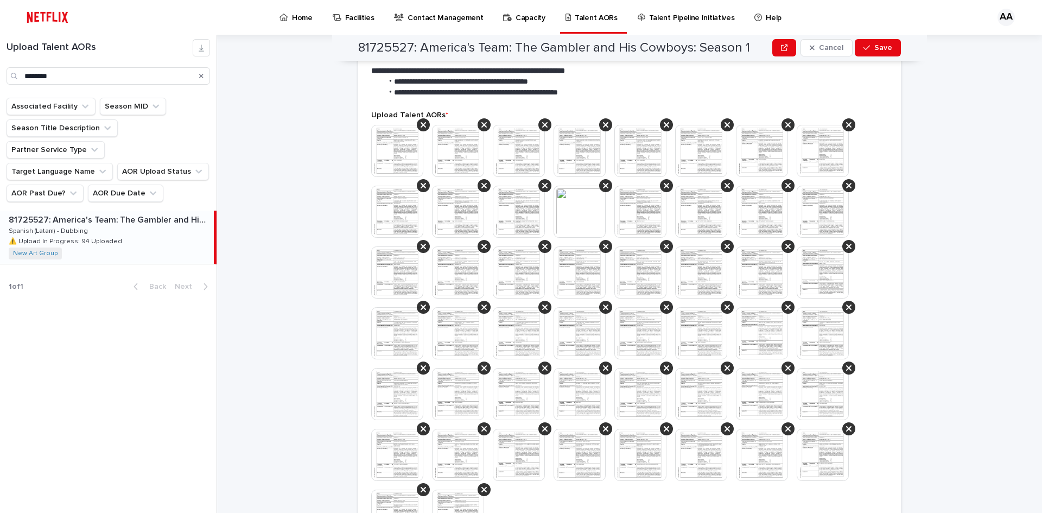
click at [421, 125] on icon at bounding box center [423, 124] width 5 height 9
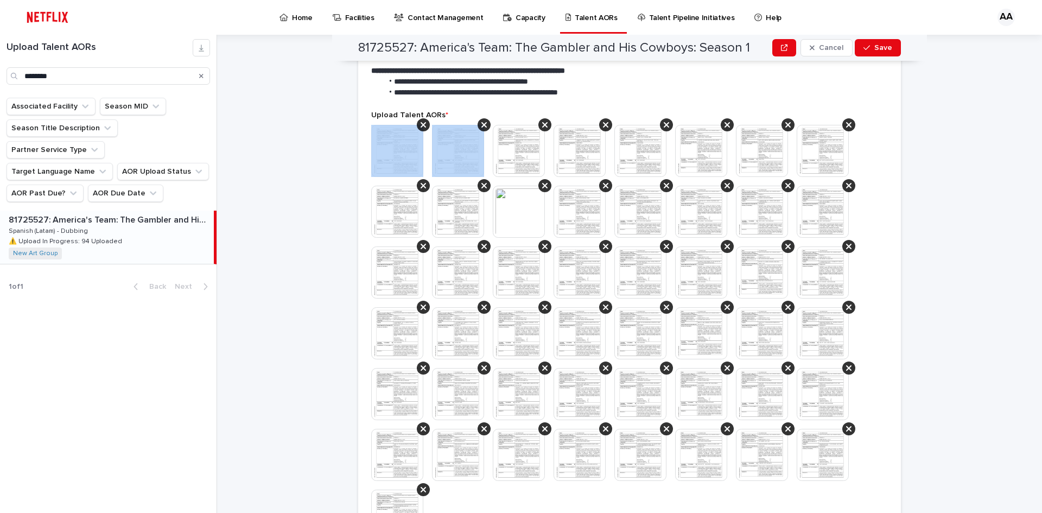
click at [421, 125] on icon at bounding box center [423, 124] width 5 height 9
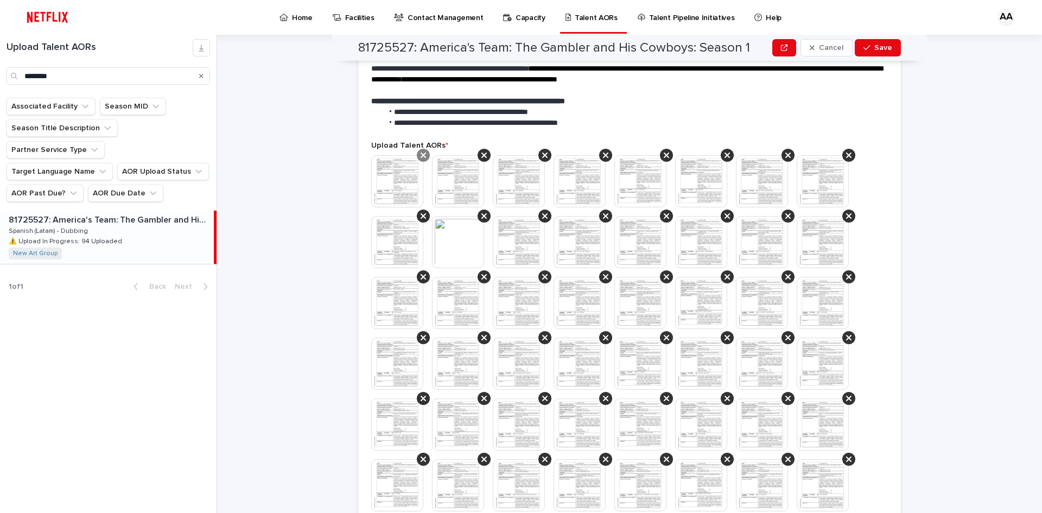
click at [421, 150] on div at bounding box center [423, 155] width 13 height 13
click at [421, 153] on icon at bounding box center [423, 155] width 5 height 9
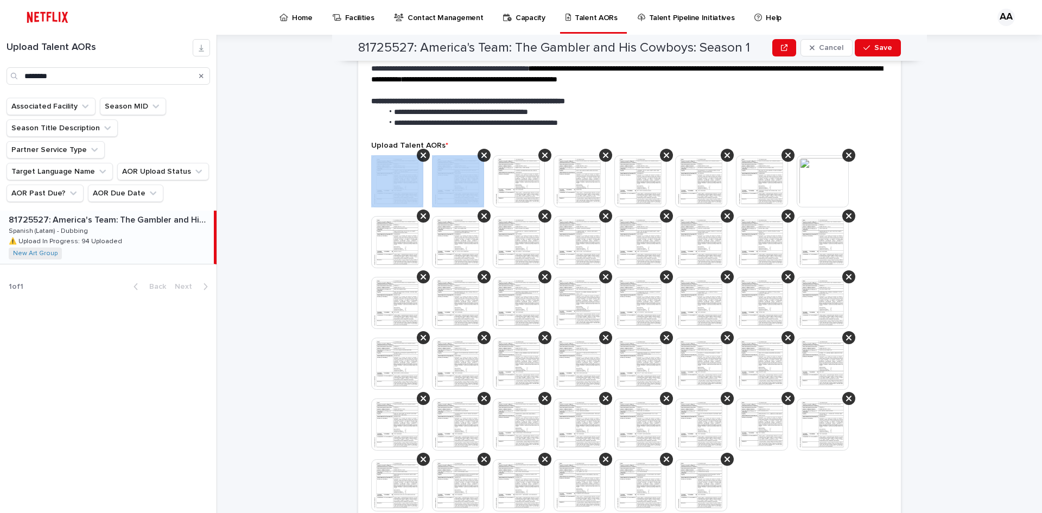
click at [421, 153] on icon at bounding box center [423, 155] width 5 height 9
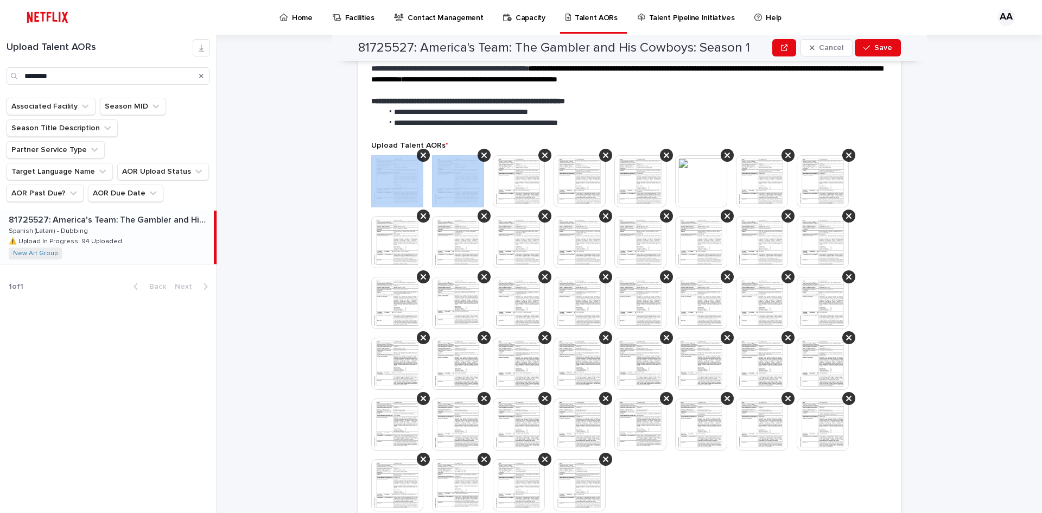
click at [421, 153] on icon at bounding box center [423, 155] width 5 height 9
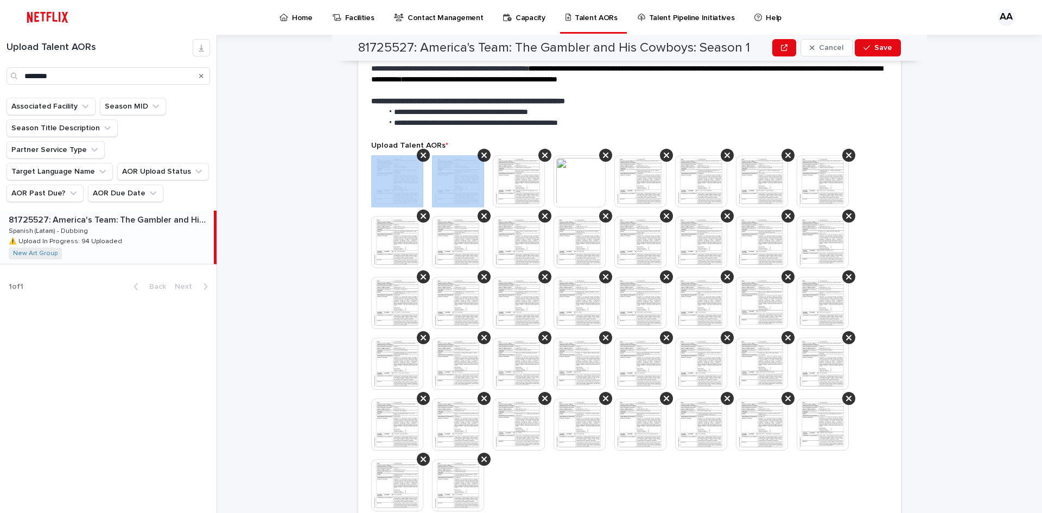
click at [421, 153] on icon at bounding box center [423, 155] width 5 height 9
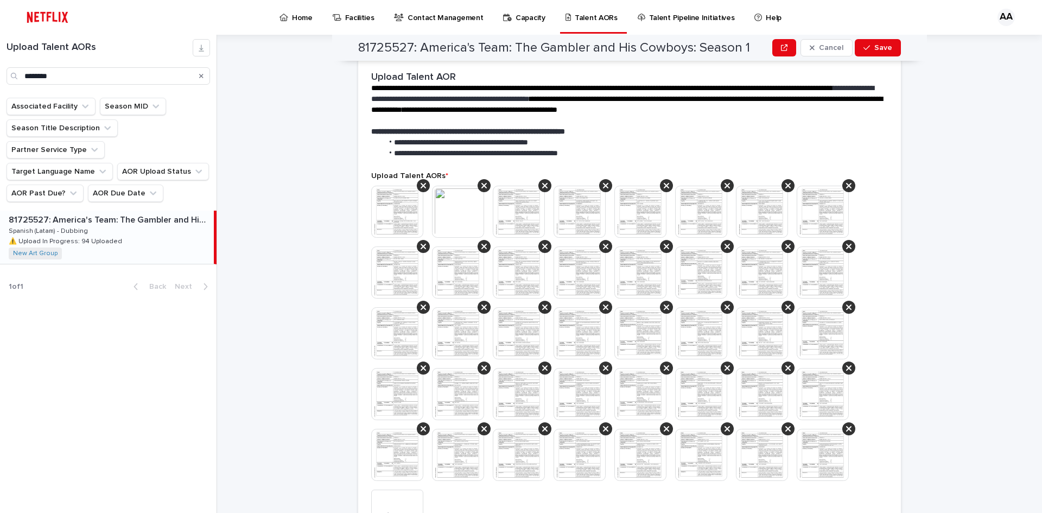
click at [422, 178] on span "Upload Talent AORs *" at bounding box center [409, 176] width 77 height 8
click at [421, 182] on icon at bounding box center [423, 185] width 5 height 9
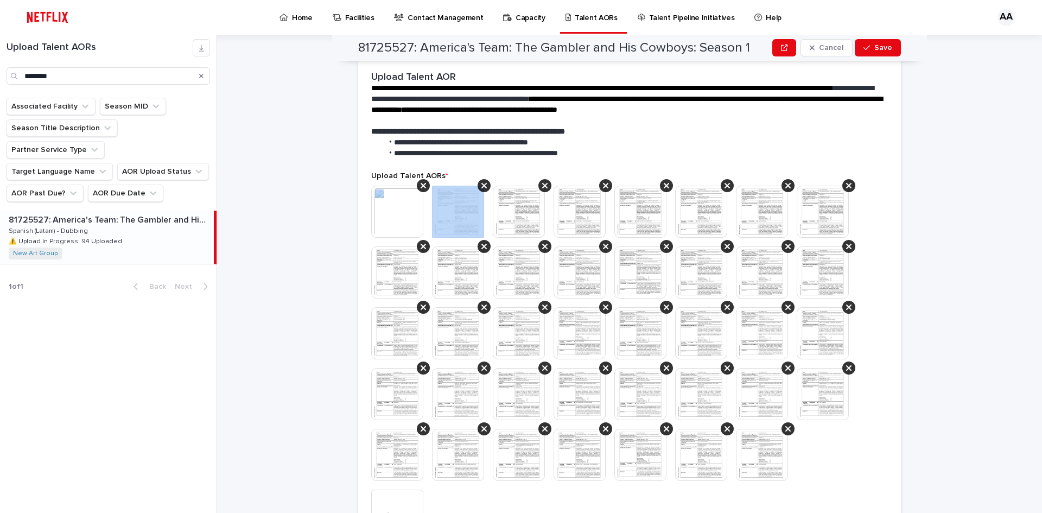
click at [421, 182] on icon at bounding box center [423, 185] width 5 height 9
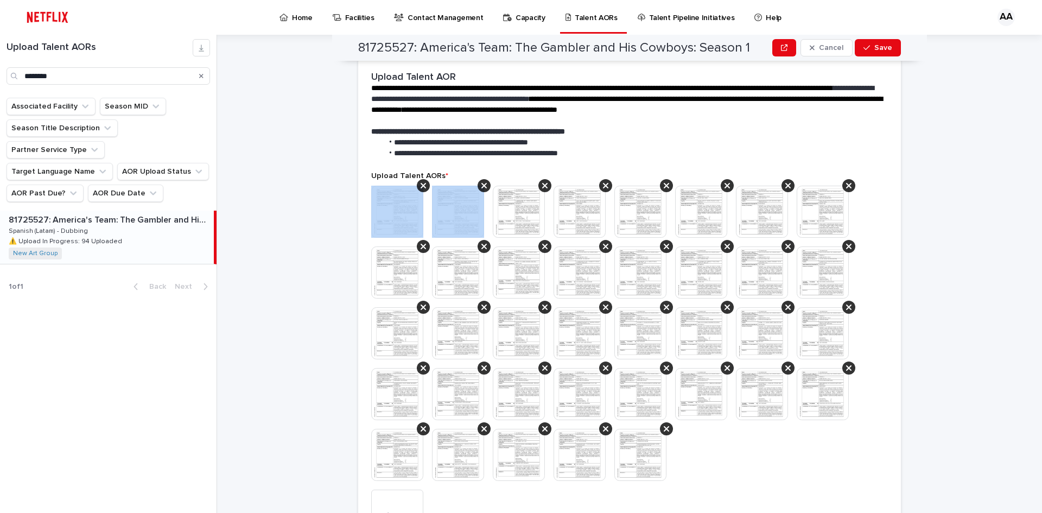
click at [421, 182] on icon at bounding box center [423, 185] width 5 height 9
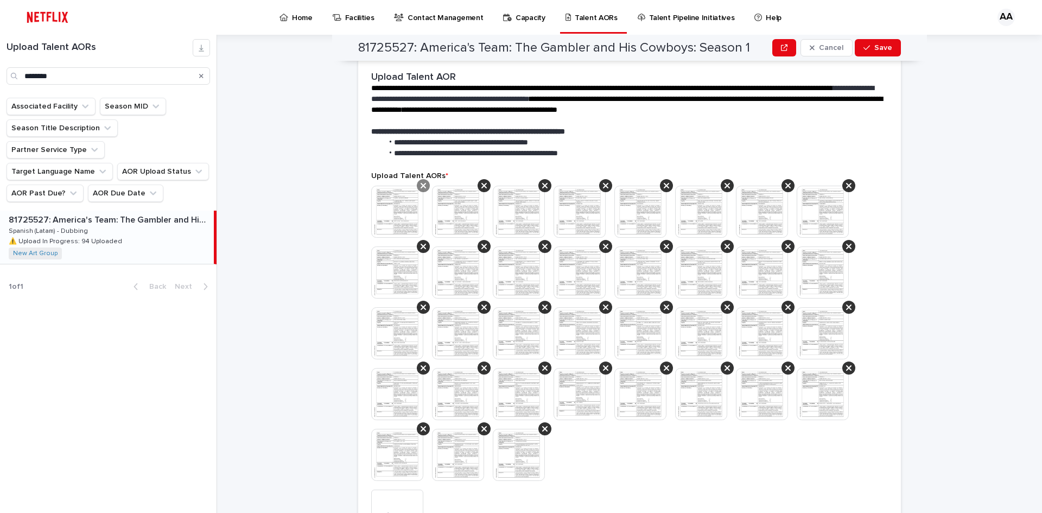
click at [421, 182] on icon at bounding box center [423, 185] width 5 height 9
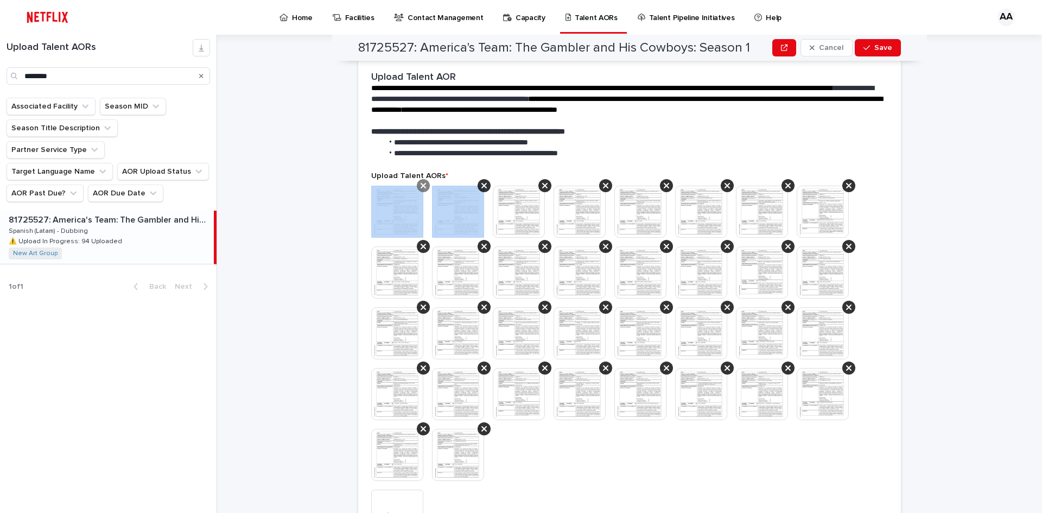
click at [421, 183] on icon at bounding box center [423, 185] width 5 height 9
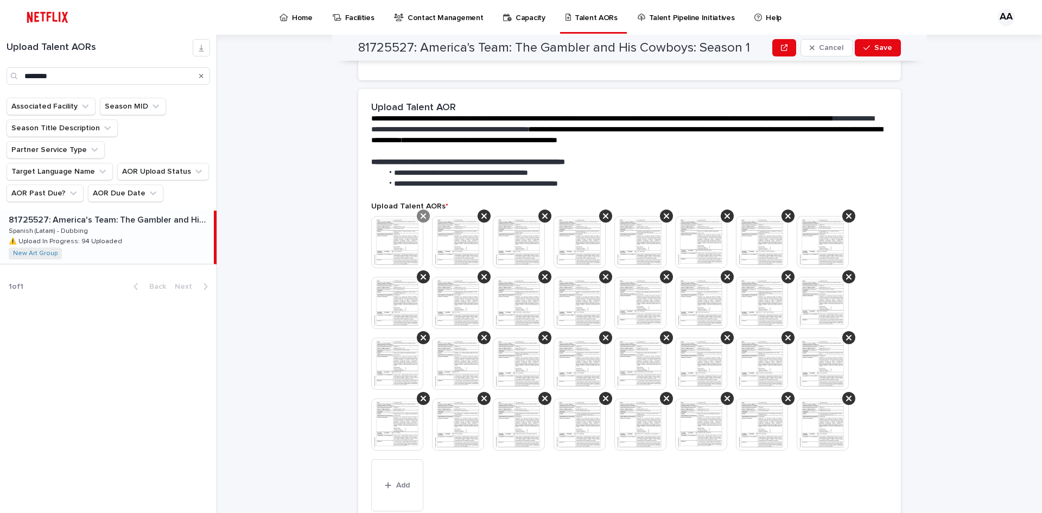
click at [421, 212] on icon at bounding box center [423, 216] width 5 height 9
click at [421, 214] on icon at bounding box center [423, 216] width 5 height 9
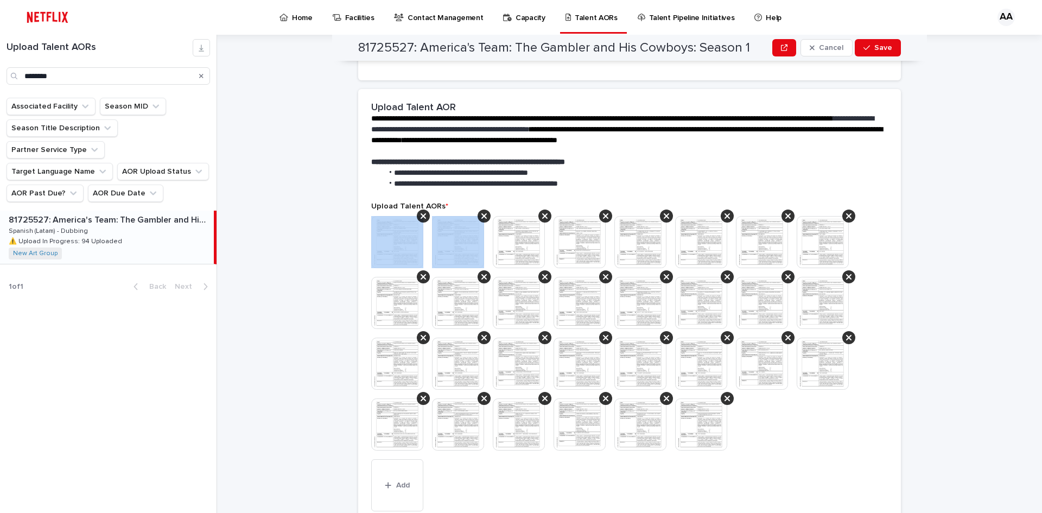
click at [421, 214] on icon at bounding box center [423, 216] width 5 height 9
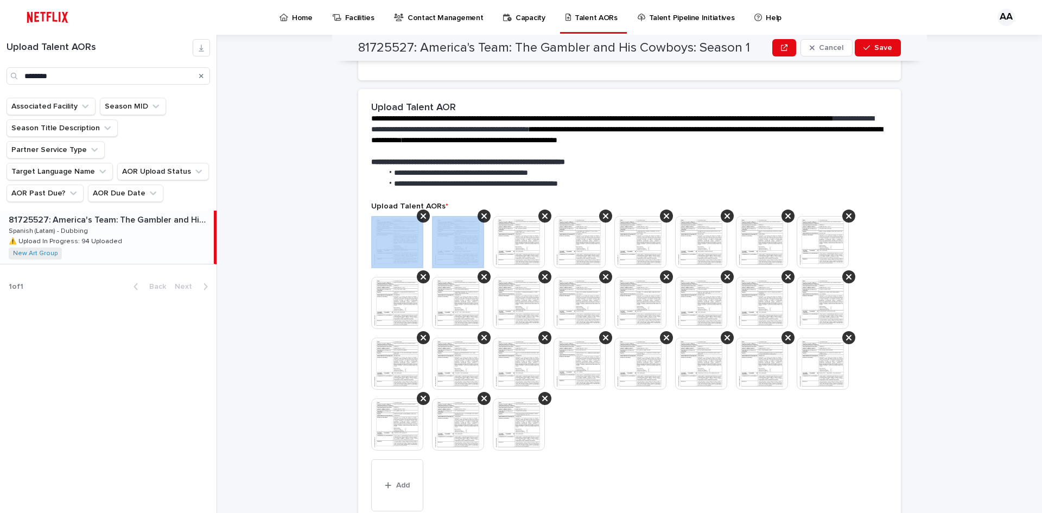
click at [421, 214] on icon at bounding box center [423, 216] width 5 height 9
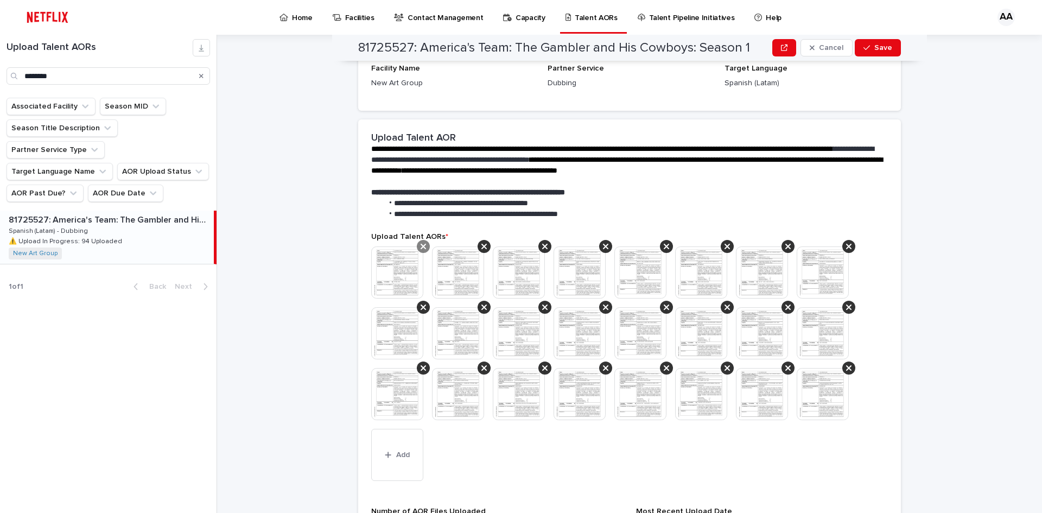
click at [422, 245] on icon at bounding box center [423, 246] width 5 height 9
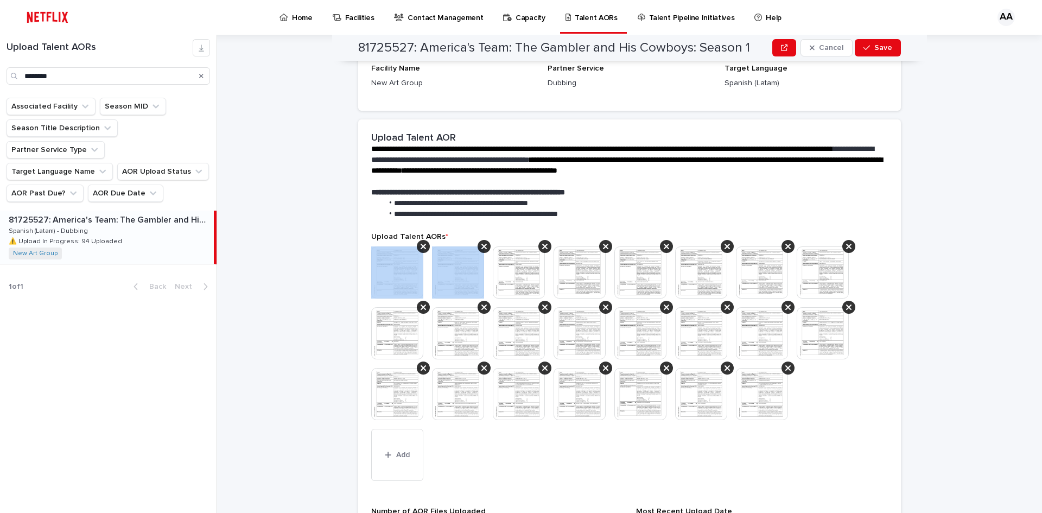
click at [422, 245] on icon at bounding box center [423, 246] width 5 height 9
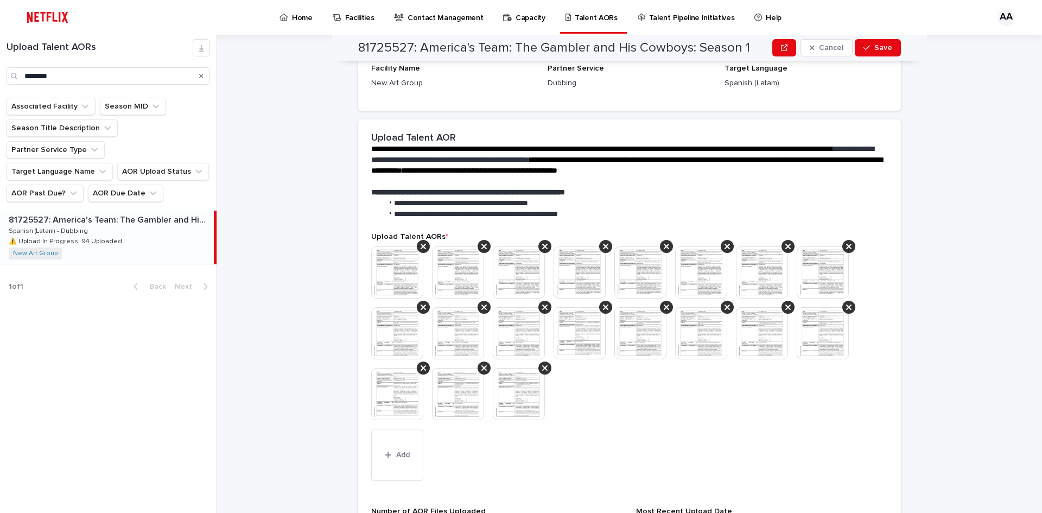
click at [422, 245] on icon at bounding box center [423, 246] width 5 height 9
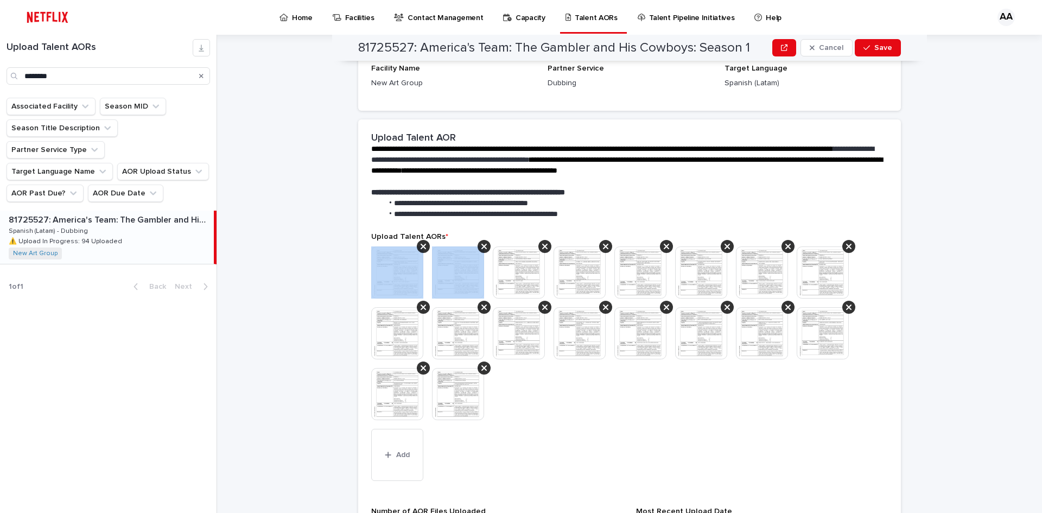
click at [422, 245] on icon at bounding box center [423, 246] width 5 height 9
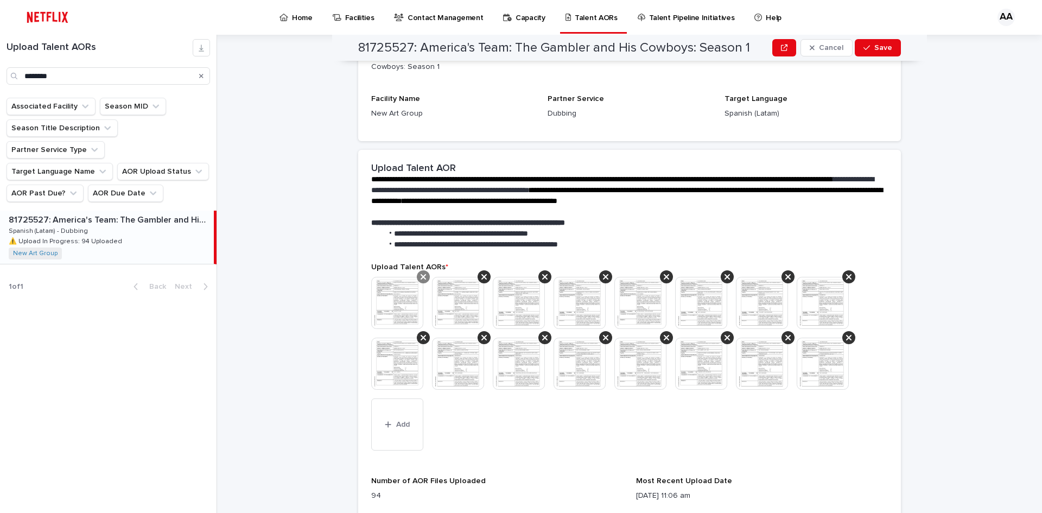
click at [422, 275] on icon at bounding box center [423, 276] width 5 height 9
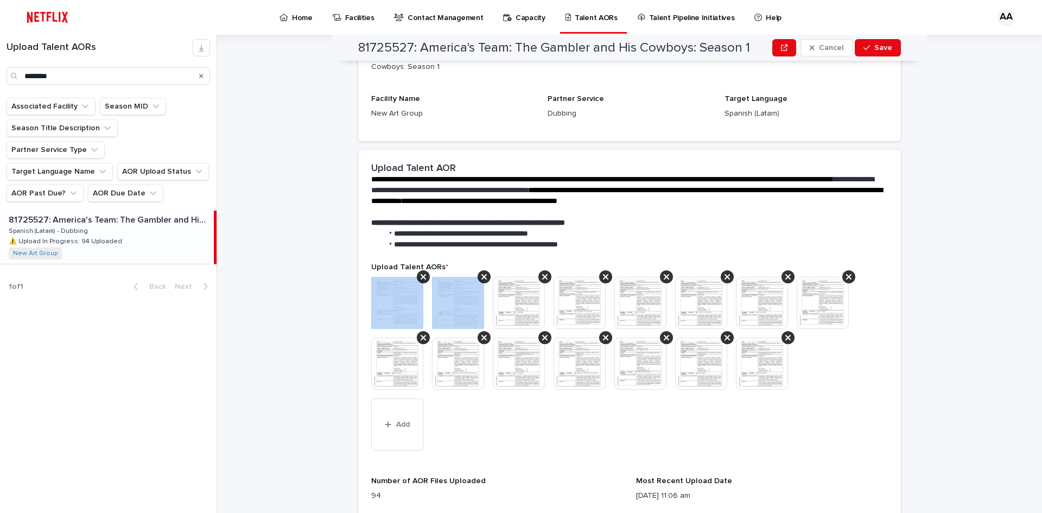
click at [422, 275] on icon at bounding box center [423, 276] width 5 height 9
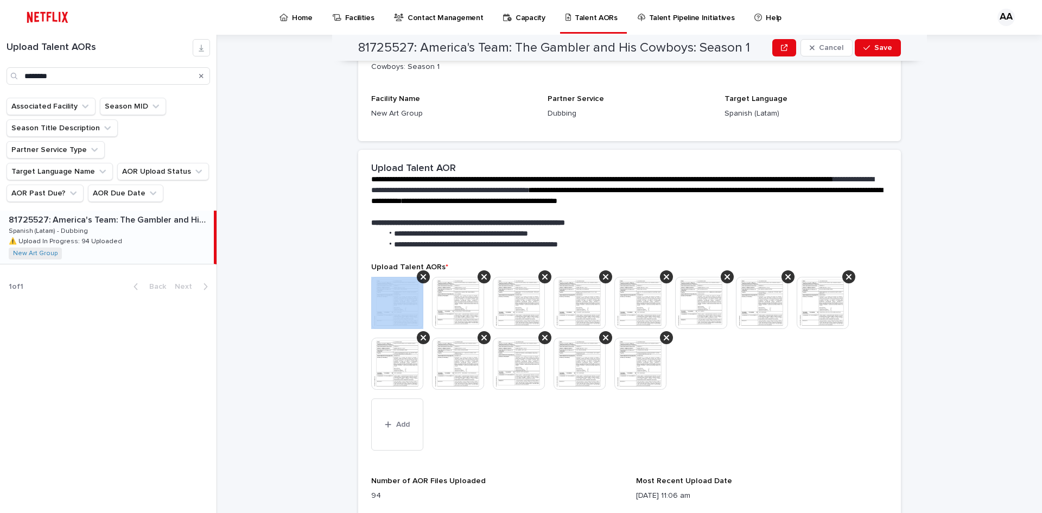
click at [422, 275] on icon at bounding box center [423, 276] width 5 height 9
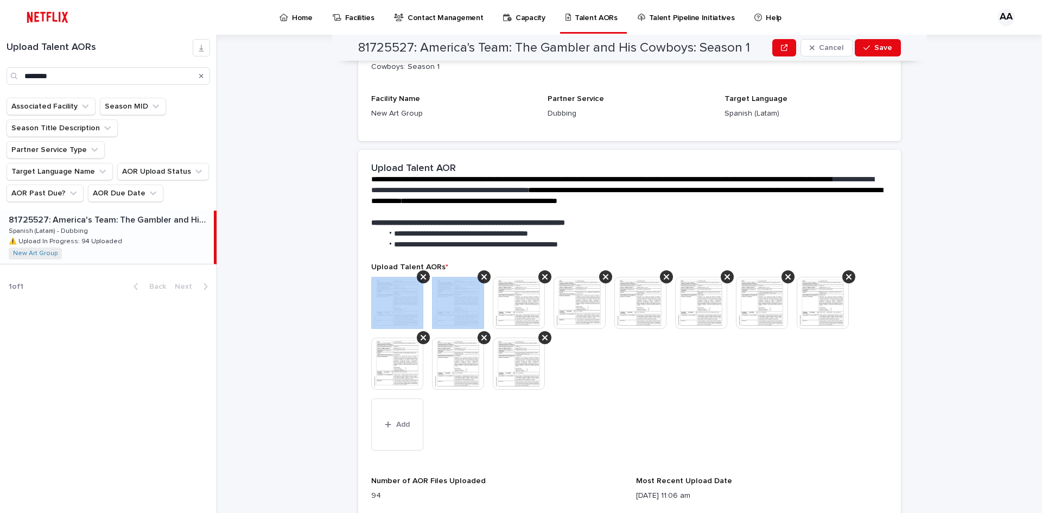
click at [422, 275] on icon at bounding box center [423, 276] width 5 height 9
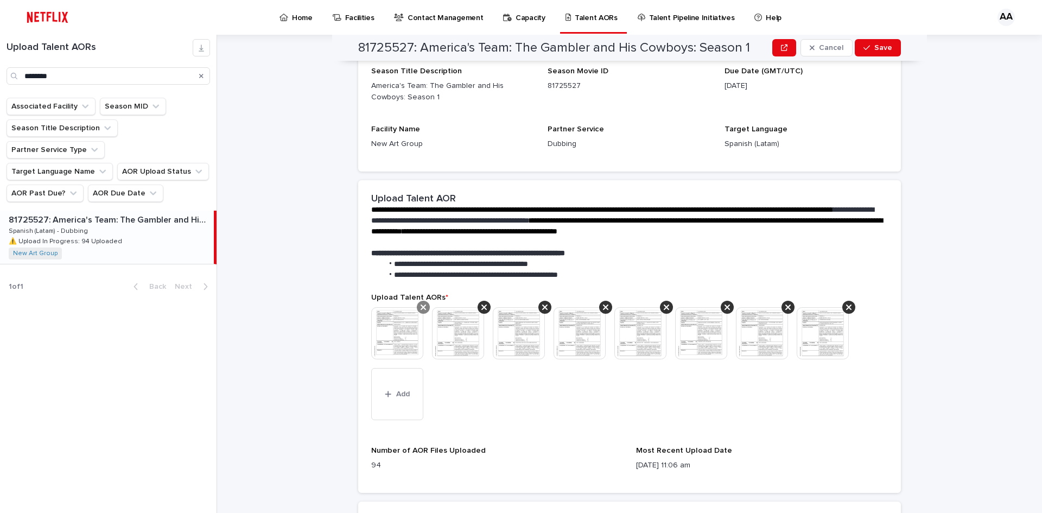
click at [421, 307] on icon at bounding box center [423, 307] width 5 height 9
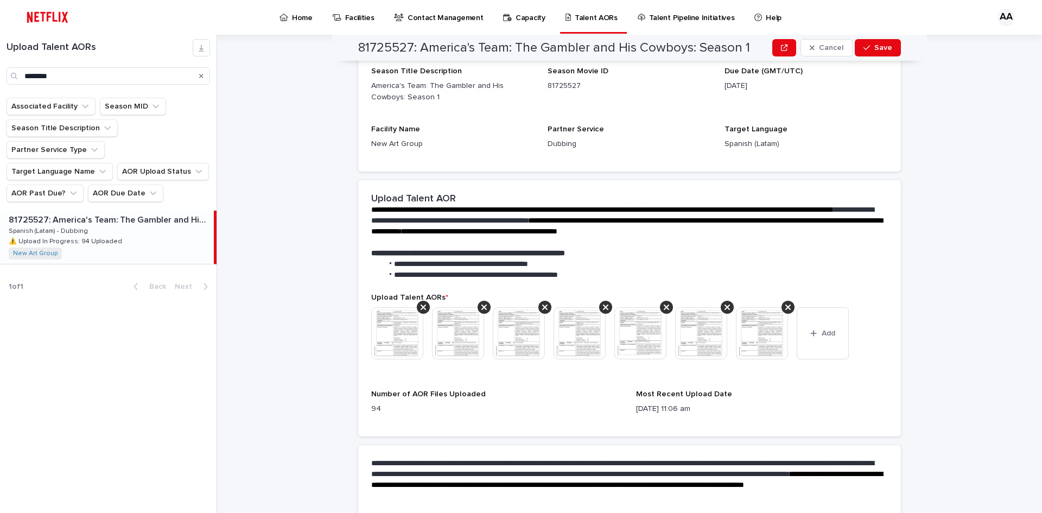
scroll to position [119, 0]
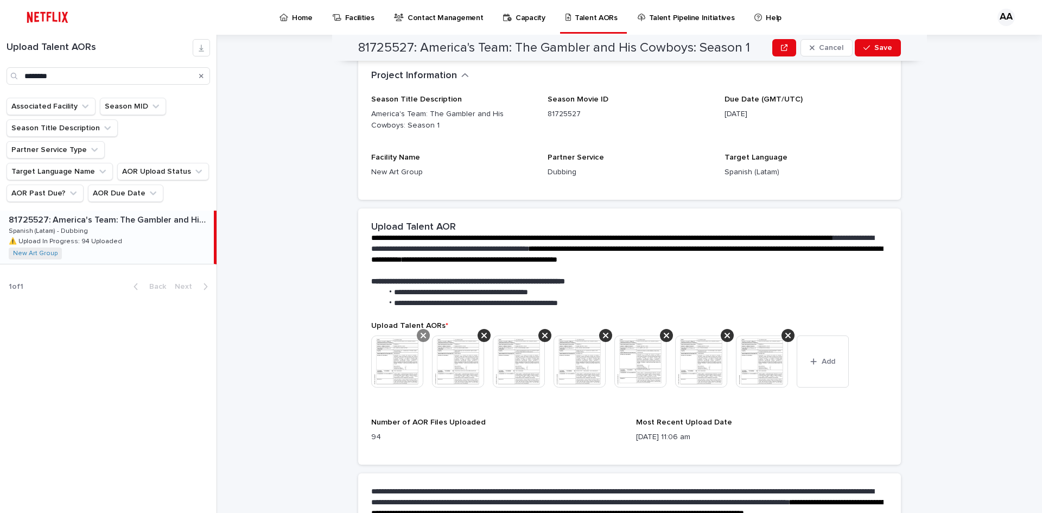
click at [422, 332] on icon at bounding box center [423, 335] width 5 height 9
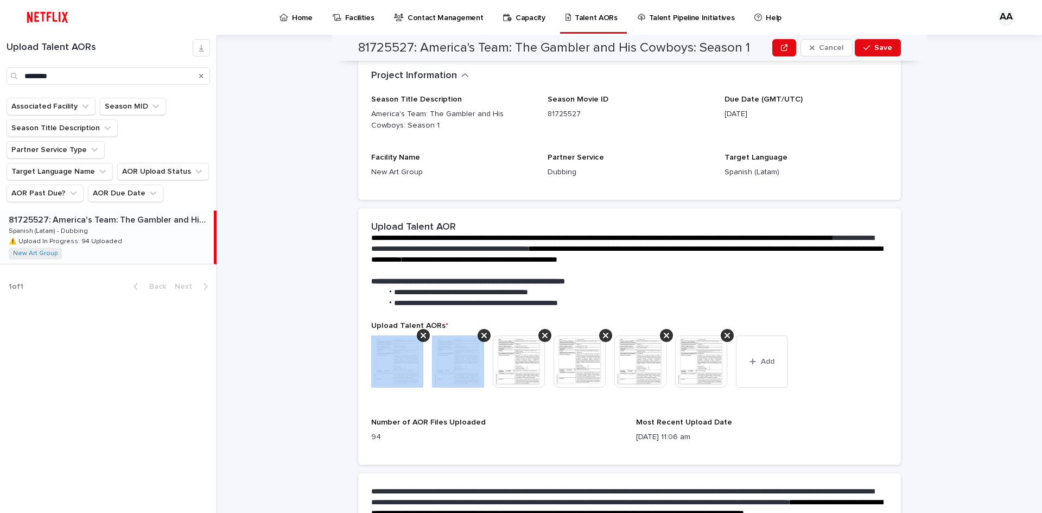
click at [422, 332] on icon at bounding box center [423, 335] width 5 height 9
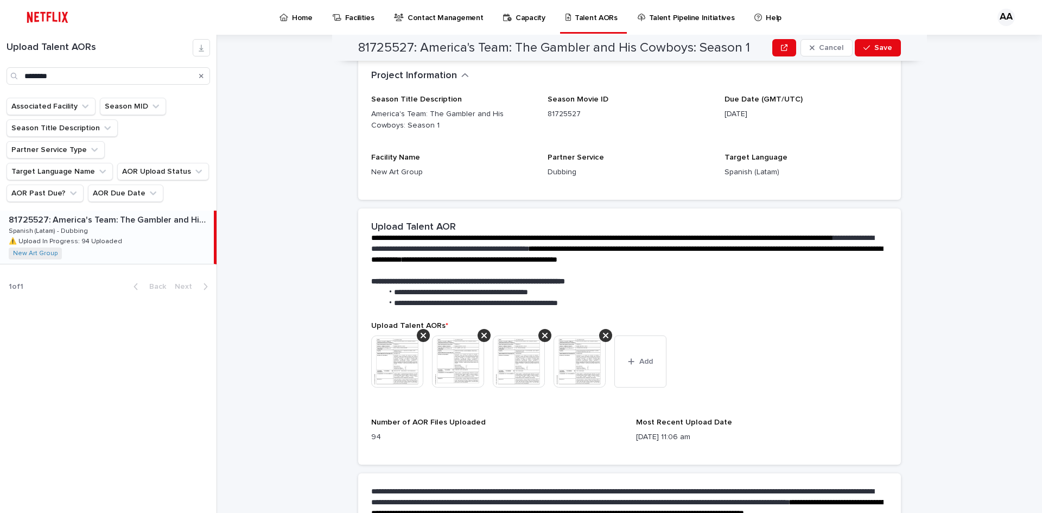
click at [422, 332] on icon at bounding box center [423, 335] width 5 height 9
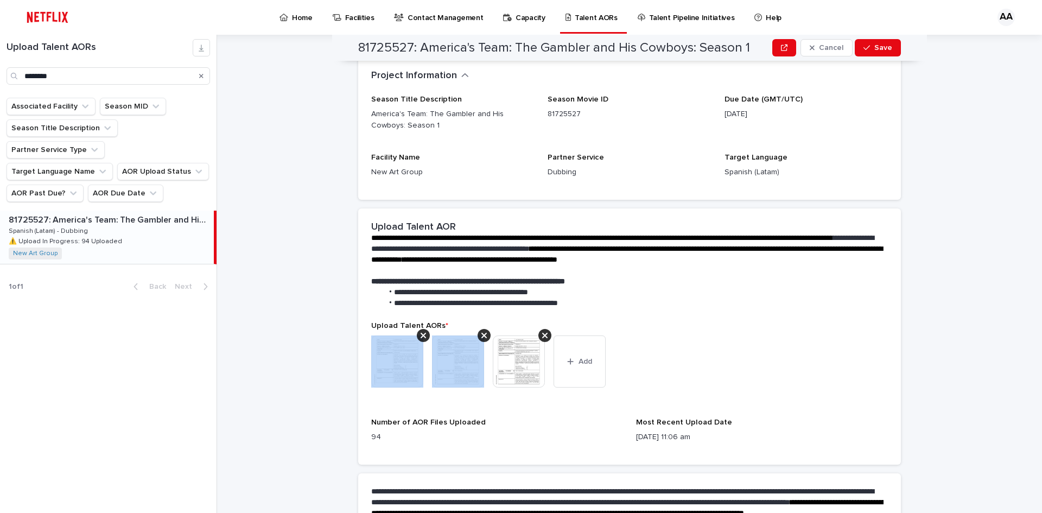
click at [422, 332] on icon at bounding box center [423, 335] width 5 height 9
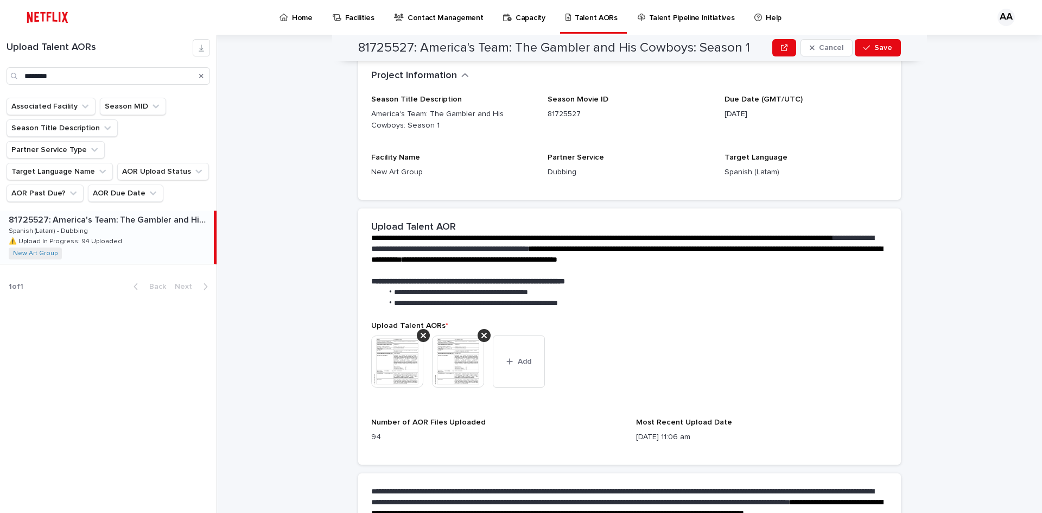
click at [422, 332] on icon at bounding box center [423, 335] width 5 height 9
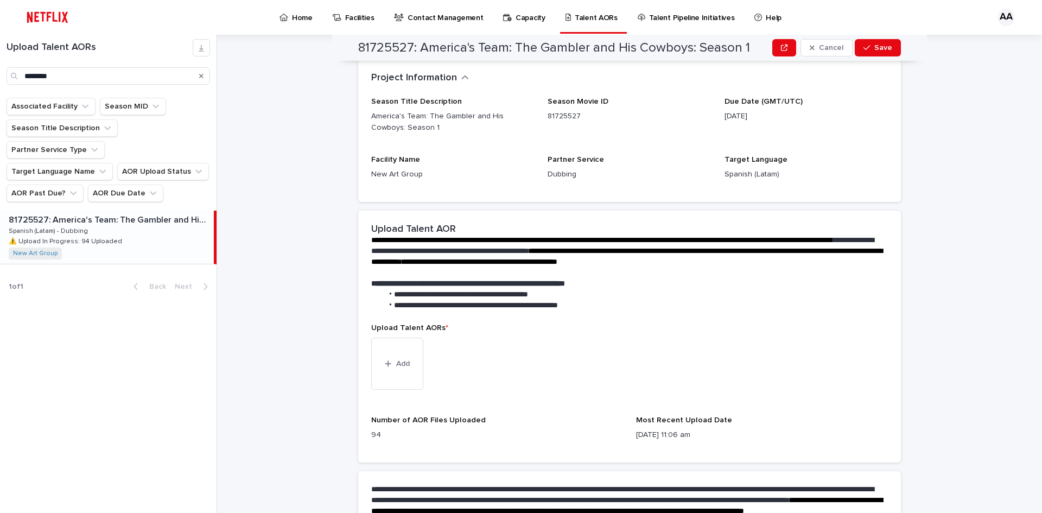
scroll to position [45, 0]
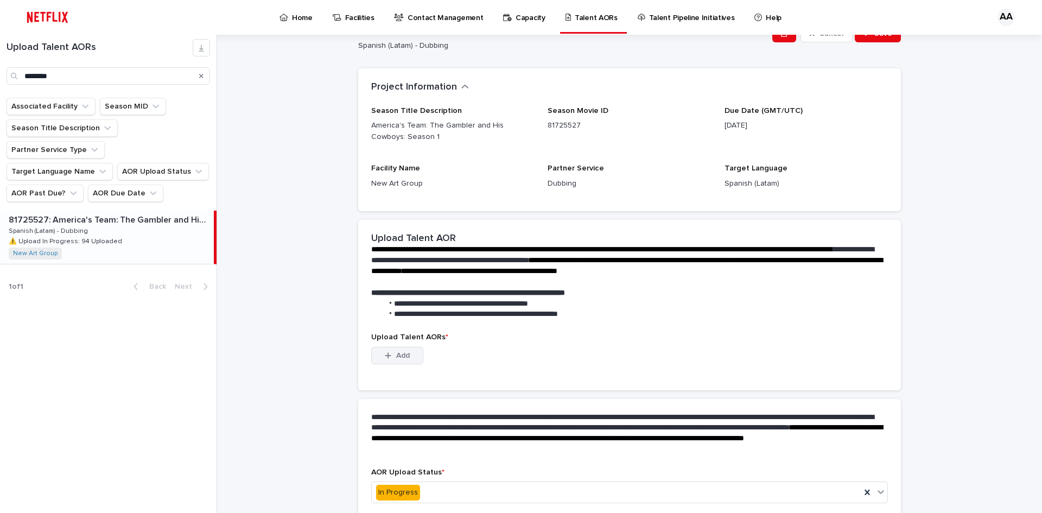
click at [410, 354] on button "Add" at bounding box center [397, 355] width 52 height 17
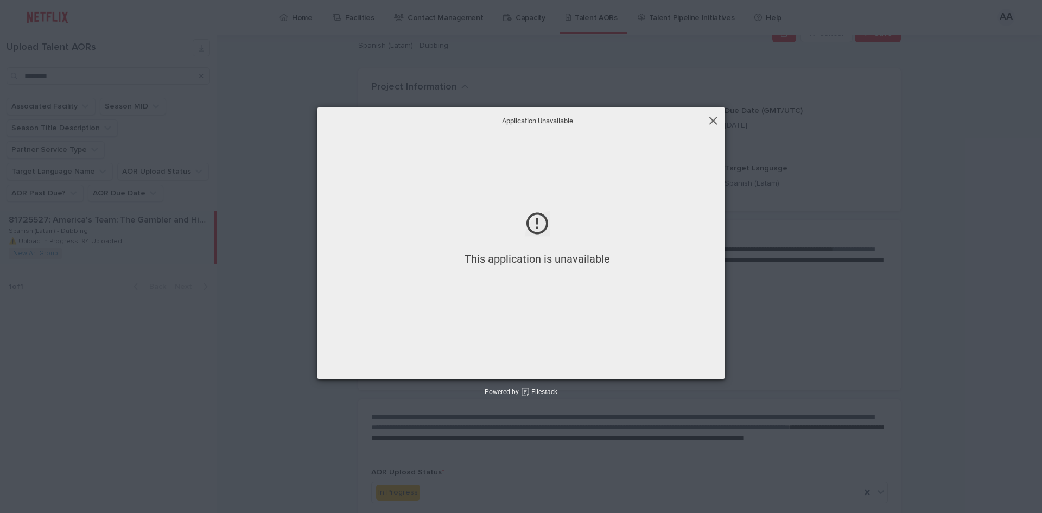
click at [712, 122] on span at bounding box center [713, 121] width 12 height 12
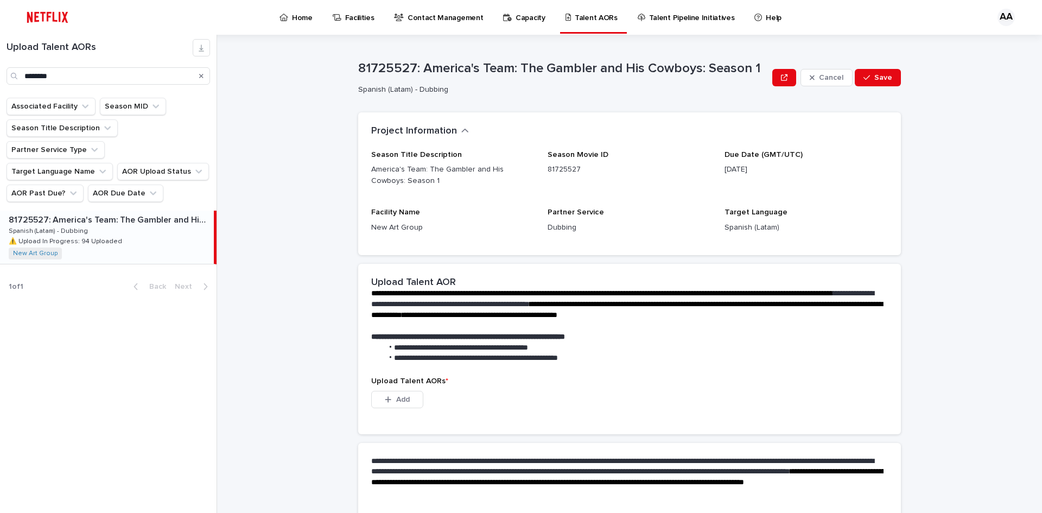
scroll to position [0, 0]
click at [399, 406] on button "Add" at bounding box center [397, 399] width 52 height 17
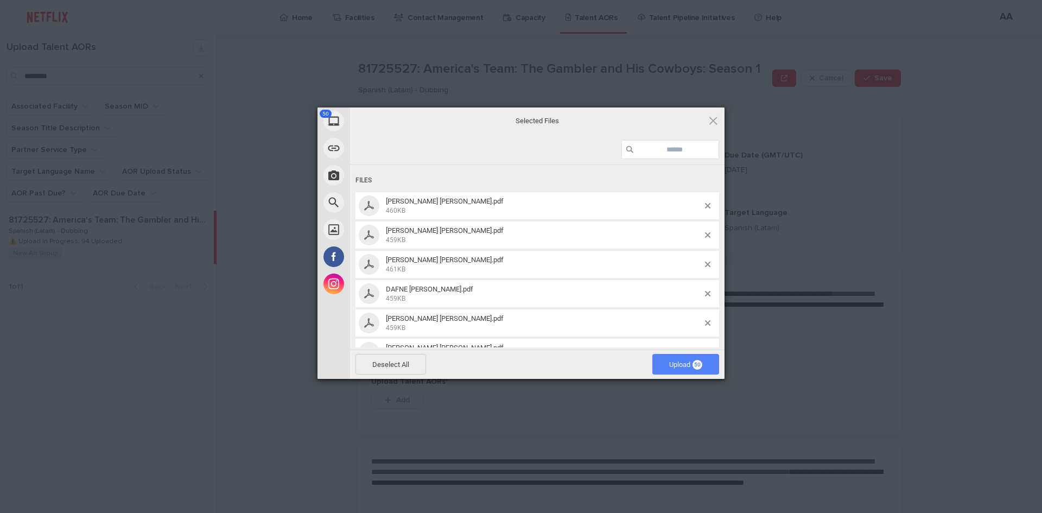
click at [679, 366] on span "Upload 50" at bounding box center [685, 364] width 33 height 8
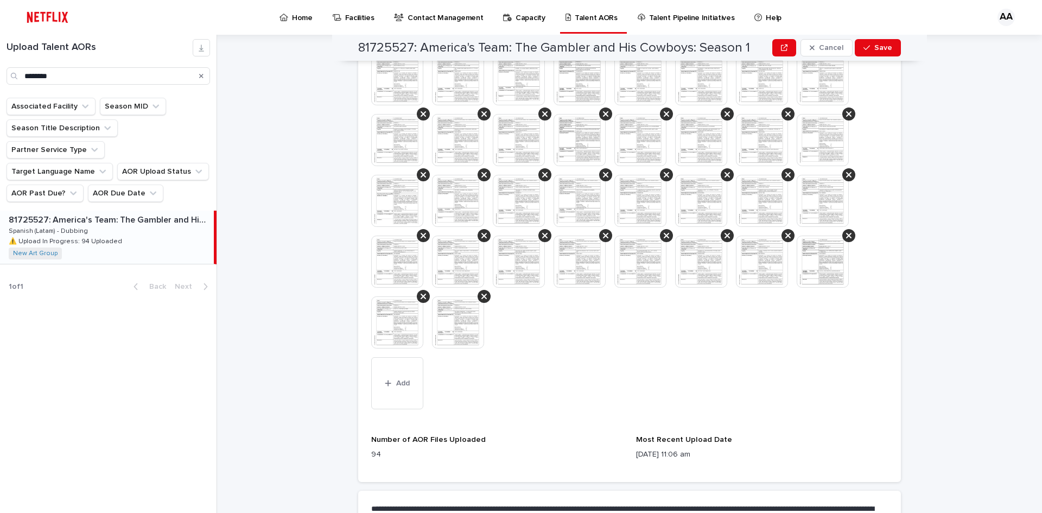
scroll to position [597, 0]
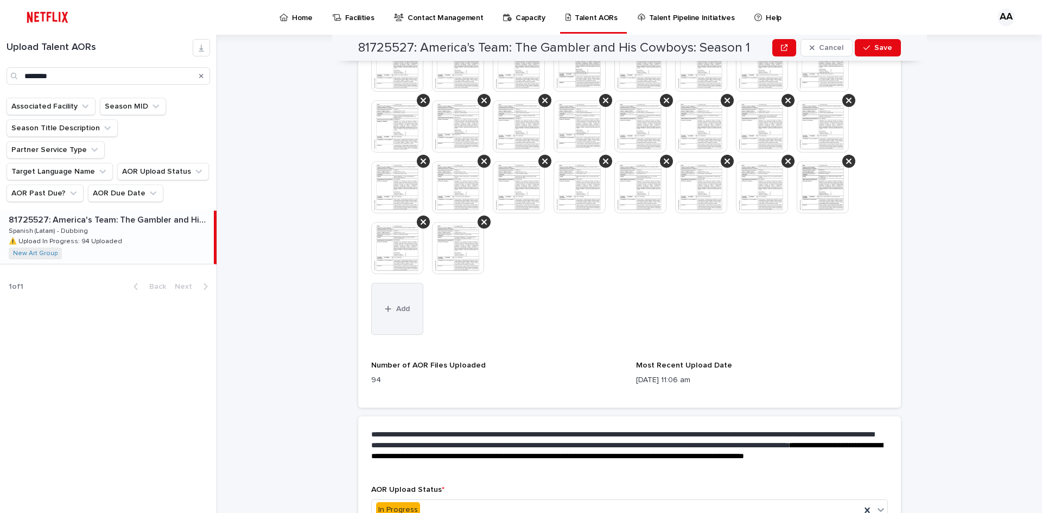
click at [404, 319] on button "Add" at bounding box center [397, 309] width 52 height 52
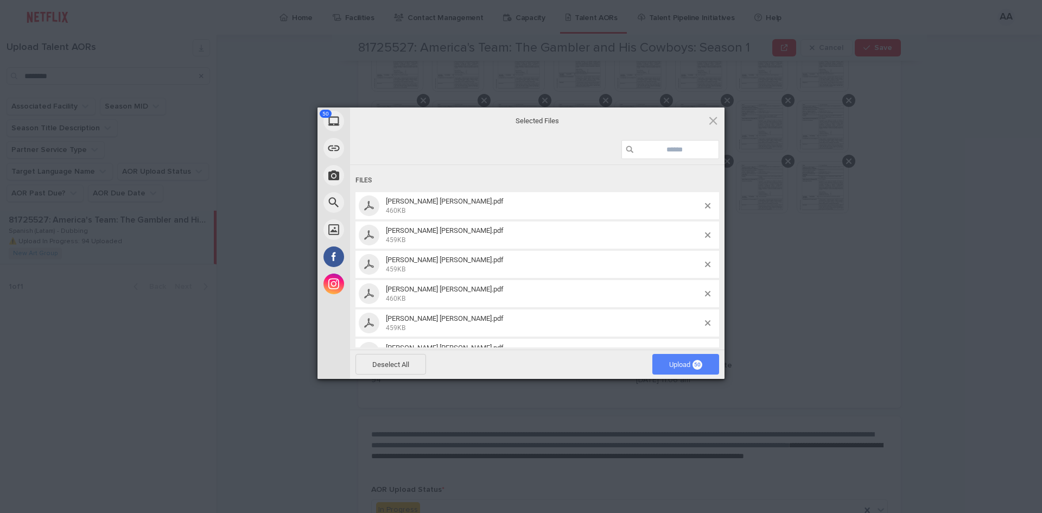
click at [687, 361] on span "Upload 50" at bounding box center [685, 364] width 33 height 8
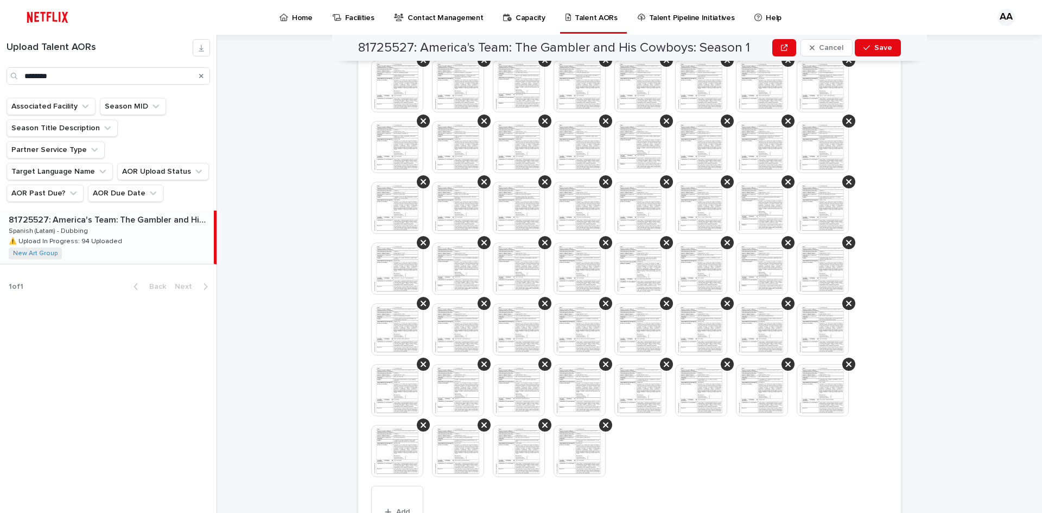
scroll to position [977, 0]
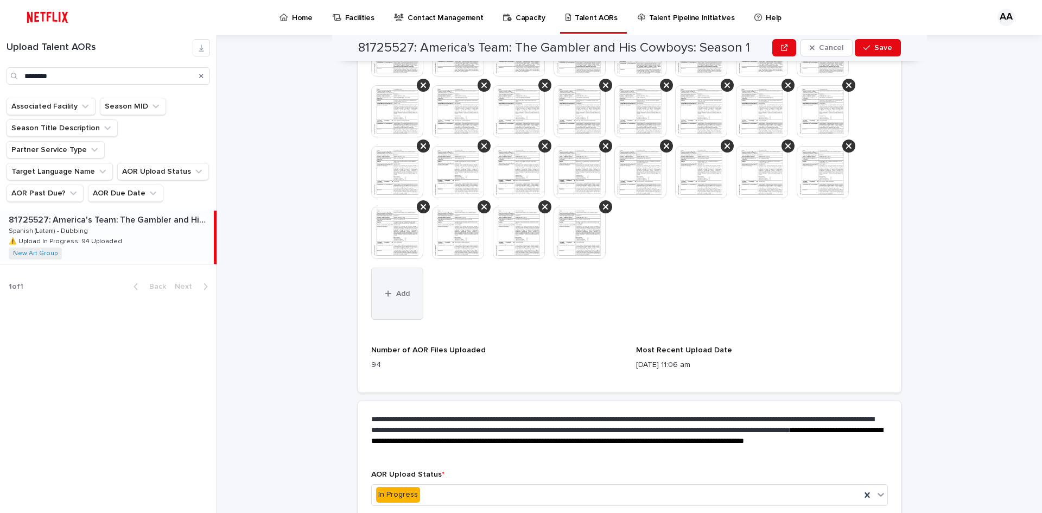
click at [390, 303] on button "Add" at bounding box center [397, 294] width 52 height 52
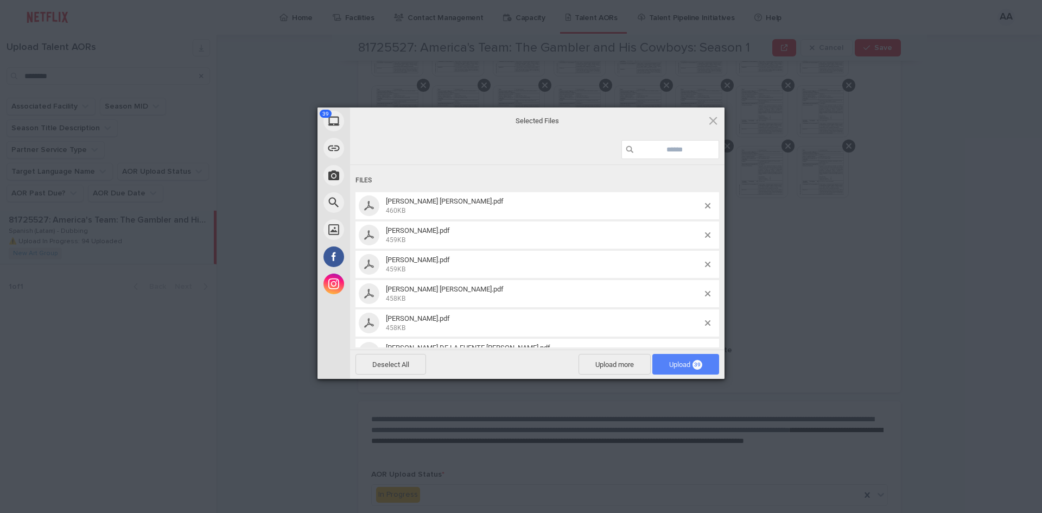
click at [707, 366] on span "Upload 39" at bounding box center [685, 364] width 67 height 21
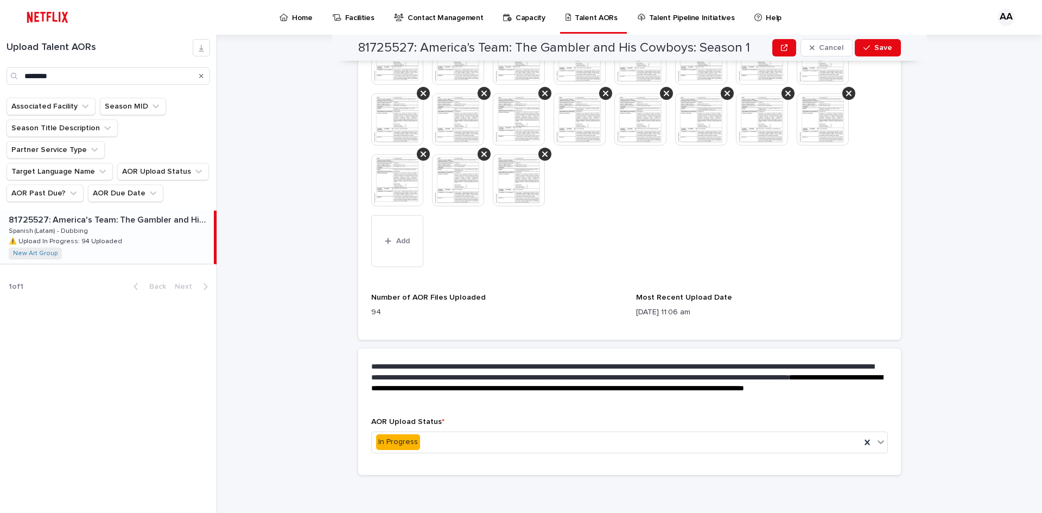
scroll to position [1335, 0]
click at [575, 443] on div "In Progress" at bounding box center [616, 441] width 489 height 18
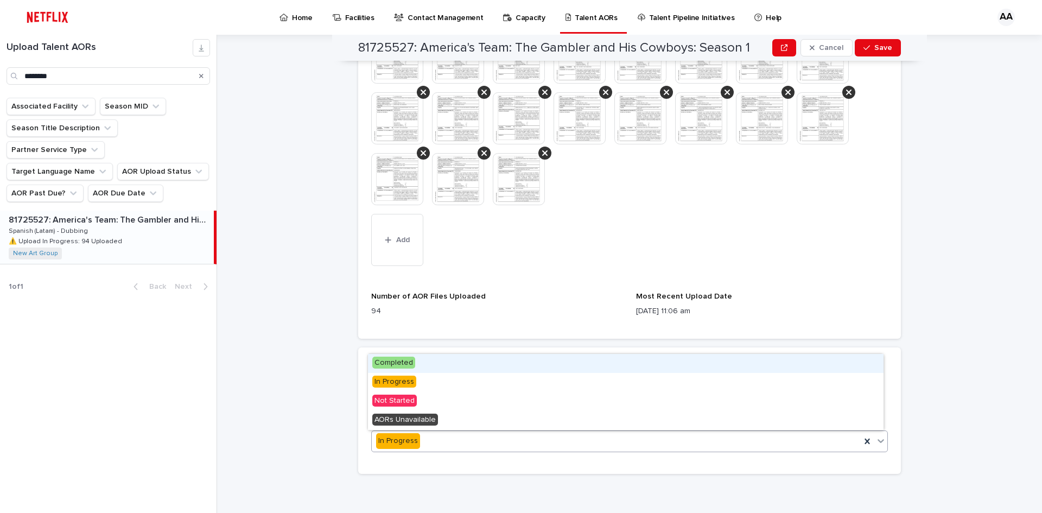
click at [421, 365] on div "Completed" at bounding box center [626, 363] width 516 height 19
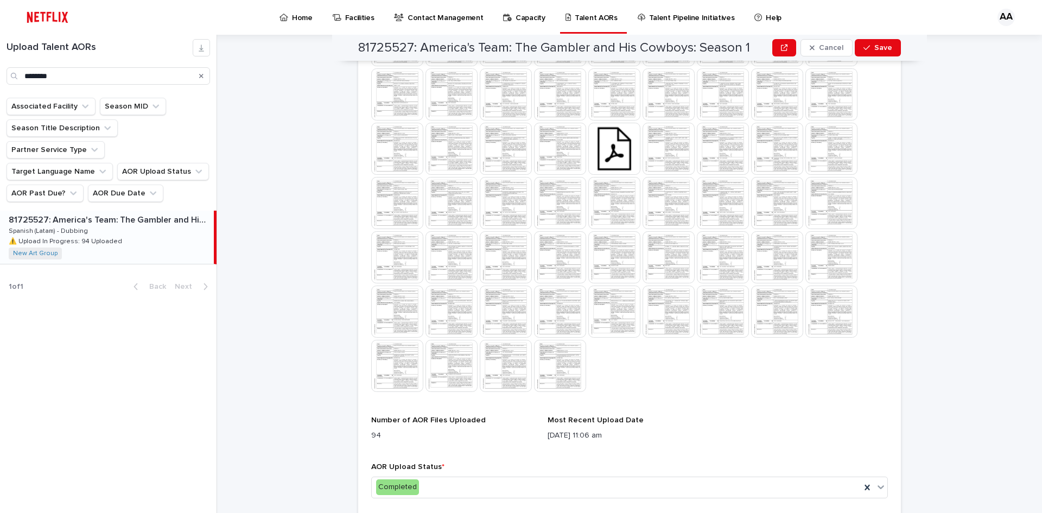
scroll to position [931, 0]
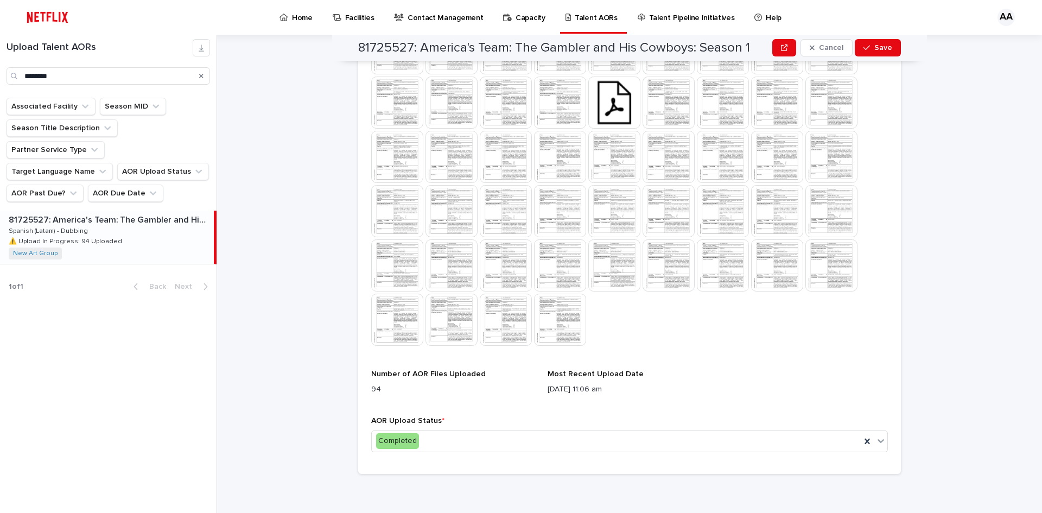
click at [609, 380] on div "Most Recent Upload Date [DATE] 11:06 am" at bounding box center [629, 387] width 163 height 34
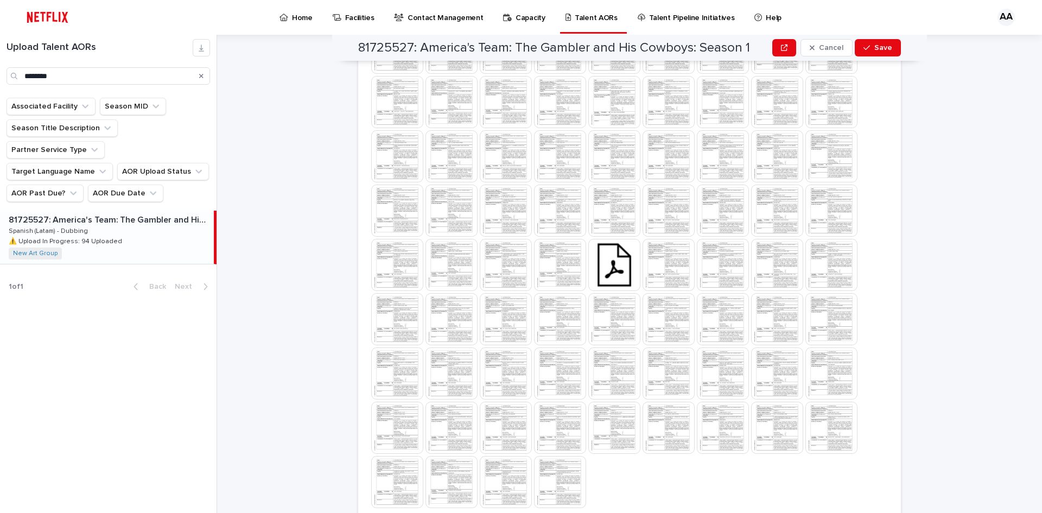
scroll to position [660, 0]
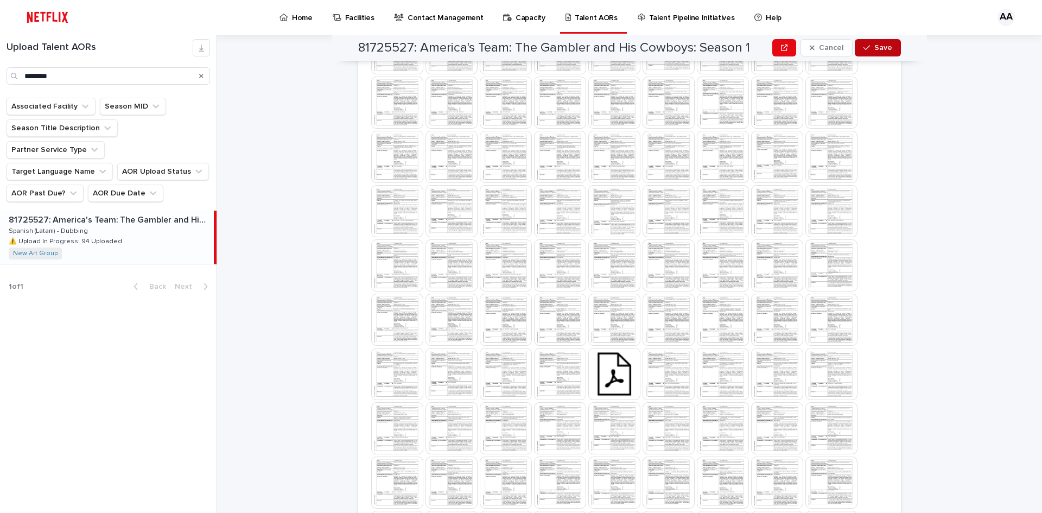
click at [879, 50] on span "Save" at bounding box center [883, 48] width 18 height 8
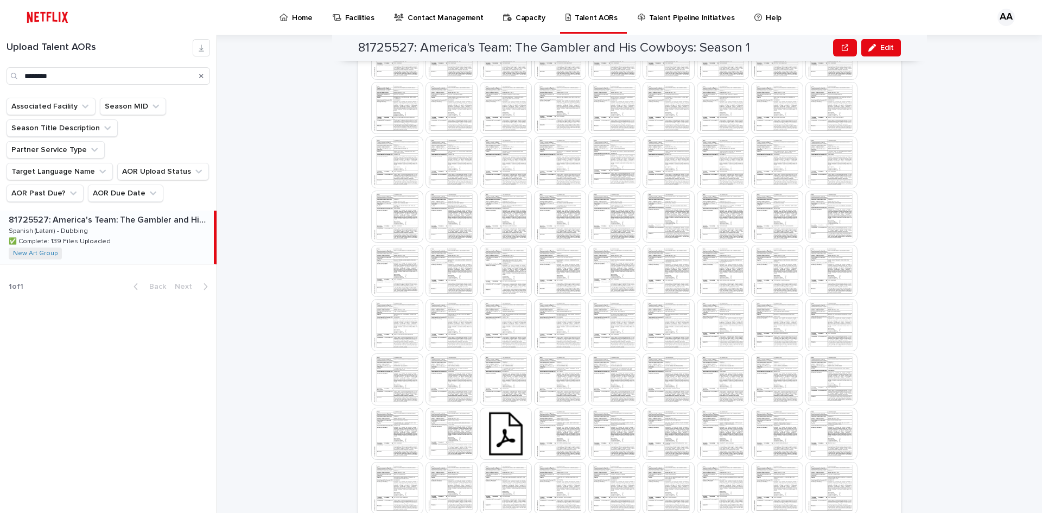
scroll to position [437, 0]
click at [516, 449] on div at bounding box center [629, 408] width 517 height 868
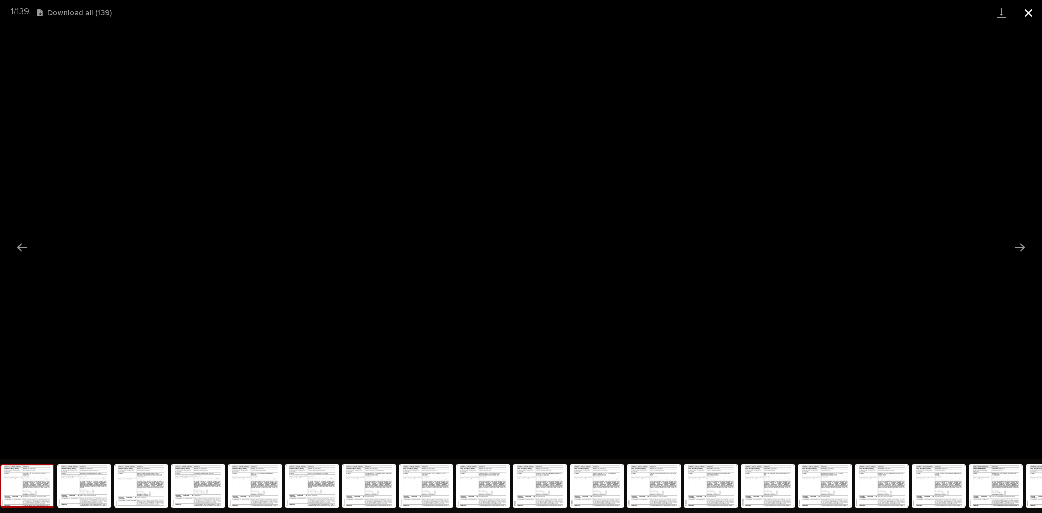
click at [1020, 16] on button "Close gallery" at bounding box center [1028, 13] width 27 height 26
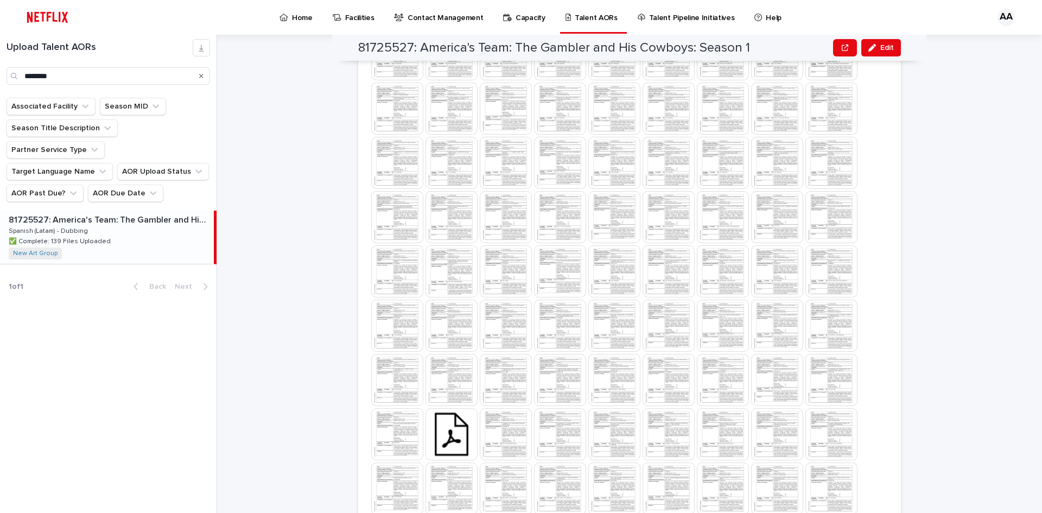
click at [84, 236] on p "✅ Complete: 139 Files Uploaded" at bounding box center [61, 241] width 104 height 10
click at [201, 78] on icon "Search" at bounding box center [201, 76] width 4 height 7
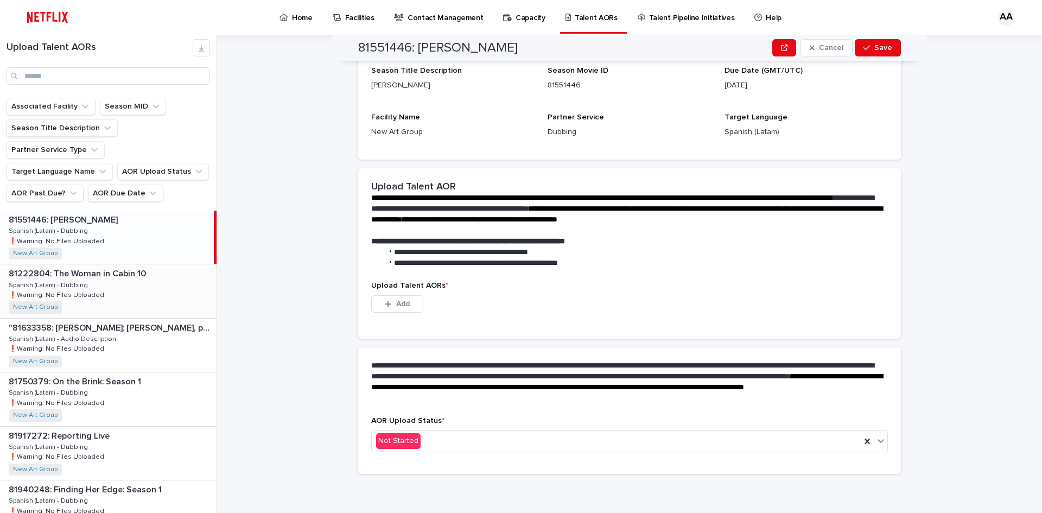
scroll to position [138, 0]
click at [101, 270] on div "81222804: The Woman in Cabin 10 81222804: The Woman in Cabin 10 Spanish (Latam)…" at bounding box center [108, 290] width 217 height 53
click at [119, 76] on input "Search" at bounding box center [109, 75] width 204 height 17
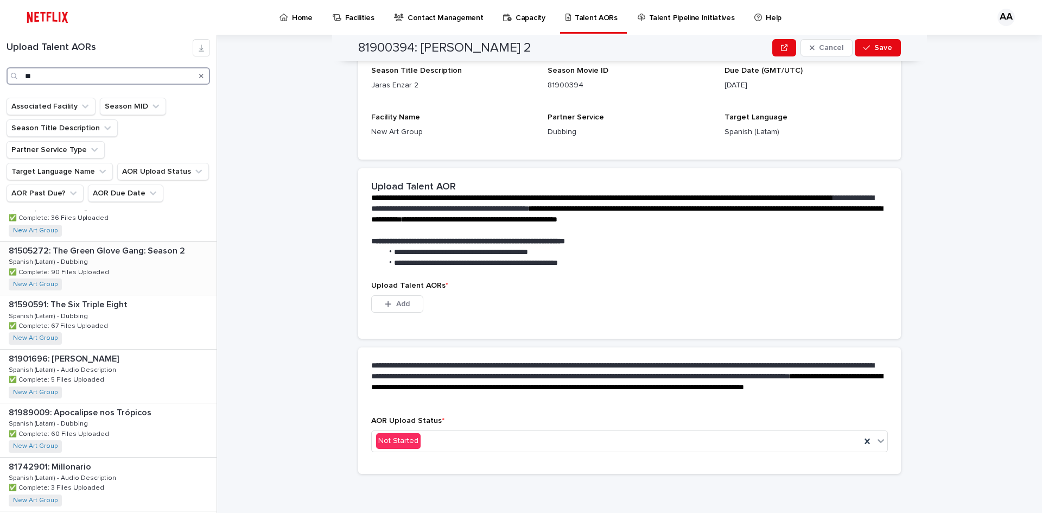
scroll to position [305, 0]
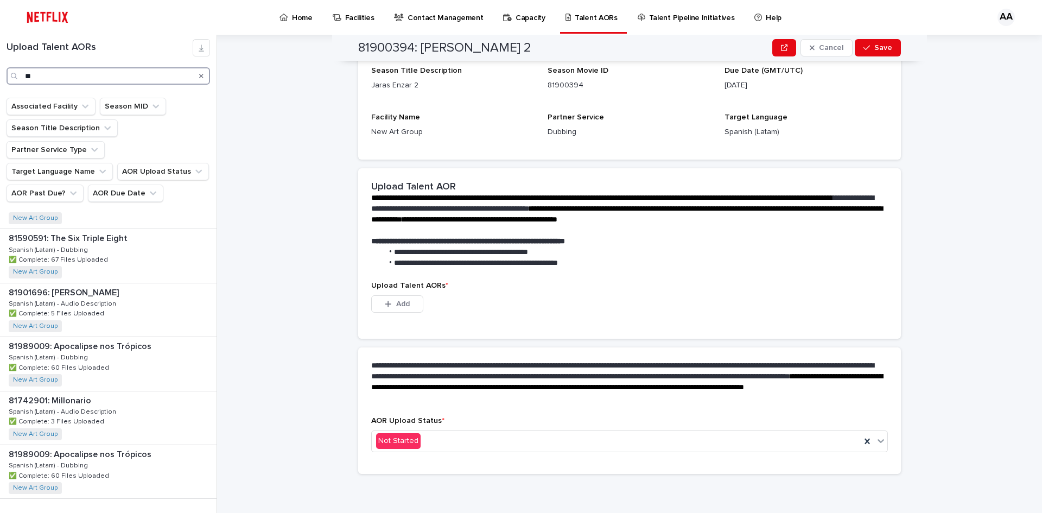
click at [130, 72] on input "**" at bounding box center [109, 75] width 204 height 17
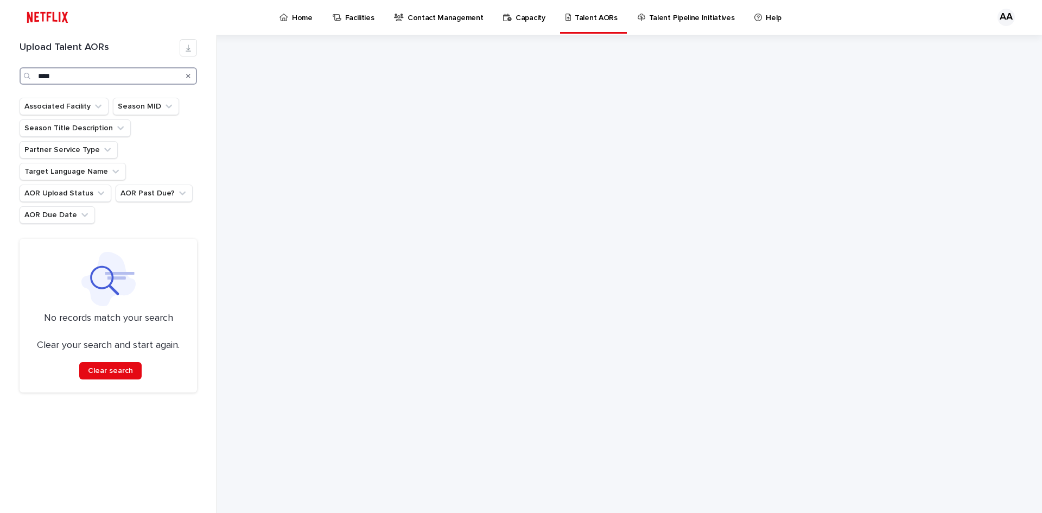
type input "****"
click at [192, 77] on div "Search" at bounding box center [188, 75] width 17 height 17
click at [185, 78] on div "Search" at bounding box center [188, 75] width 17 height 17
click at [188, 77] on icon "Search" at bounding box center [188, 76] width 4 height 4
click at [150, 76] on input "****" at bounding box center [108, 75] width 177 height 17
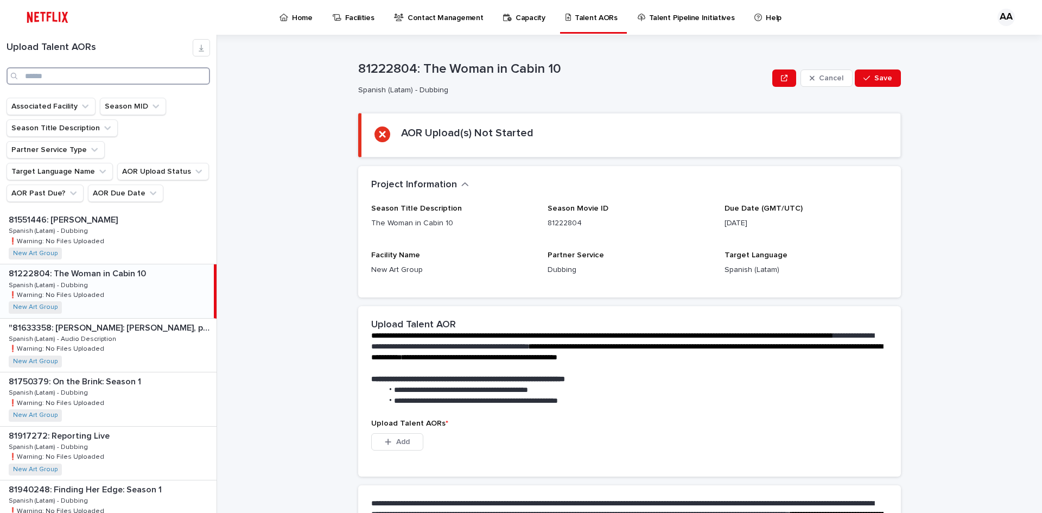
paste input "********"
type input "********"
